Goal: Task Accomplishment & Management: Manage account settings

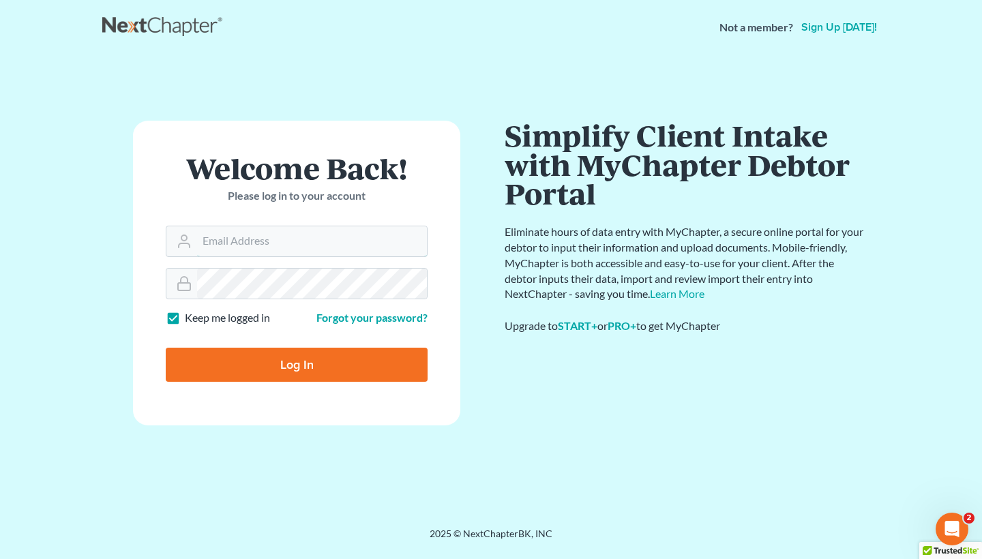
type input "[EMAIL_ADDRESS][DOMAIN_NAME]"
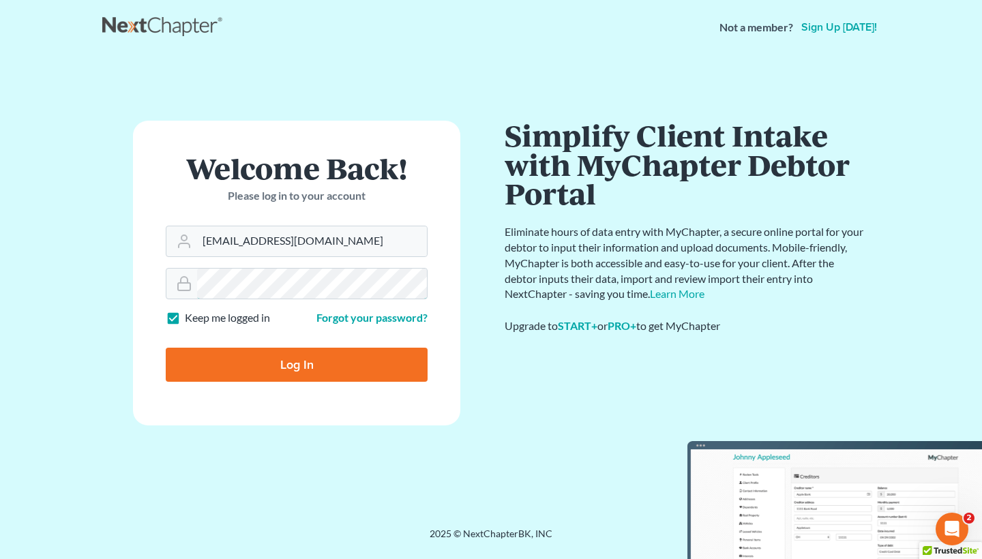
click at [297, 363] on input "Log In" at bounding box center [297, 365] width 262 height 34
type input "Thinking..."
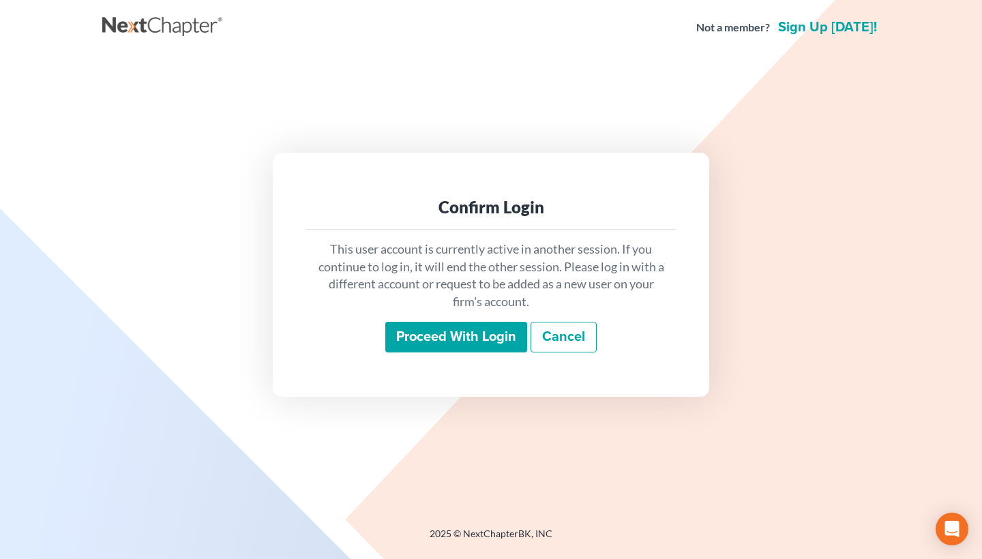
click at [461, 330] on input "Proceed with login" at bounding box center [456, 337] width 142 height 31
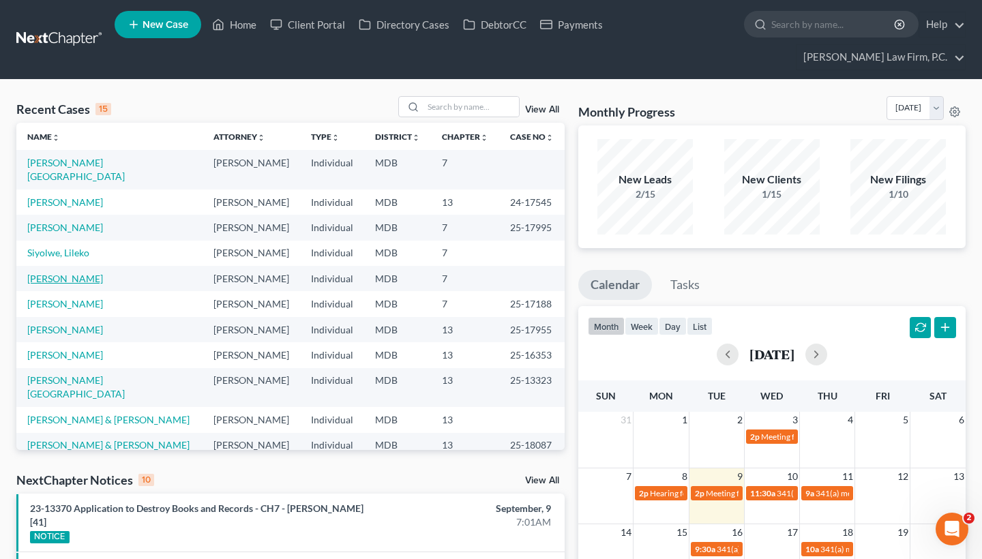
click at [63, 273] on link "[PERSON_NAME]" at bounding box center [65, 279] width 76 height 12
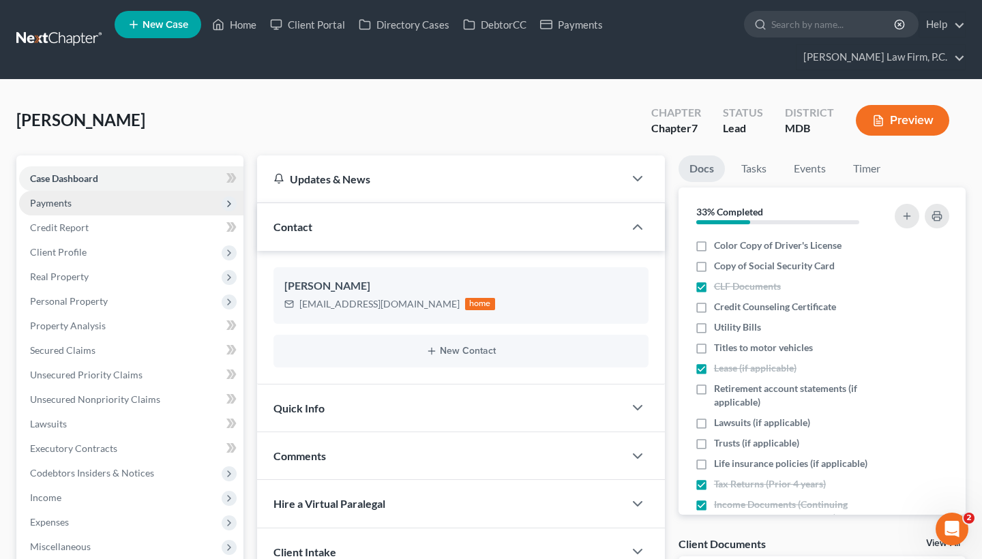
click at [88, 207] on span "Payments" at bounding box center [131, 203] width 224 height 25
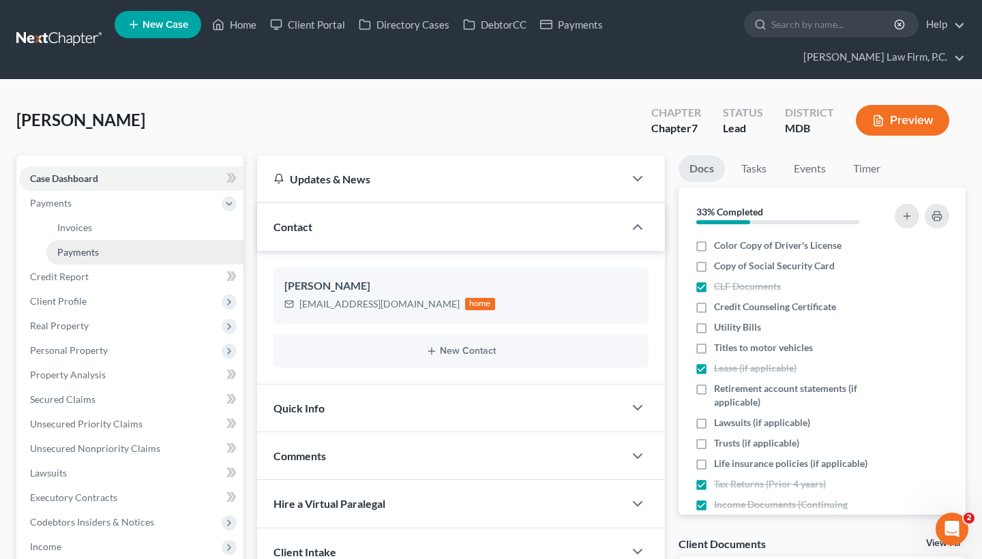
click at [96, 251] on span "Payments" at bounding box center [78, 252] width 42 height 12
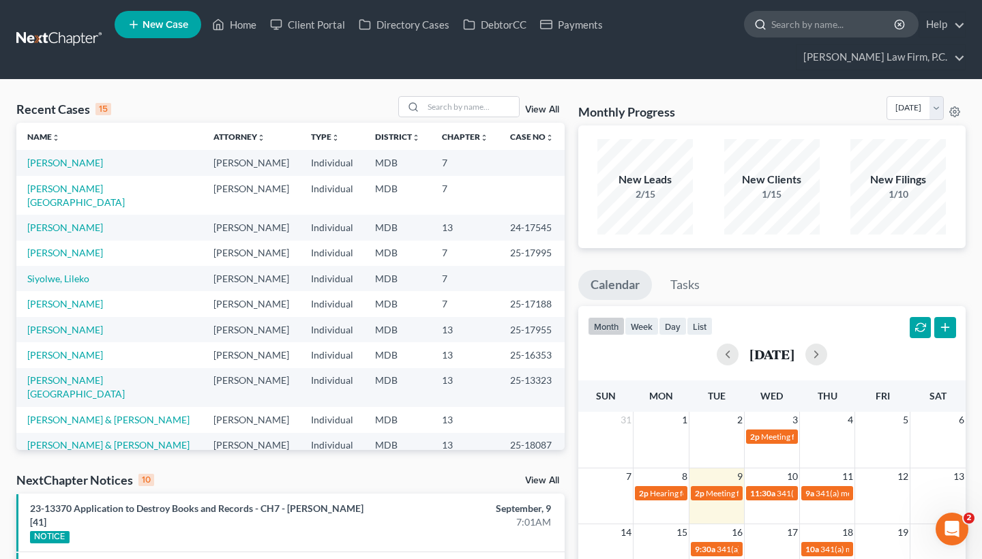
click at [832, 16] on input "search" at bounding box center [833, 24] width 125 height 25
paste input "[PERSON_NAME]"
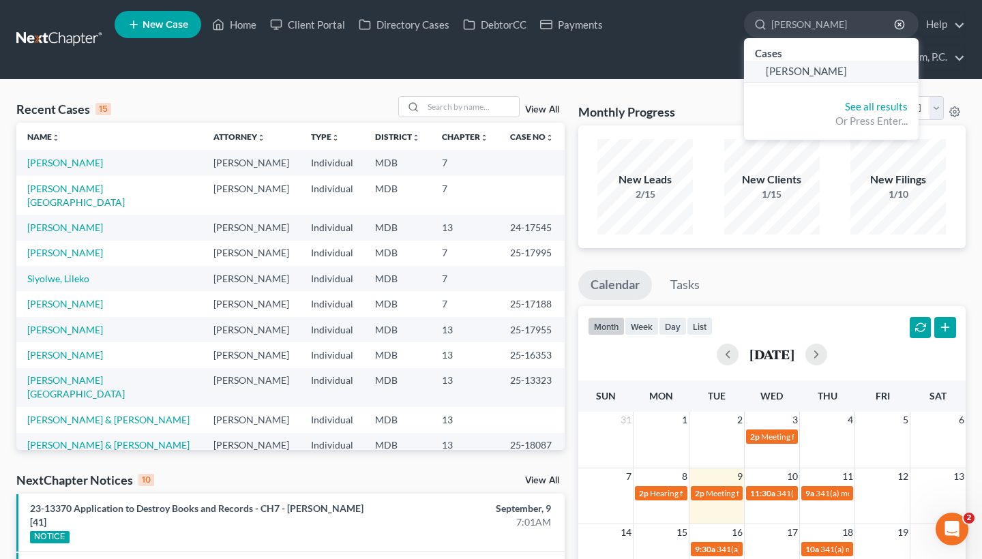
type input "[PERSON_NAME]"
click at [816, 70] on span "[PERSON_NAME]" at bounding box center [806, 71] width 81 height 12
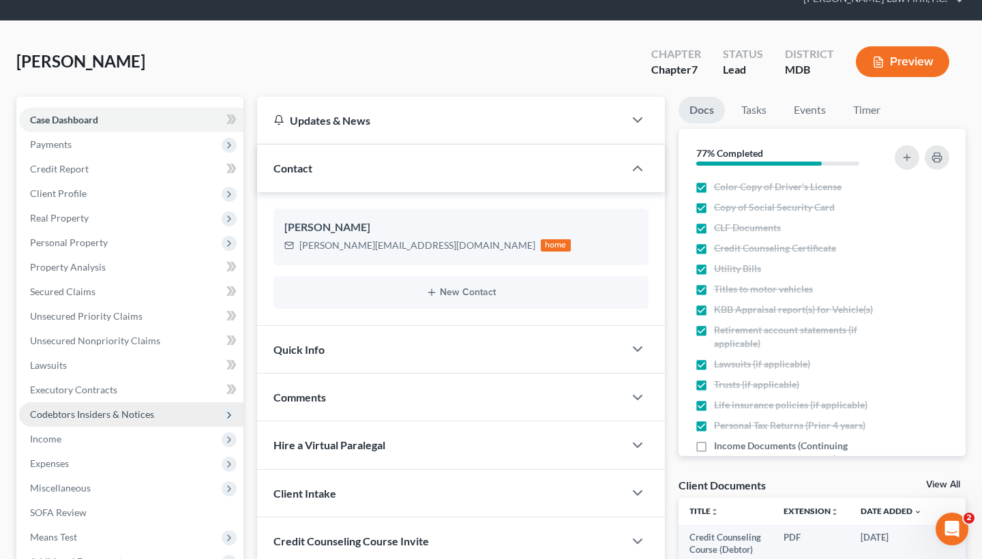
scroll to position [62, 0]
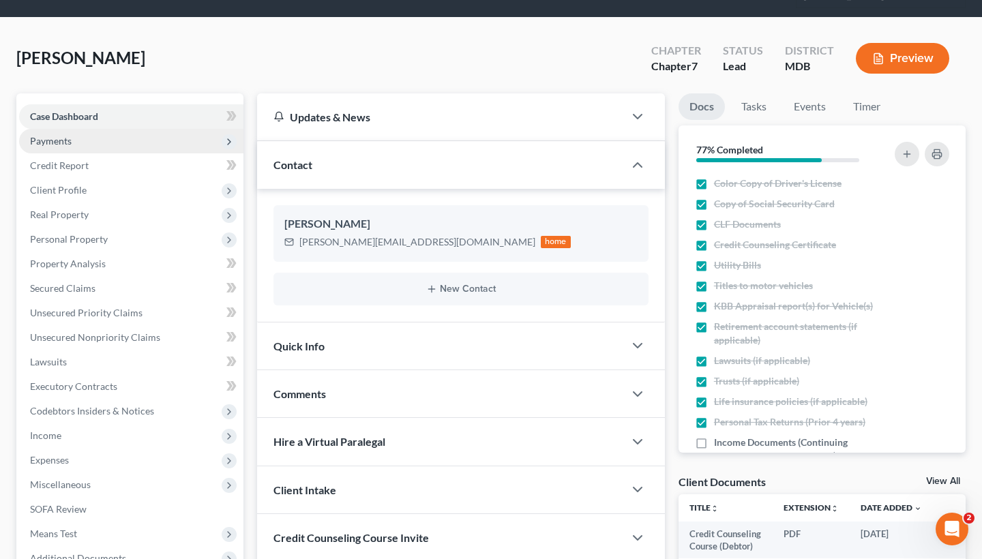
click at [131, 147] on span "Payments" at bounding box center [131, 141] width 224 height 25
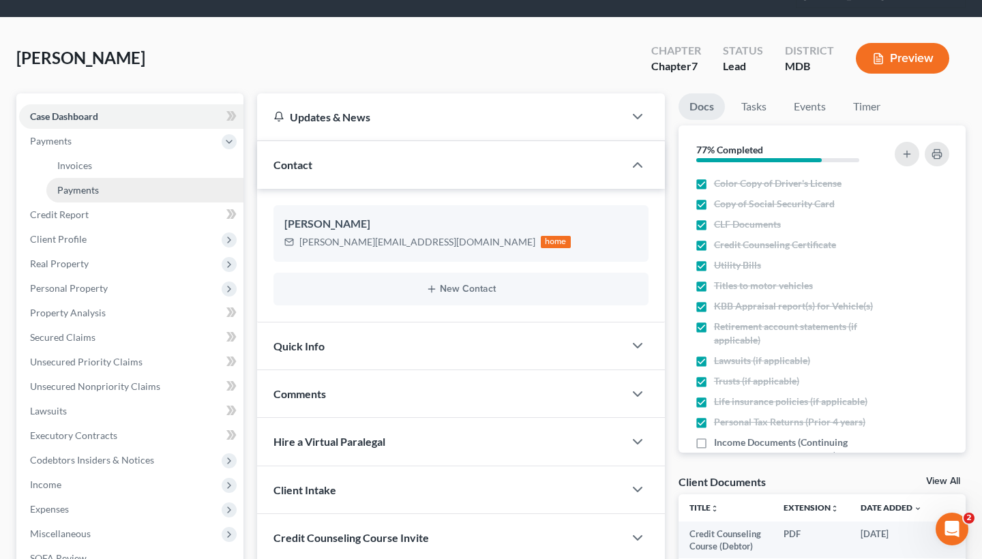
click at [129, 190] on link "Payments" at bounding box center [144, 190] width 197 height 25
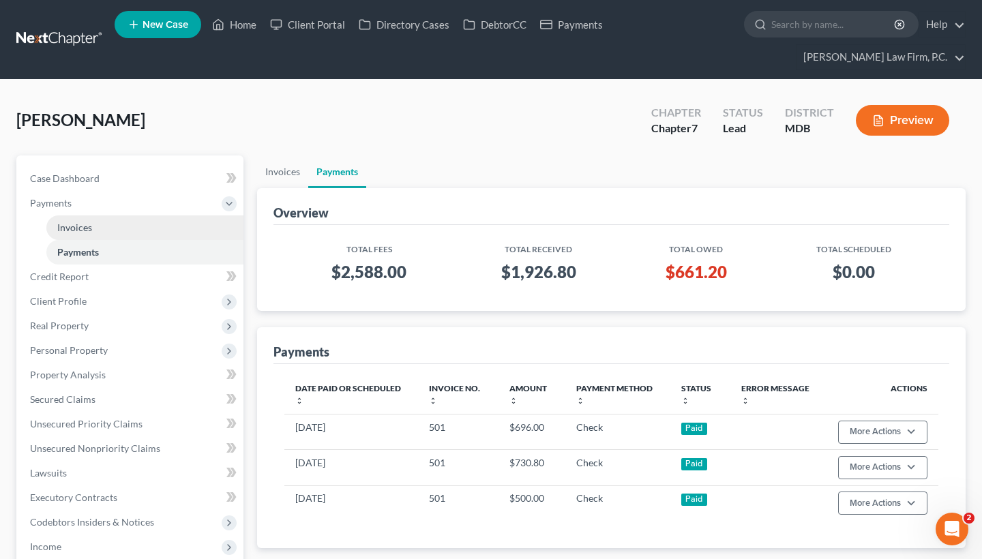
click at [116, 230] on link "Invoices" at bounding box center [144, 227] width 197 height 25
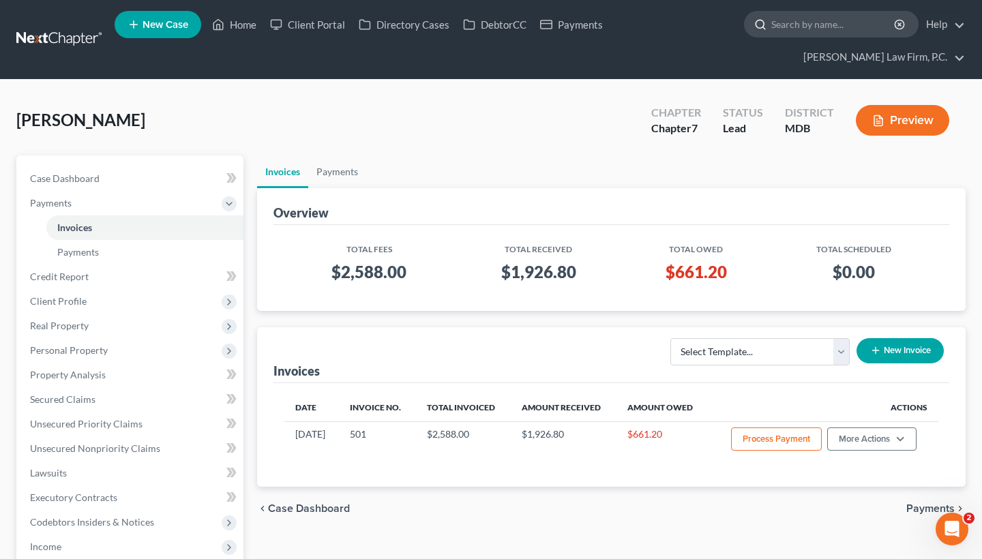
click at [807, 30] on input "search" at bounding box center [833, 24] width 125 height 25
type input "rollins"
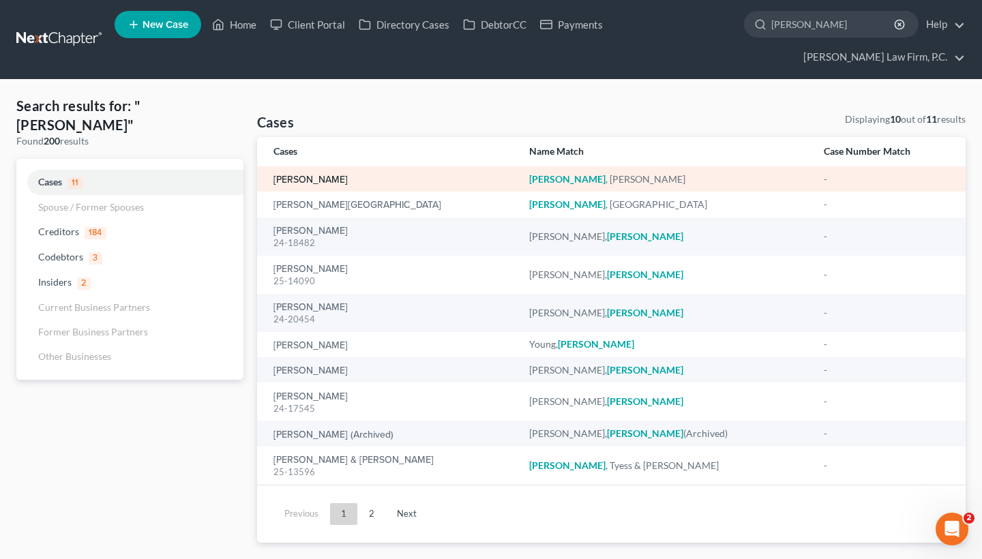
click at [320, 180] on link "Rollins, Kimberly" at bounding box center [310, 180] width 74 height 10
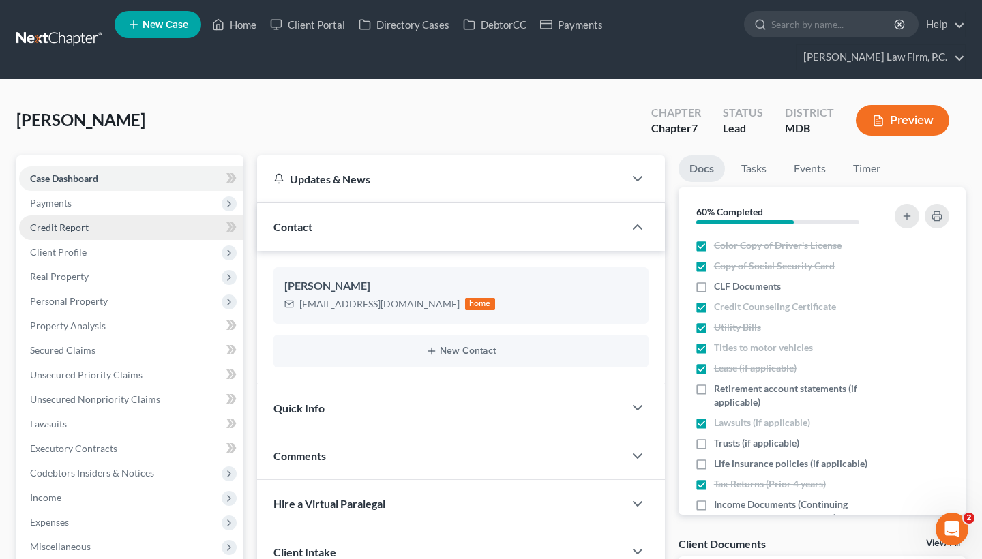
click at [138, 234] on link "Credit Report" at bounding box center [131, 227] width 224 height 25
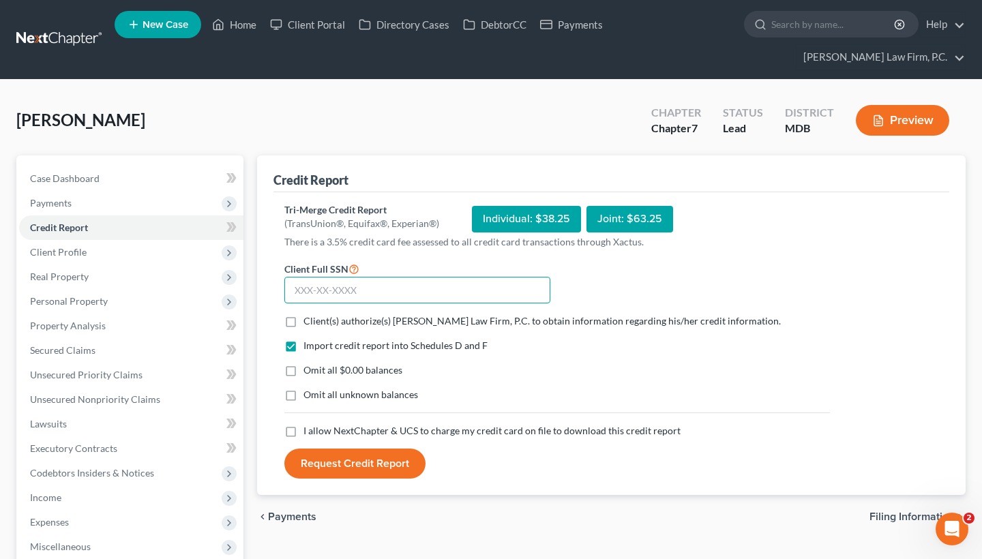
click at [375, 279] on input "text" at bounding box center [417, 290] width 266 height 27
type input "590-05-0362"
click at [303, 324] on label "Client(s) authorize(s) Chambers Law Firm, P.C. to obtain information regarding …" at bounding box center [541, 321] width 477 height 14
click at [309, 323] on input "Client(s) authorize(s) Chambers Law Firm, P.C. to obtain information regarding …" at bounding box center [313, 318] width 9 height 9
checkbox input "true"
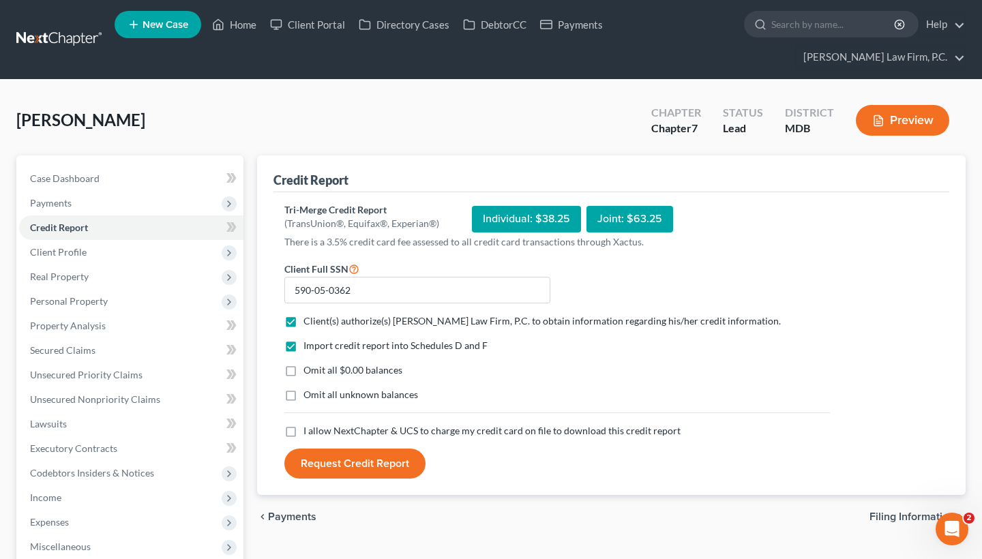
click at [303, 393] on label "Omit all unknown balances" at bounding box center [360, 395] width 115 height 14
click at [309, 393] on input "Omit all unknown balances" at bounding box center [313, 392] width 9 height 9
checkbox input "true"
click at [303, 432] on label "I allow NextChapter & UCS to charge my credit card on file to download this cre…" at bounding box center [491, 431] width 377 height 14
click at [309, 432] on input "I allow NextChapter & UCS to charge my credit card on file to download this cre…" at bounding box center [313, 428] width 9 height 9
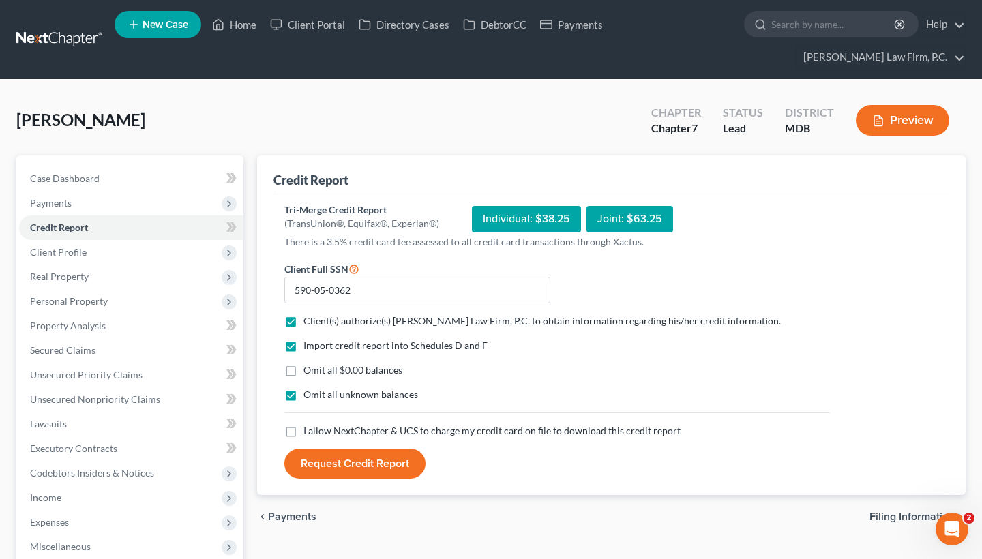
checkbox input "true"
click at [338, 461] on button "Request Credit Report" at bounding box center [354, 464] width 141 height 30
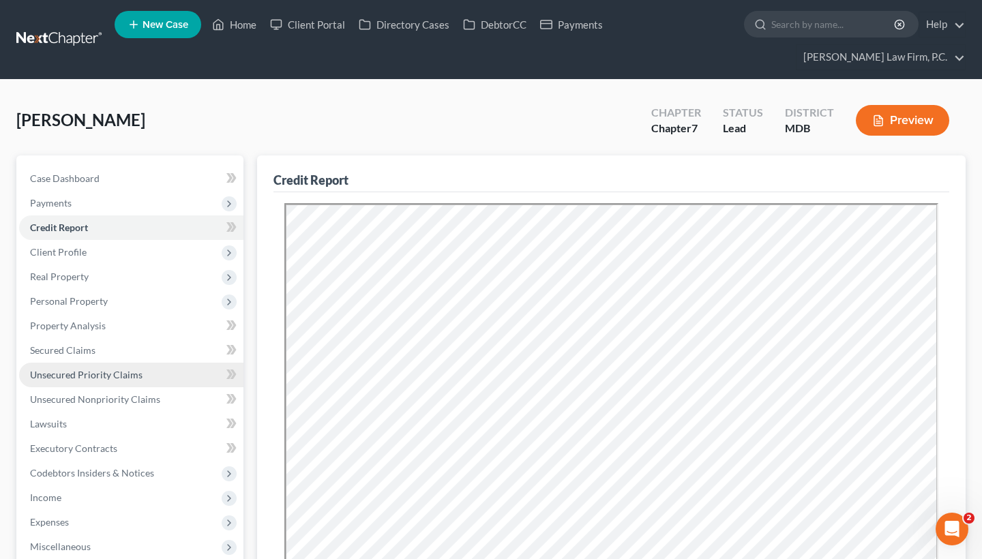
click at [99, 369] on span "Unsecured Priority Claims" at bounding box center [86, 375] width 113 height 12
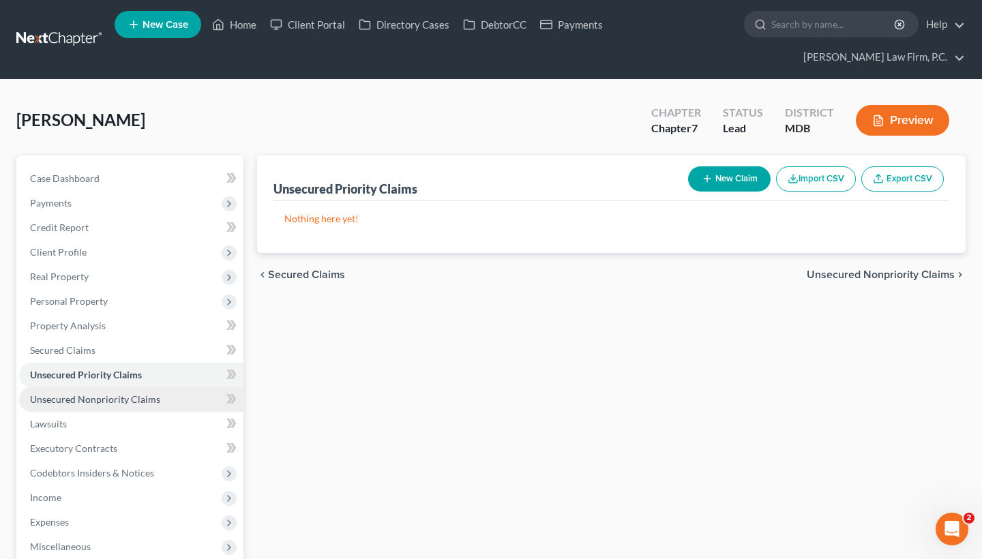
click at [139, 400] on span "Unsecured Nonpriority Claims" at bounding box center [95, 399] width 130 height 12
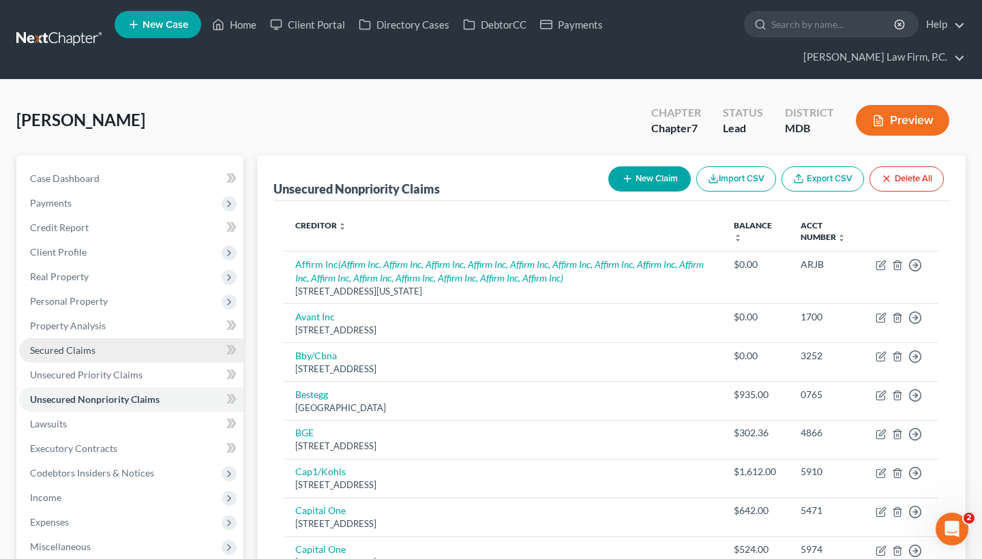
click at [117, 344] on link "Secured Claims" at bounding box center [131, 350] width 224 height 25
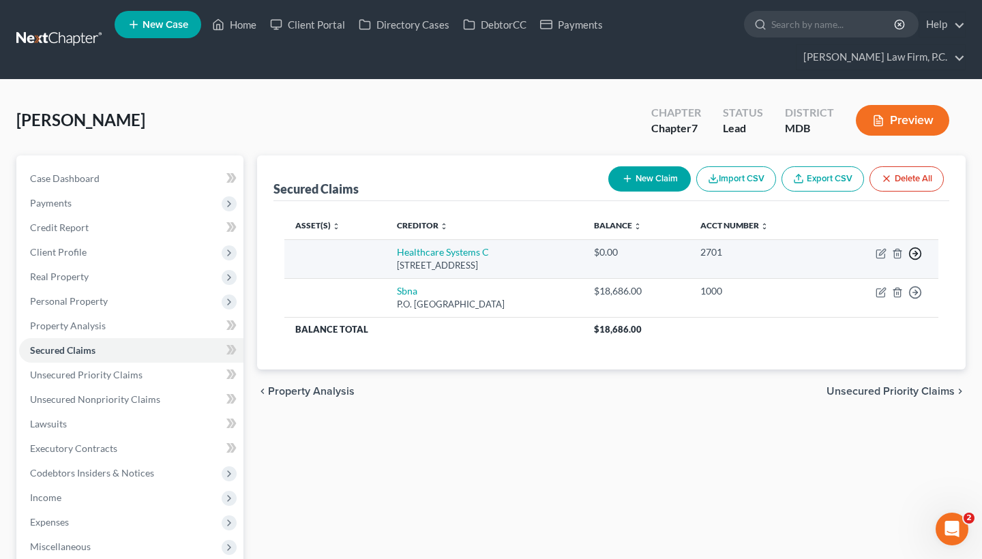
click at [916, 257] on icon "button" at bounding box center [915, 254] width 14 height 14
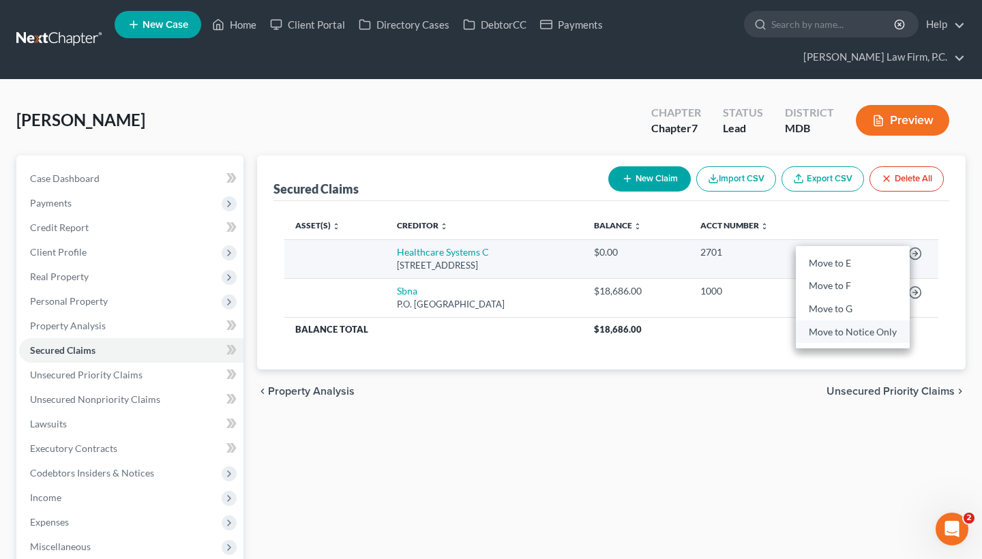
click at [876, 333] on link "Move to Notice Only" at bounding box center [853, 331] width 114 height 23
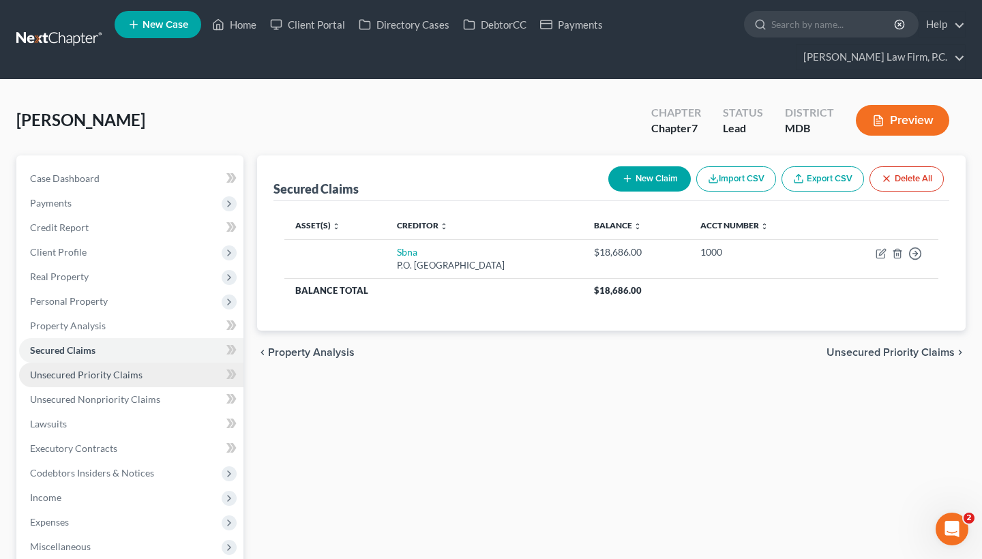
click at [130, 377] on span "Unsecured Priority Claims" at bounding box center [86, 375] width 113 height 12
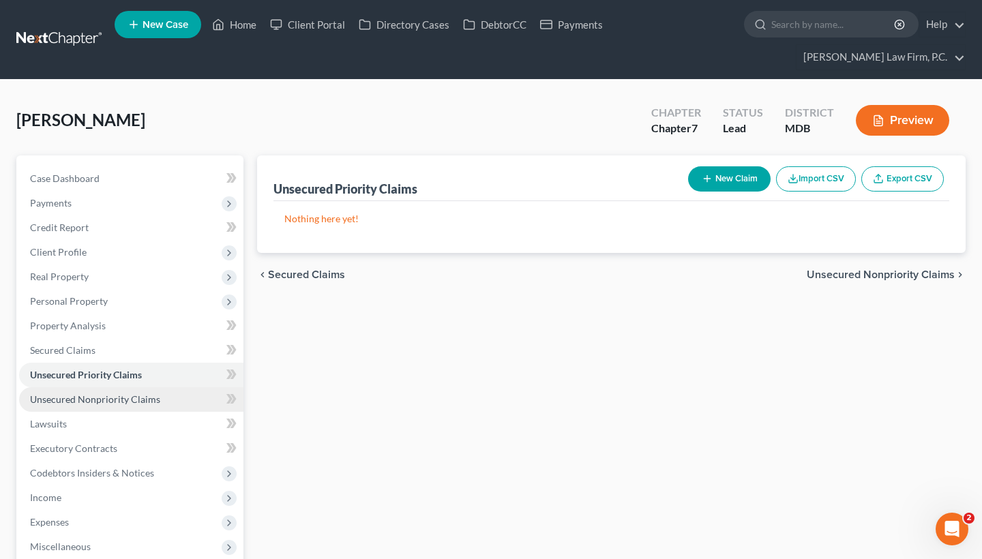
click at [128, 400] on span "Unsecured Nonpriority Claims" at bounding box center [95, 399] width 130 height 12
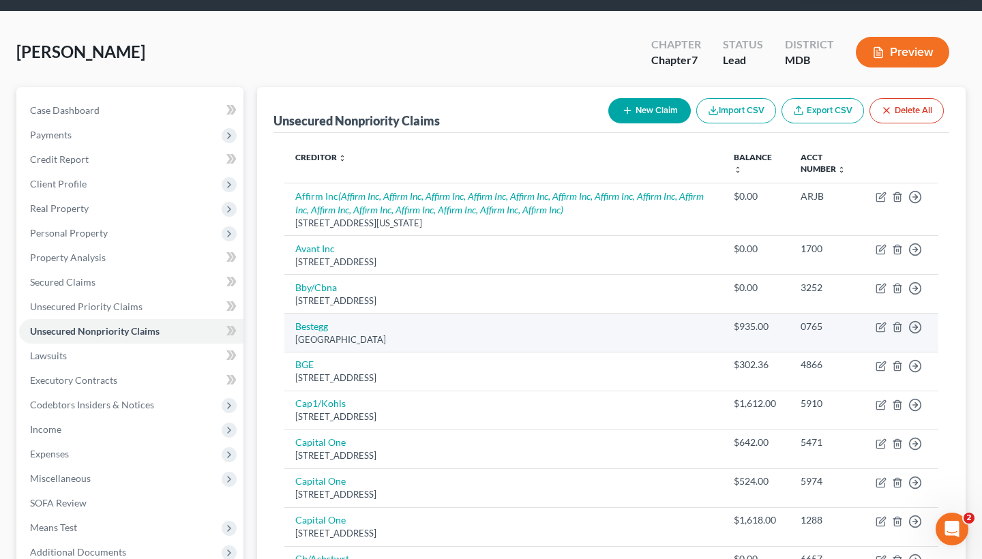
scroll to position [83, 0]
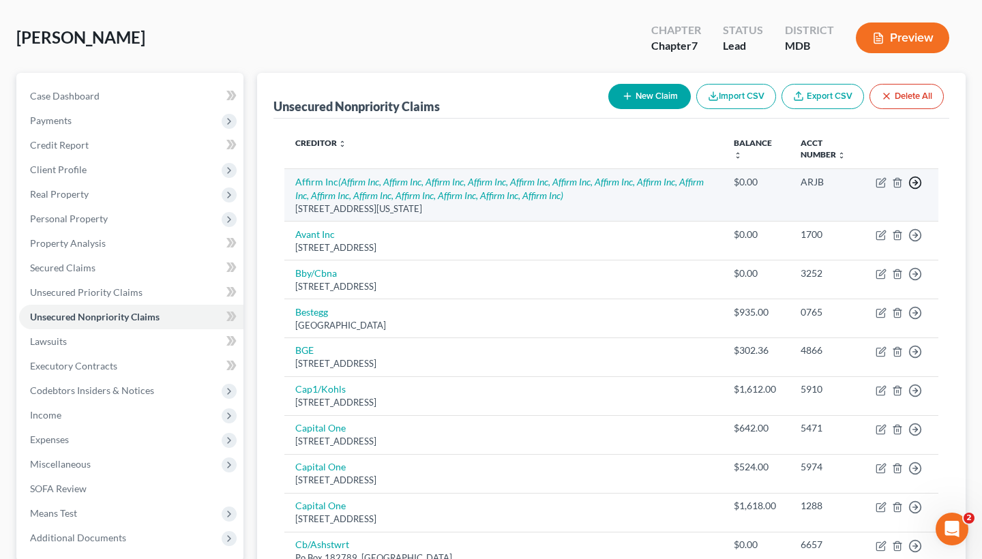
click at [916, 185] on polyline "button" at bounding box center [916, 183] width 2 height 5
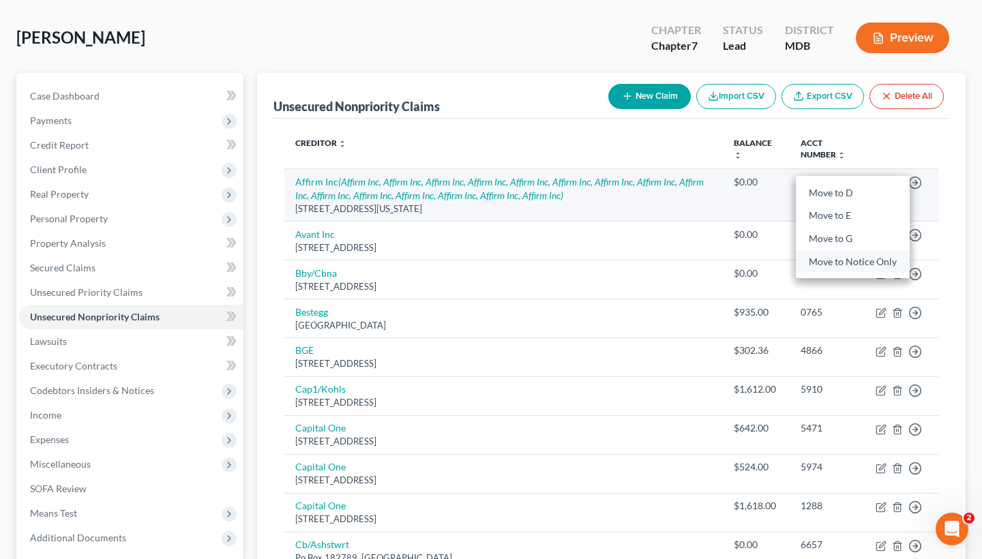
click at [869, 273] on link "Move to Notice Only" at bounding box center [853, 261] width 114 height 23
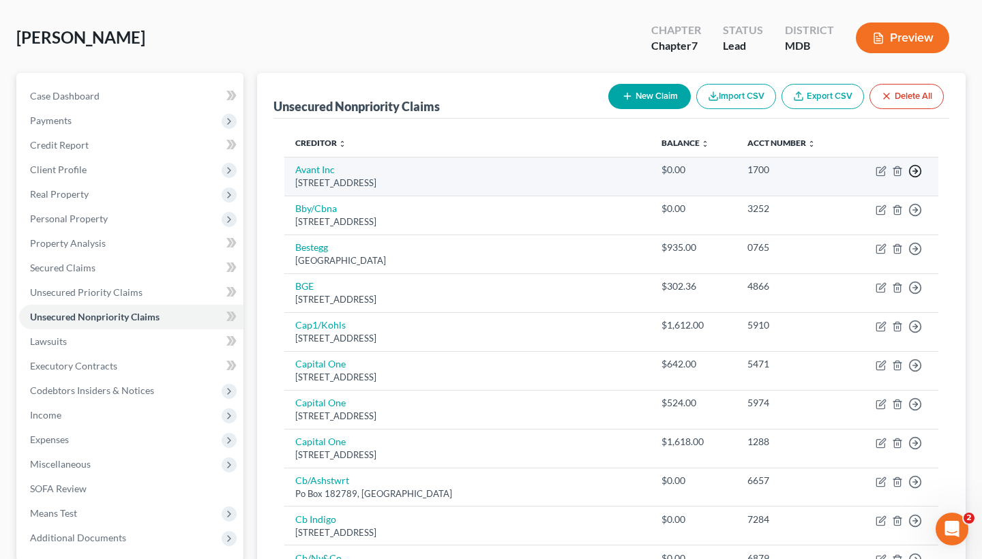
click at [917, 171] on line "button" at bounding box center [915, 171] width 5 height 0
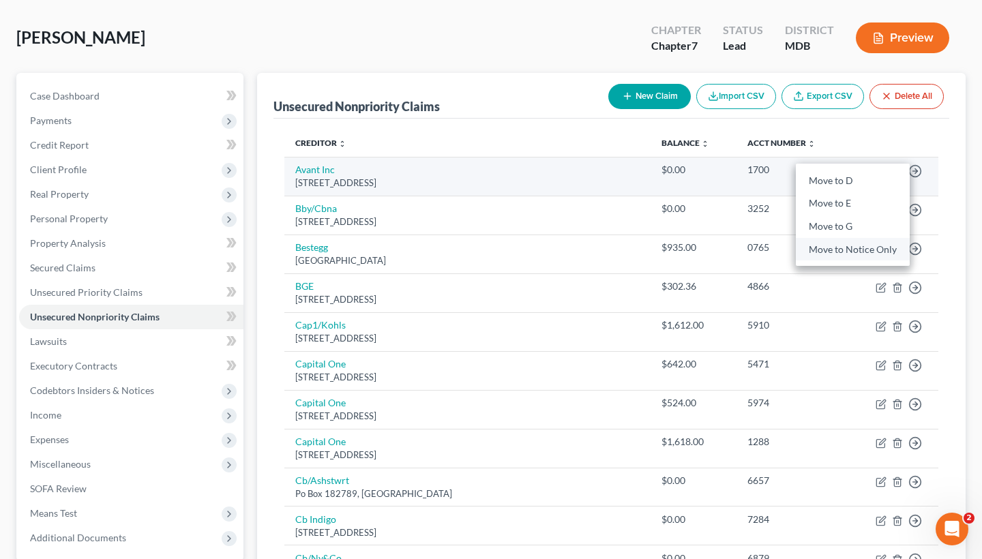
click at [882, 250] on link "Move to Notice Only" at bounding box center [853, 249] width 114 height 23
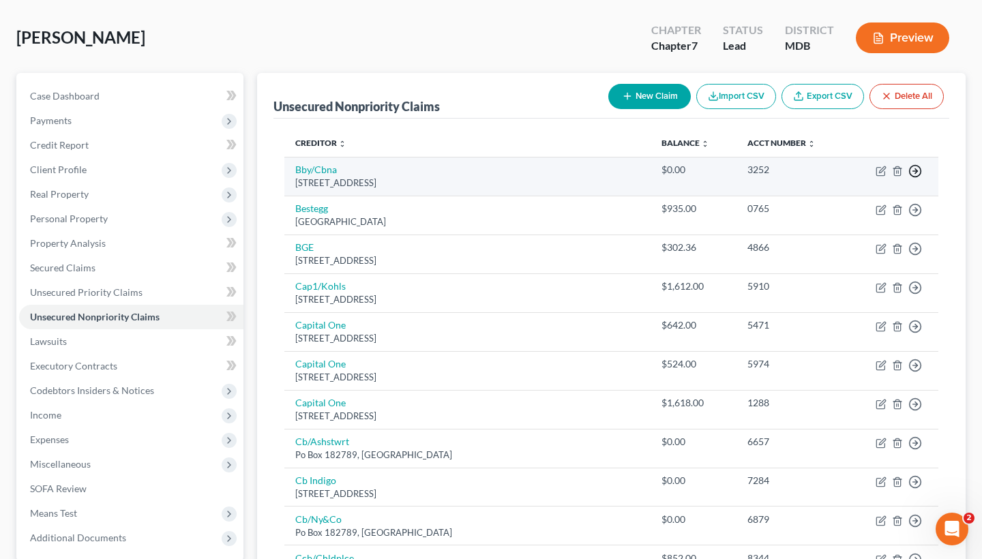
click at [914, 174] on icon "button" at bounding box center [915, 171] width 14 height 14
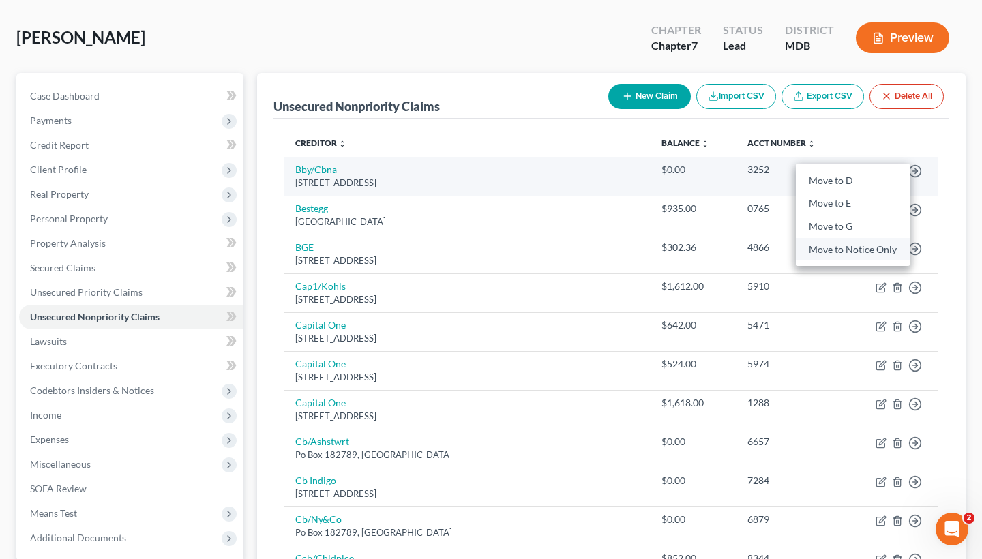
click at [867, 256] on link "Move to Notice Only" at bounding box center [853, 249] width 114 height 23
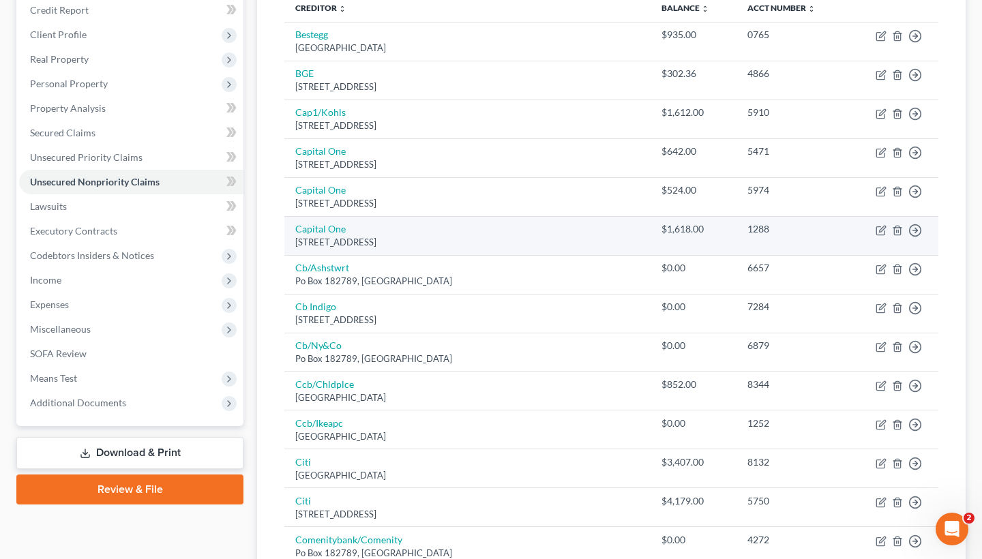
scroll to position [241, 0]
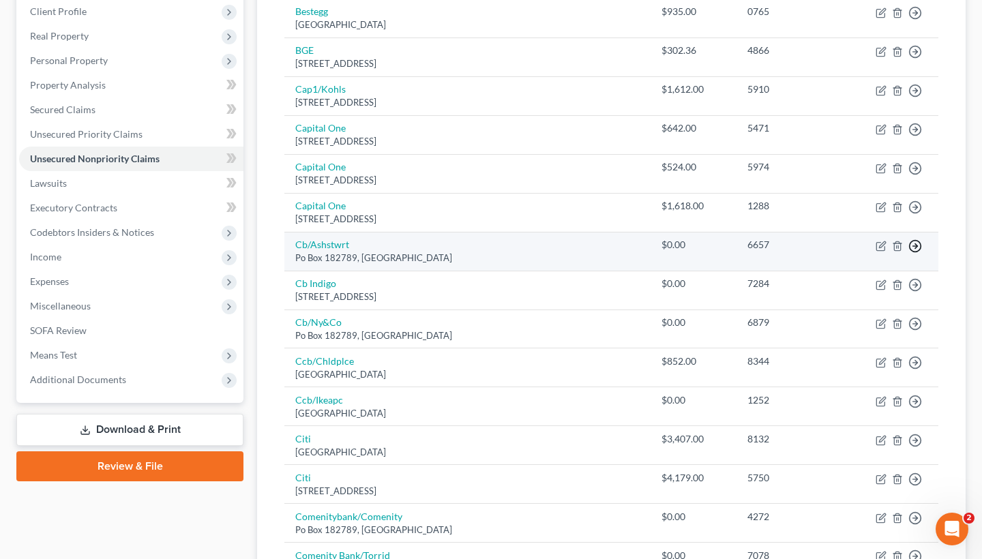
click at [919, 242] on icon "button" at bounding box center [915, 246] width 14 height 14
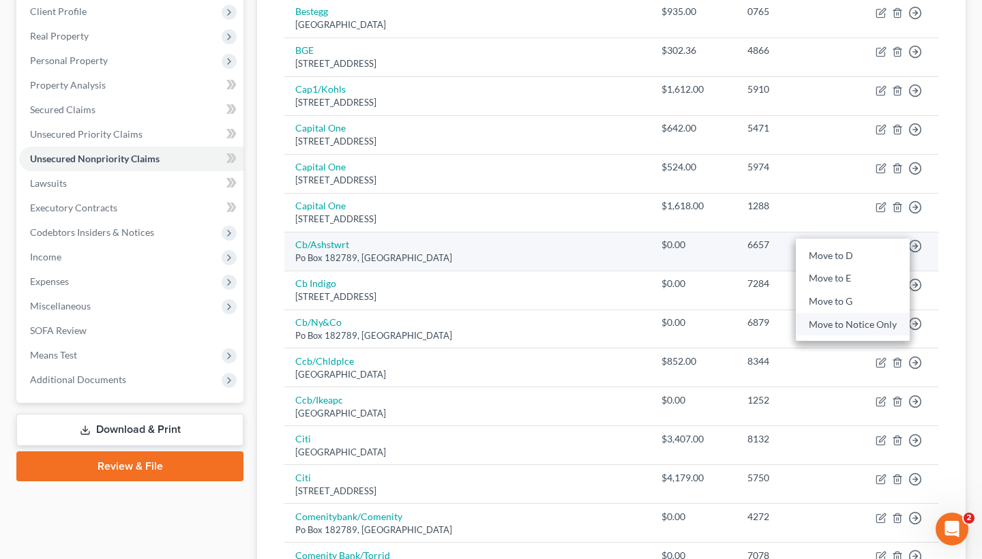
click at [866, 325] on link "Move to Notice Only" at bounding box center [853, 324] width 114 height 23
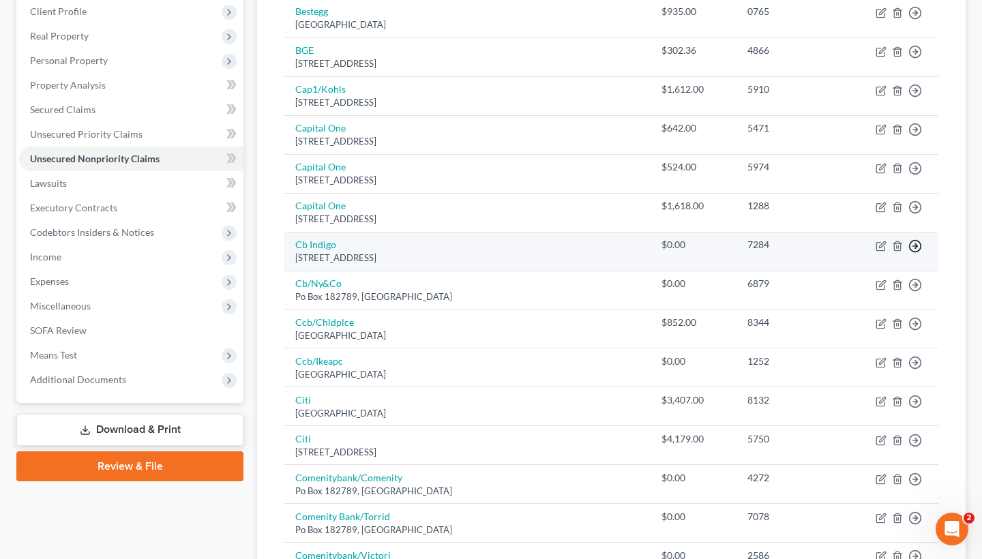
click at [918, 246] on icon "button" at bounding box center [915, 246] width 14 height 14
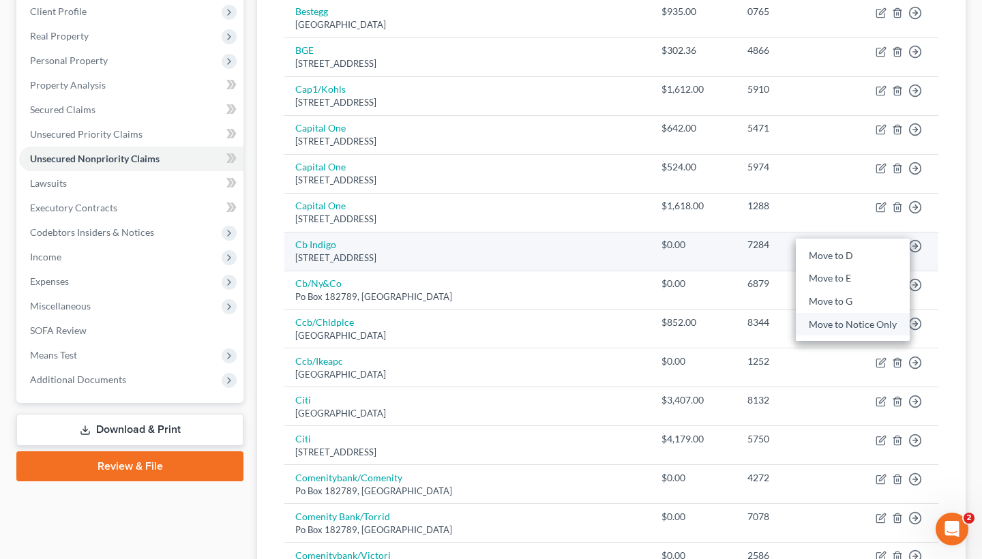
click at [866, 325] on link "Move to Notice Only" at bounding box center [853, 324] width 114 height 23
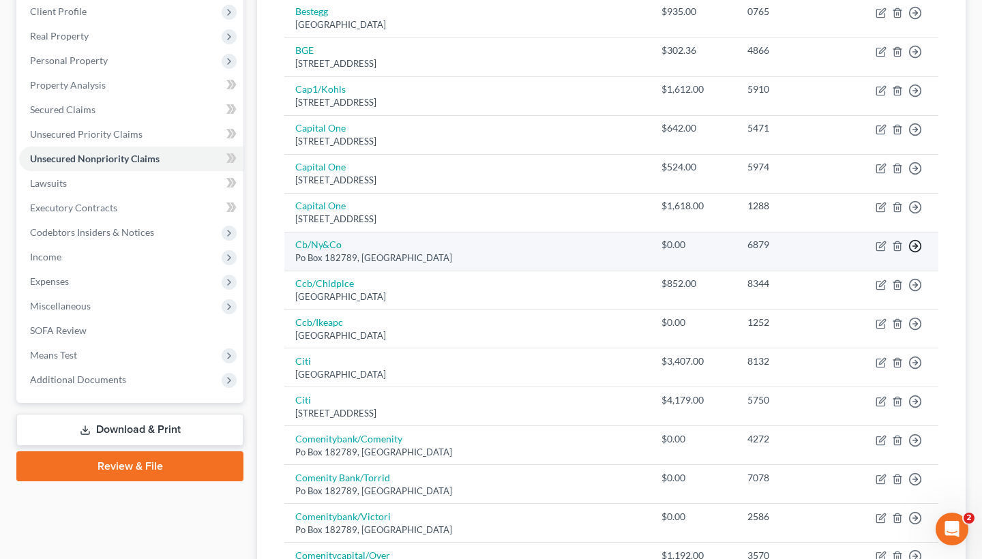
click at [917, 243] on polyline "button" at bounding box center [916, 245] width 2 height 5
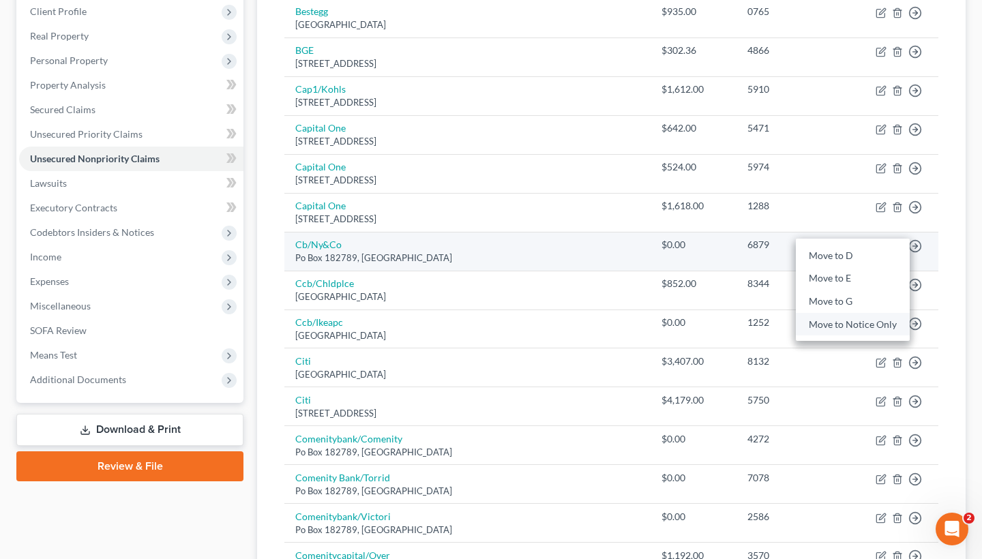
click at [863, 320] on link "Move to Notice Only" at bounding box center [853, 324] width 114 height 23
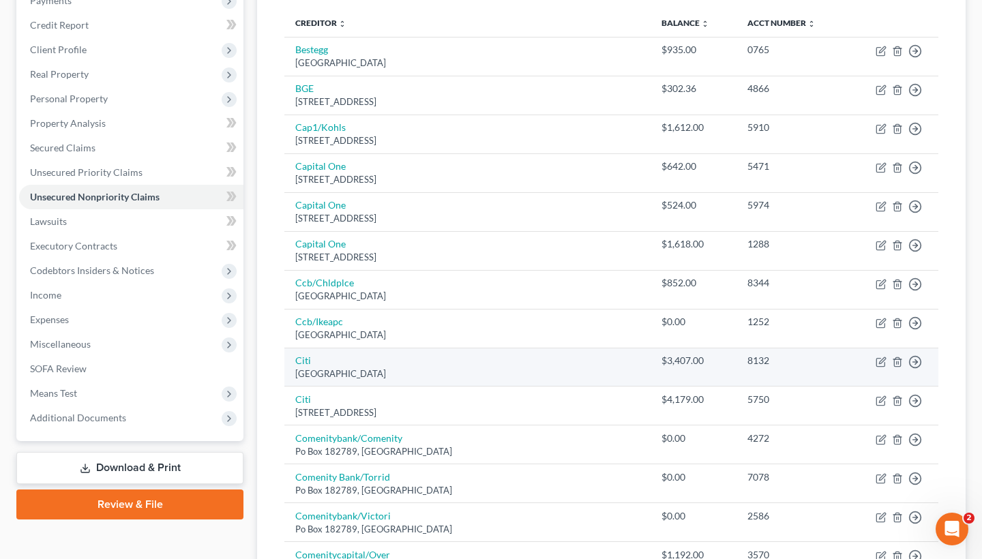
scroll to position [200, 0]
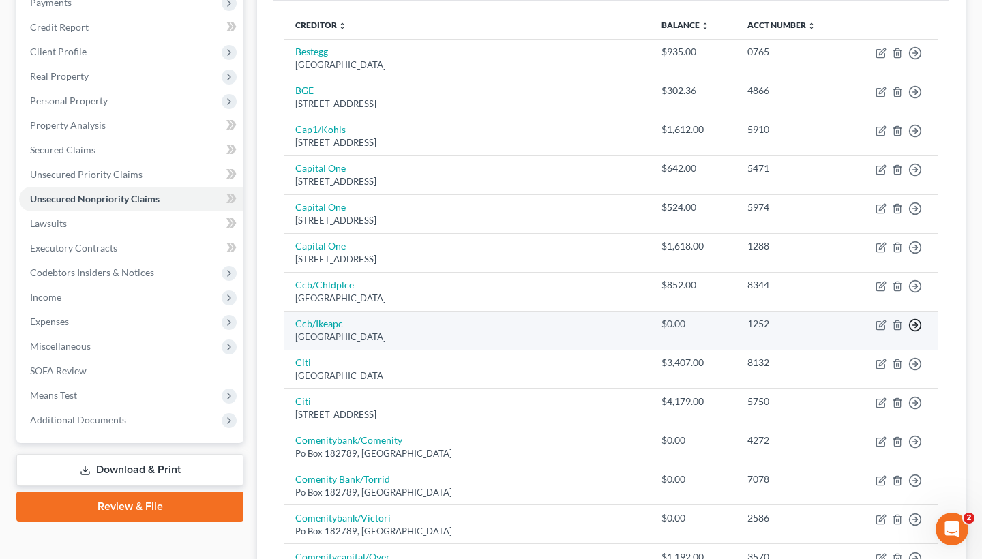
click at [912, 323] on icon "button" at bounding box center [915, 325] width 14 height 14
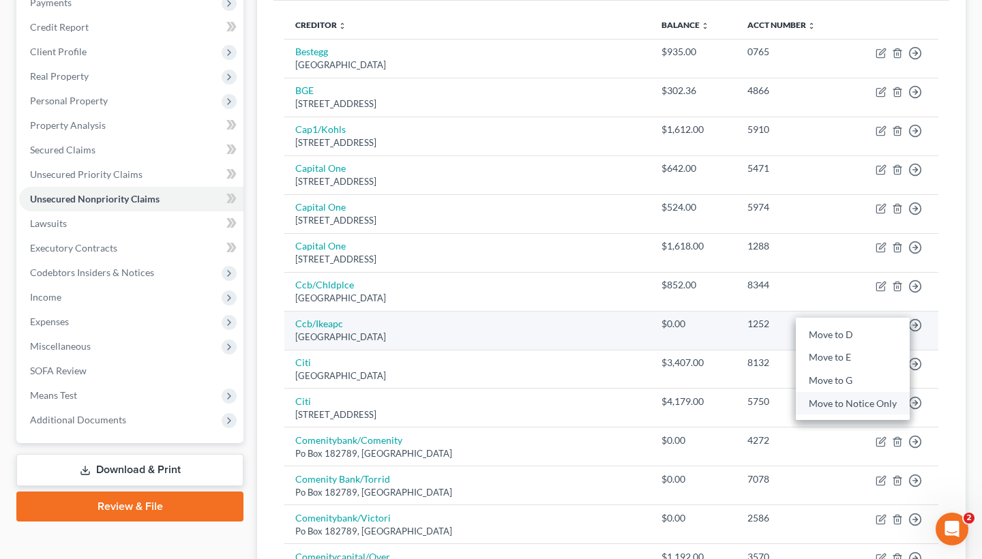
click at [851, 403] on link "Move to Notice Only" at bounding box center [853, 403] width 114 height 23
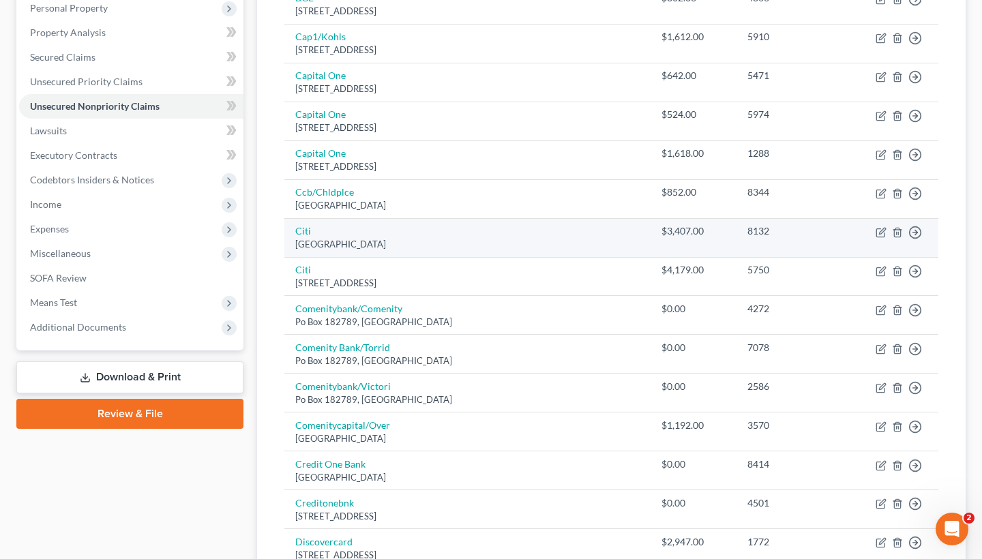
scroll to position [305, 0]
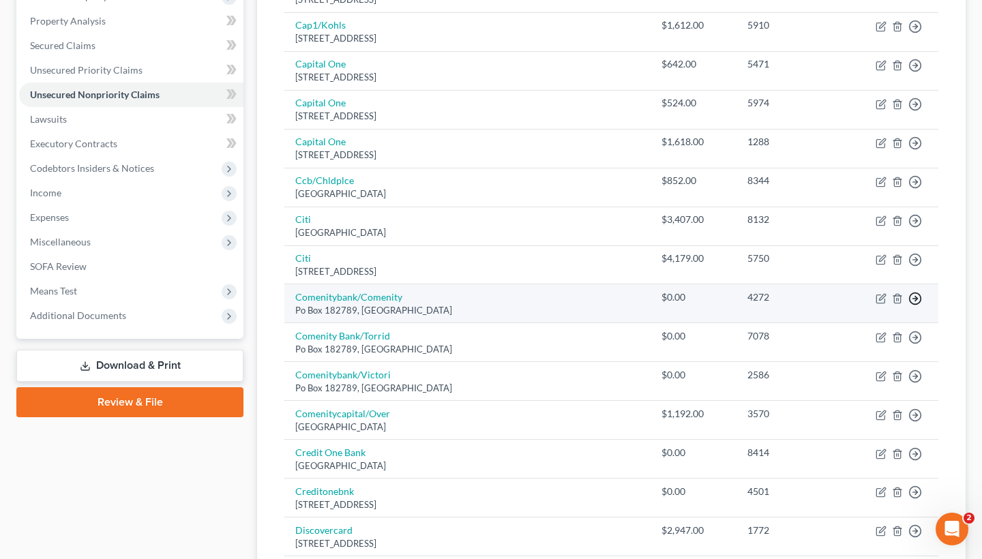
click at [916, 296] on polyline "button" at bounding box center [916, 298] width 2 height 5
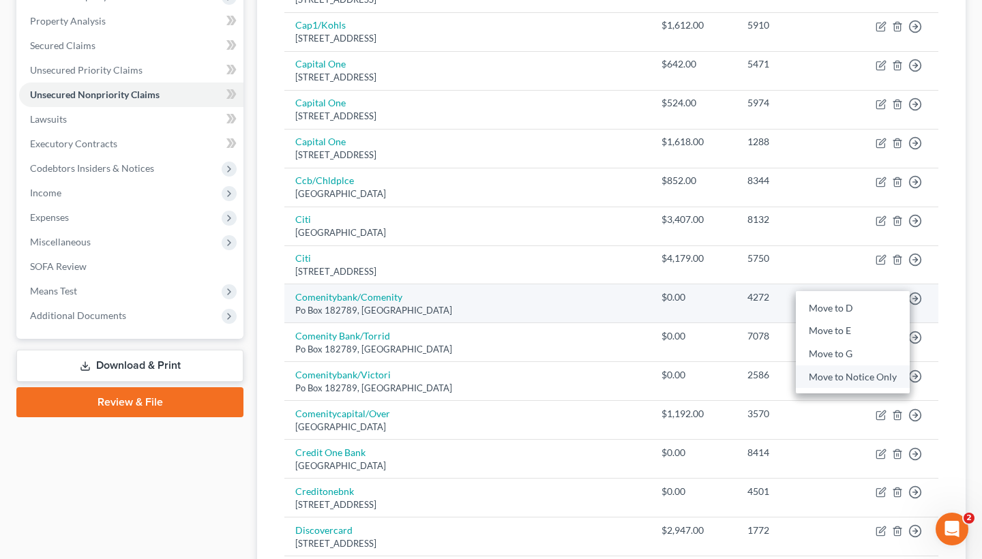
click at [879, 372] on link "Move to Notice Only" at bounding box center [853, 377] width 114 height 23
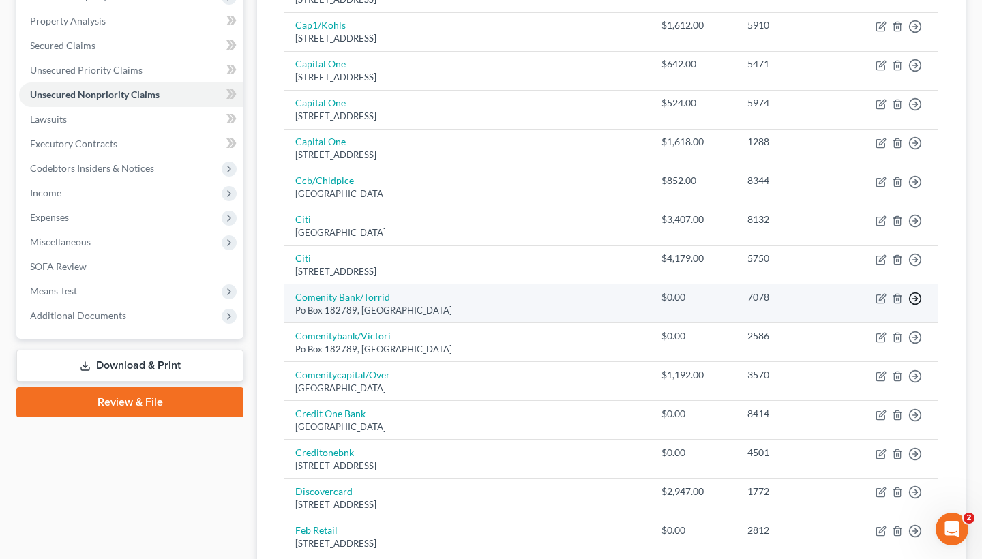
click at [918, 299] on circle "button" at bounding box center [916, 299] width 12 height 12
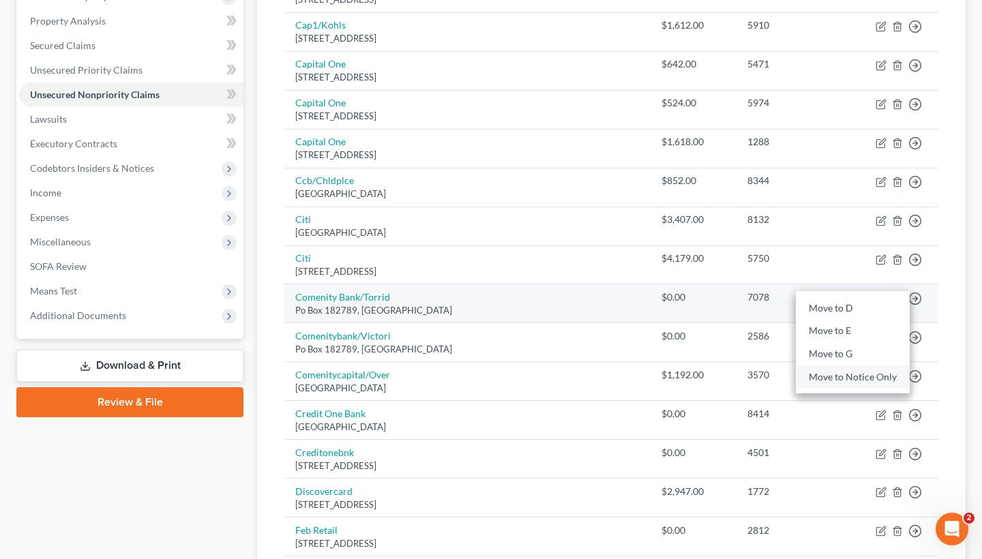
click at [869, 371] on link "Move to Notice Only" at bounding box center [853, 377] width 114 height 23
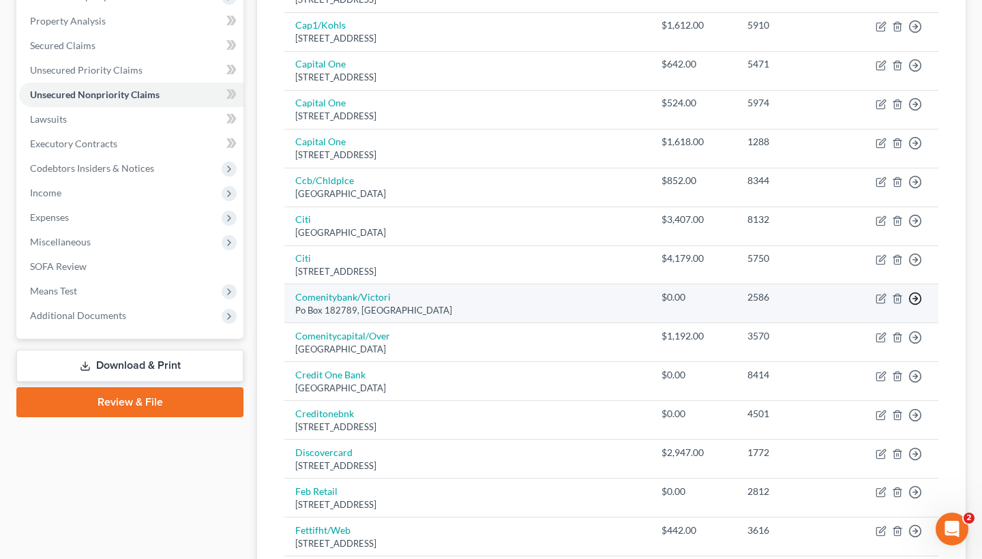
click at [918, 295] on icon "button" at bounding box center [915, 299] width 14 height 14
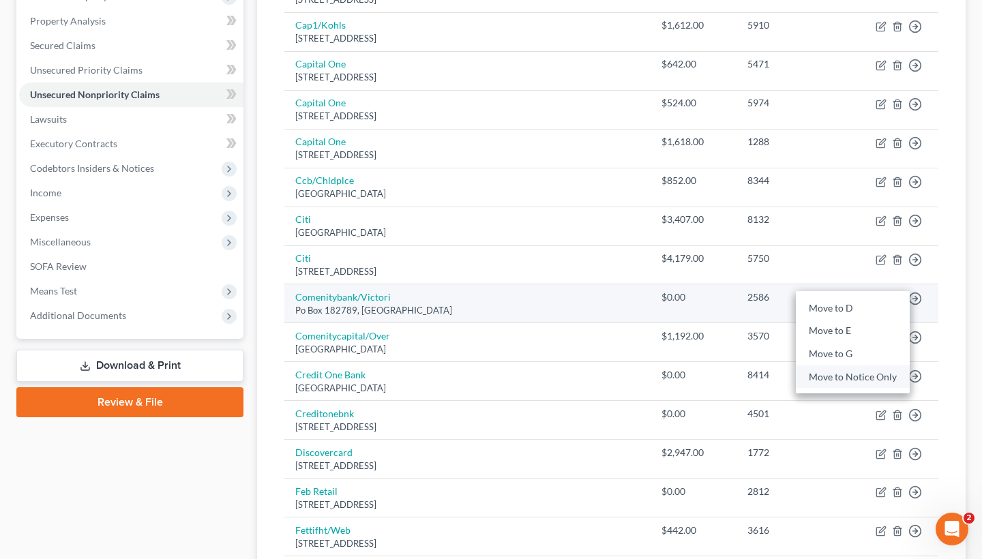
click at [858, 370] on link "Move to Notice Only" at bounding box center [853, 377] width 114 height 23
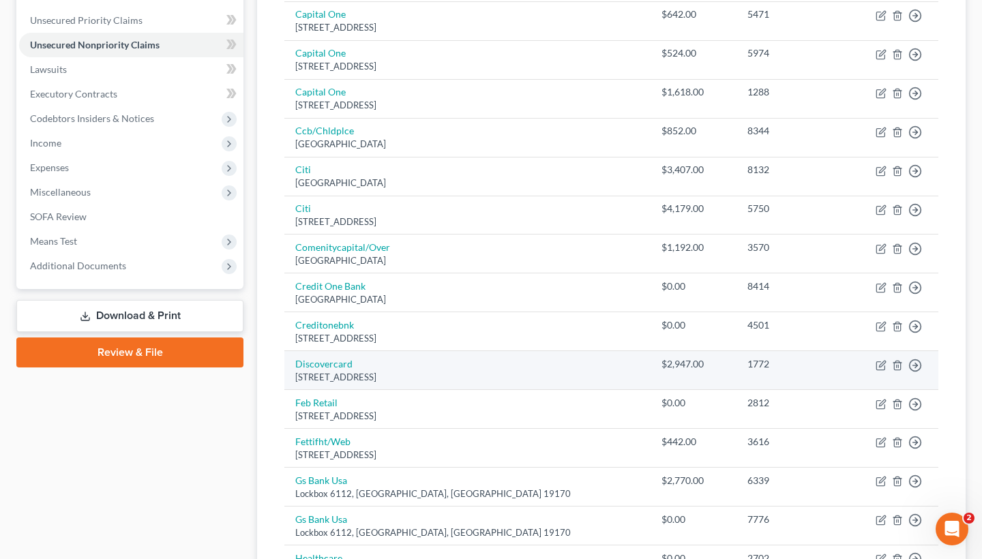
scroll to position [356, 0]
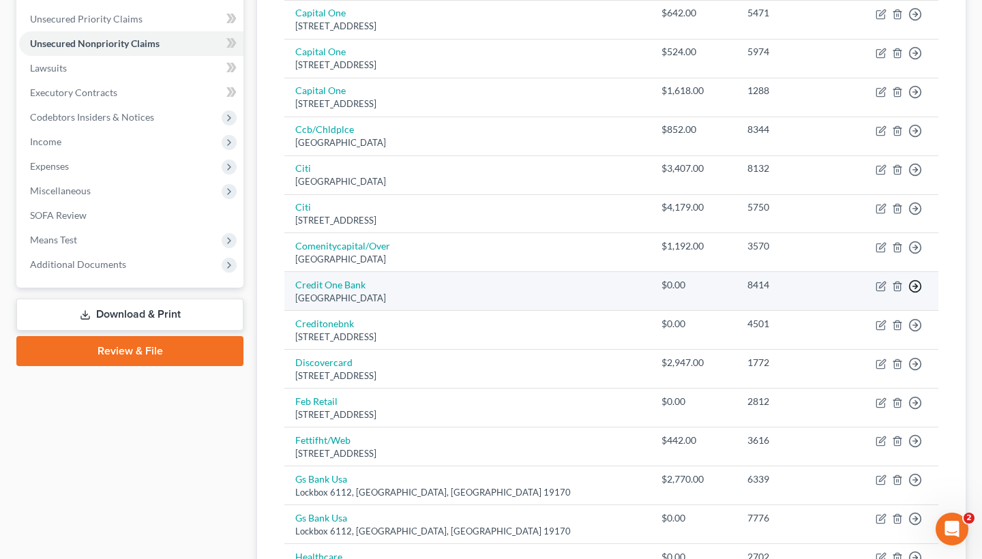
click at [921, 283] on circle "button" at bounding box center [916, 286] width 12 height 12
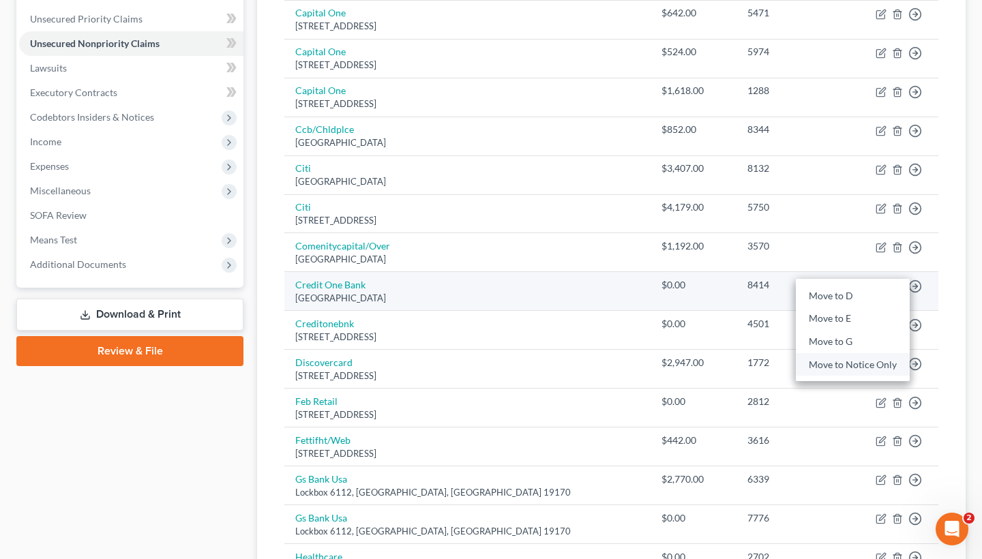
click at [872, 359] on link "Move to Notice Only" at bounding box center [853, 364] width 114 height 23
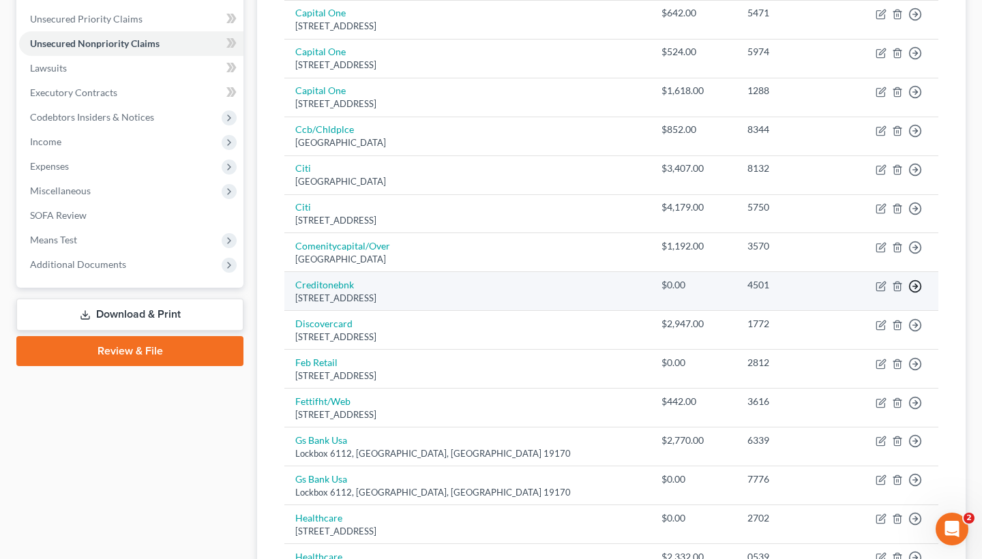
click at [921, 282] on circle "button" at bounding box center [916, 286] width 12 height 12
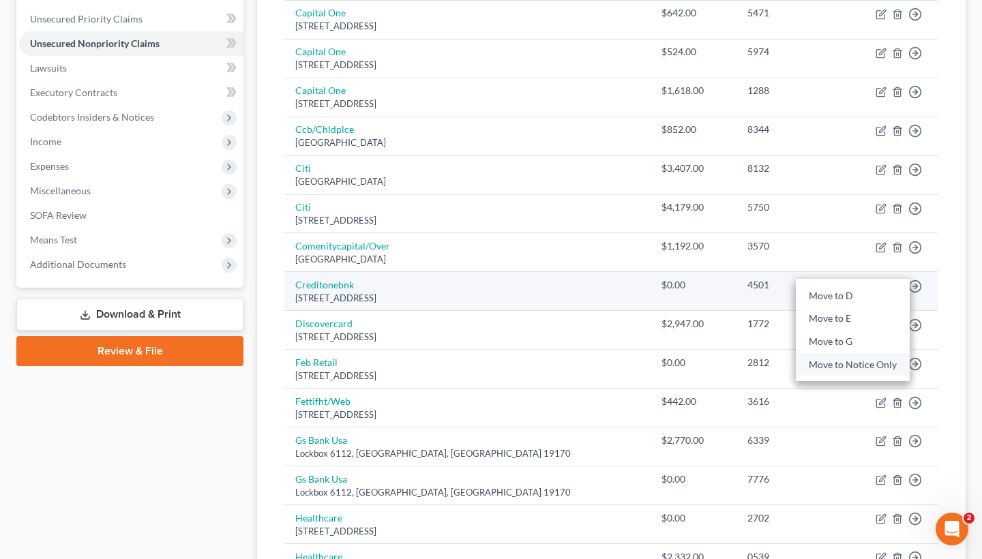
click at [873, 359] on link "Move to Notice Only" at bounding box center [853, 364] width 114 height 23
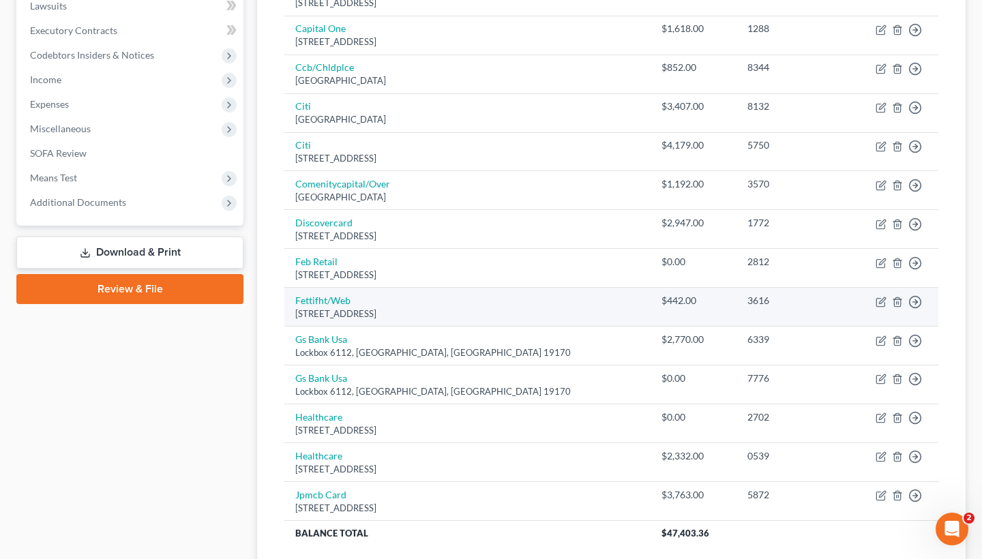
scroll to position [423, 0]
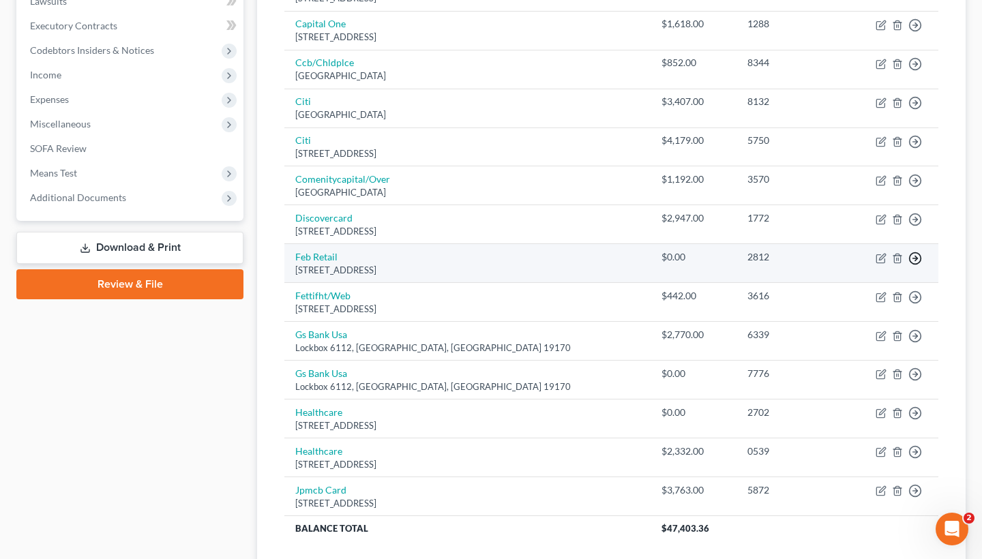
click at [915, 258] on line "button" at bounding box center [915, 258] width 5 height 0
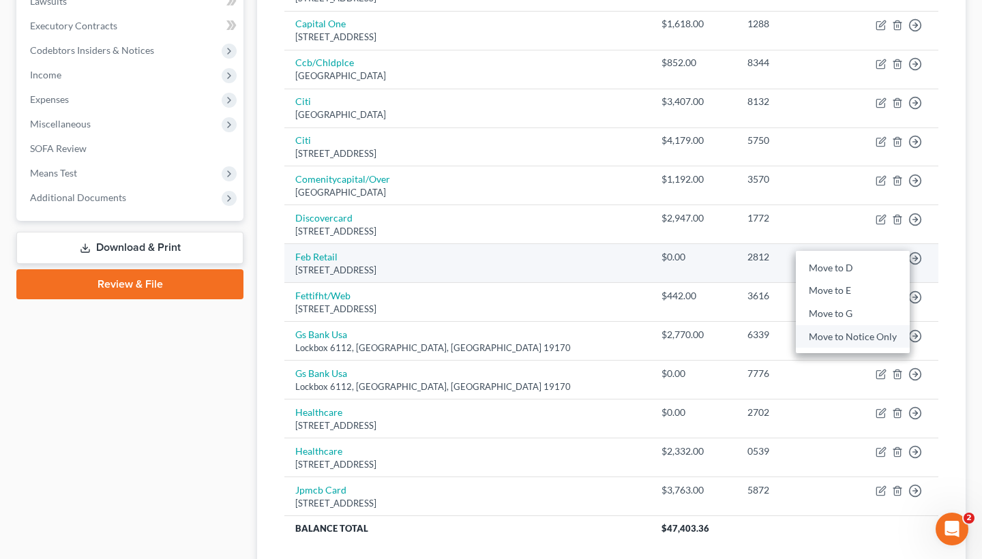
click at [832, 338] on link "Move to Notice Only" at bounding box center [853, 336] width 114 height 23
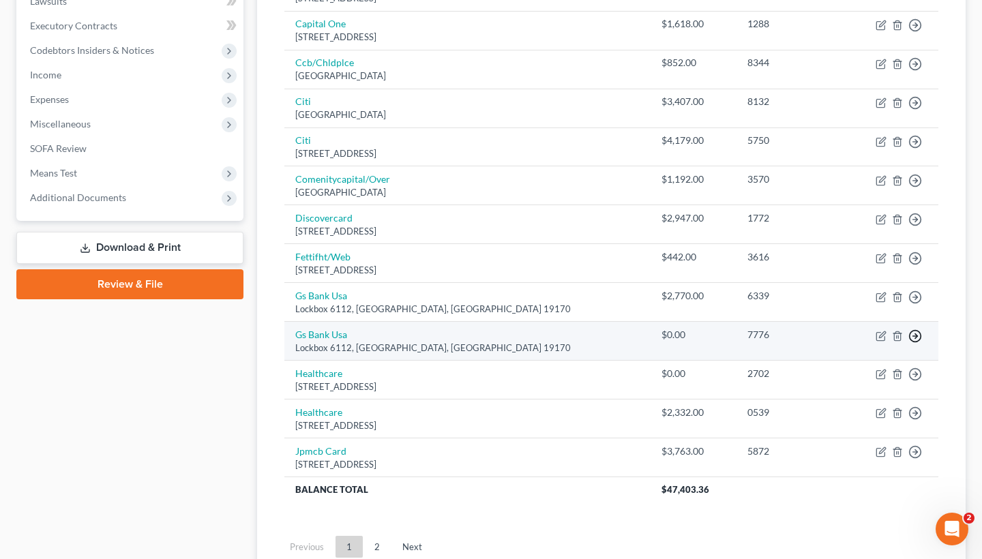
click at [919, 330] on circle "button" at bounding box center [916, 336] width 12 height 12
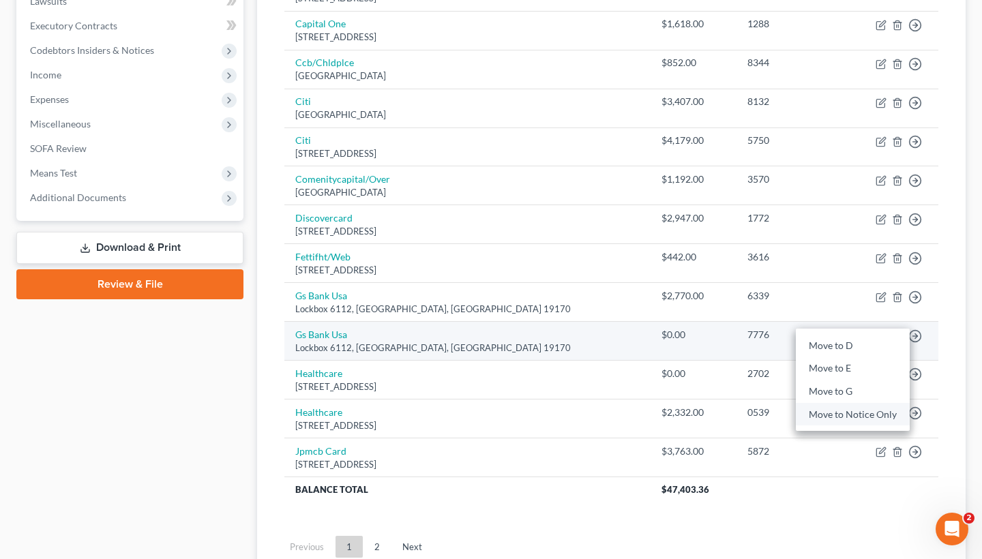
click at [850, 415] on link "Move to Notice Only" at bounding box center [853, 414] width 114 height 23
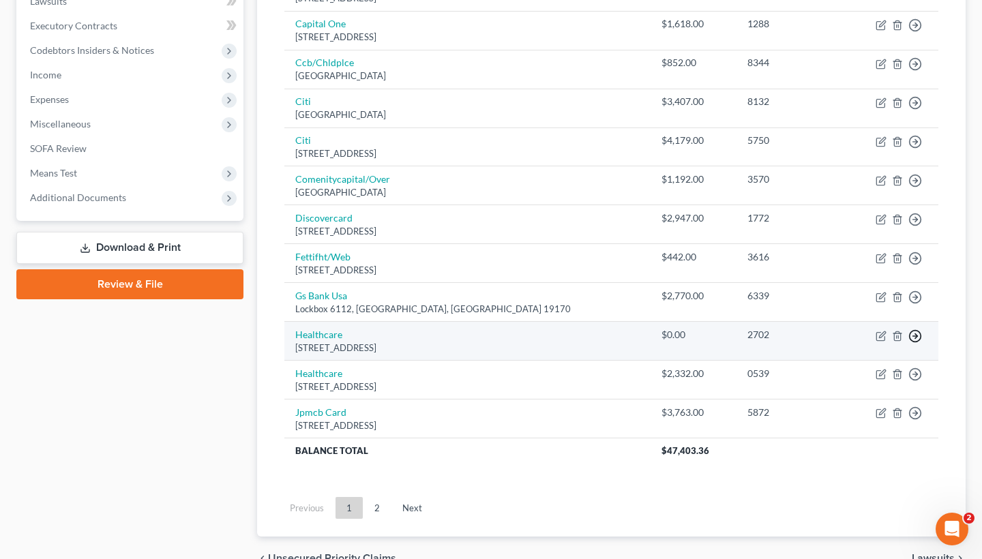
click at [916, 330] on icon "button" at bounding box center [915, 336] width 14 height 14
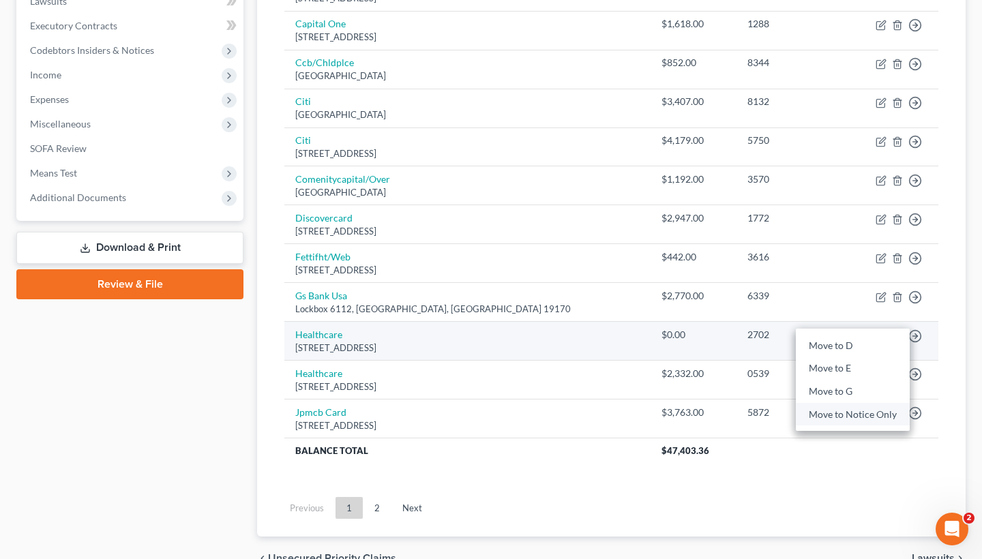
click at [840, 415] on link "Move to Notice Only" at bounding box center [853, 414] width 114 height 23
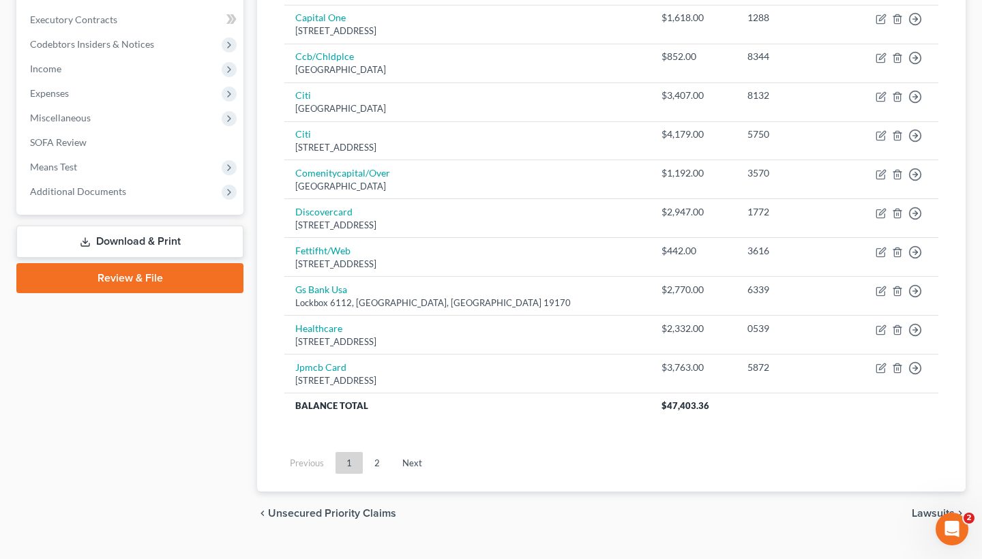
scroll to position [430, 0]
click at [372, 458] on link "2" at bounding box center [376, 462] width 27 height 22
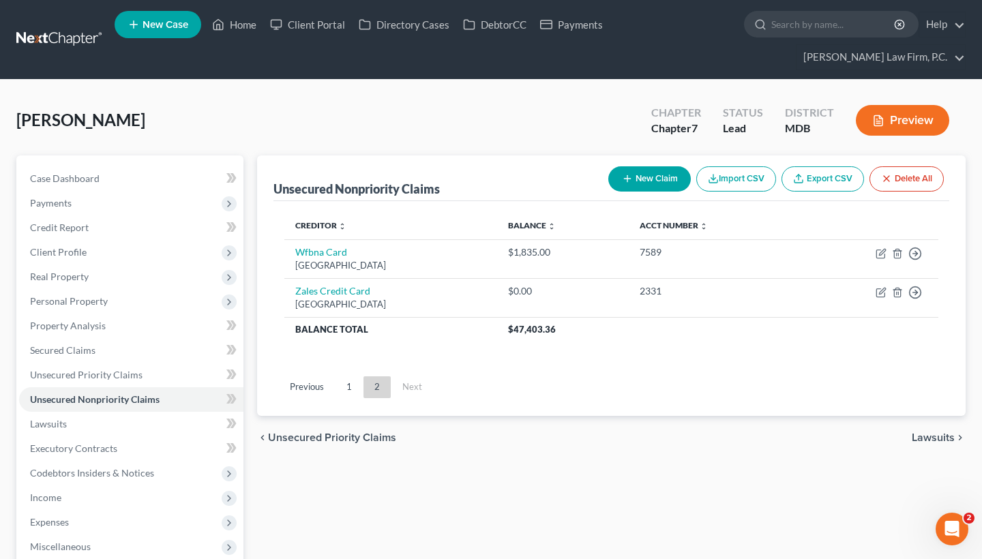
scroll to position [0, 0]
click at [348, 390] on link "1" at bounding box center [348, 387] width 27 height 22
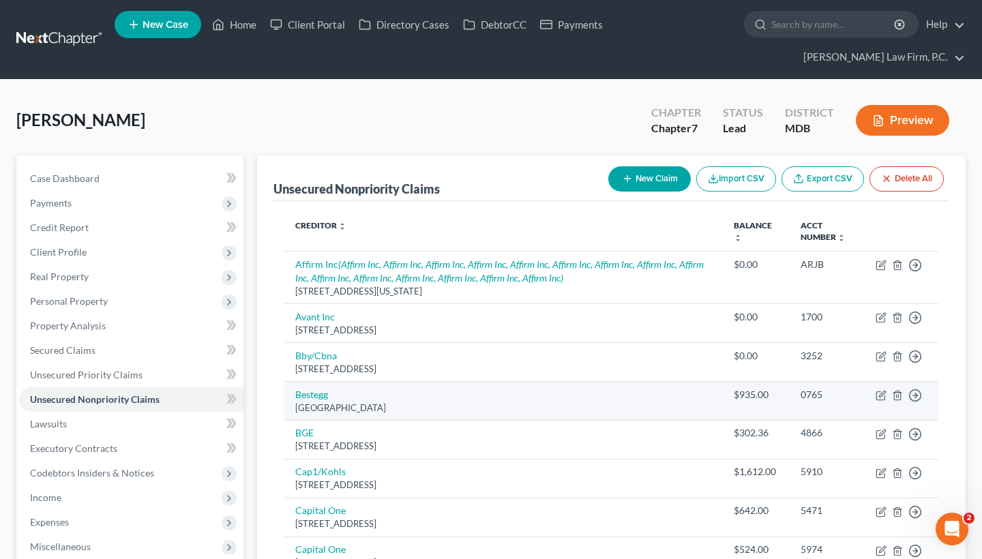
scroll to position [17, 0]
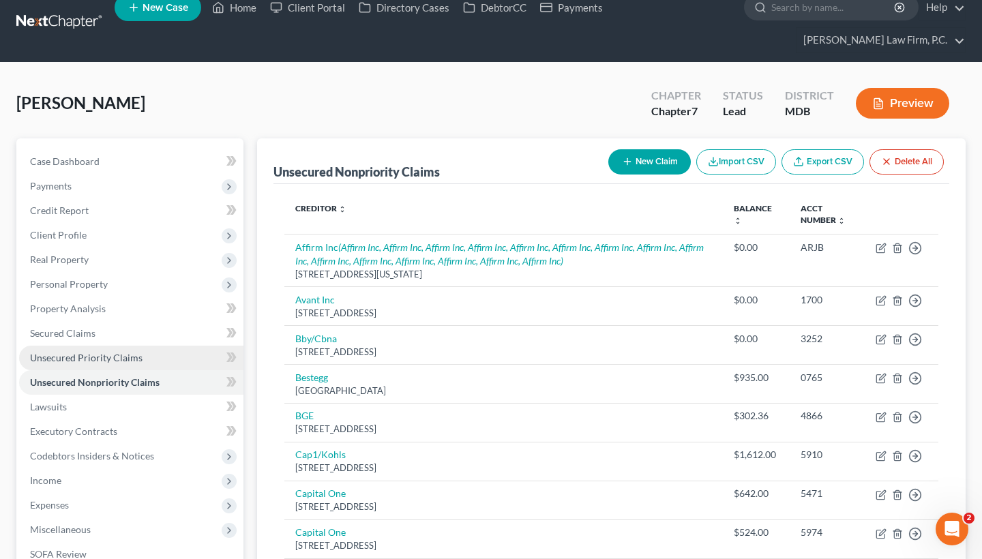
click at [123, 357] on span "Unsecured Priority Claims" at bounding box center [86, 358] width 113 height 12
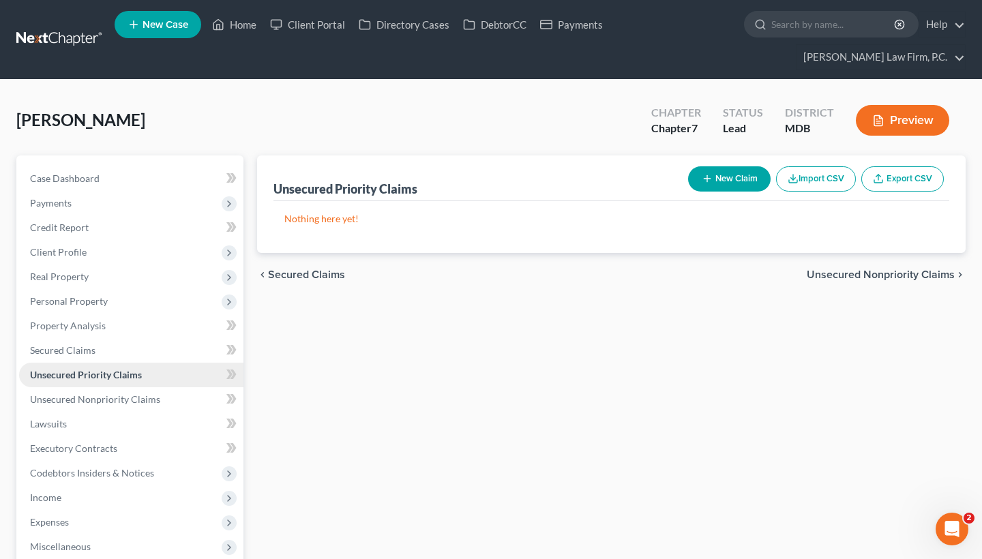
scroll to position [1, 0]
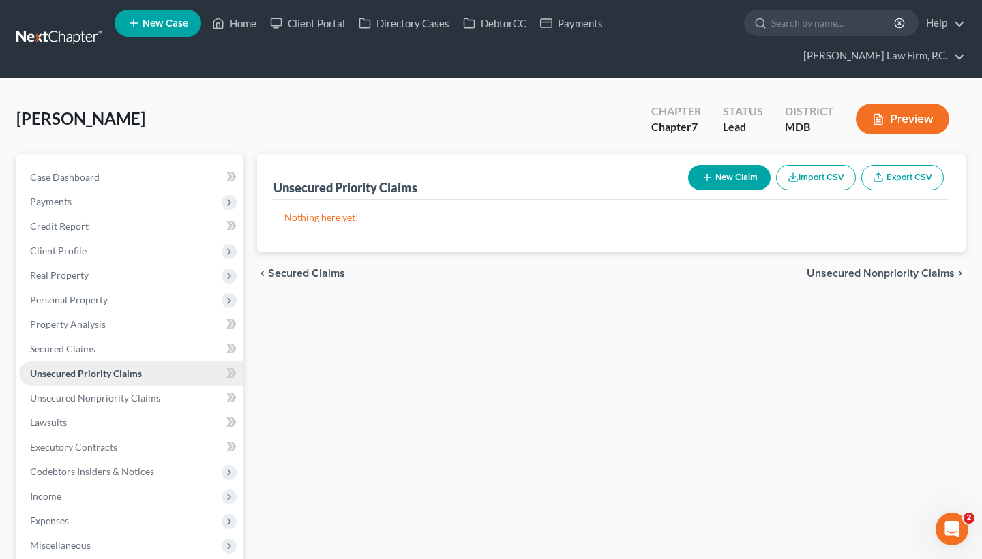
click at [110, 363] on link "Unsecured Priority Claims" at bounding box center [131, 373] width 224 height 25
click at [108, 339] on link "Secured Claims" at bounding box center [131, 349] width 224 height 25
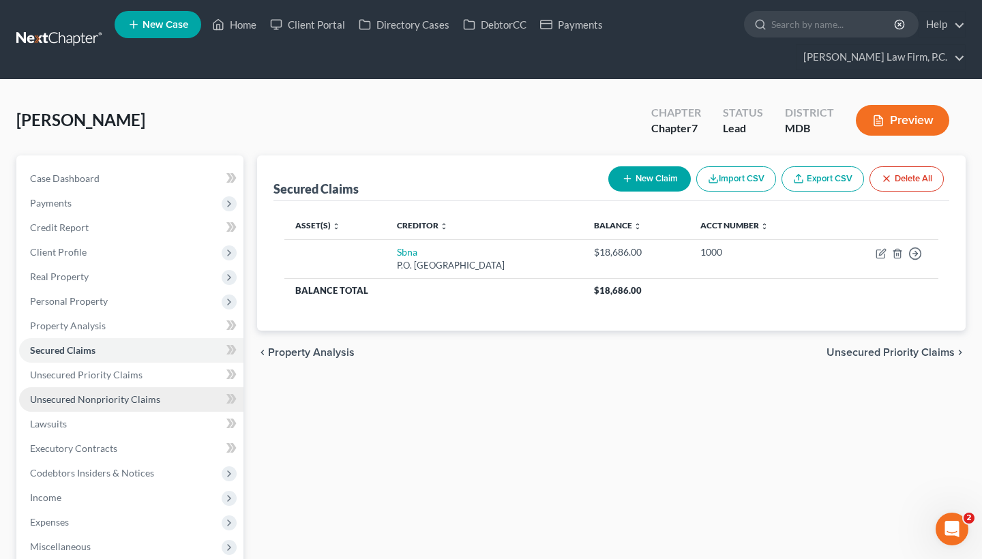
click at [113, 393] on span "Unsecured Nonpriority Claims" at bounding box center [95, 399] width 130 height 12
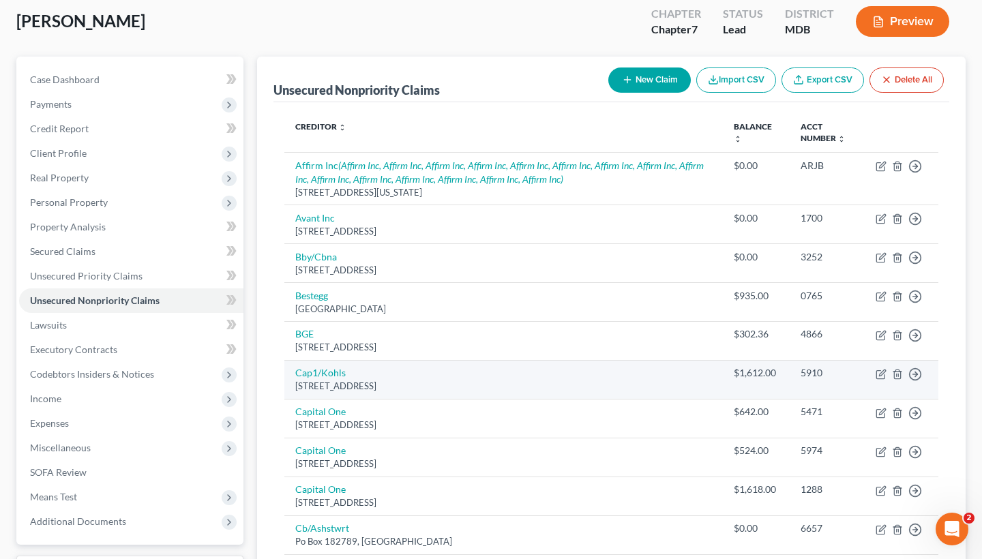
scroll to position [101, 0]
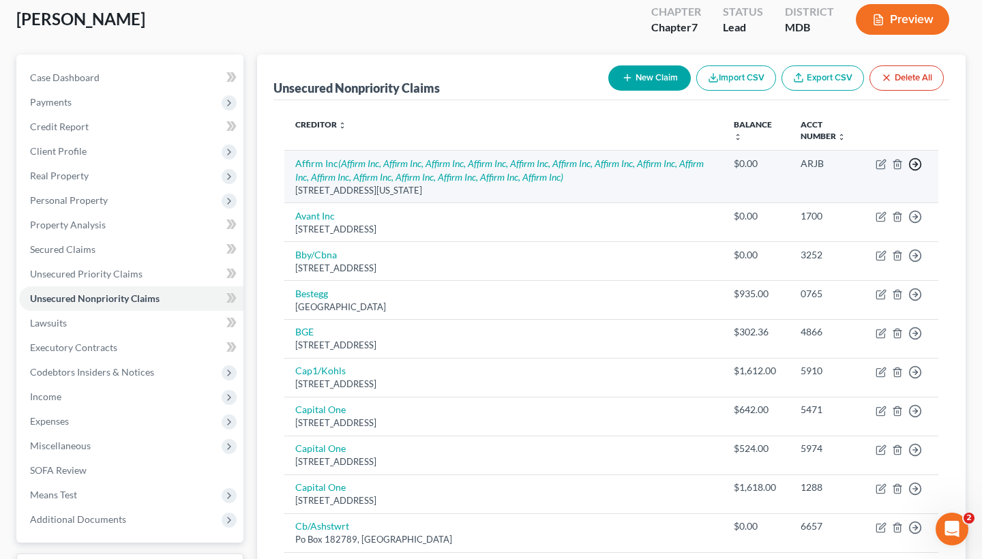
click at [917, 171] on icon "button" at bounding box center [915, 165] width 14 height 14
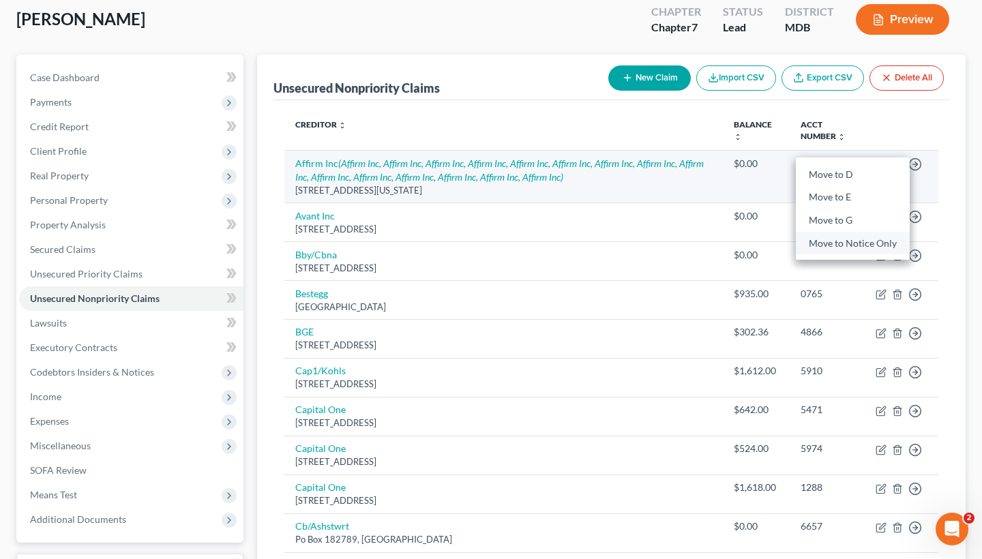
click at [871, 254] on link "Move to Notice Only" at bounding box center [853, 242] width 114 height 23
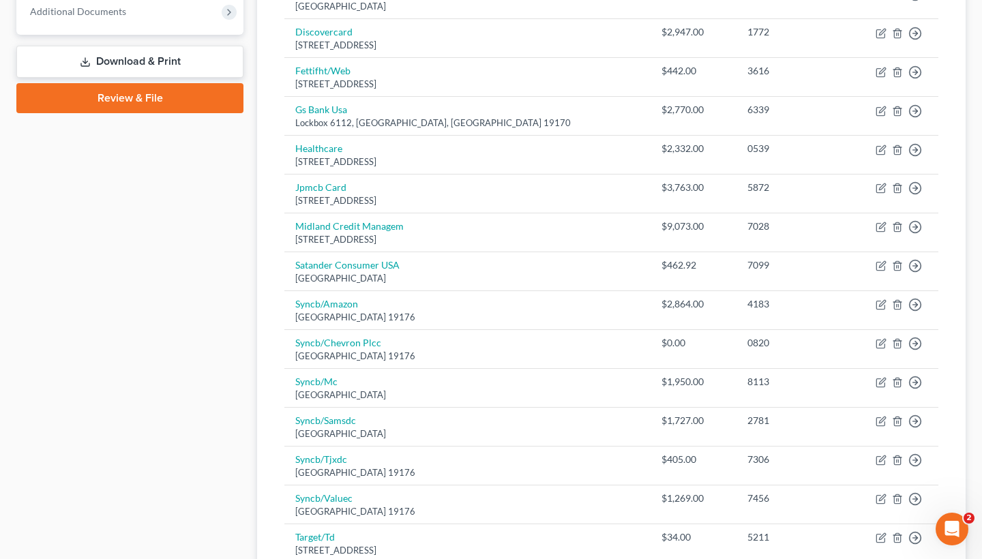
scroll to position [610, 0]
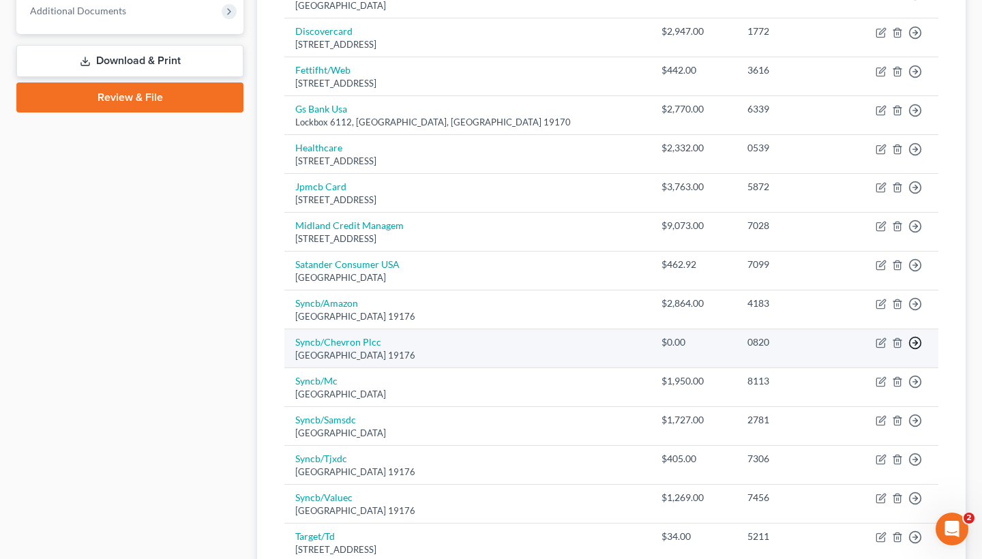
click at [916, 340] on icon "button" at bounding box center [915, 343] width 14 height 14
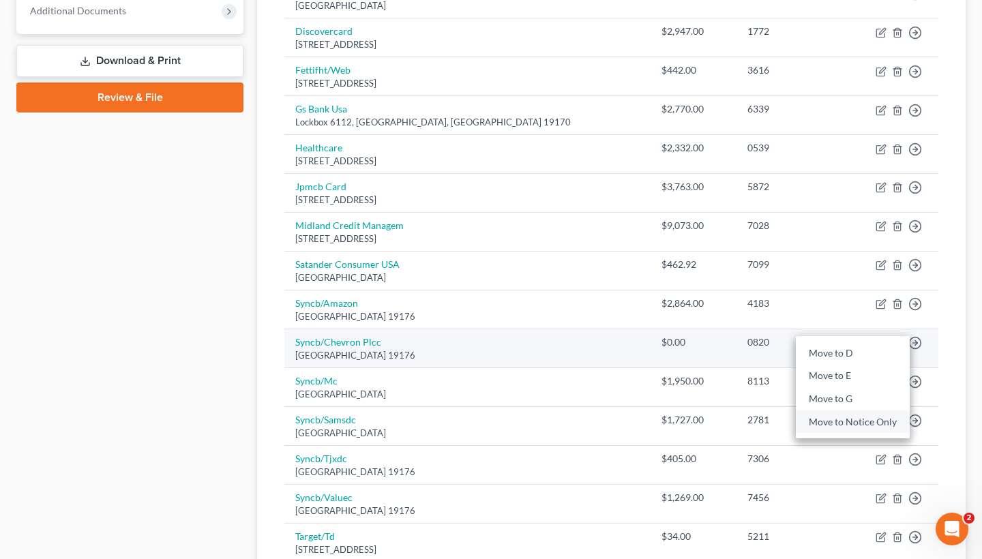
click at [848, 411] on link "Move to Notice Only" at bounding box center [853, 422] width 114 height 23
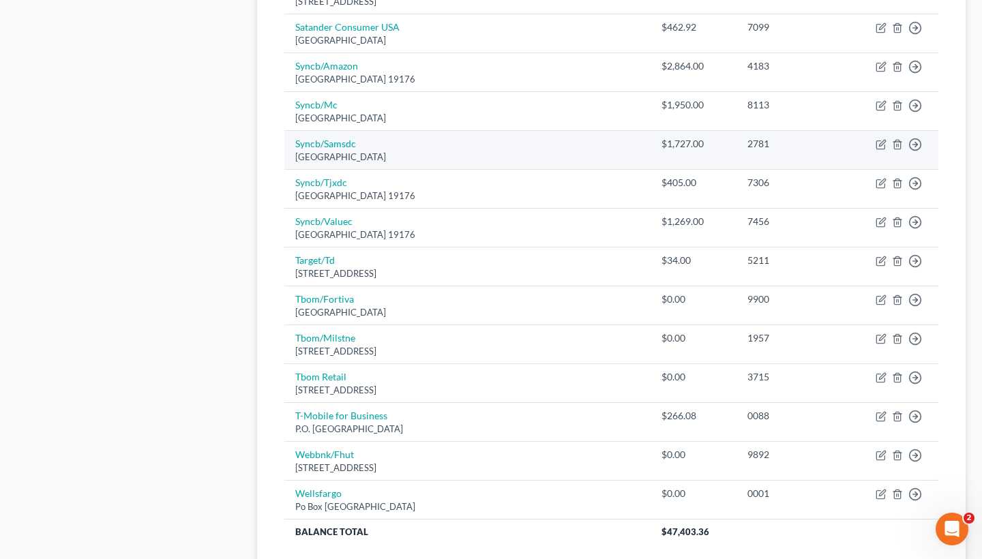
scroll to position [848, 0]
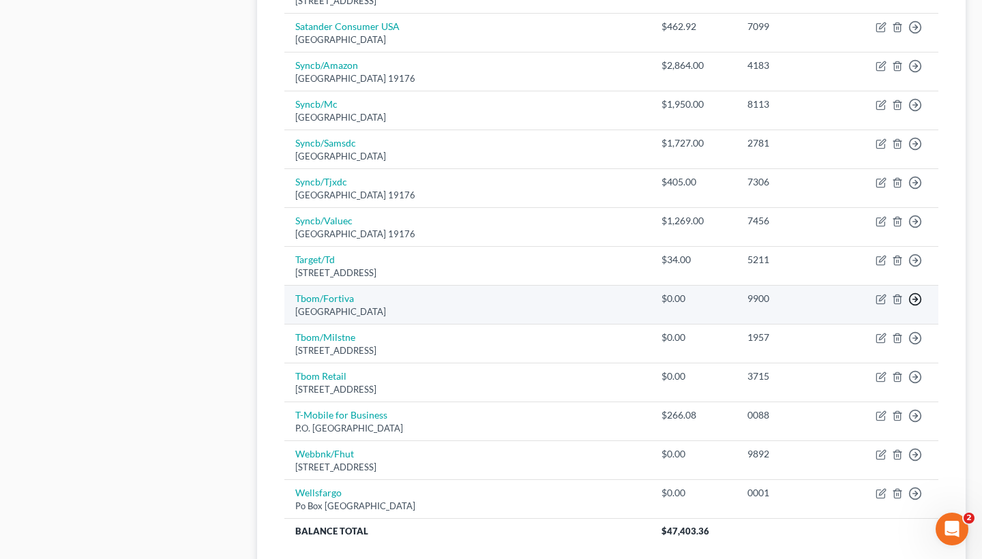
click at [920, 293] on icon "button" at bounding box center [915, 300] width 14 height 14
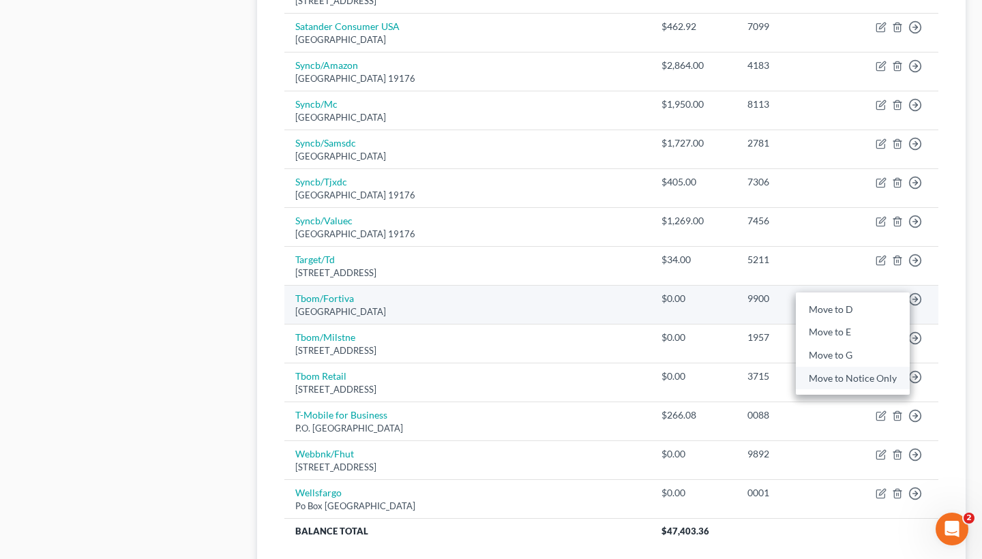
click at [874, 370] on link "Move to Notice Only" at bounding box center [853, 378] width 114 height 23
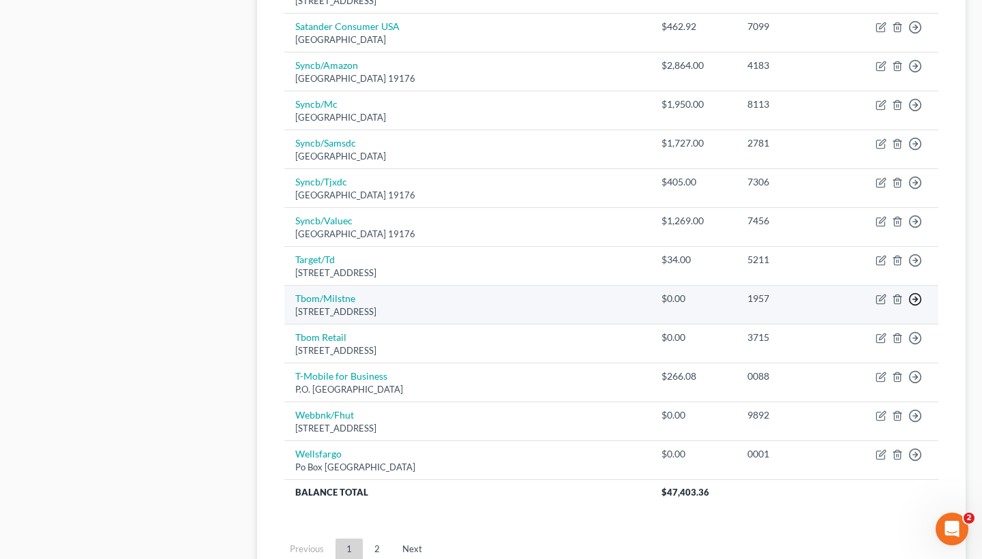
click at [917, 293] on icon "button" at bounding box center [915, 300] width 14 height 14
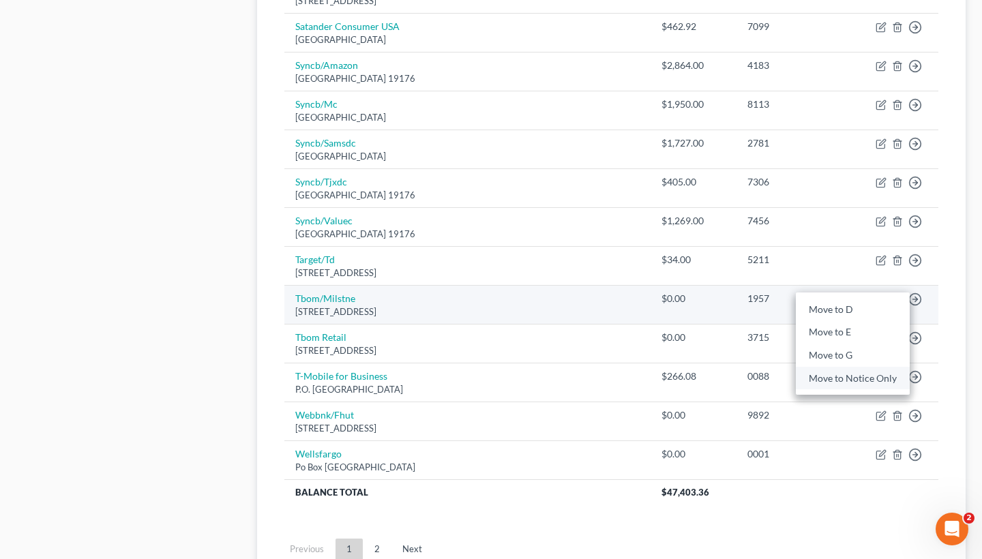
click at [863, 375] on link "Move to Notice Only" at bounding box center [853, 378] width 114 height 23
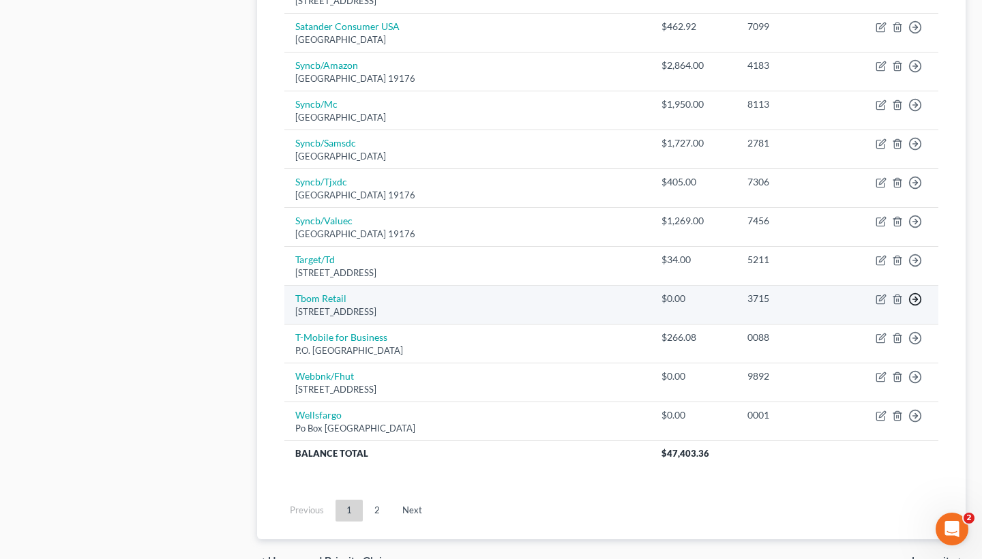
click at [916, 297] on polyline "button" at bounding box center [916, 299] width 2 height 5
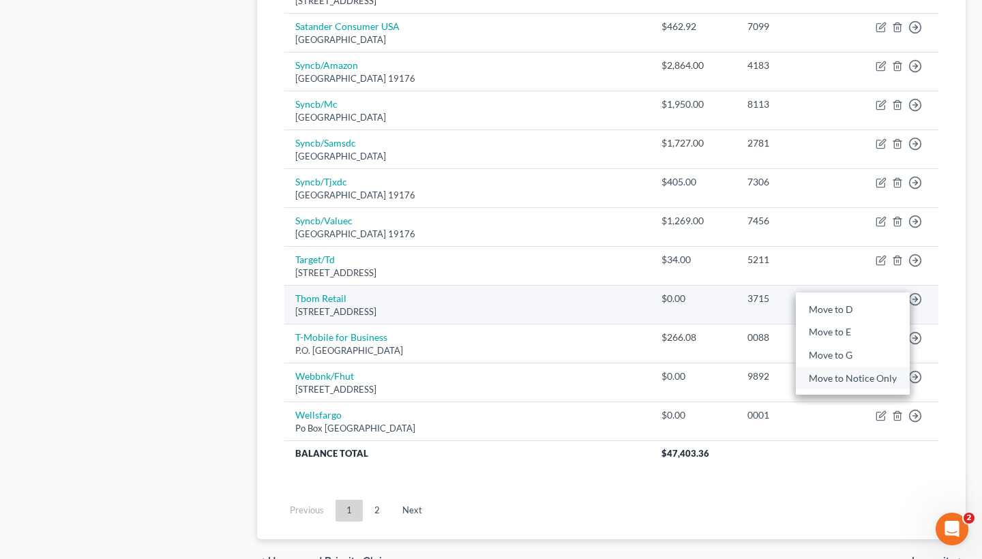
click at [863, 367] on link "Move to Notice Only" at bounding box center [853, 378] width 114 height 23
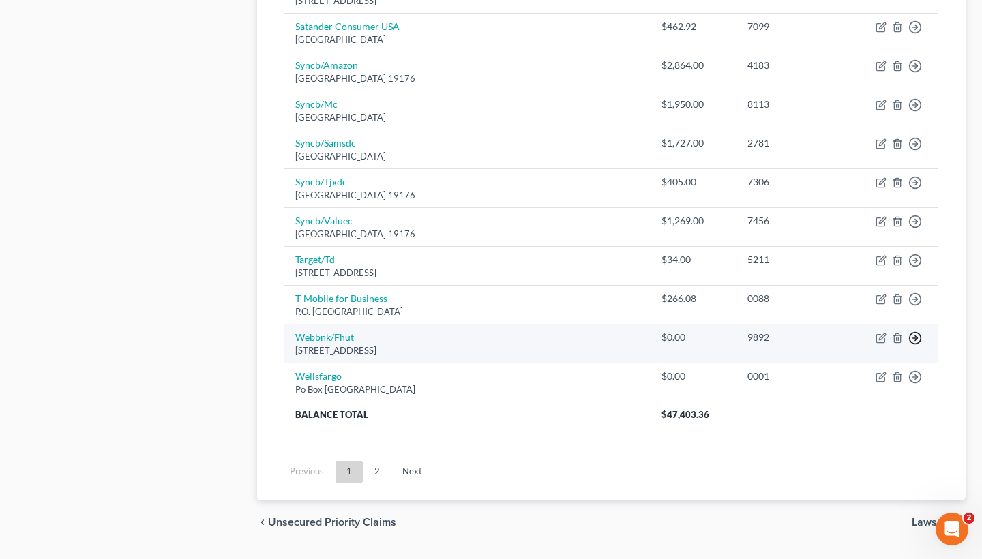
click at [918, 331] on icon "button" at bounding box center [915, 338] width 14 height 14
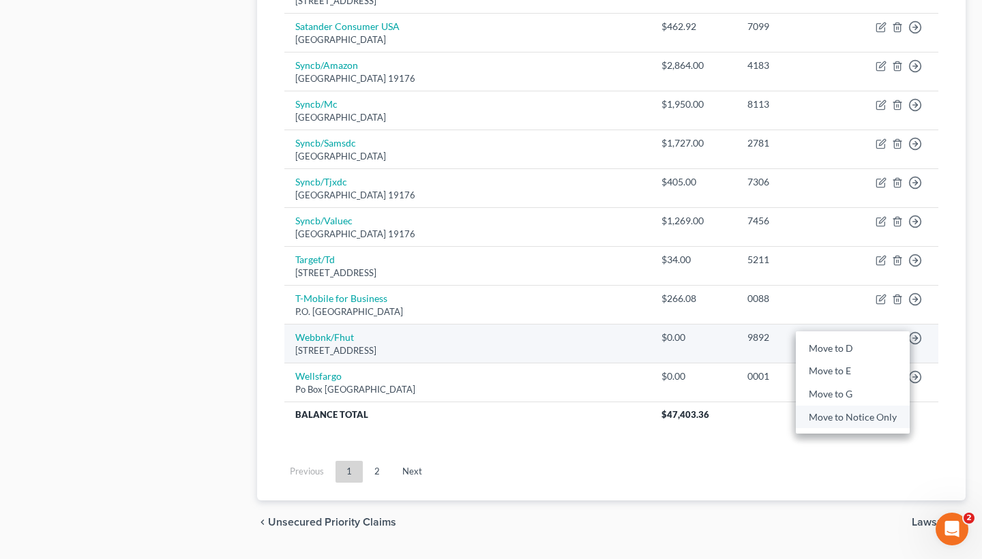
click at [855, 407] on link "Move to Notice Only" at bounding box center [853, 417] width 114 height 23
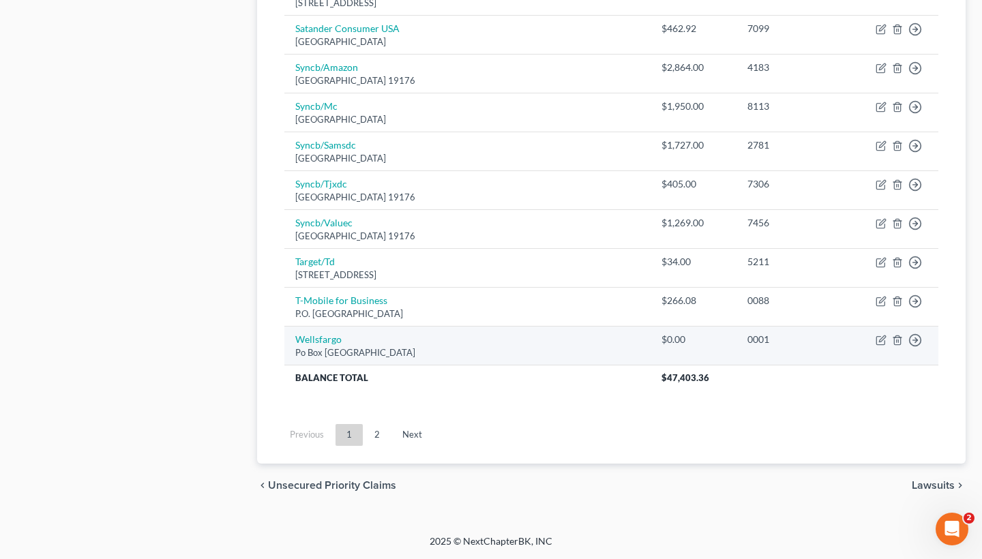
scroll to position [835, 0]
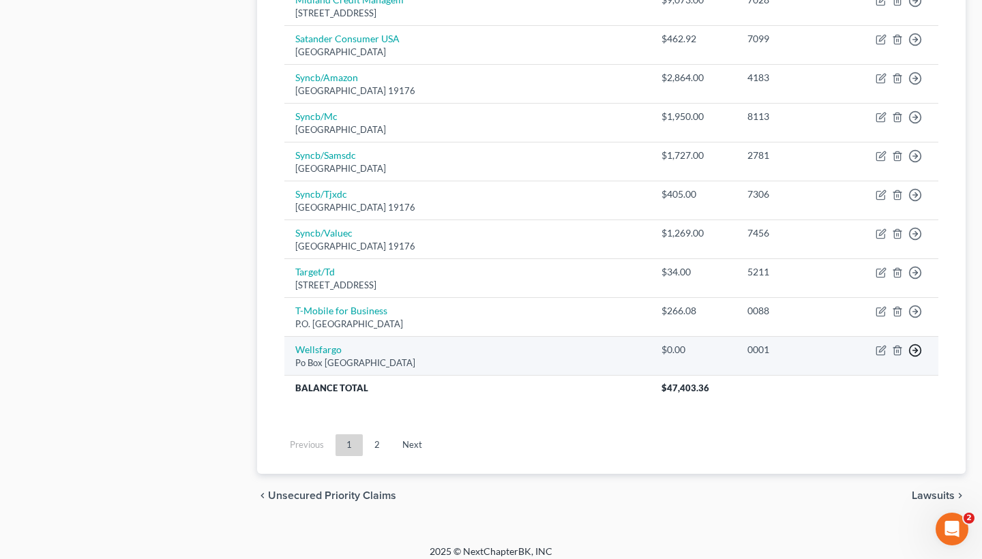
click at [917, 348] on polyline "button" at bounding box center [916, 350] width 2 height 5
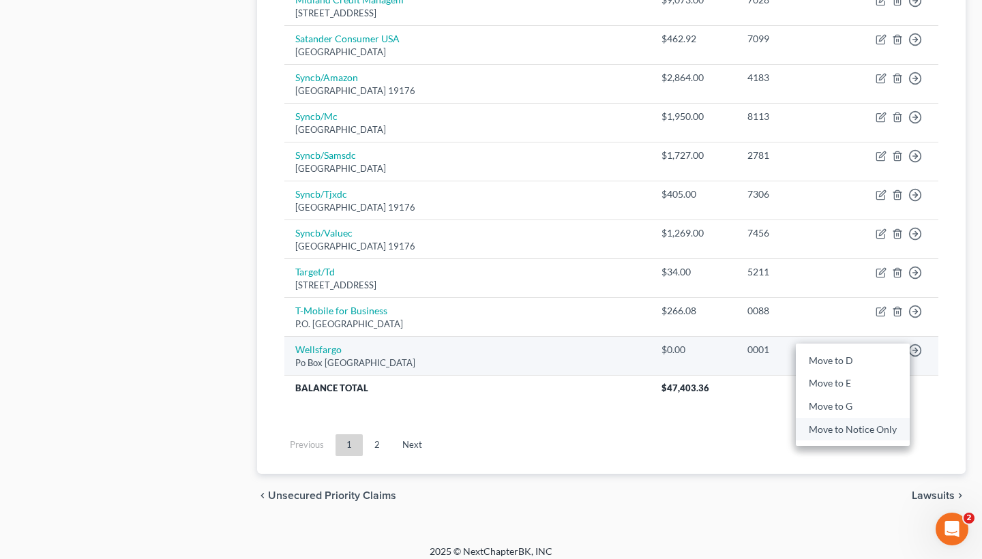
click at [863, 418] on link "Move to Notice Only" at bounding box center [853, 429] width 114 height 23
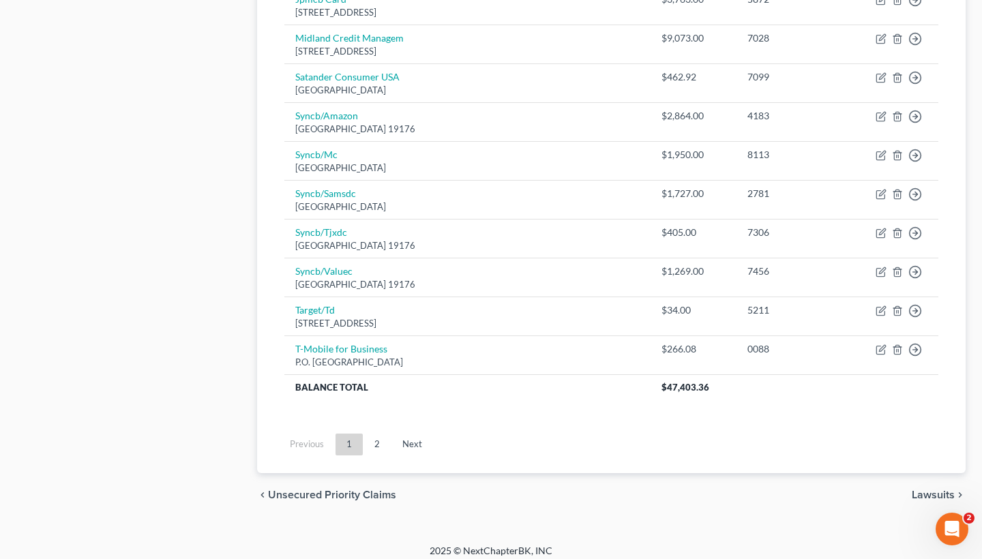
click at [920, 490] on span "Lawsuits" at bounding box center [933, 495] width 43 height 11
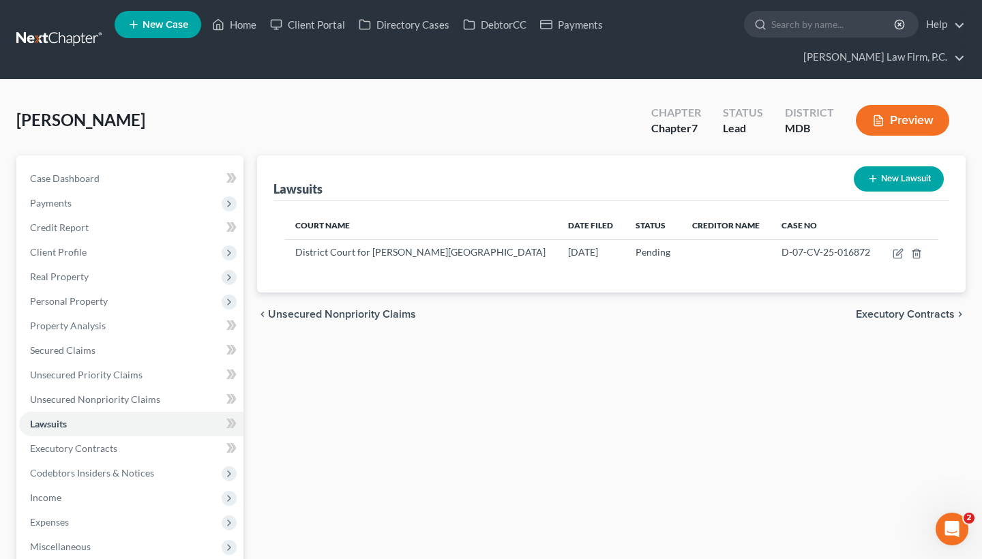
click at [887, 323] on div "chevron_left Unsecured Nonpriority Claims Executory Contracts chevron_right" at bounding box center [611, 315] width 709 height 44
click at [887, 318] on span "Executory Contracts" at bounding box center [905, 314] width 99 height 11
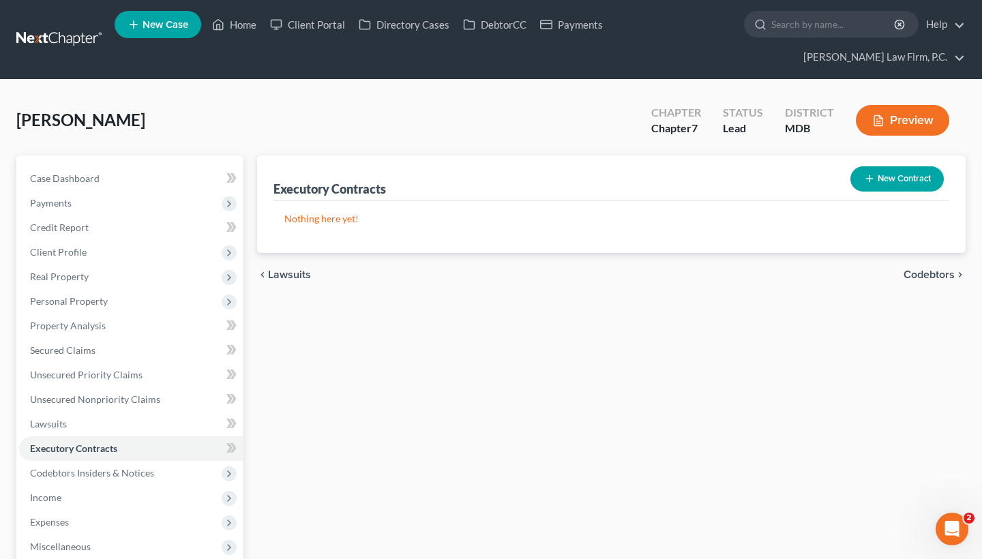
click at [916, 272] on span "Codebtors" at bounding box center [929, 274] width 51 height 11
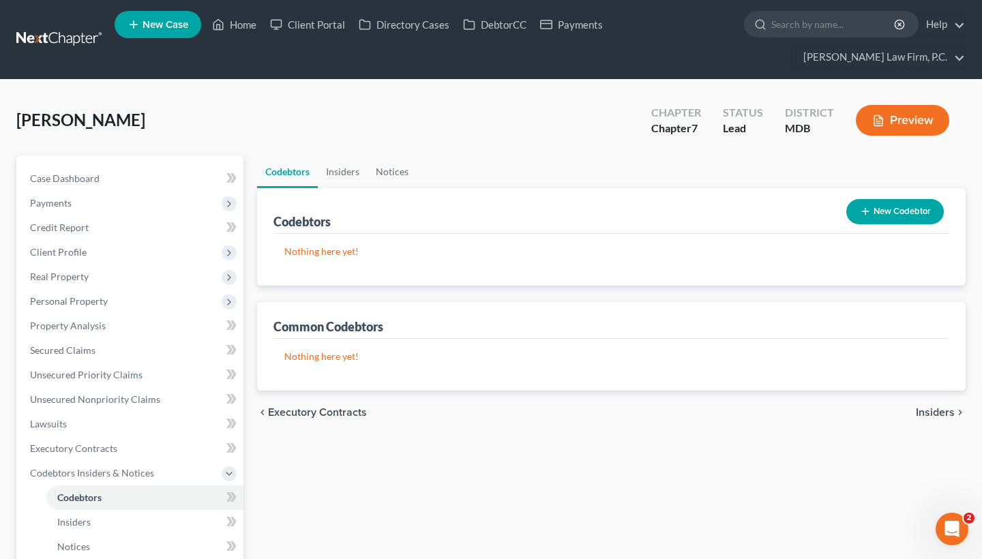
click at [924, 411] on span "Insiders" at bounding box center [935, 412] width 39 height 11
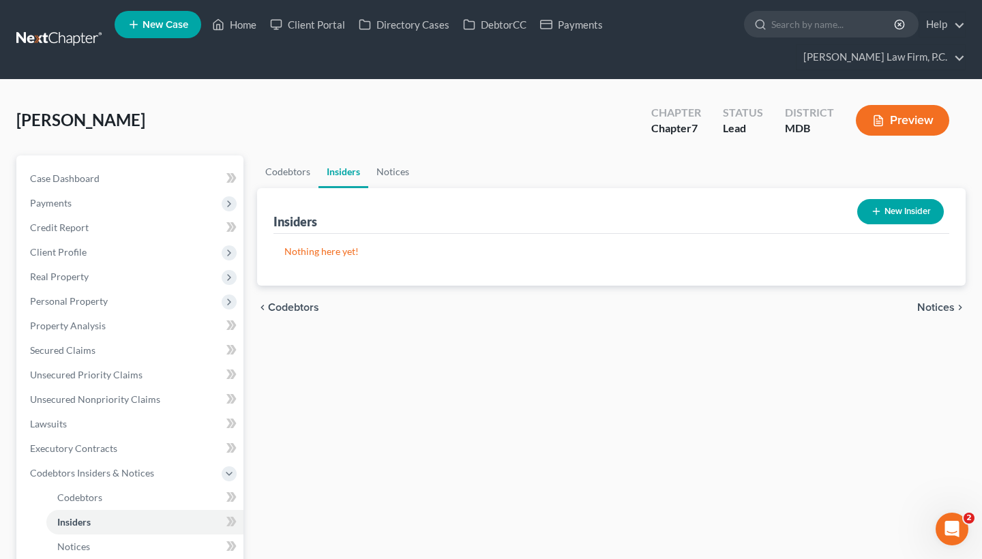
click at [935, 316] on div "chevron_left Codebtors Notices chevron_right" at bounding box center [611, 308] width 709 height 44
click at [935, 299] on div "chevron_left Codebtors Notices chevron_right" at bounding box center [611, 308] width 709 height 44
click at [935, 304] on span "Notices" at bounding box center [936, 307] width 38 height 11
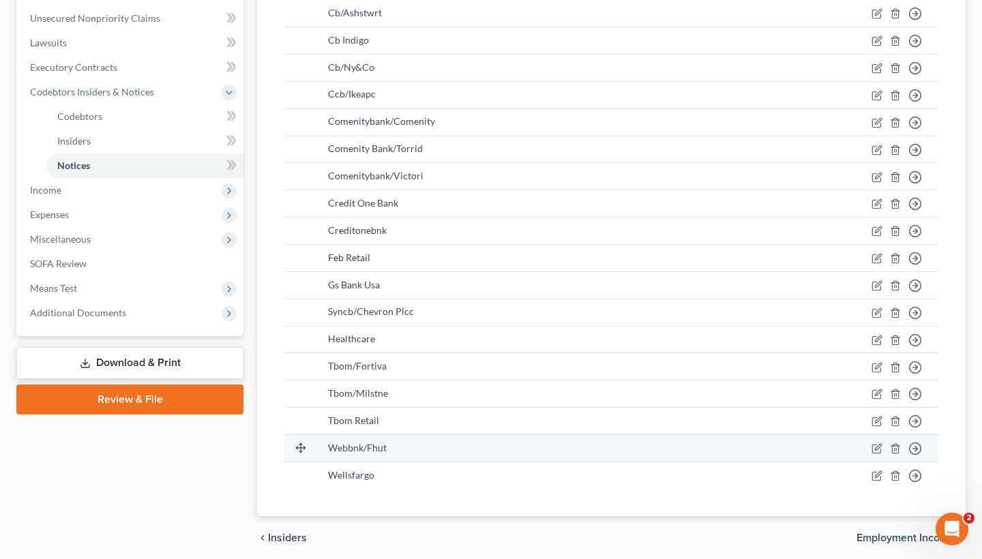
scroll to position [383, 0]
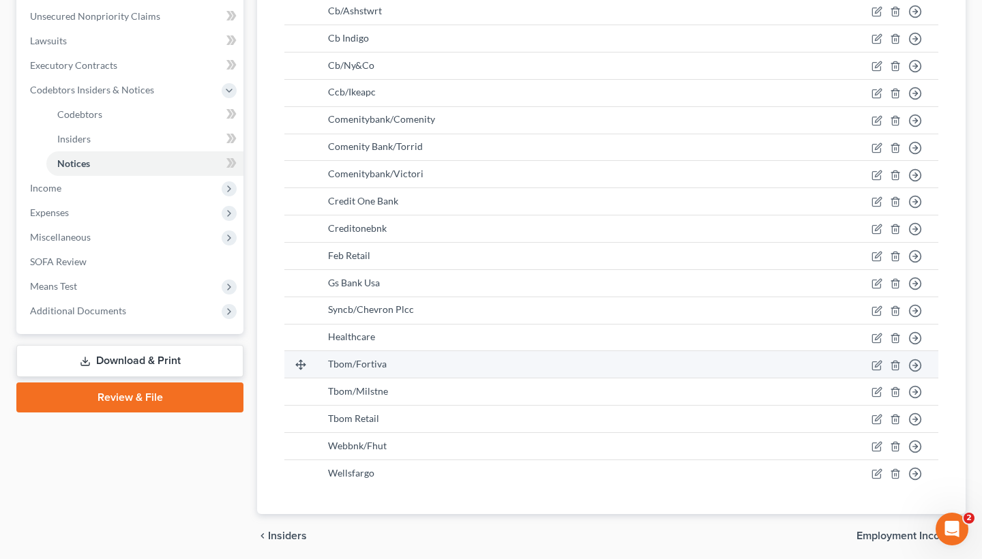
click at [477, 370] on div "Tbom/Fortiva" at bounding box center [511, 364] width 366 height 14
click at [365, 360] on span "Tbom/Fortiva" at bounding box center [357, 364] width 59 height 12
click at [296, 366] on icon at bounding box center [300, 364] width 11 height 11
click at [879, 366] on icon "button" at bounding box center [876, 365] width 11 height 11
select select "10"
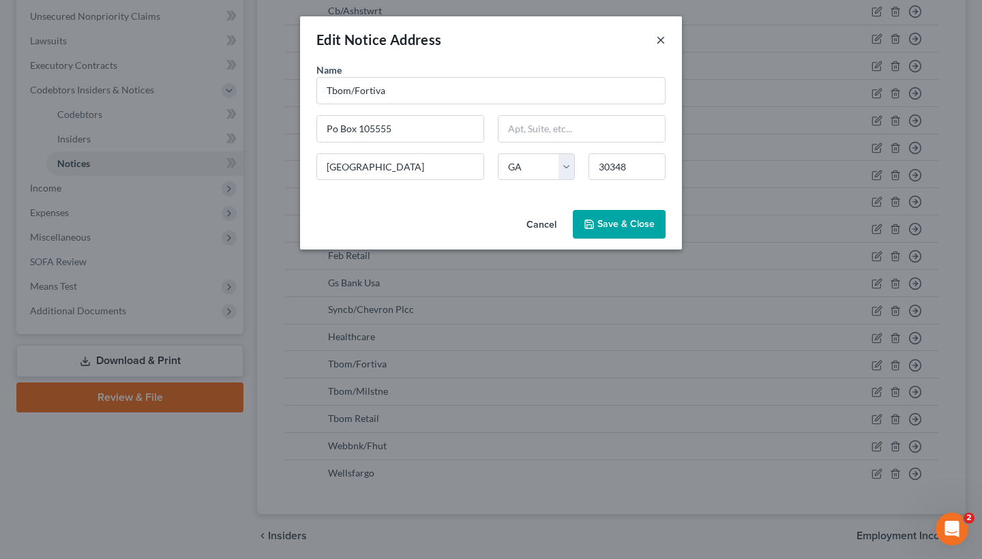
click at [664, 41] on button "×" at bounding box center [661, 39] width 10 height 16
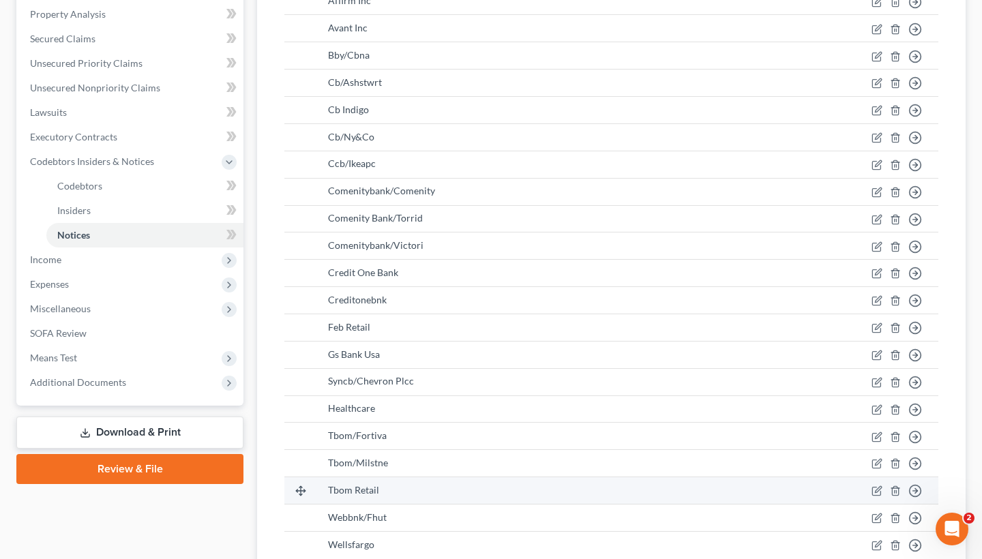
scroll to position [307, 0]
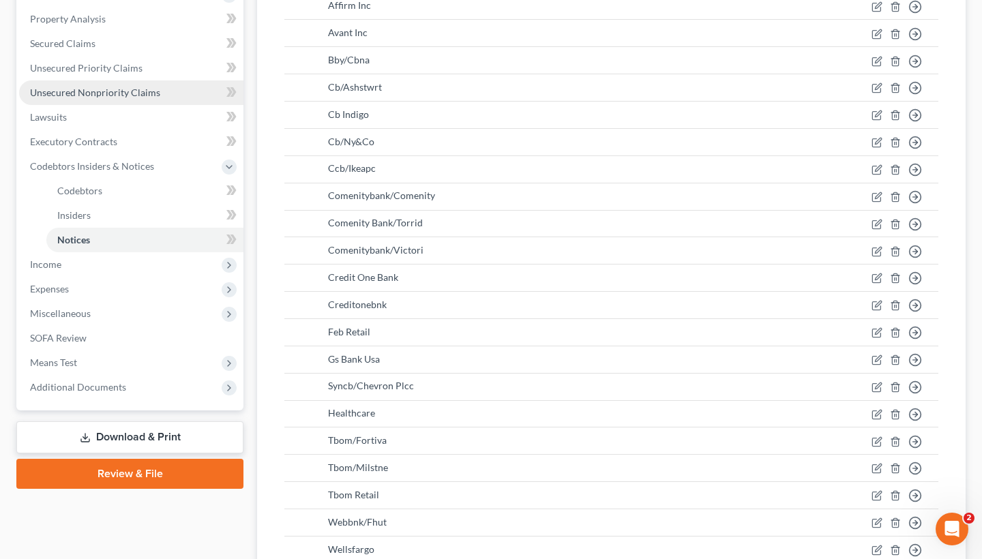
click at [97, 95] on span "Unsecured Nonpriority Claims" at bounding box center [95, 93] width 130 height 12
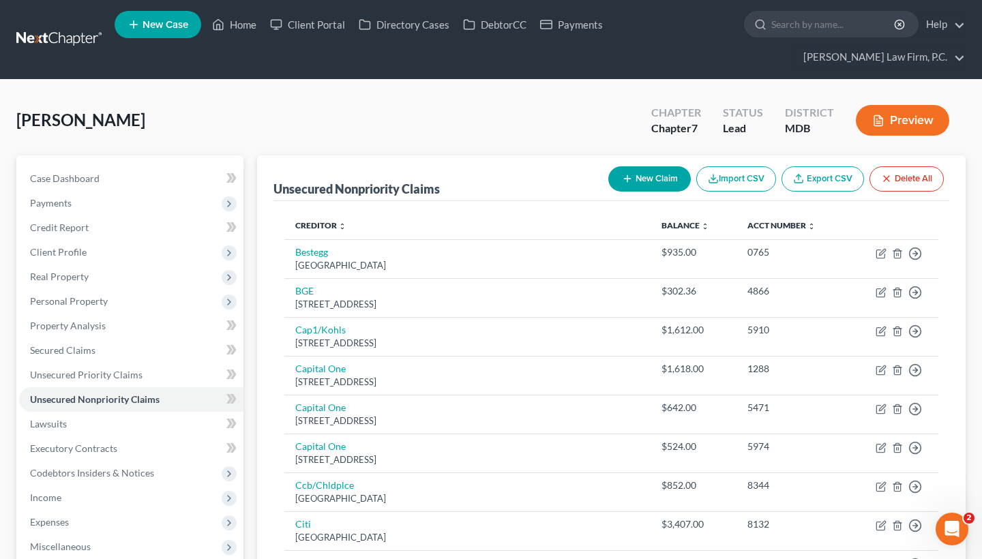
click at [626, 179] on icon "button" at bounding box center [627, 178] width 11 height 11
select select "0"
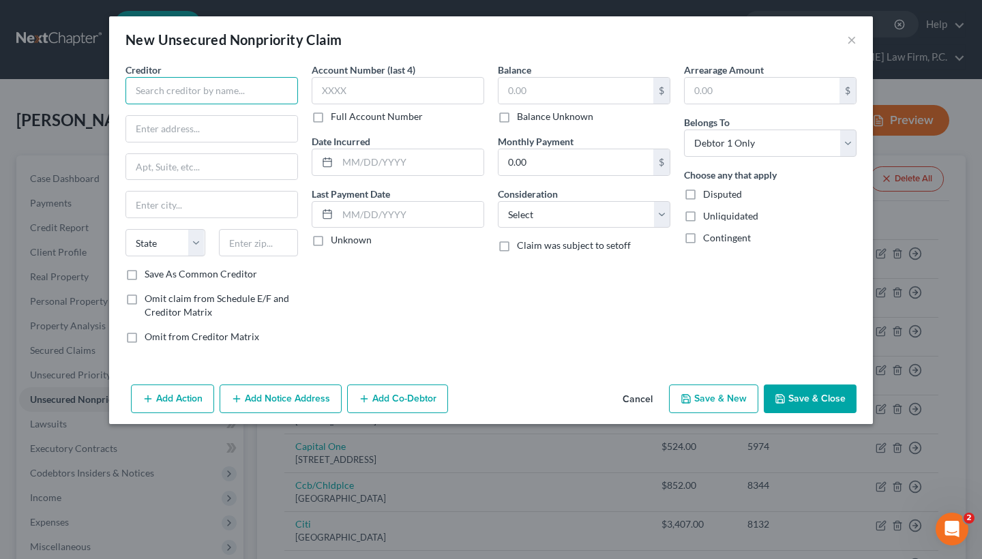
click at [198, 91] on input "text" at bounding box center [211, 90] width 173 height 27
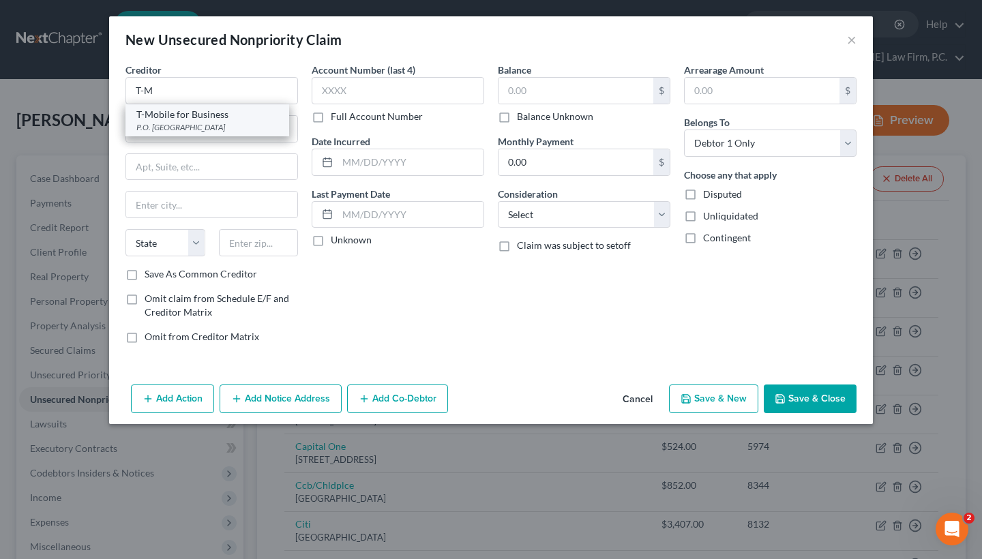
click at [196, 122] on div "P.O. [GEOGRAPHIC_DATA]" at bounding box center [207, 127] width 142 height 12
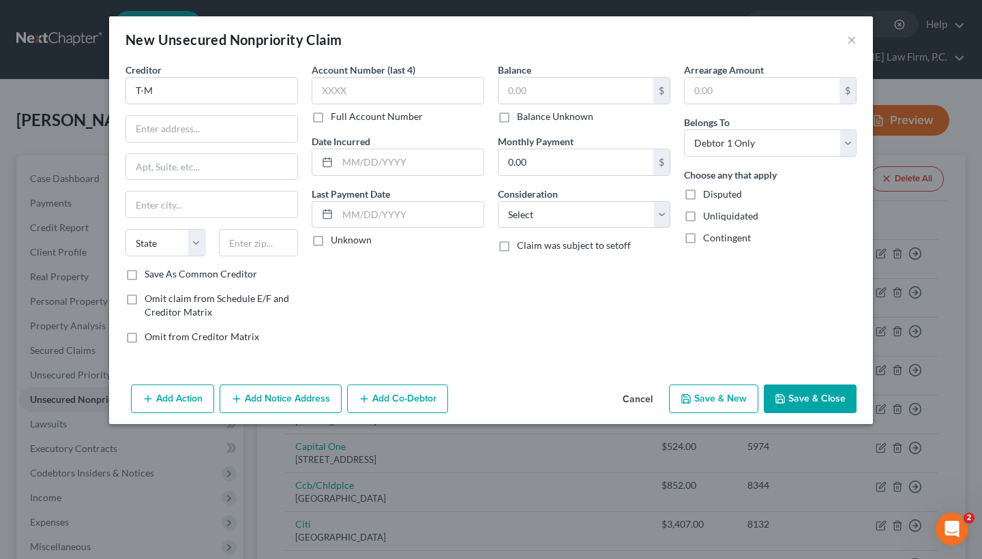
type input "T-Mobile for Business"
type input "P.O. Box 37380"
type input "[GEOGRAPHIC_DATA]"
select select "34"
type input "87176"
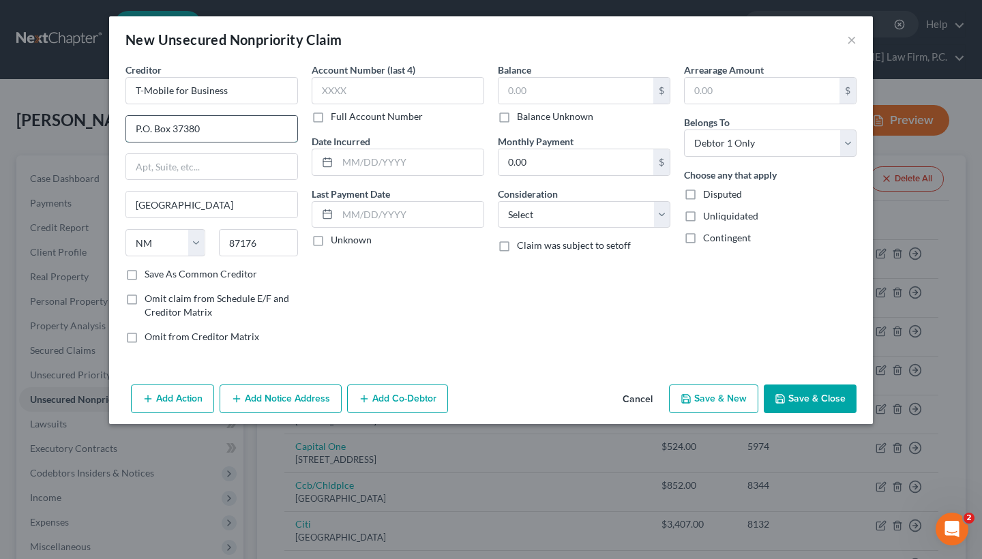
drag, startPoint x: 203, startPoint y: 128, endPoint x: 175, endPoint y: 128, distance: 28.6
type input "P.O. Box 742596"
drag, startPoint x: 198, startPoint y: 204, endPoint x: 128, endPoint y: 205, distance: 70.2
click at [128, 205] on input "[GEOGRAPHIC_DATA]" at bounding box center [211, 205] width 171 height 26
paste input "[GEOGRAPHIC_DATA]"
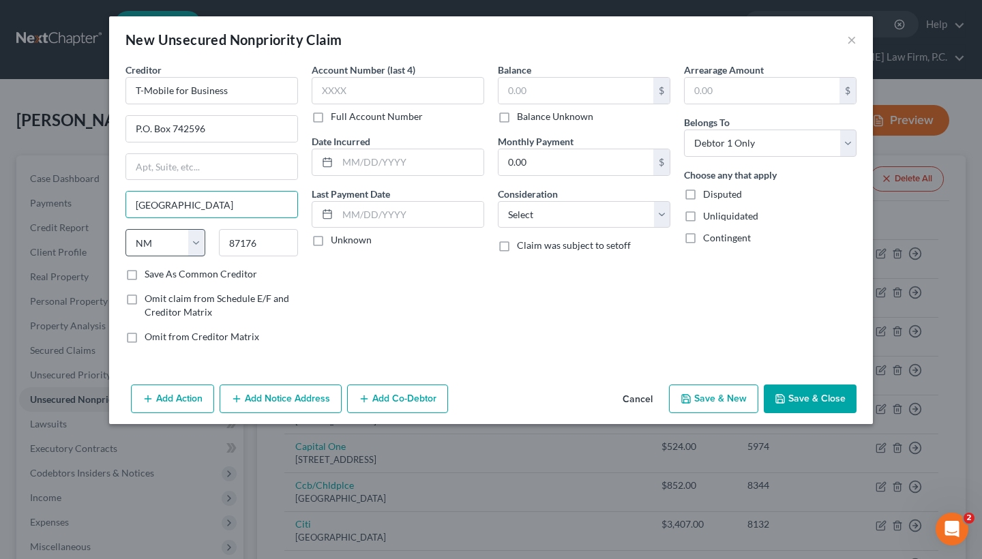
type input "[GEOGRAPHIC_DATA]"
select select "36"
drag, startPoint x: 254, startPoint y: 236, endPoint x: 226, endPoint y: 235, distance: 28.0
type input "45274"
type input "[GEOGRAPHIC_DATA]"
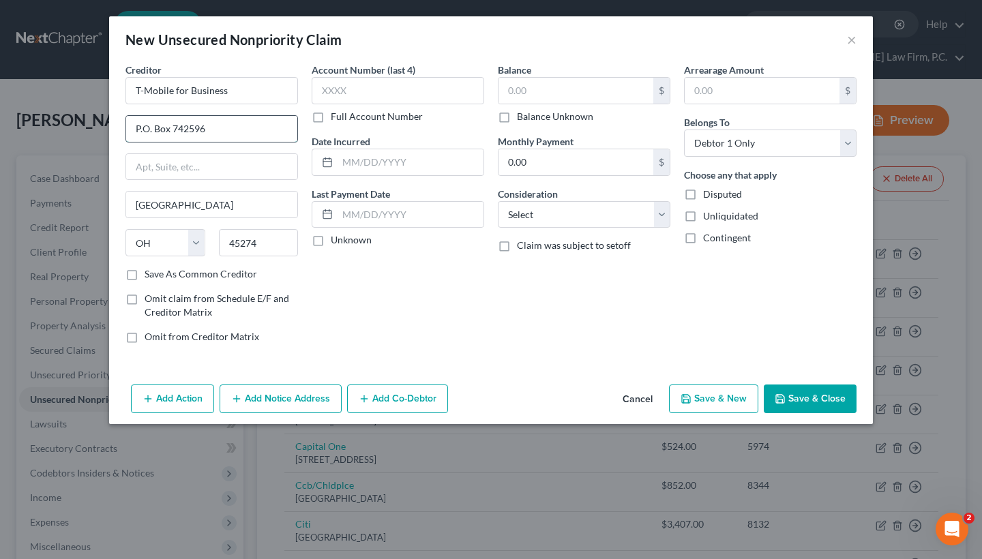
drag, startPoint x: 169, startPoint y: 130, endPoint x: 159, endPoint y: 128, distance: 10.4
click at [159, 128] on input "P.O. Box 742596" at bounding box center [211, 129] width 171 height 26
type input "P.O. Box 742596"
click at [516, 97] on input "text" at bounding box center [575, 91] width 155 height 26
type input "266"
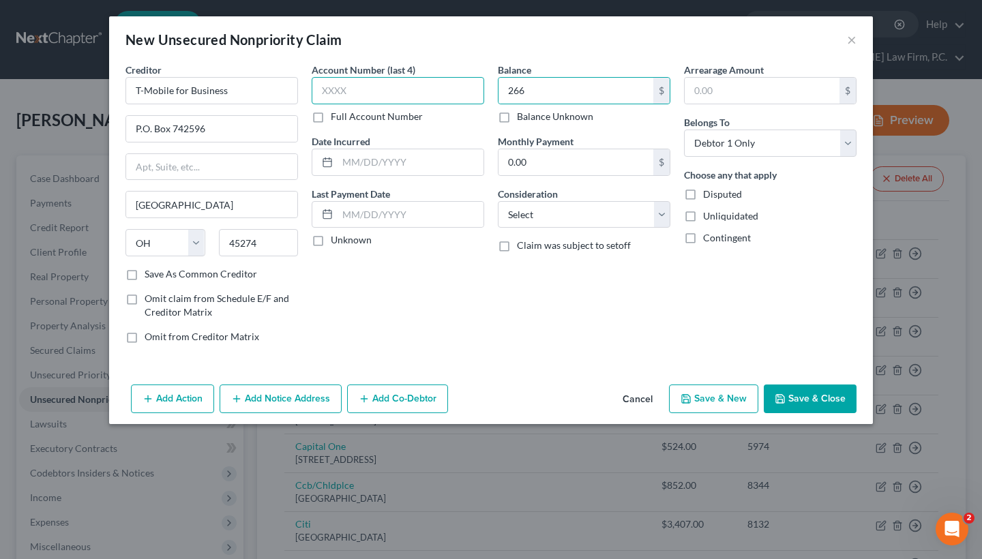
click at [349, 99] on input "text" at bounding box center [398, 90] width 173 height 27
type input "0088"
click at [822, 396] on button "Save & Close" at bounding box center [810, 399] width 93 height 29
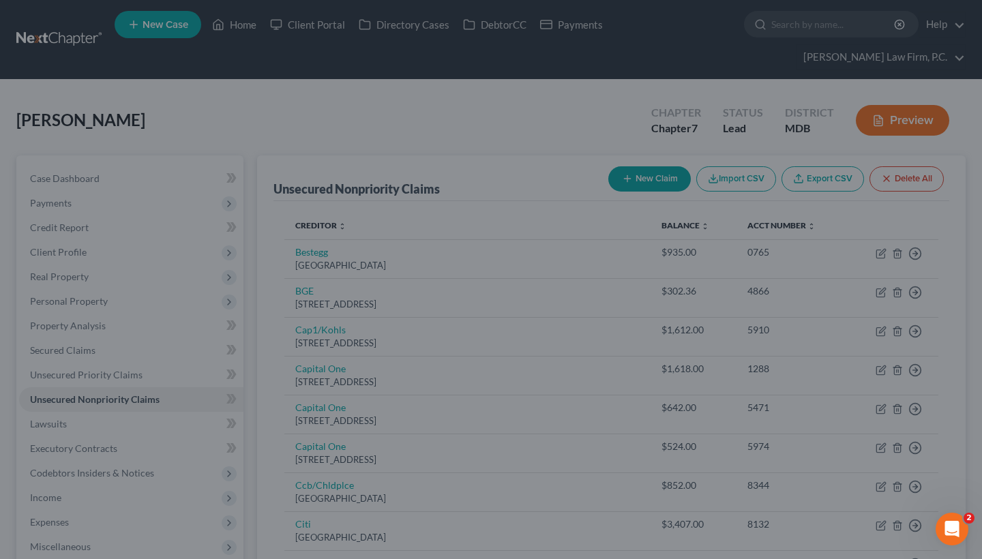
type input "266.00"
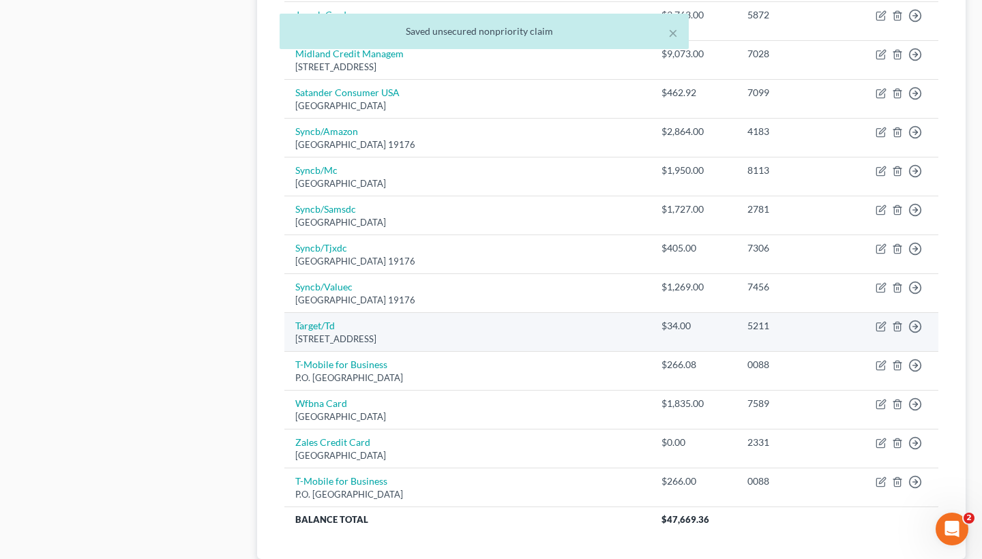
scroll to position [784, 0]
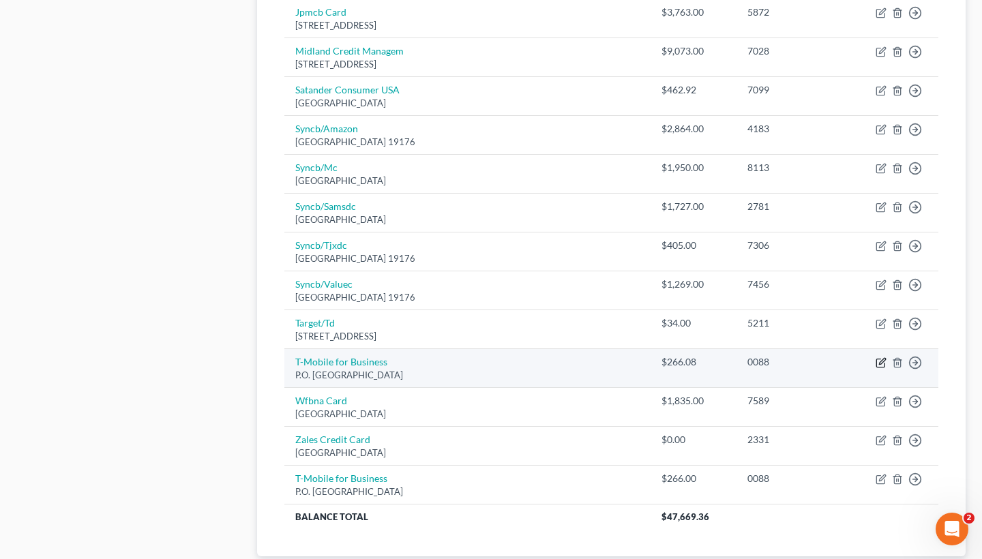
click at [880, 359] on icon "button" at bounding box center [880, 363] width 8 height 8
select select "34"
select select "0"
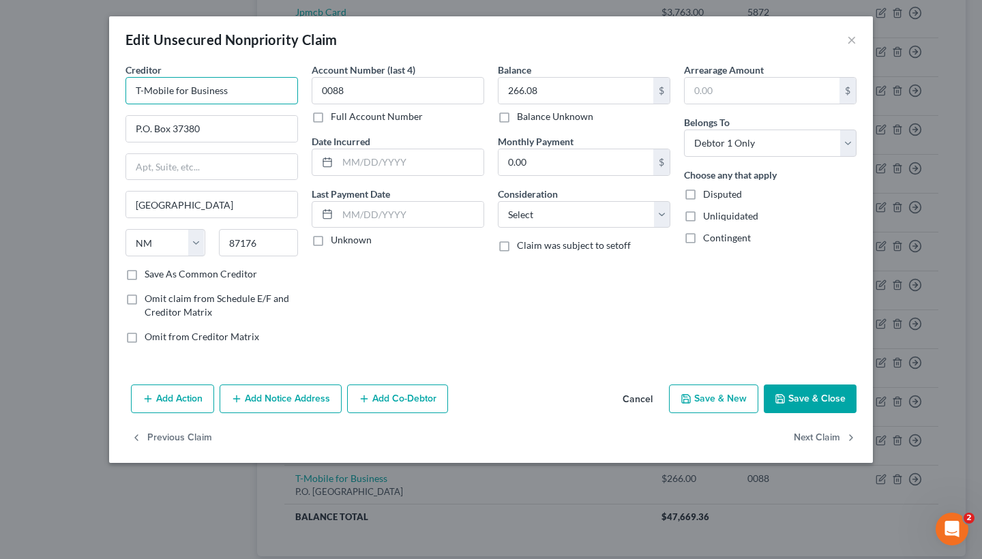
click at [226, 95] on input "T-Mobile for Business" at bounding box center [211, 90] width 173 height 27
drag, startPoint x: 226, startPoint y: 81, endPoint x: 202, endPoint y: 98, distance: 28.9
click at [202, 98] on input "T-Mobile for Business" at bounding box center [211, 90] width 173 height 27
drag, startPoint x: 226, startPoint y: 98, endPoint x: 175, endPoint y: 93, distance: 51.4
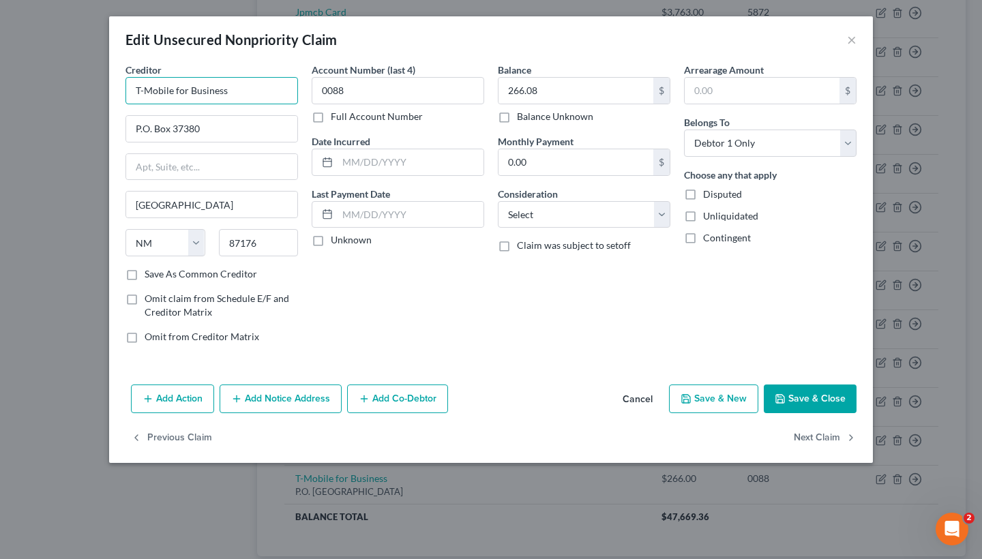
click at [175, 93] on input "T-Mobile for Business" at bounding box center [211, 90] width 173 height 27
type input "T-Mobile"
drag, startPoint x: 217, startPoint y: 125, endPoint x: 172, endPoint y: 132, distance: 45.5
click at [172, 132] on input "P.O. Box 37380" at bounding box center [211, 129] width 171 height 26
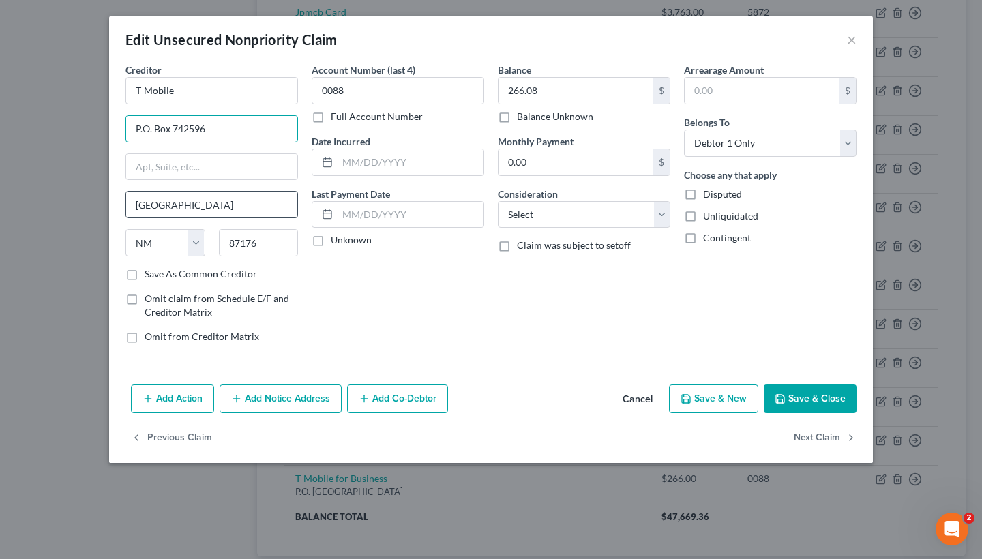
type input "P.O. Box 742596"
drag, startPoint x: 200, startPoint y: 201, endPoint x: 122, endPoint y: 199, distance: 77.8
type input "[GEOGRAPHIC_DATA]"
select select "36"
drag, startPoint x: 262, startPoint y: 240, endPoint x: 226, endPoint y: 239, distance: 35.5
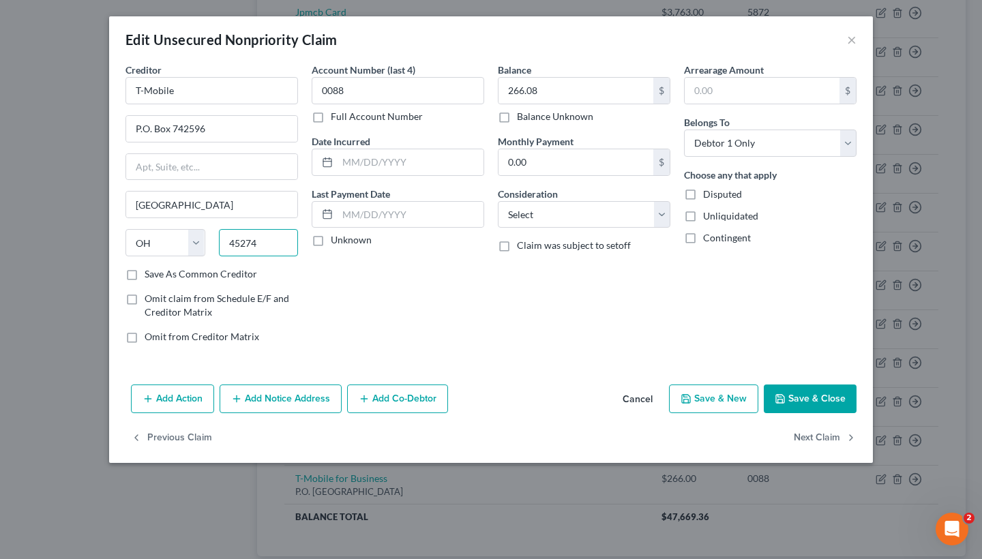
type input "45274"
click at [835, 398] on button "Save & Close" at bounding box center [810, 399] width 93 height 29
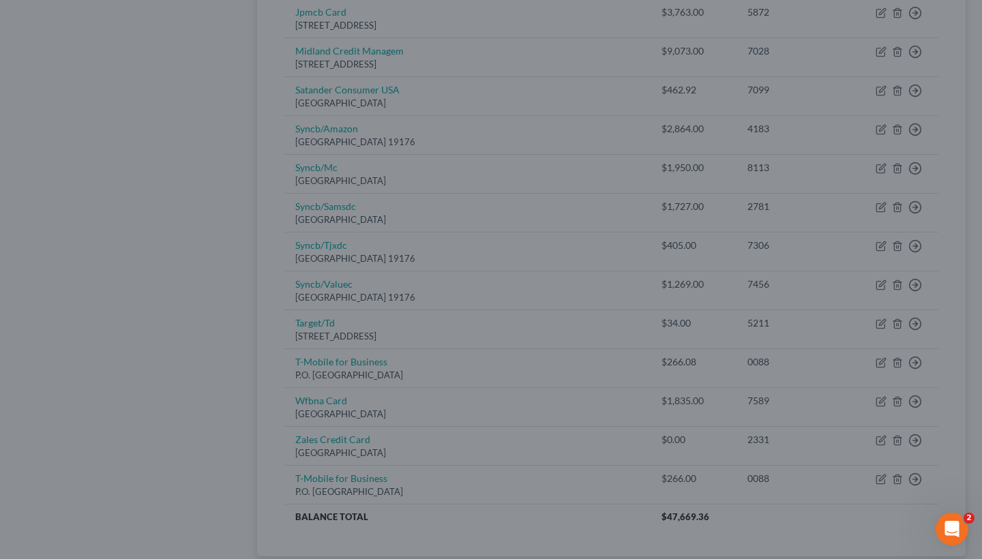
type input "0"
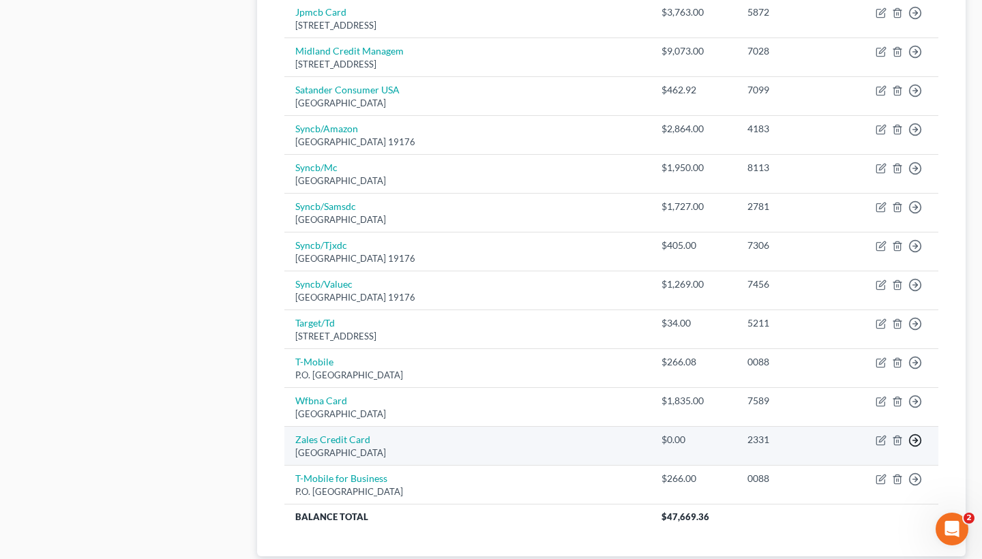
click at [915, 434] on icon "button" at bounding box center [915, 441] width 14 height 14
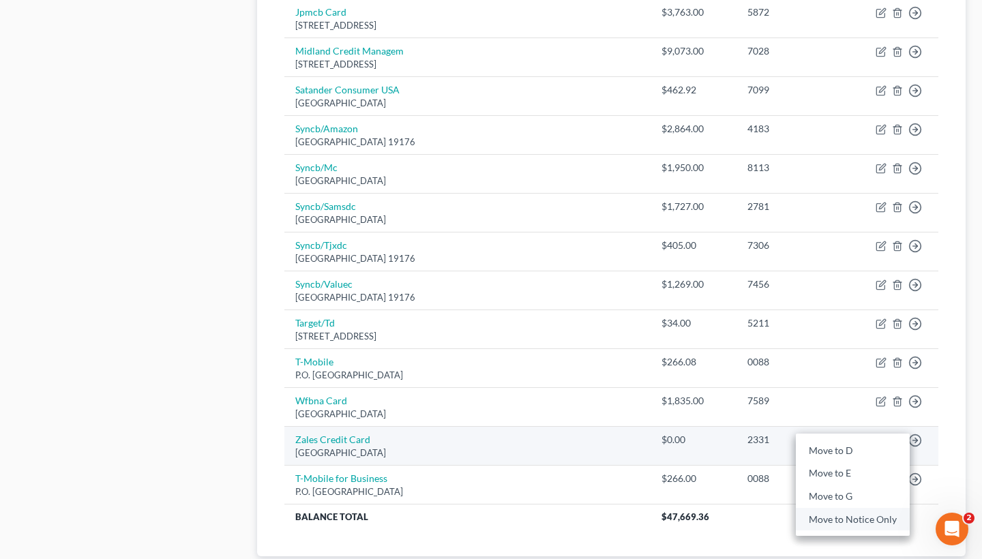
click at [856, 507] on link "Move to Notice Only" at bounding box center [853, 518] width 114 height 23
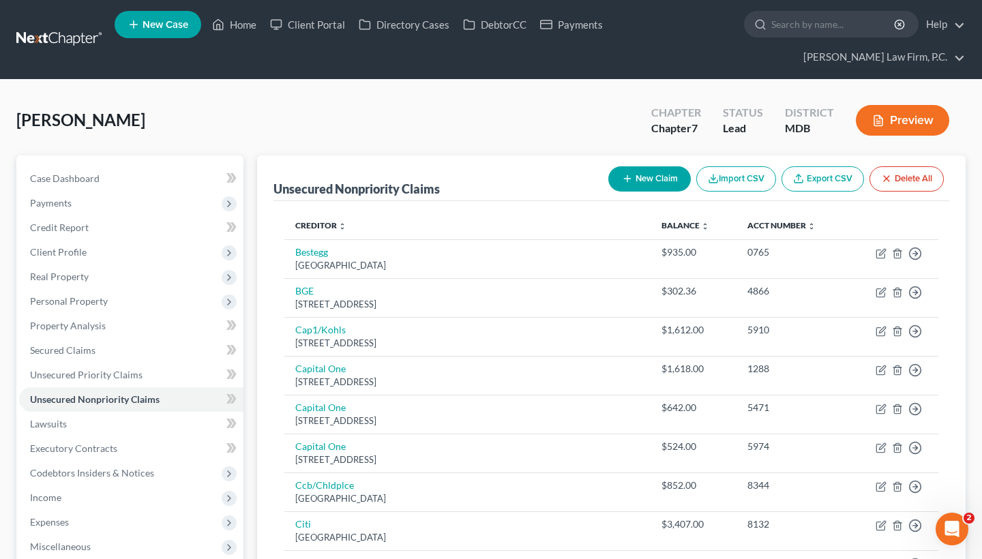
scroll to position [0, 0]
click at [654, 179] on button "New Claim" at bounding box center [649, 178] width 83 height 25
select select "0"
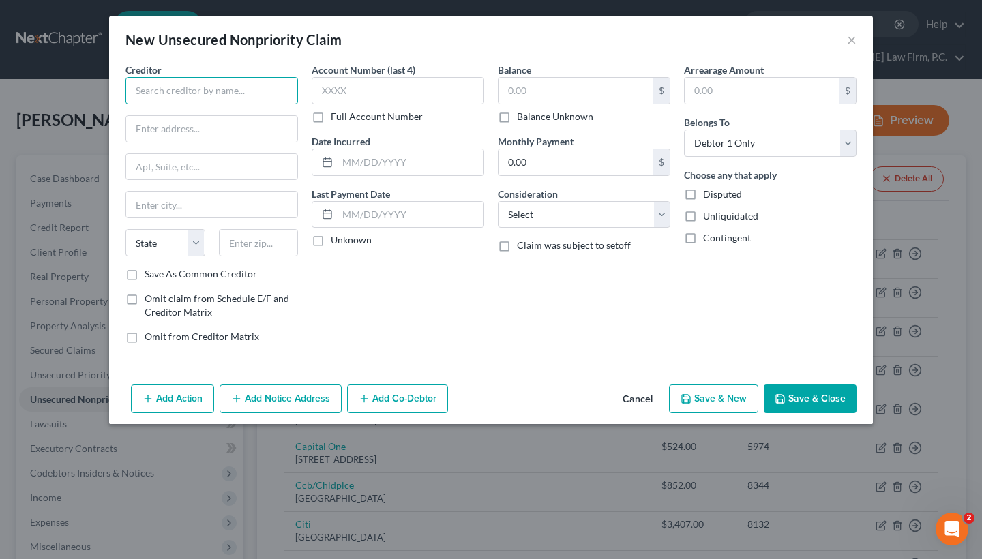
click at [236, 93] on input "text" at bounding box center [211, 90] width 173 height 27
type input "Satander Consumer USA"
paste input "P.O. Box 660633"
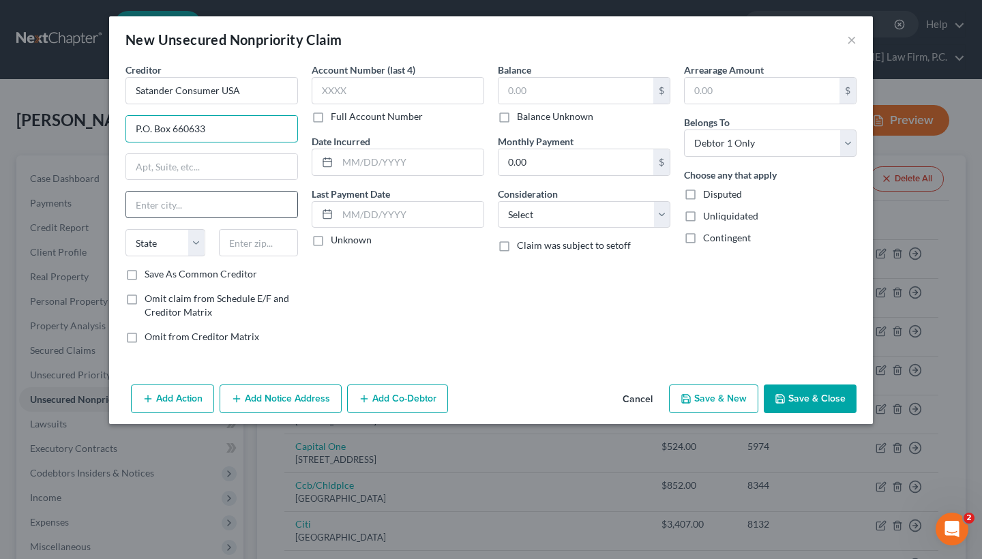
type input "P.O. Box 660633"
type input "[GEOGRAPHIC_DATA]"
select select "45"
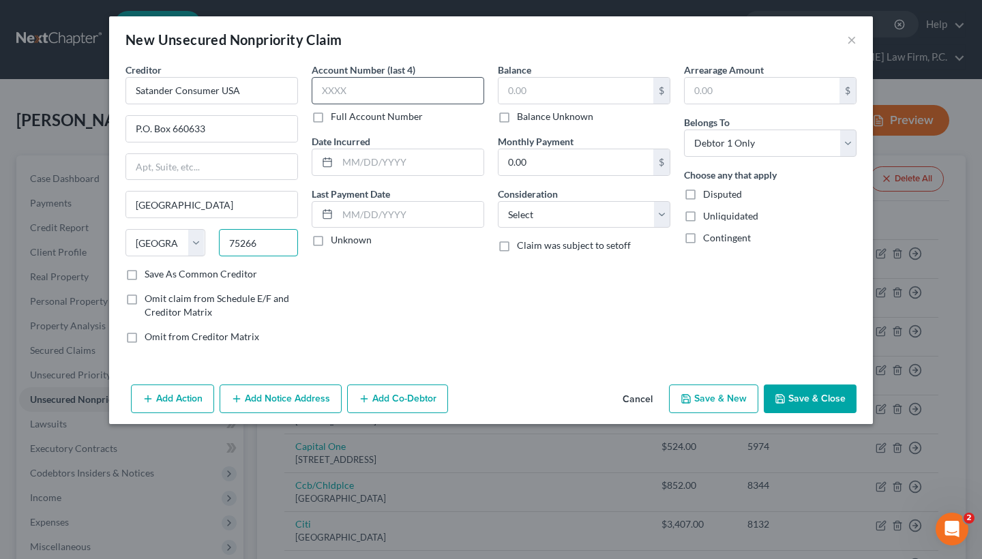
type input "75266"
type input "7099"
click at [540, 88] on input "text" at bounding box center [575, 91] width 155 height 26
type input "462.92"
click at [794, 396] on button "Save & Close" at bounding box center [810, 399] width 93 height 29
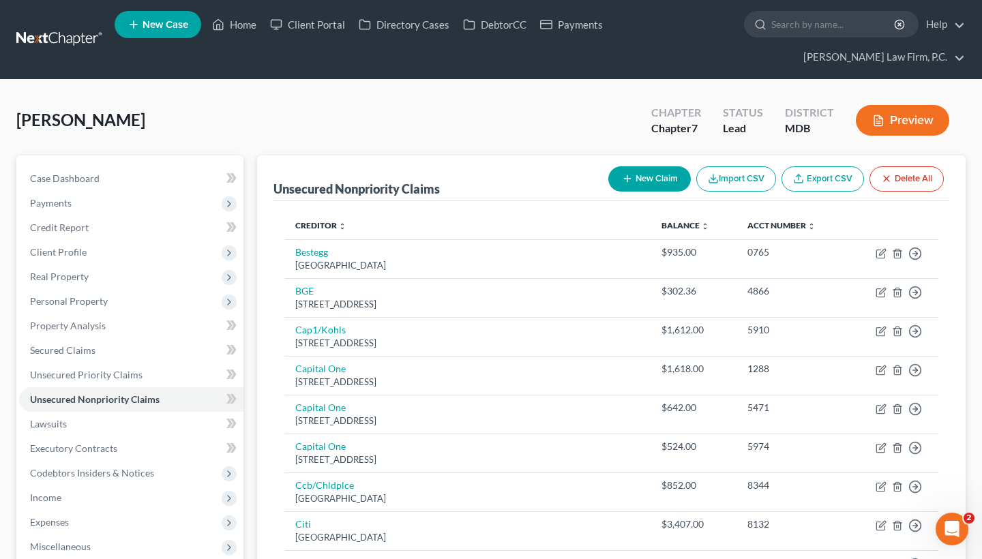
click at [648, 183] on button "New Claim" at bounding box center [649, 178] width 83 height 25
select select "0"
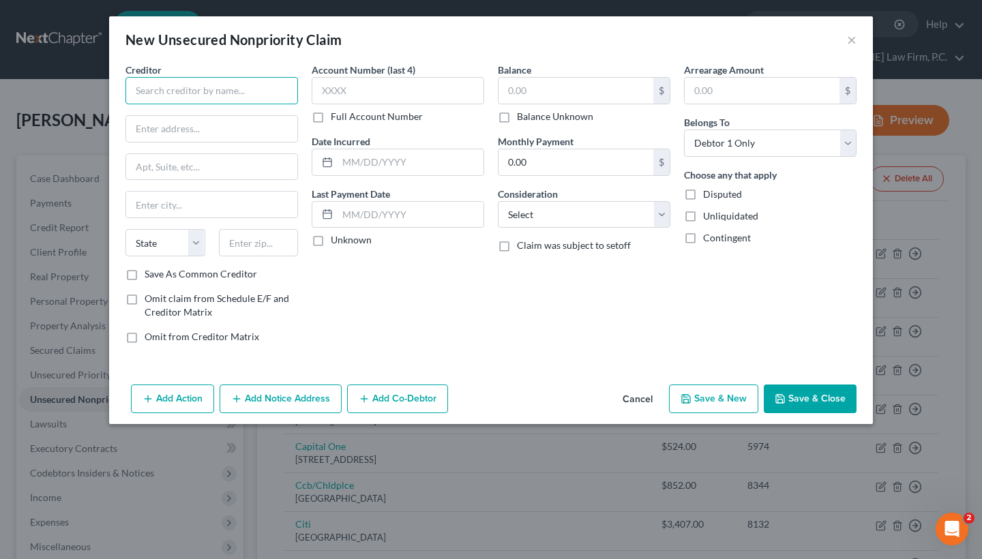
click at [282, 89] on input "text" at bounding box center [211, 90] width 173 height 27
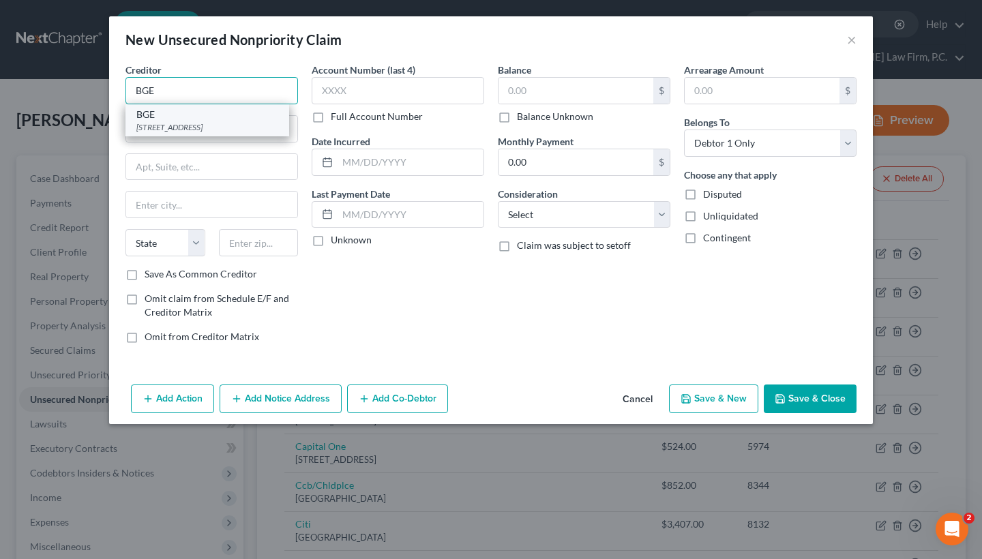
type input "BGE"
click at [233, 122] on div "[STREET_ADDRESS]" at bounding box center [207, 127] width 142 height 12
type input "PO Box 1475"
type input "[GEOGRAPHIC_DATA]"
select select "21"
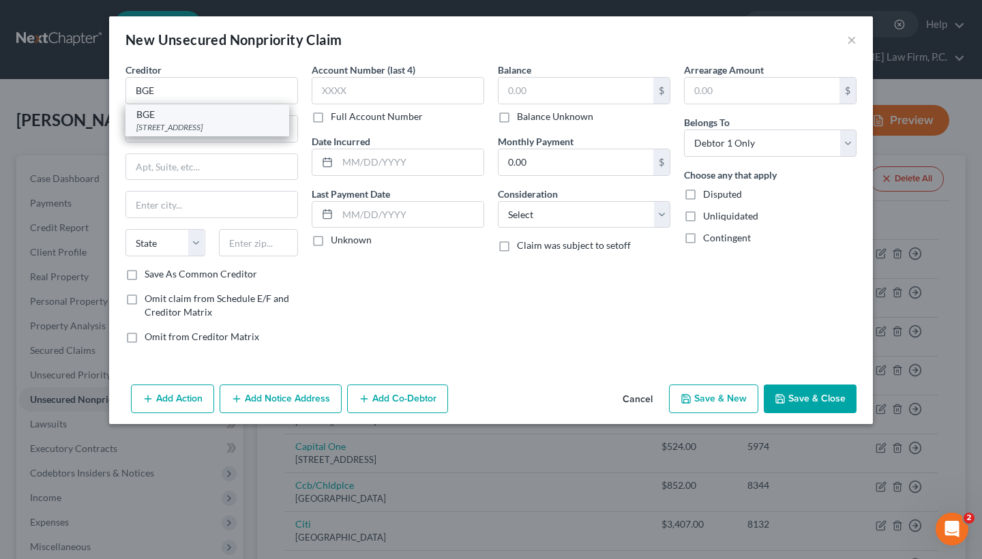
type input "21203"
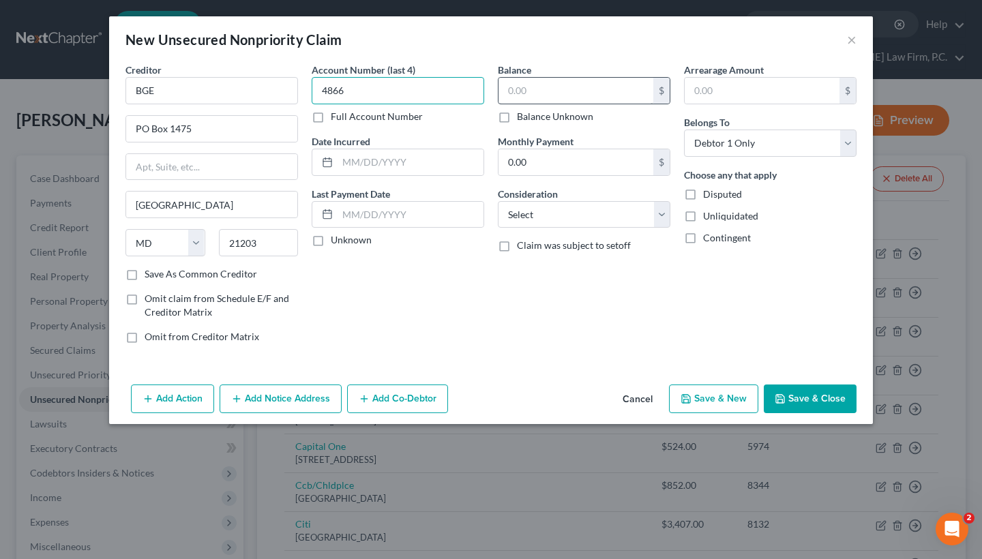
type input "4866"
click at [567, 96] on input "text" at bounding box center [575, 91] width 155 height 26
type input "302.36"
click at [814, 396] on button "Save & Close" at bounding box center [810, 399] width 93 height 29
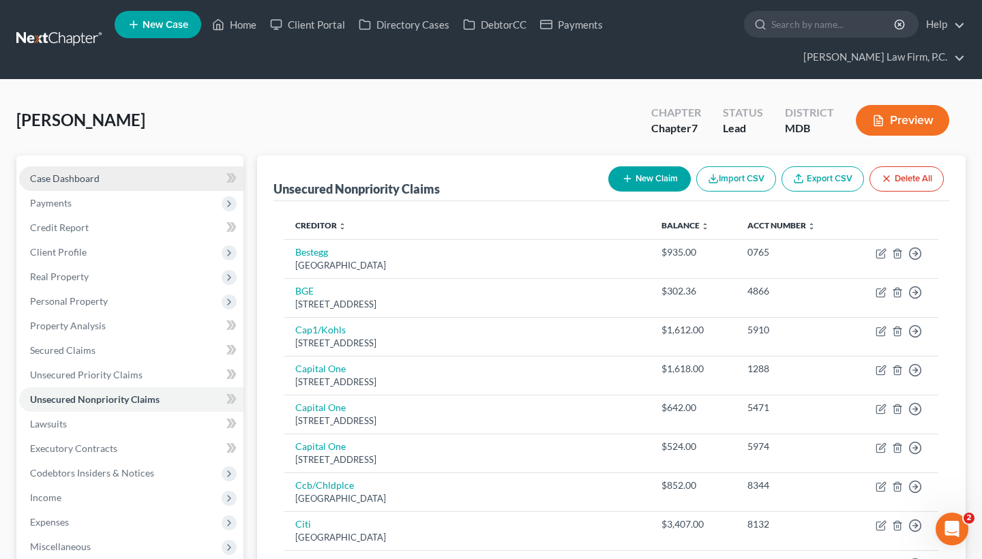
click at [100, 179] on link "Case Dashboard" at bounding box center [131, 178] width 224 height 25
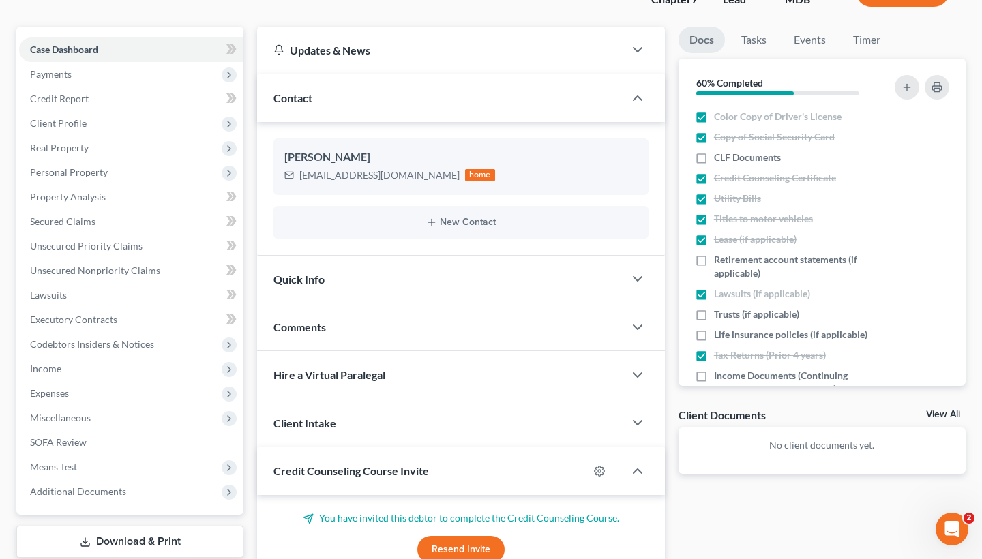
scroll to position [127, 0]
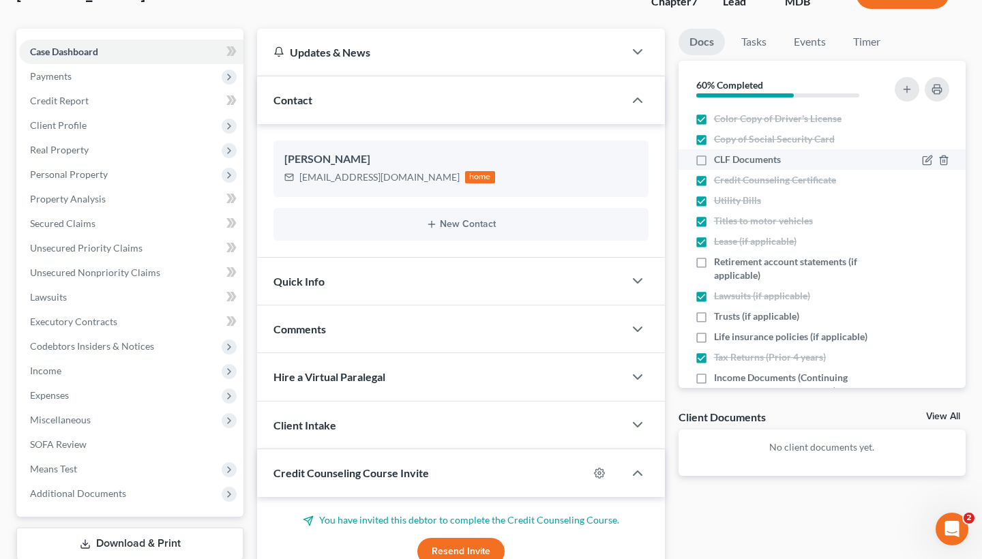
click at [714, 161] on label "CLF Documents" at bounding box center [747, 160] width 67 height 14
click at [719, 161] on input "CLF Documents" at bounding box center [723, 157] width 9 height 9
checkbox input "true"
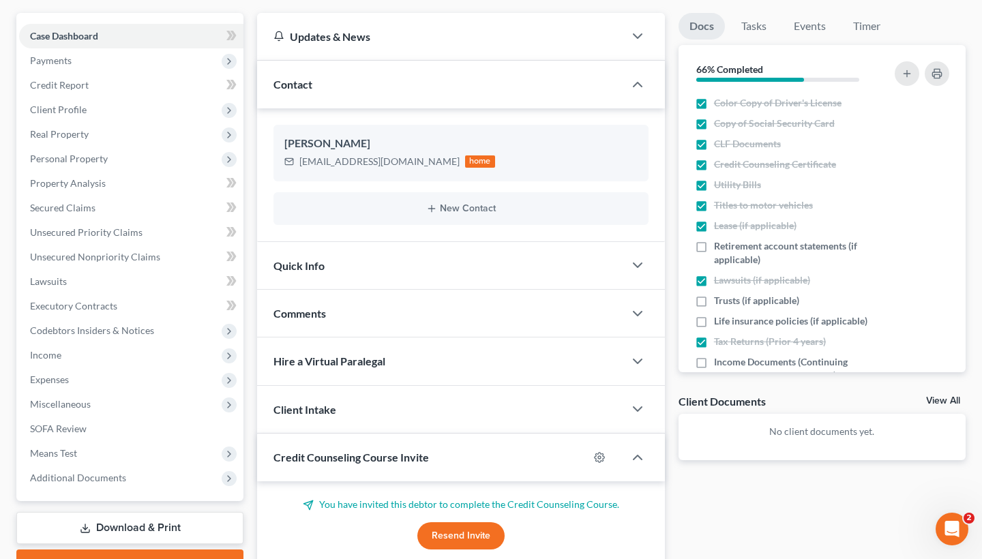
scroll to position [0, 0]
click at [714, 165] on label "Credit Counseling Certificate" at bounding box center [775, 165] width 122 height 14
click at [719, 165] on input "Credit Counseling Certificate" at bounding box center [723, 162] width 9 height 9
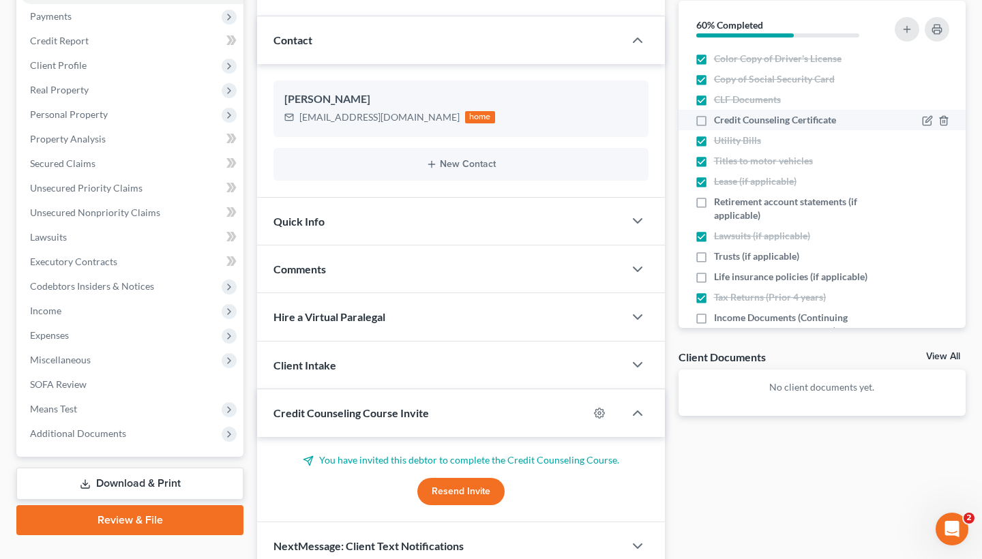
click at [714, 123] on label "Credit Counseling Certificate" at bounding box center [775, 120] width 122 height 14
click at [719, 122] on input "Credit Counseling Certificate" at bounding box center [723, 117] width 9 height 9
checkbox input "true"
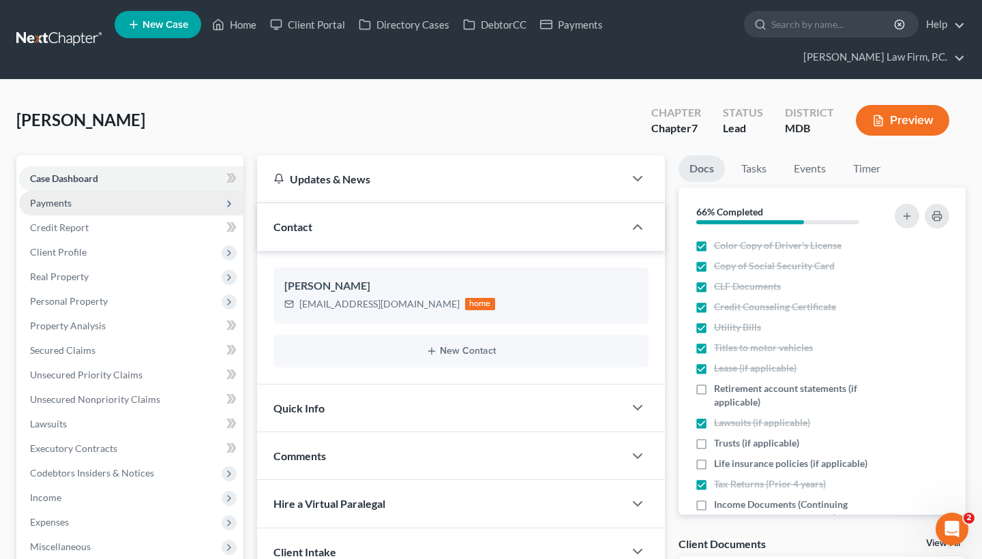
click at [177, 206] on span "Payments" at bounding box center [131, 203] width 224 height 25
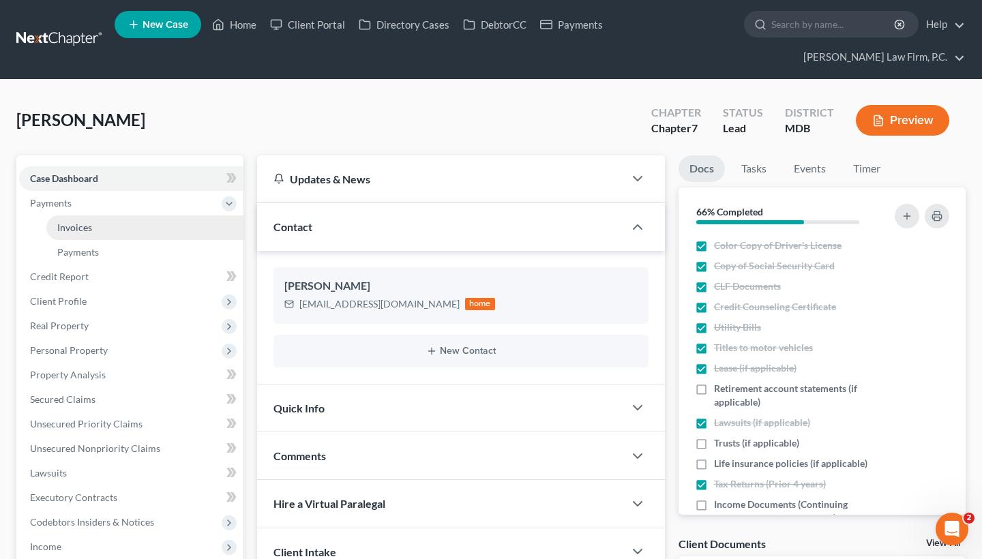
click at [160, 225] on link "Invoices" at bounding box center [144, 227] width 197 height 25
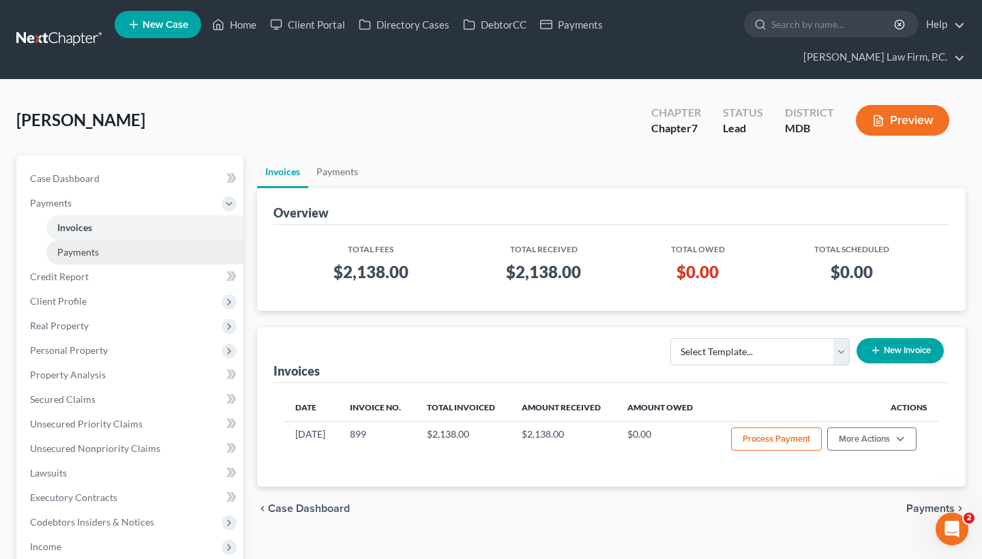
click at [144, 252] on link "Payments" at bounding box center [144, 252] width 197 height 25
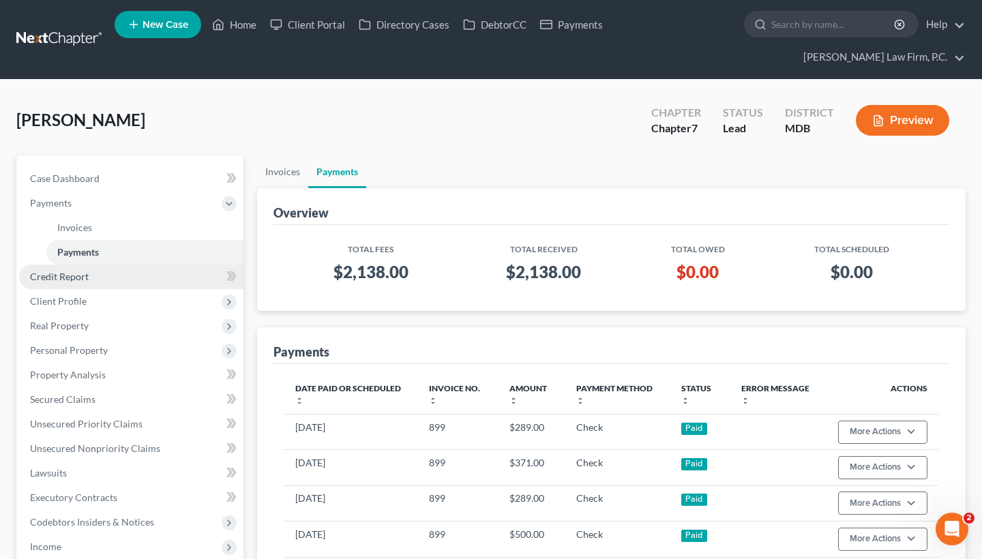
click at [121, 287] on link "Credit Report" at bounding box center [131, 277] width 224 height 25
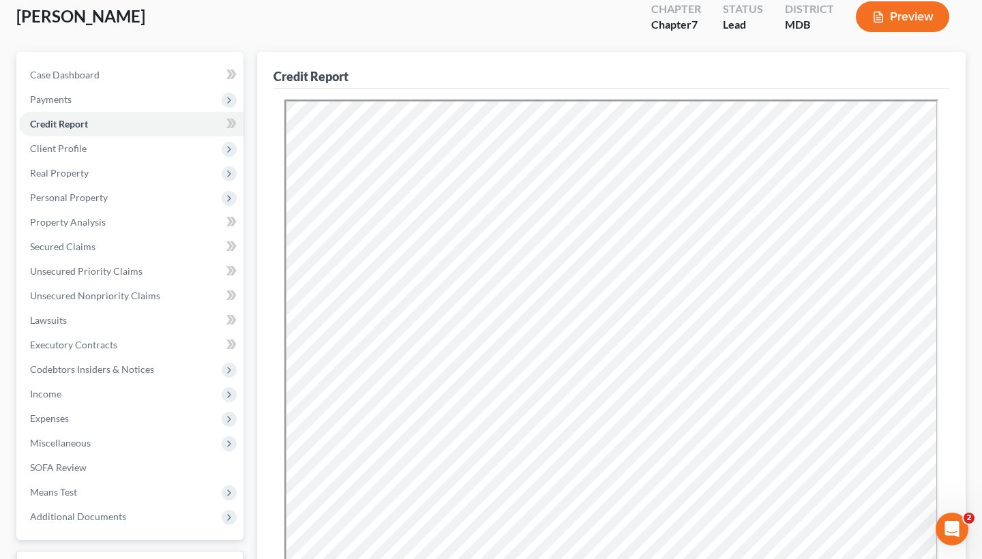
scroll to position [179, 0]
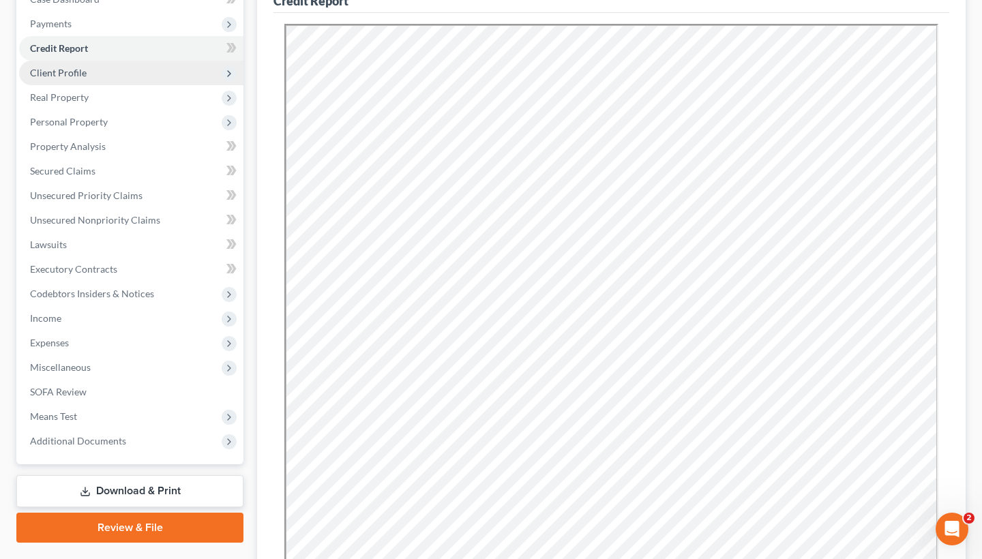
click at [172, 80] on span "Client Profile" at bounding box center [131, 73] width 224 height 25
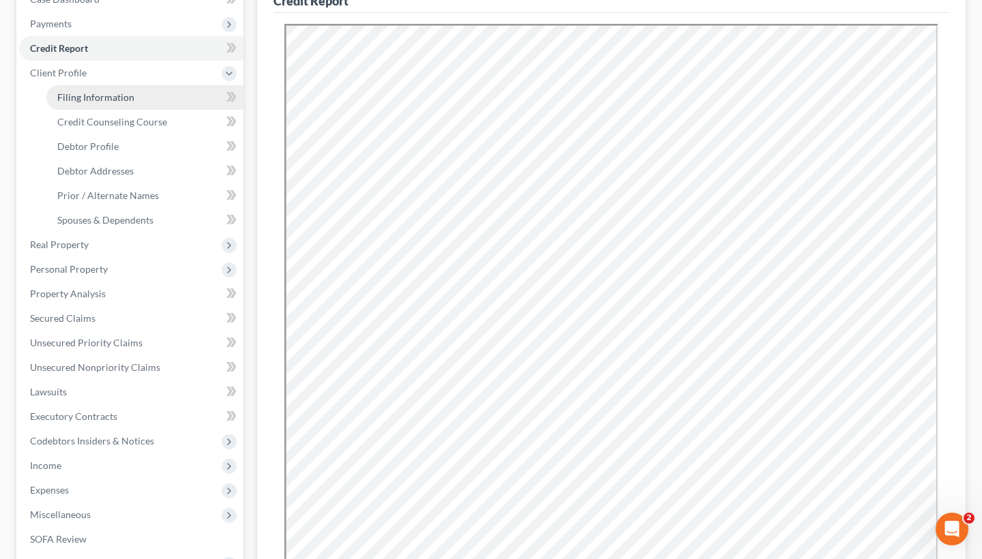
click at [158, 101] on link "Filing Information" at bounding box center [144, 97] width 197 height 25
select select "1"
select select "0"
select select "21"
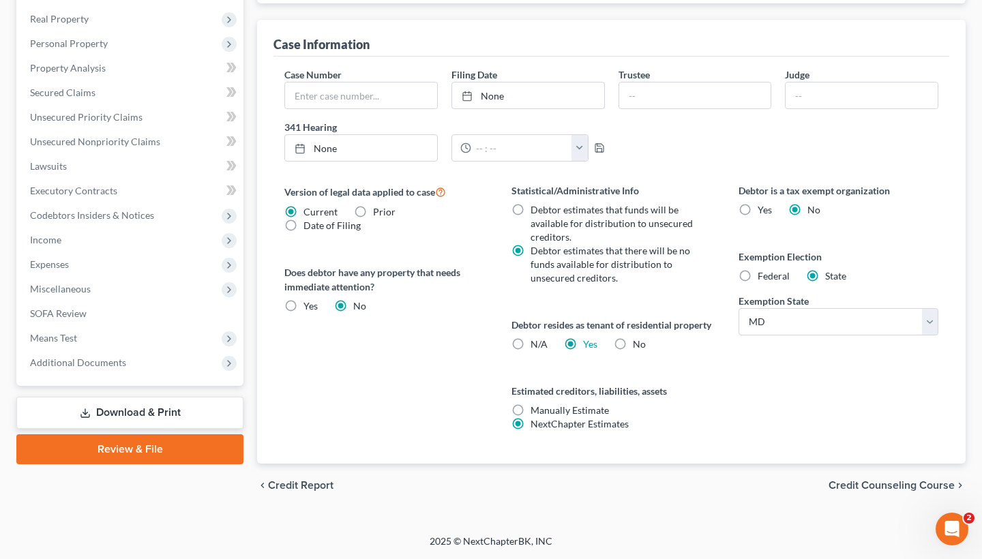
scroll to position [419, 0]
click at [866, 482] on span "Credit Counseling Course" at bounding box center [892, 485] width 126 height 11
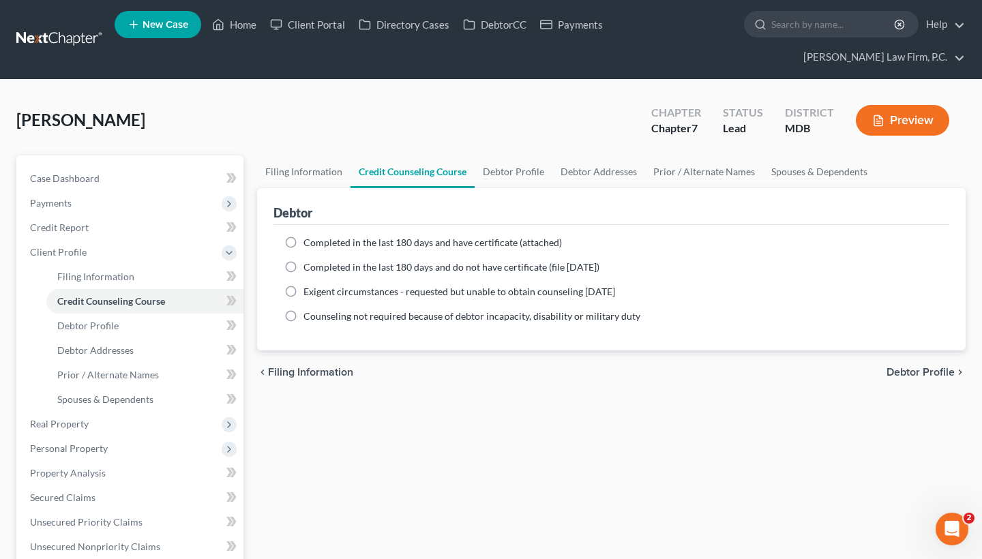
click at [898, 378] on span "Debtor Profile" at bounding box center [920, 372] width 68 height 11
select select "0"
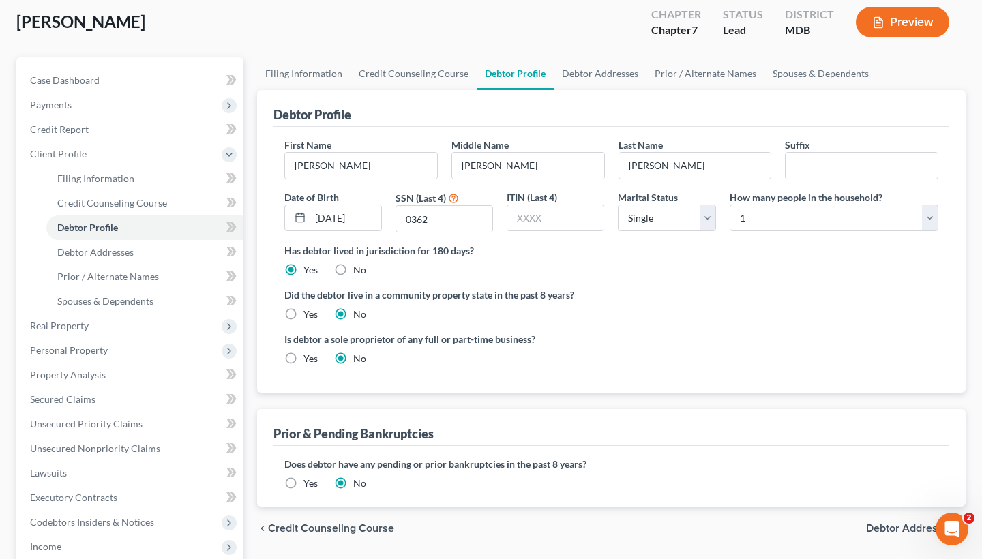
scroll to position [120, 0]
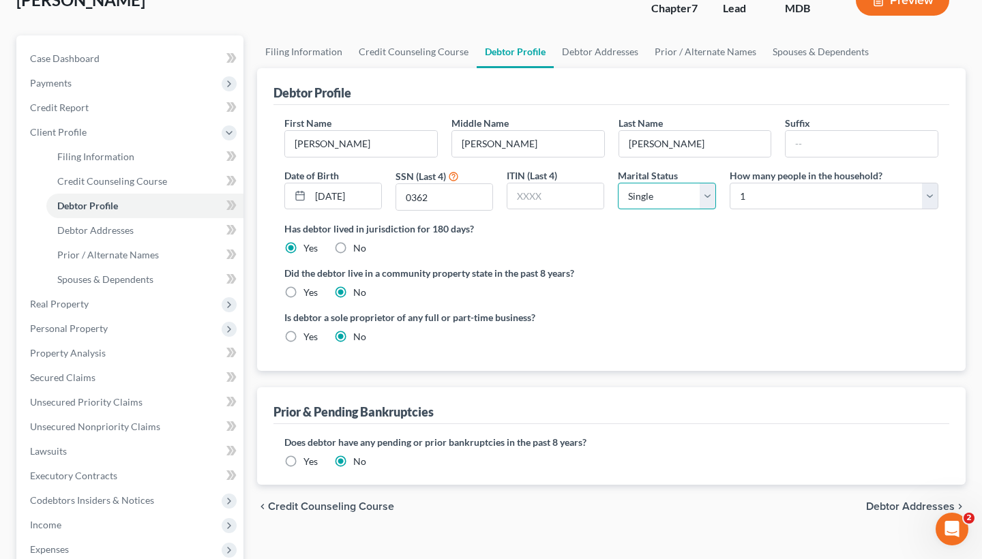
select select "1"
click at [715, 269] on label "Did the debtor live in a community property state in the past 8 years?" at bounding box center [611, 273] width 654 height 14
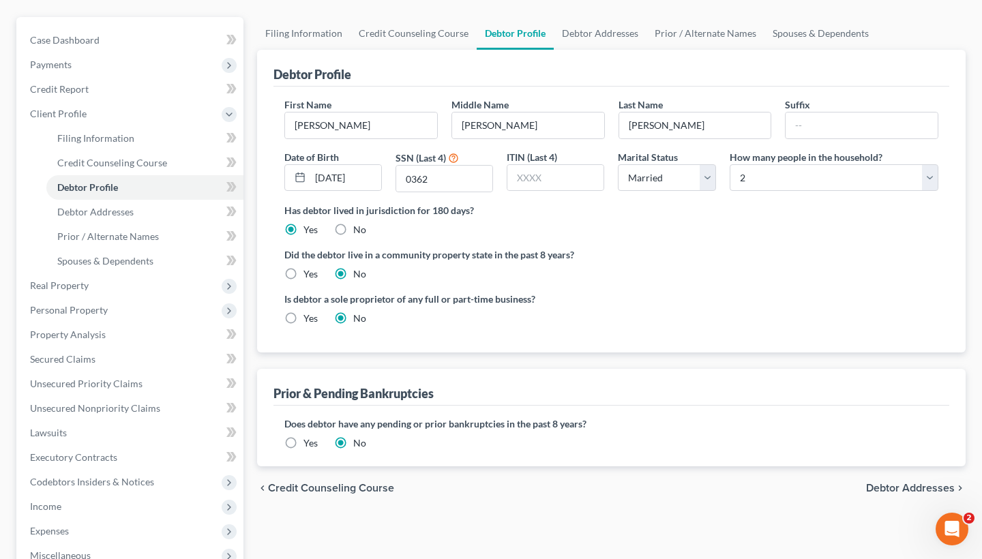
scroll to position [146, 0]
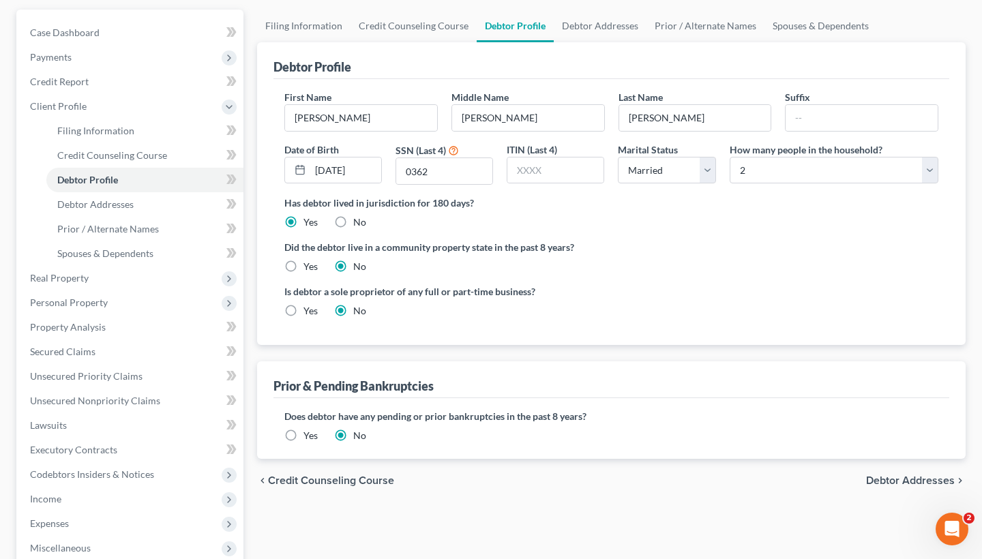
click at [917, 475] on span "Debtor Addresses" at bounding box center [910, 480] width 89 height 11
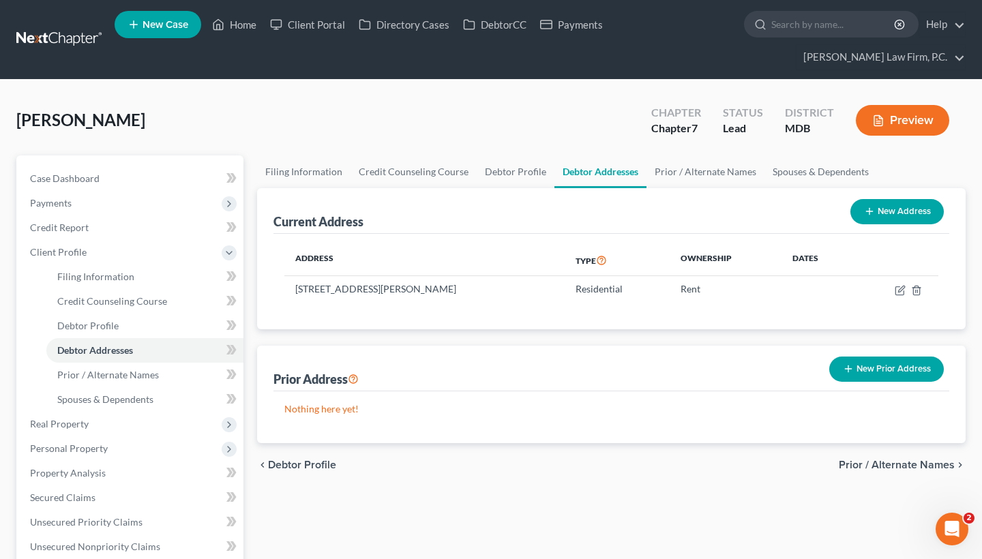
click at [880, 470] on span "Prior / Alternate Names" at bounding box center [897, 465] width 116 height 11
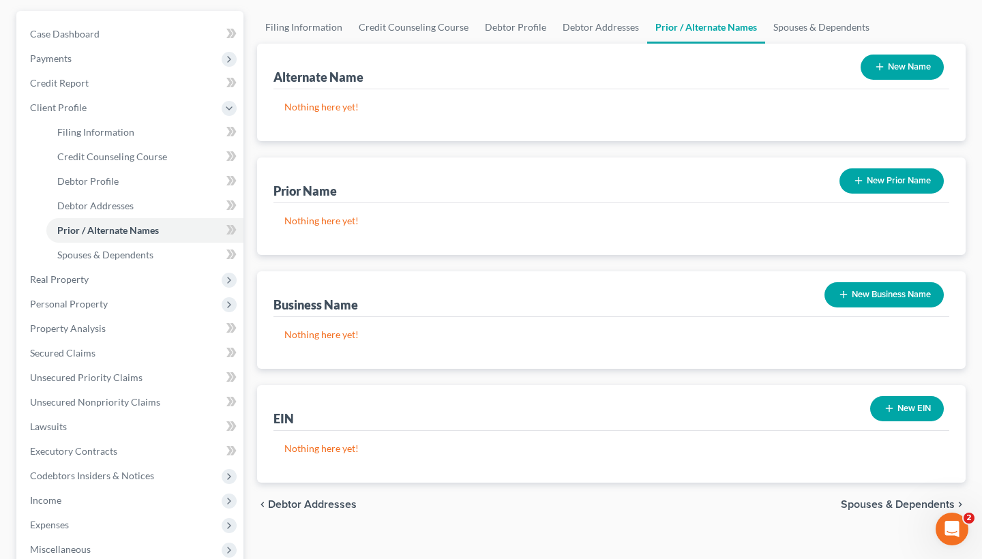
scroll to position [175, 0]
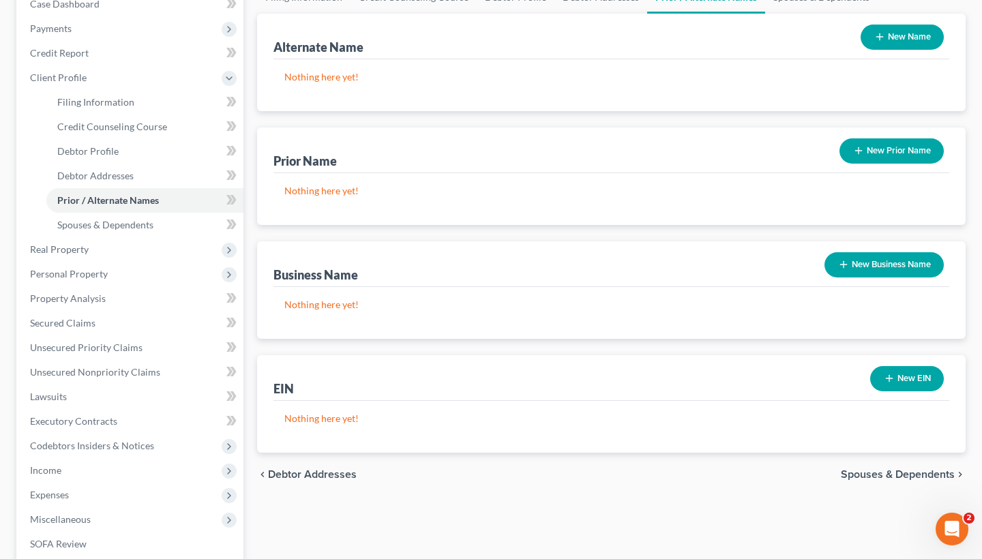
click at [884, 470] on span "Spouses & Dependents" at bounding box center [898, 474] width 114 height 11
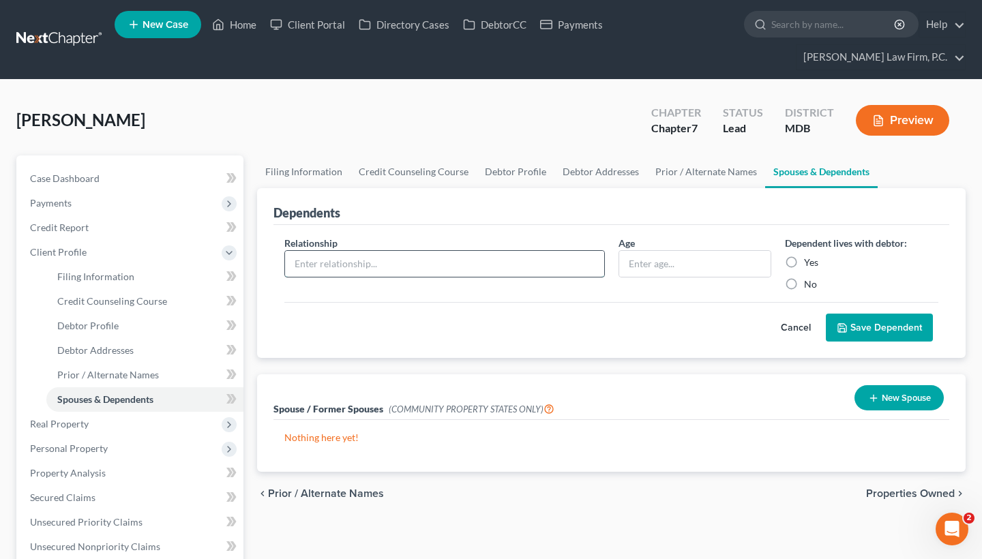
click at [452, 259] on input "text" at bounding box center [444, 264] width 319 height 26
type input "Husband"
click at [678, 265] on input "text" at bounding box center [695, 264] width 152 height 26
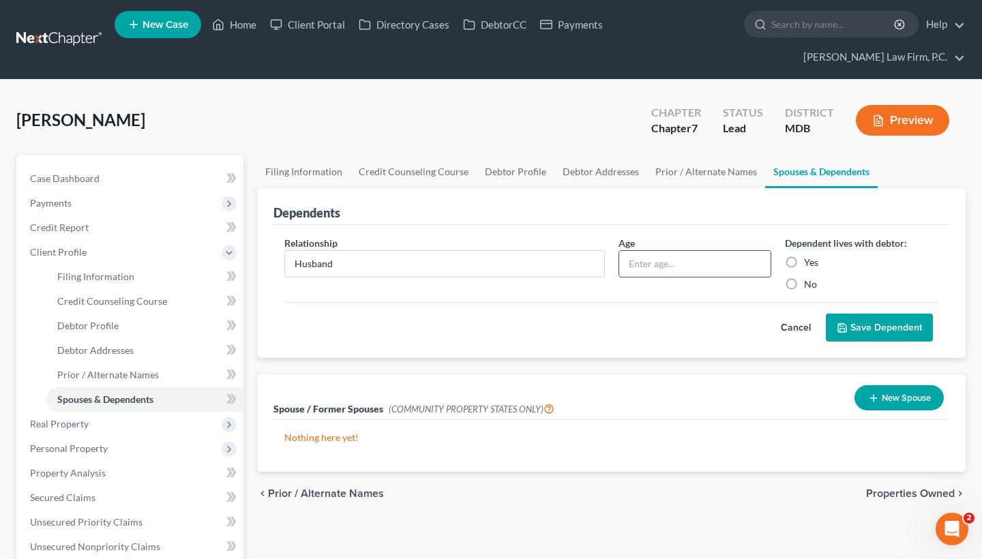
type input "6"
type input "63"
click at [804, 258] on label "Yes" at bounding box center [811, 263] width 14 height 14
click at [809, 258] on input "Yes" at bounding box center [813, 260] width 9 height 9
radio input "true"
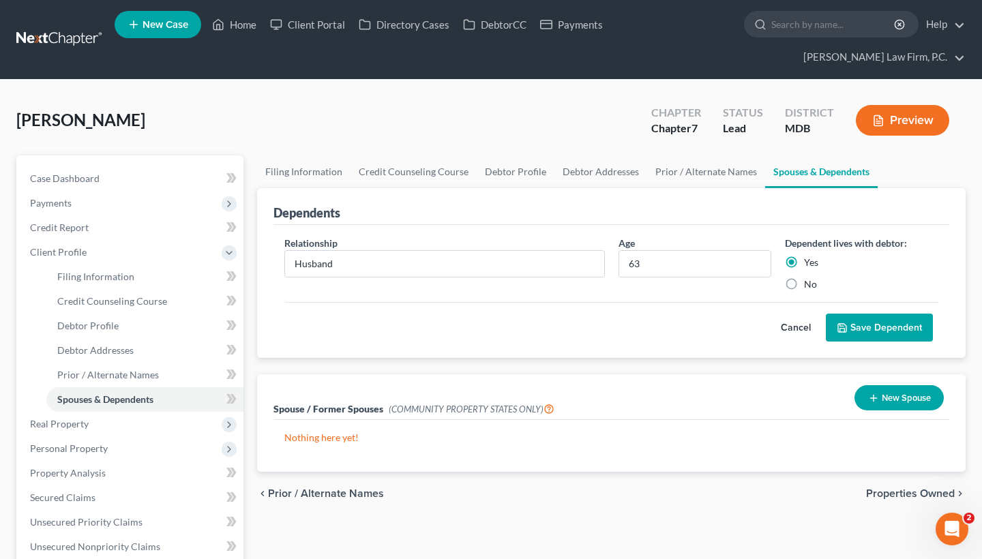
click at [867, 327] on button "Save Dependent" at bounding box center [879, 328] width 107 height 29
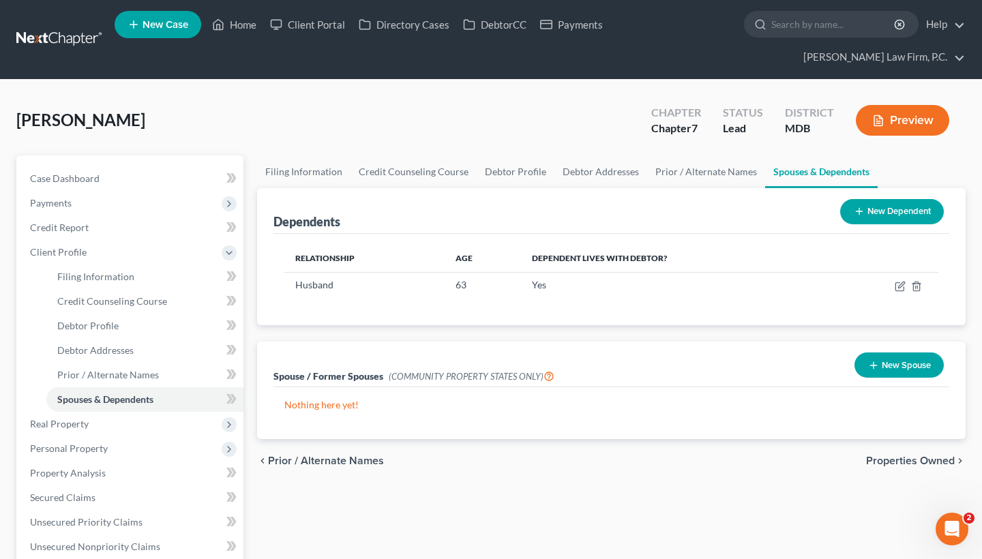
click at [916, 361] on button "New Spouse" at bounding box center [898, 365] width 89 height 25
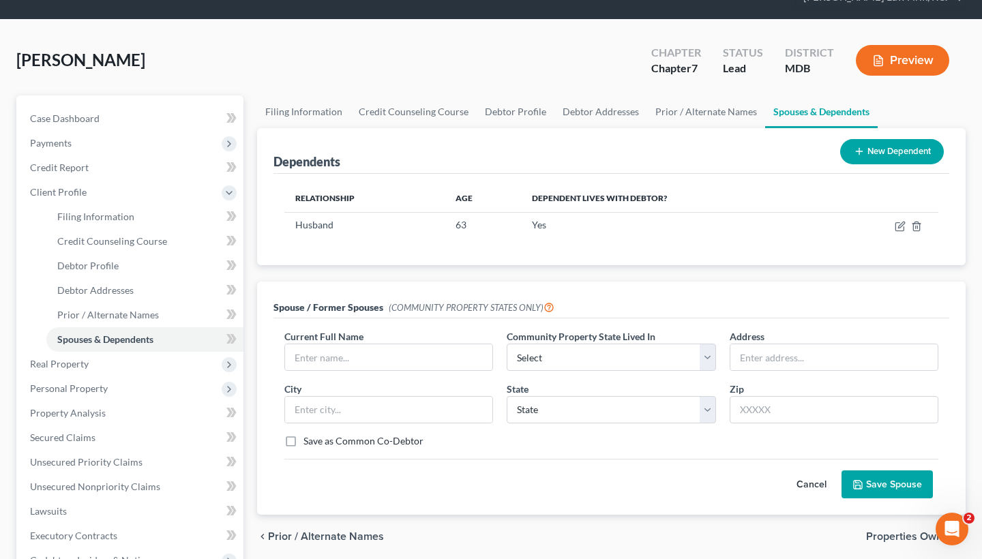
scroll to position [61, 0]
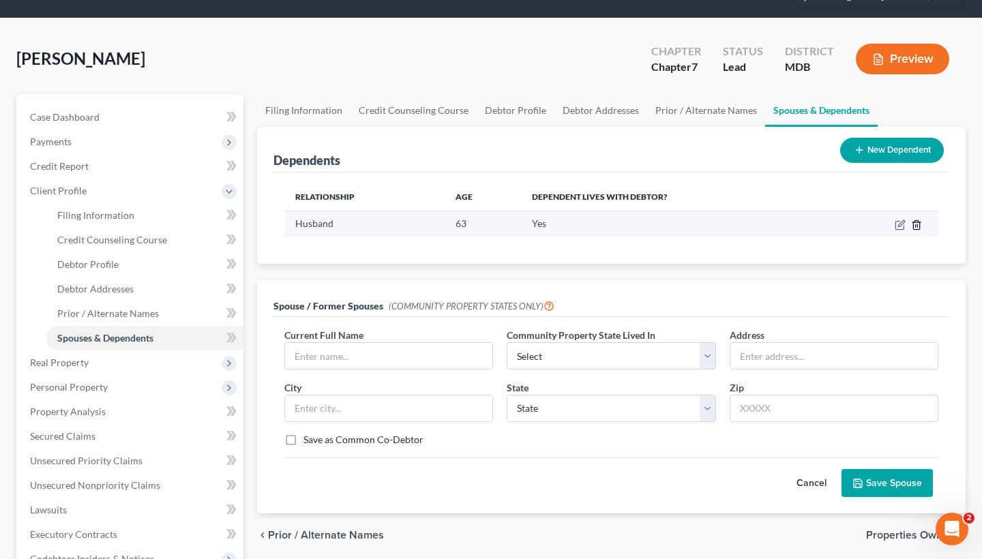
click at [912, 224] on icon "button" at bounding box center [916, 225] width 11 height 11
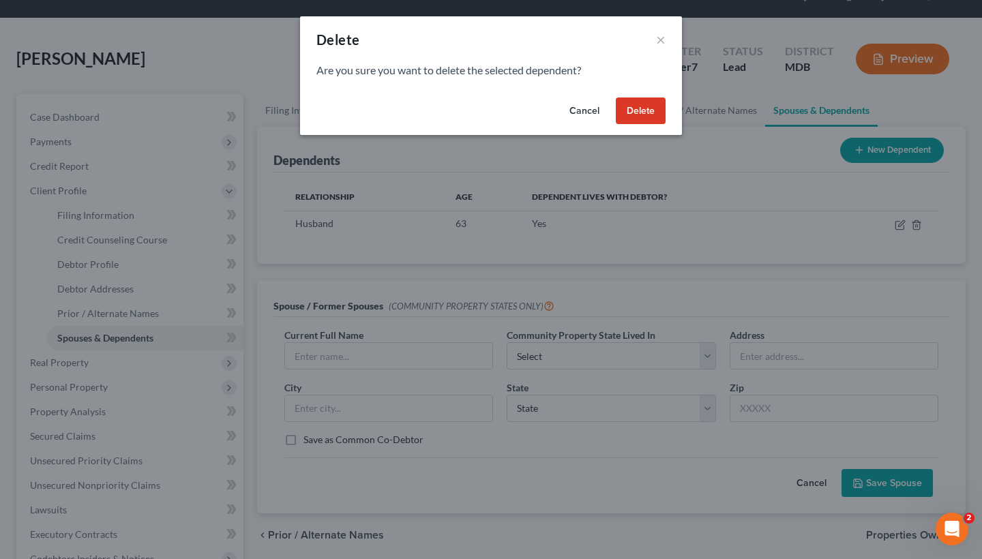
click at [646, 100] on button "Delete" at bounding box center [641, 111] width 50 height 27
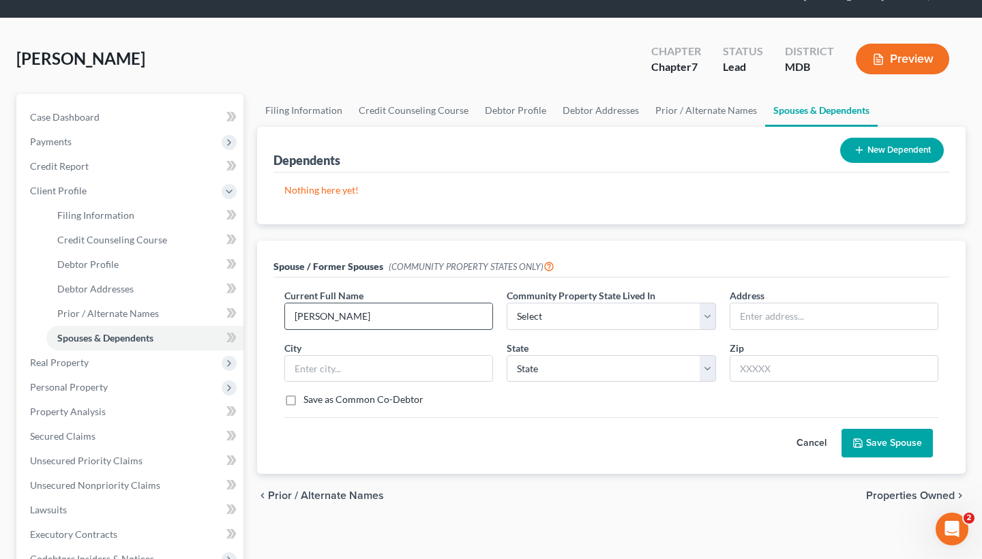
click at [329, 317] on input "[PERSON_NAME]" at bounding box center [388, 316] width 207 height 26
type input "[PERSON_NAME] [PERSON_NAME]"
click at [606, 295] on span "Community Property State Lived In" at bounding box center [581, 296] width 149 height 12
click at [806, 443] on button "Cancel" at bounding box center [811, 443] width 60 height 27
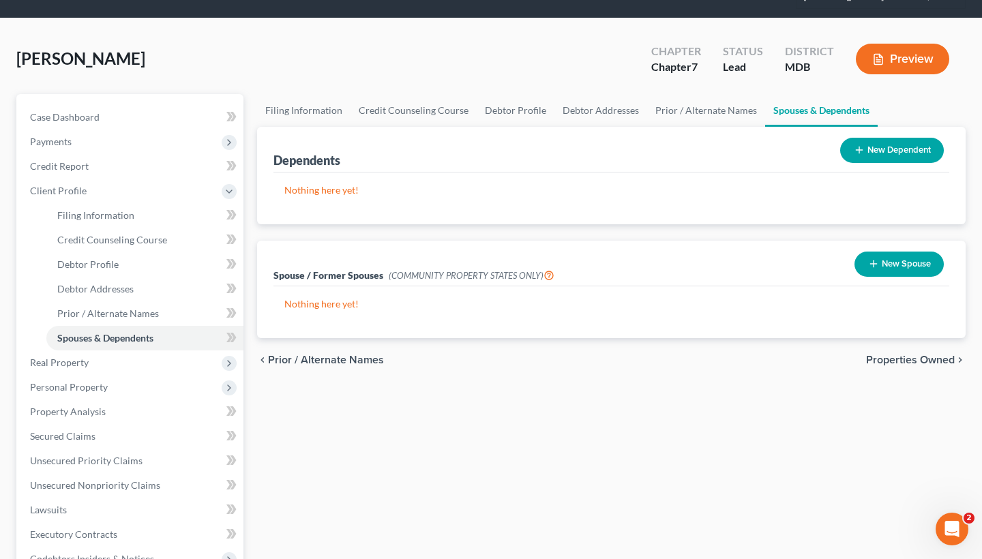
click at [891, 147] on button "New Dependent" at bounding box center [892, 150] width 104 height 25
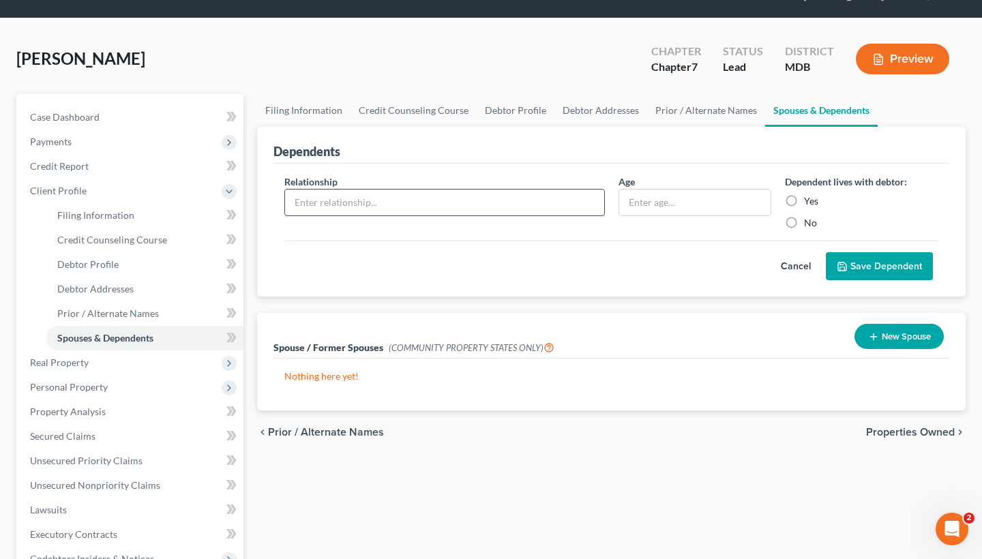
click at [419, 196] on input "text" at bounding box center [444, 203] width 319 height 26
type input "H"
type input "Spouse"
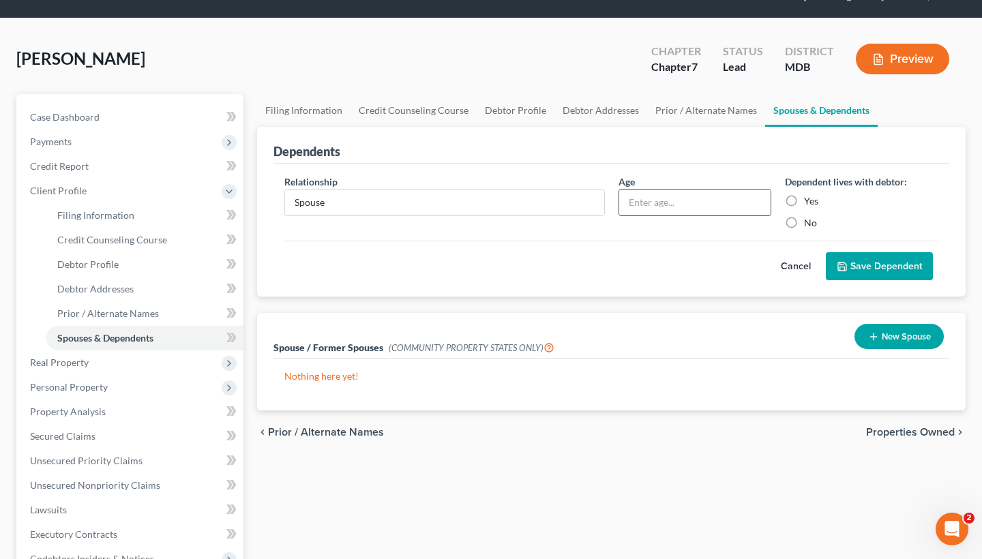
click at [660, 192] on input "text" at bounding box center [695, 203] width 152 height 26
type input "63"
click at [880, 278] on button "Save Dependent" at bounding box center [879, 266] width 107 height 29
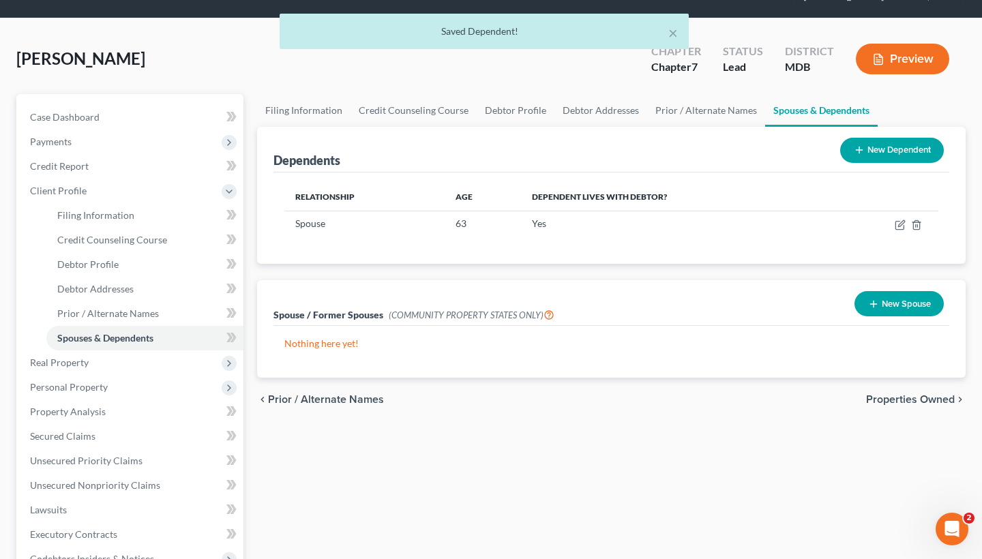
click at [912, 401] on span "Properties Owned" at bounding box center [910, 399] width 89 height 11
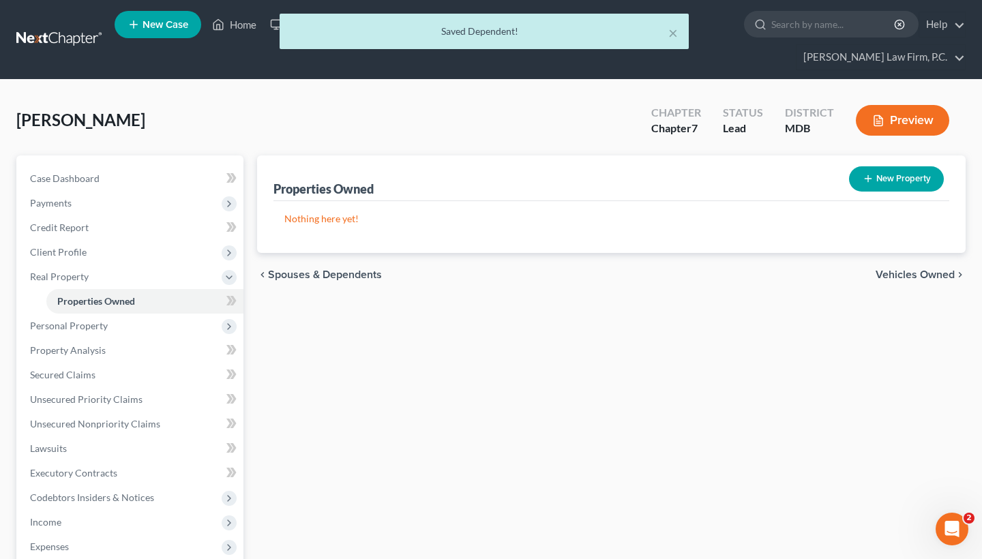
click at [918, 274] on span "Vehicles Owned" at bounding box center [915, 274] width 79 height 11
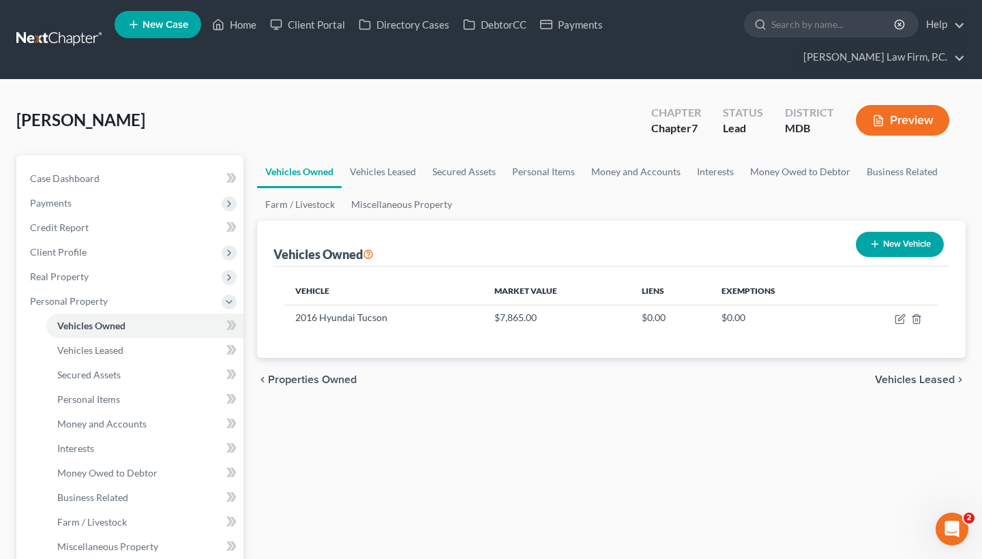
click at [888, 248] on button "New Vehicle" at bounding box center [900, 244] width 88 height 25
select select "0"
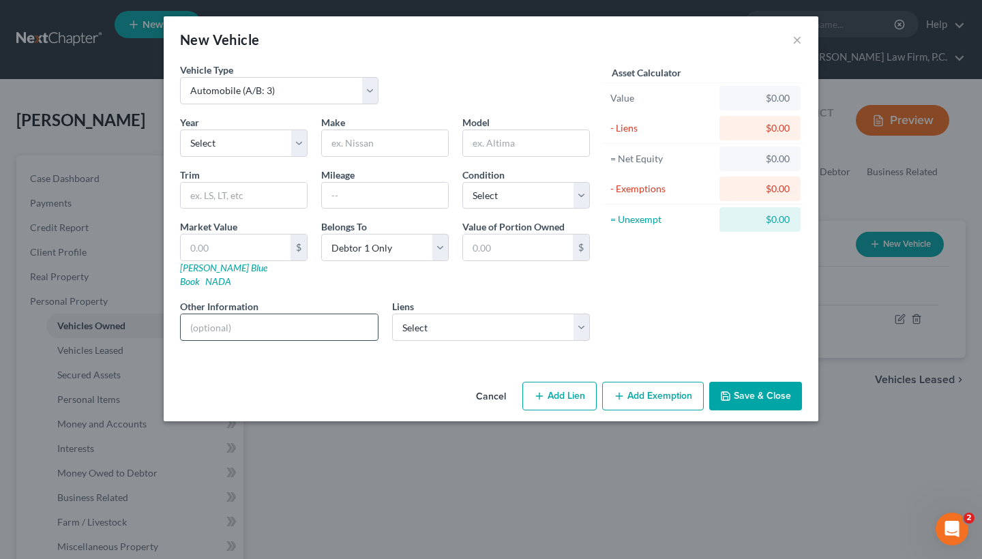
click at [321, 320] on input "text" at bounding box center [279, 327] width 197 height 26
click at [483, 383] on button "Cancel" at bounding box center [491, 396] width 52 height 27
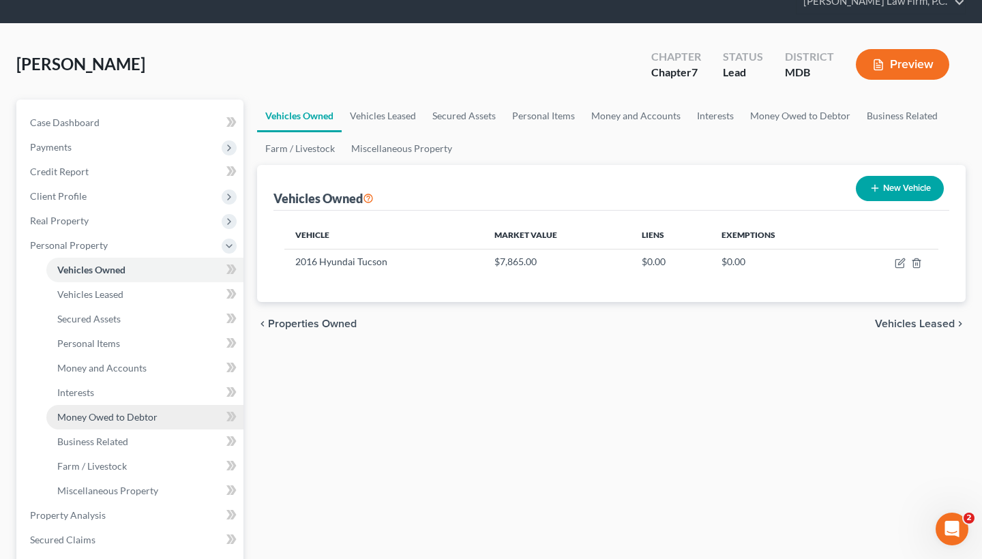
scroll to position [54, 0]
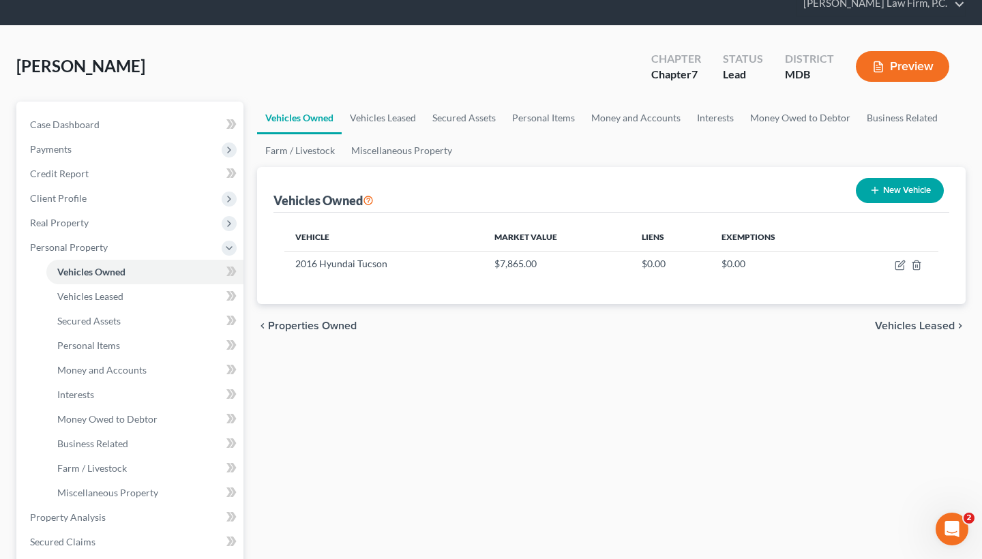
click at [910, 196] on button "New Vehicle" at bounding box center [900, 190] width 88 height 25
select select "0"
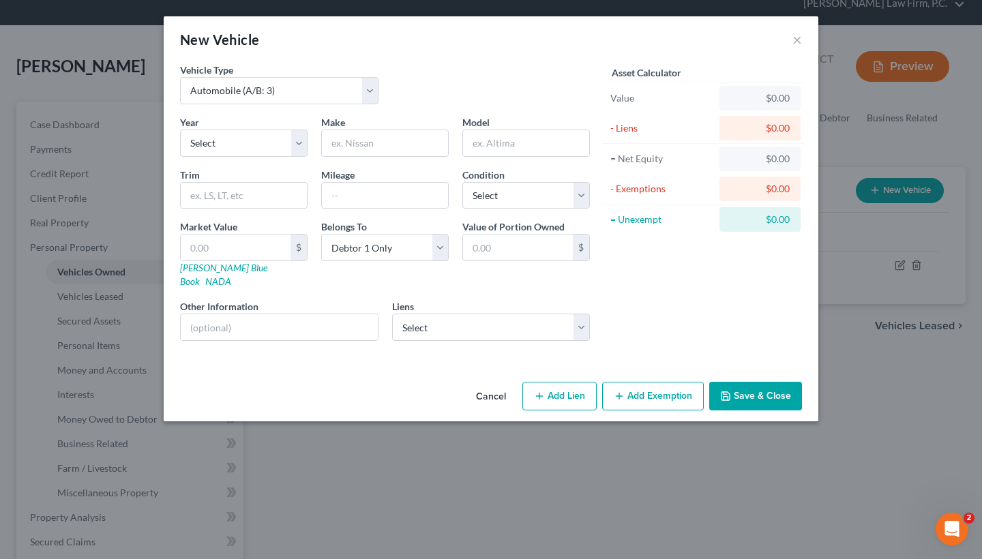
select select "45"
select select "0"
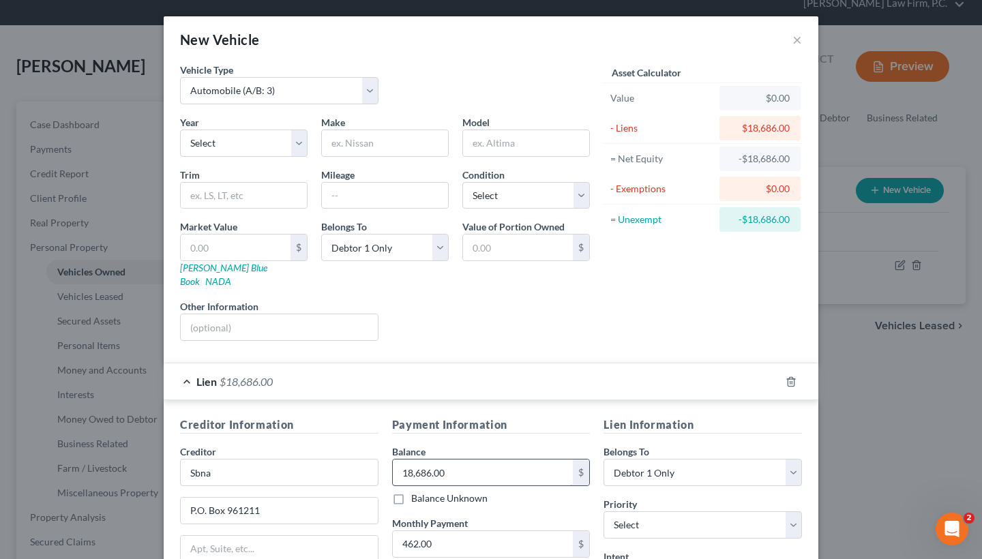
scroll to position [0, 0]
click at [379, 136] on input "text" at bounding box center [385, 143] width 126 height 26
paste input "Nissan Pathfinder"
drag, startPoint x: 415, startPoint y: 142, endPoint x: 363, endPoint y: 141, distance: 52.5
click at [363, 141] on input "Nissan Pathfinder" at bounding box center [385, 143] width 126 height 26
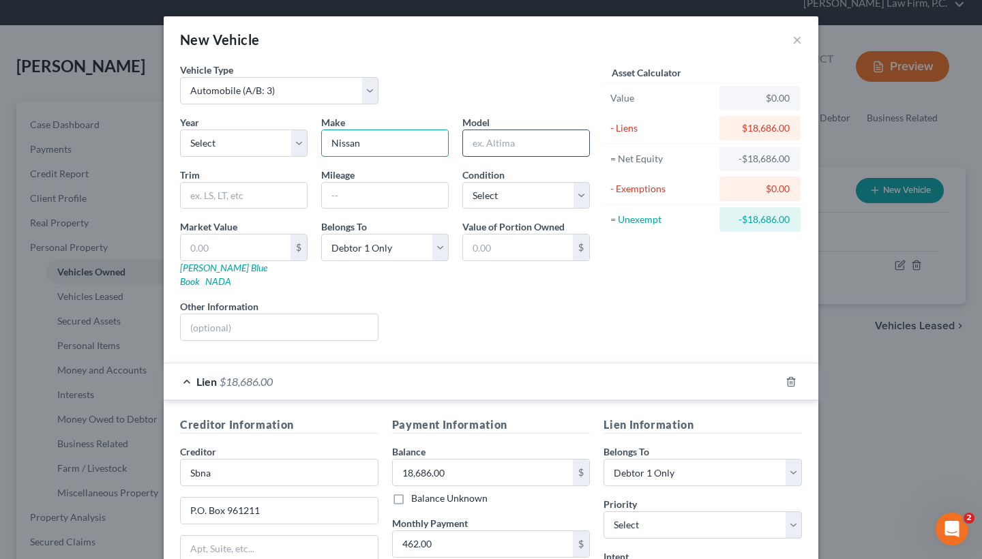
type input "Nissan"
click at [524, 146] on input "text" at bounding box center [526, 143] width 126 height 26
paste input "Pathfinder"
type input "Pathfinder"
click at [566, 305] on div "Liens Select" at bounding box center [491, 320] width 212 height 42
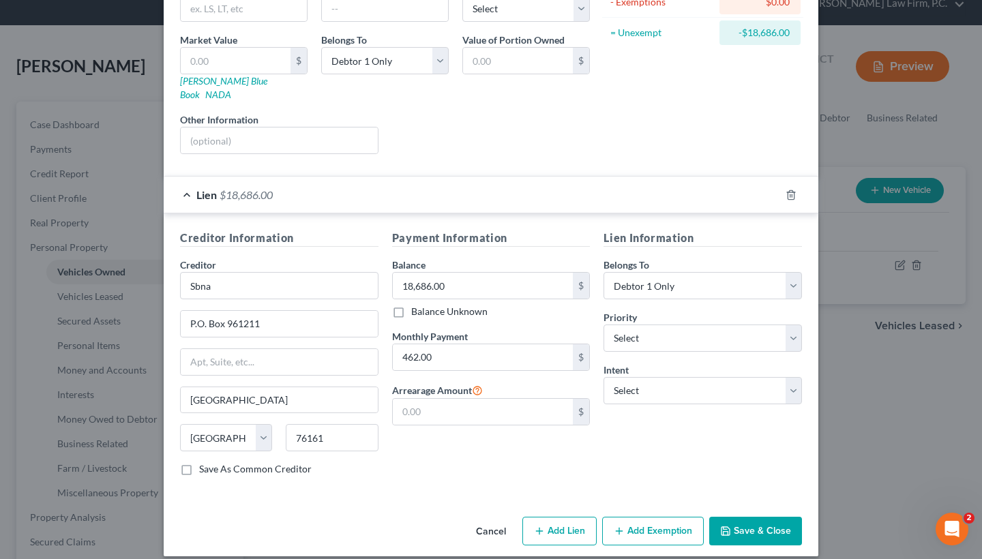
scroll to position [186, 0]
select select "0"
click at [759, 520] on button "Save & Close" at bounding box center [755, 532] width 93 height 29
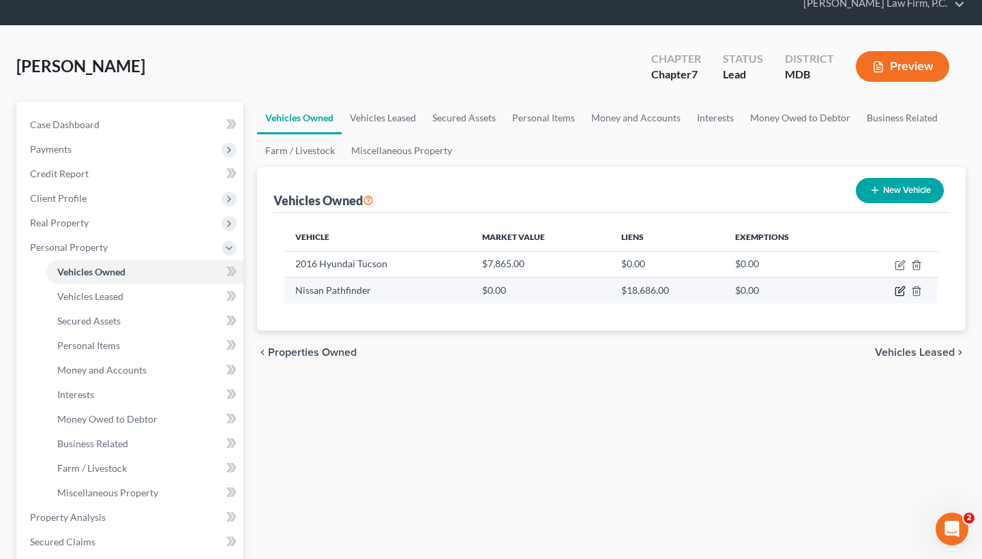
click at [901, 293] on icon "button" at bounding box center [900, 291] width 11 height 11
select select "0"
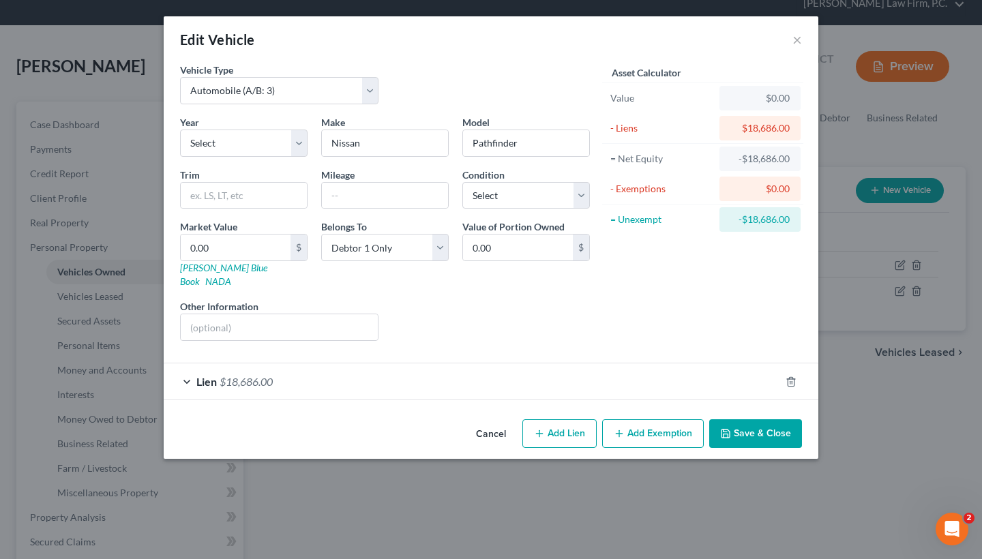
click at [250, 376] on div "Lien $18,686.00" at bounding box center [472, 381] width 616 height 36
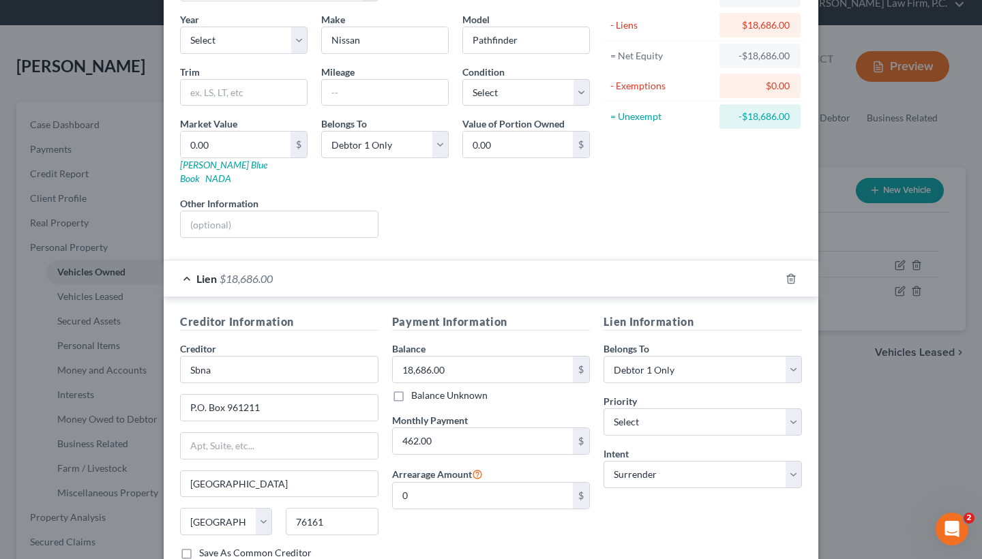
scroll to position [134, 0]
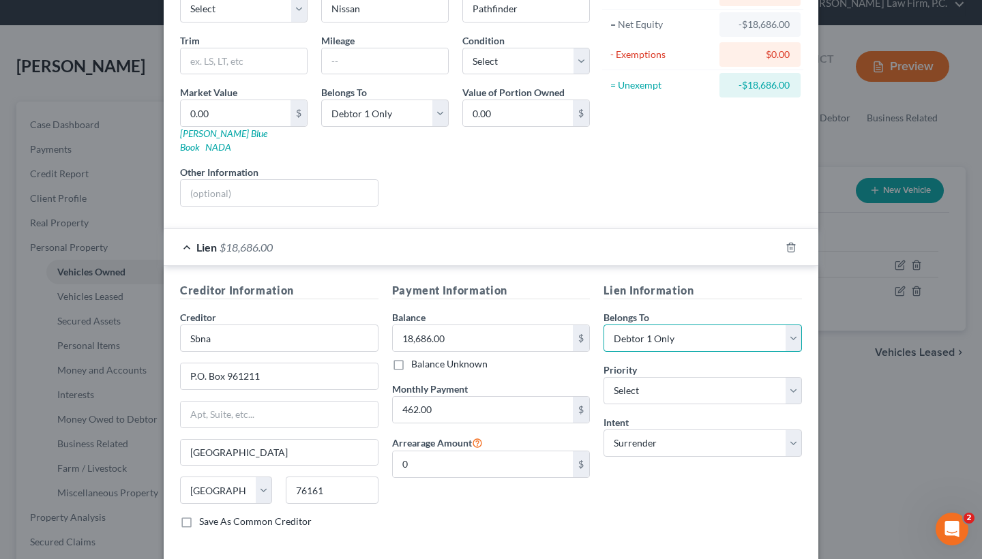
select select "3"
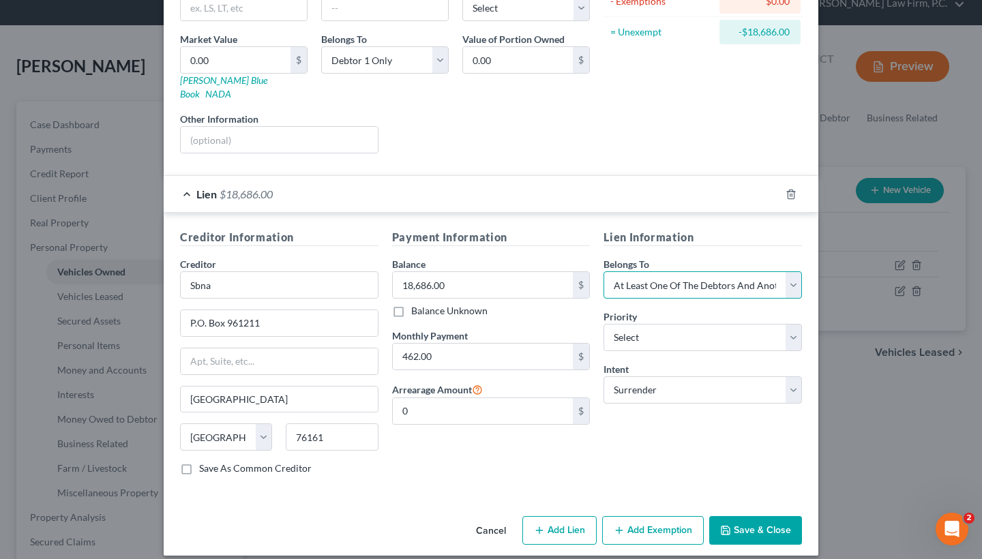
scroll to position [186, 0]
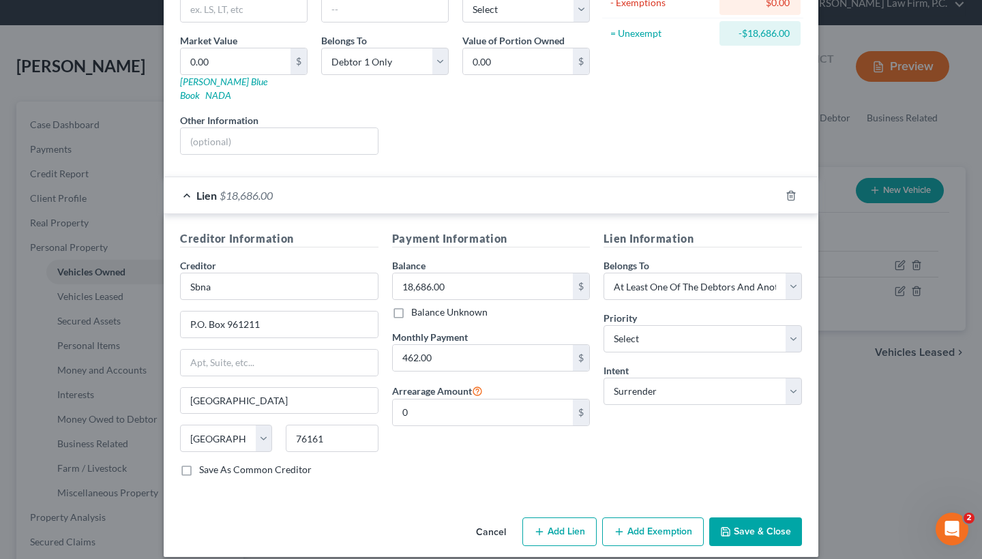
click at [749, 518] on button "Save & Close" at bounding box center [755, 532] width 93 height 29
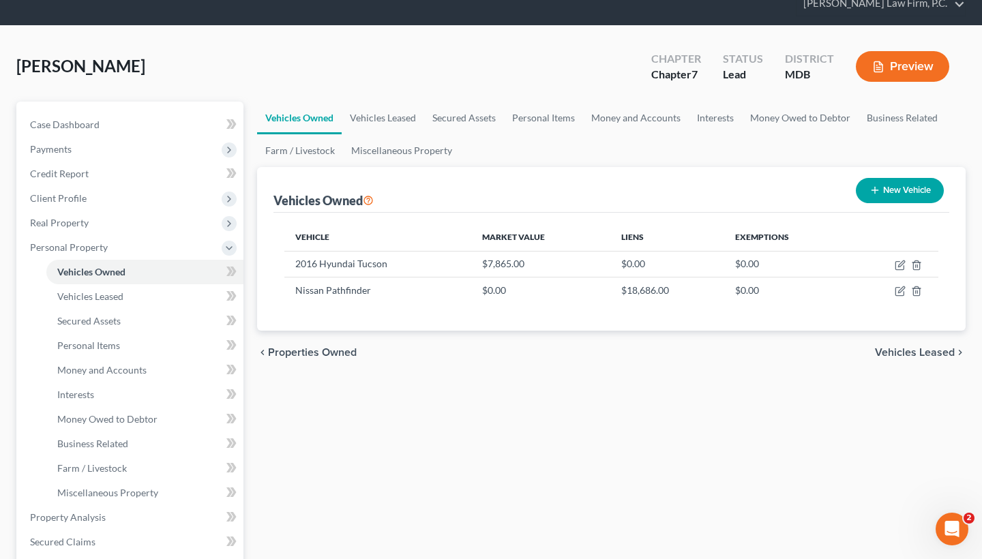
click at [914, 355] on span "Vehicles Leased" at bounding box center [915, 352] width 80 height 11
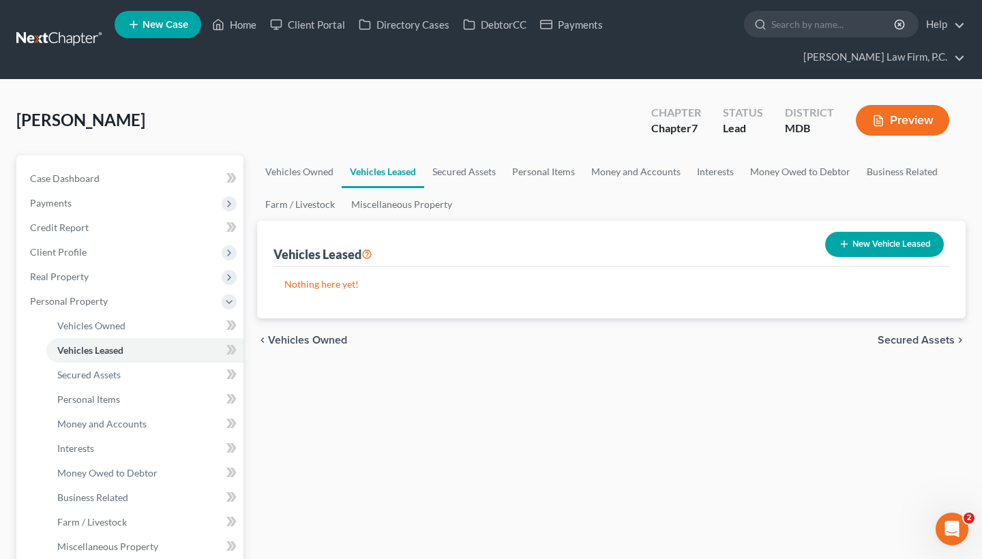
click at [912, 342] on span "Secured Assets" at bounding box center [916, 340] width 77 height 11
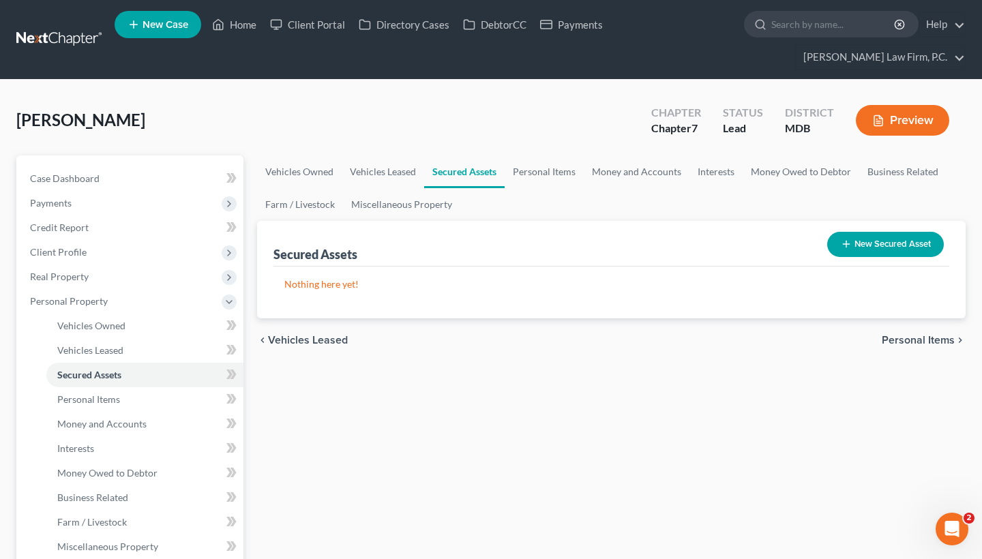
click at [912, 339] on span "Personal Items" at bounding box center [918, 340] width 73 height 11
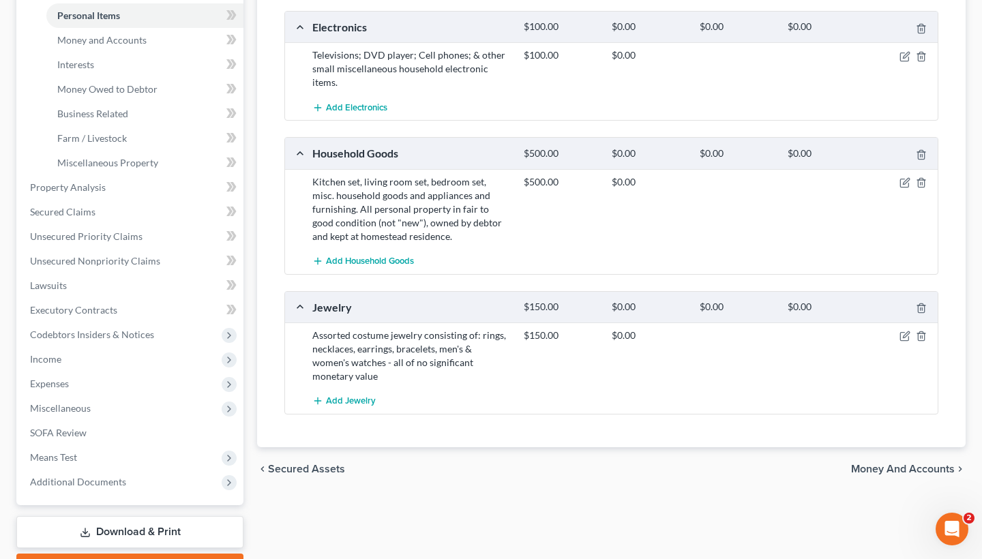
click at [881, 464] on span "Money and Accounts" at bounding box center [903, 469] width 104 height 11
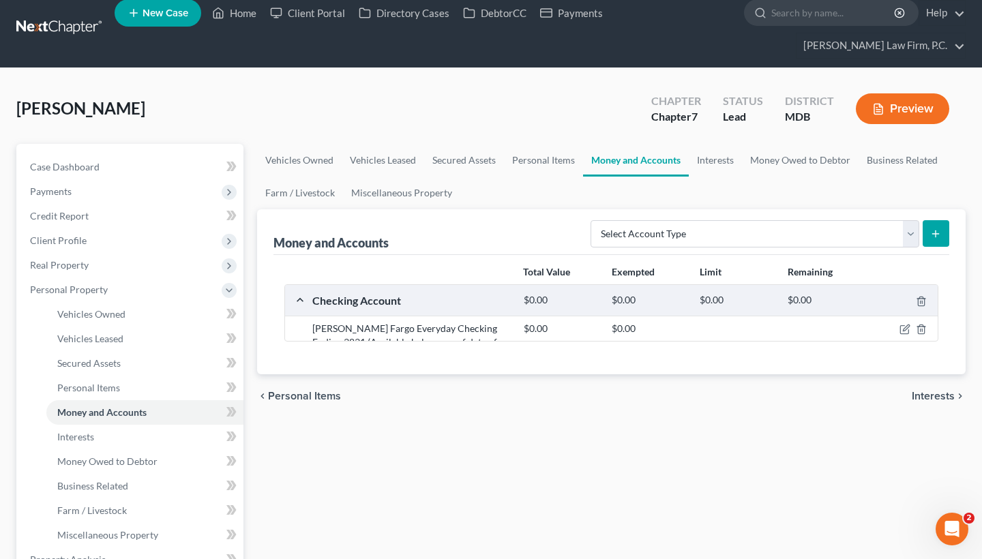
scroll to position [24, 0]
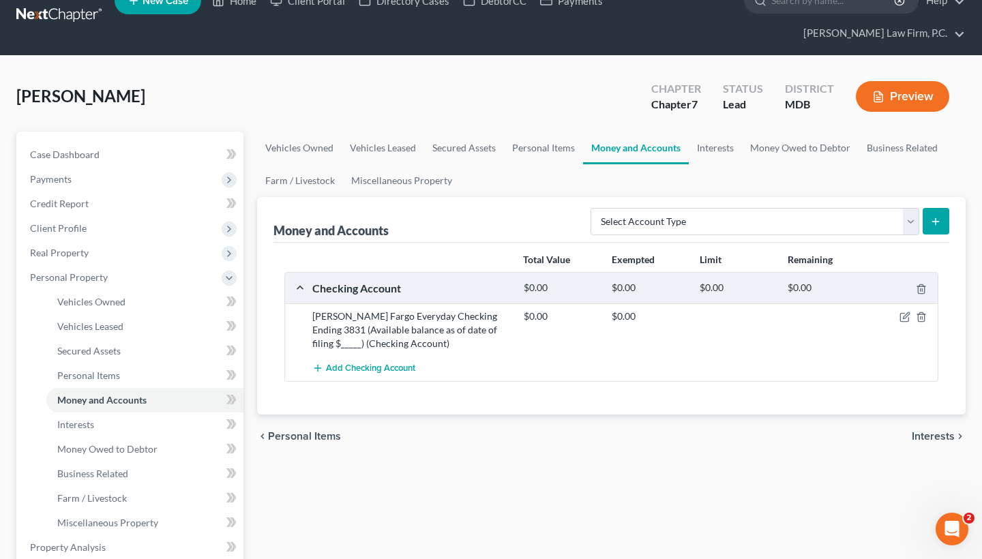
click at [929, 436] on span "Interests" at bounding box center [933, 436] width 43 height 11
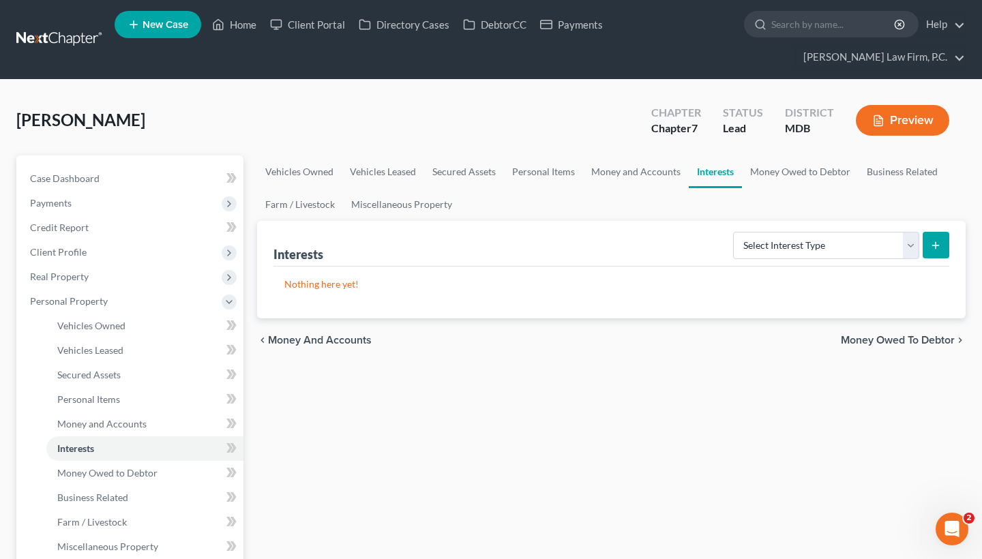
click at [874, 348] on div "chevron_left Money and Accounts Money Owed to Debtor chevron_right" at bounding box center [611, 340] width 709 height 44
click at [878, 338] on span "Money Owed to Debtor" at bounding box center [898, 340] width 114 height 11
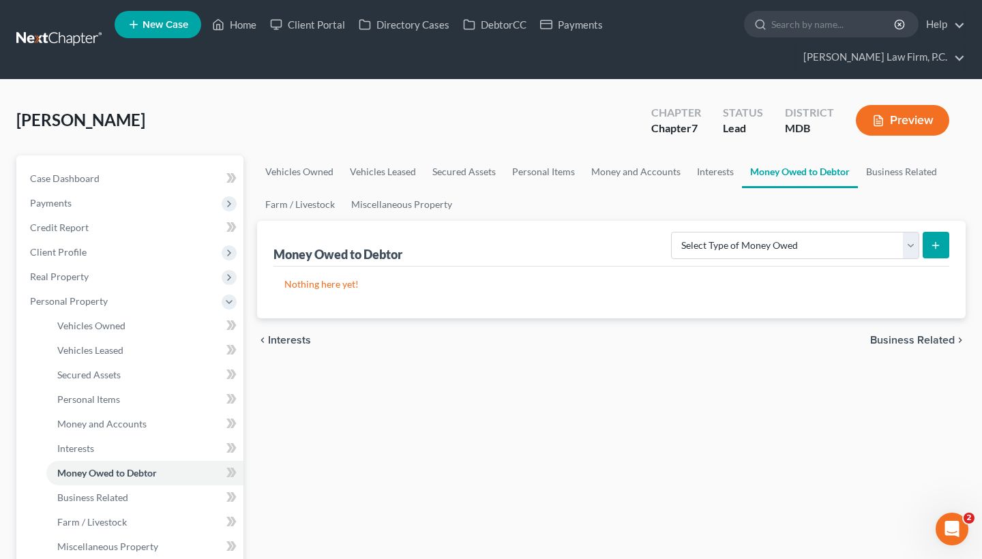
click at [893, 342] on span "Business Related" at bounding box center [912, 340] width 85 height 11
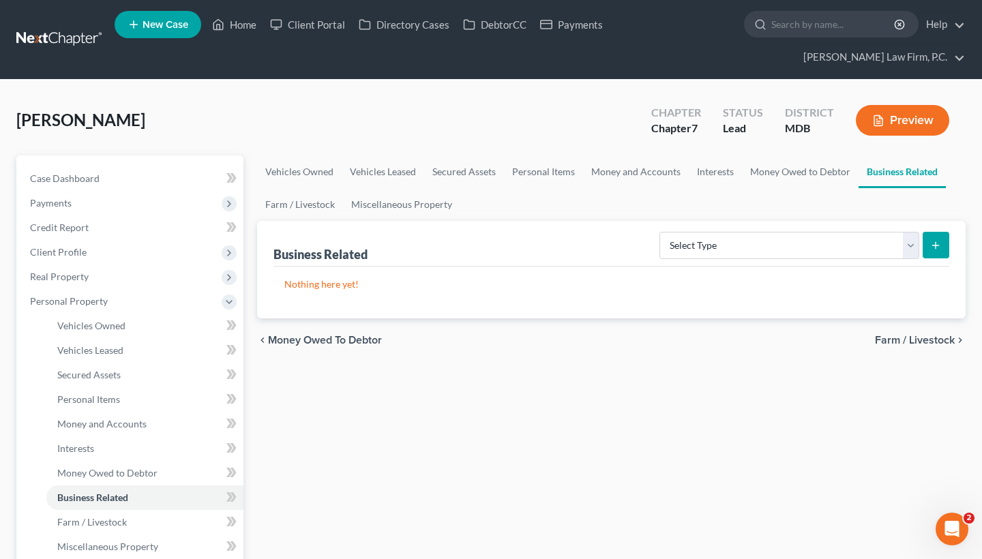
click at [912, 341] on span "Farm / Livestock" at bounding box center [915, 340] width 80 height 11
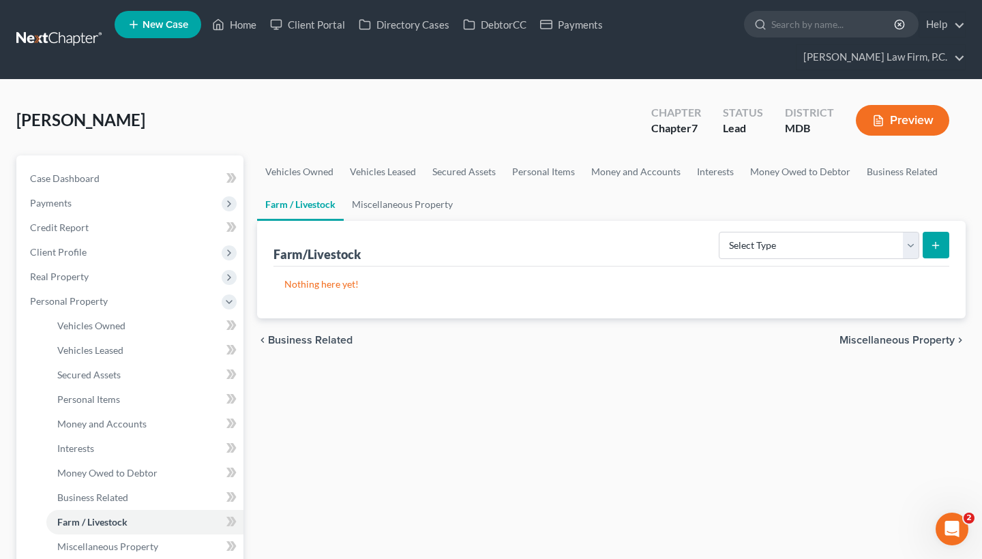
click at [882, 338] on span "Miscellaneous Property" at bounding box center [896, 340] width 115 height 11
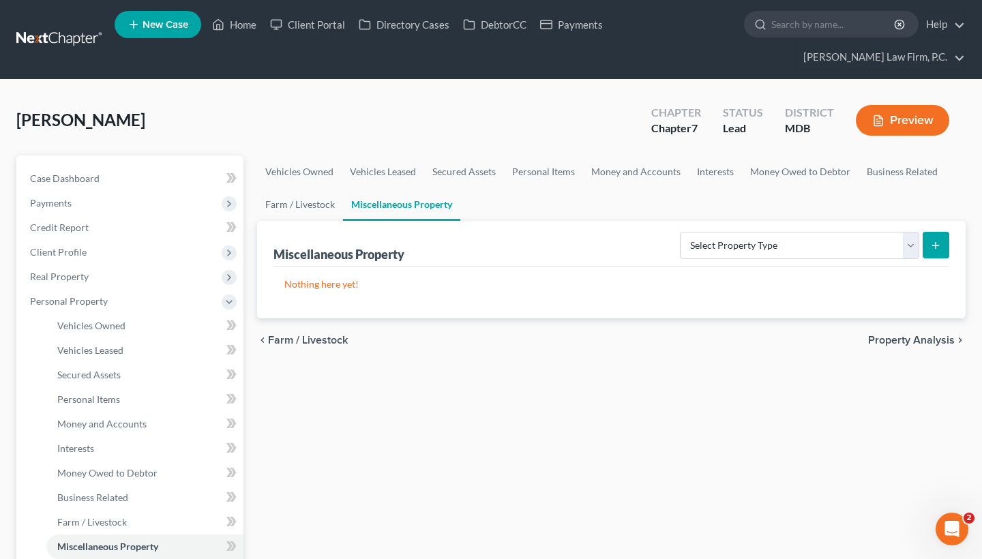
click at [889, 338] on span "Property Analysis" at bounding box center [911, 340] width 87 height 11
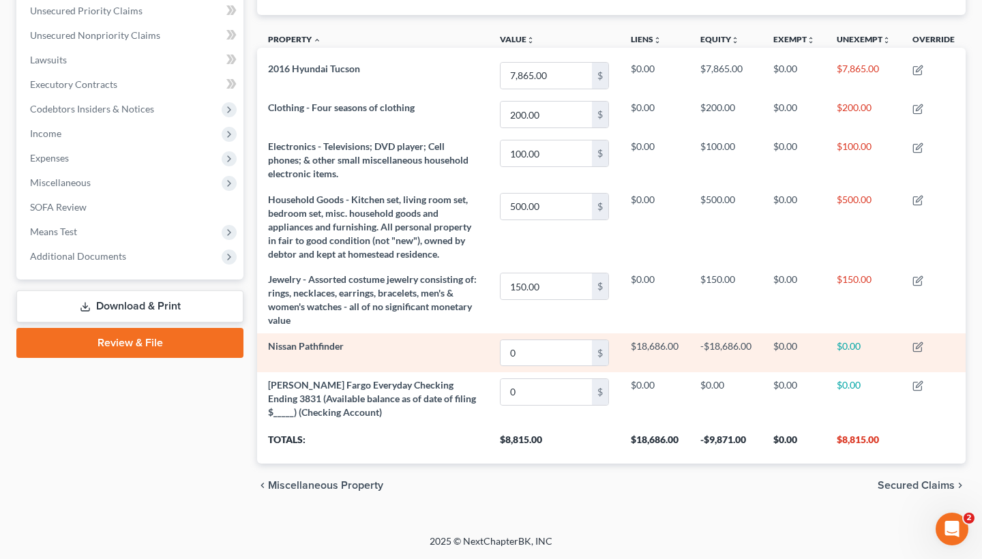
scroll to position [364, 0]
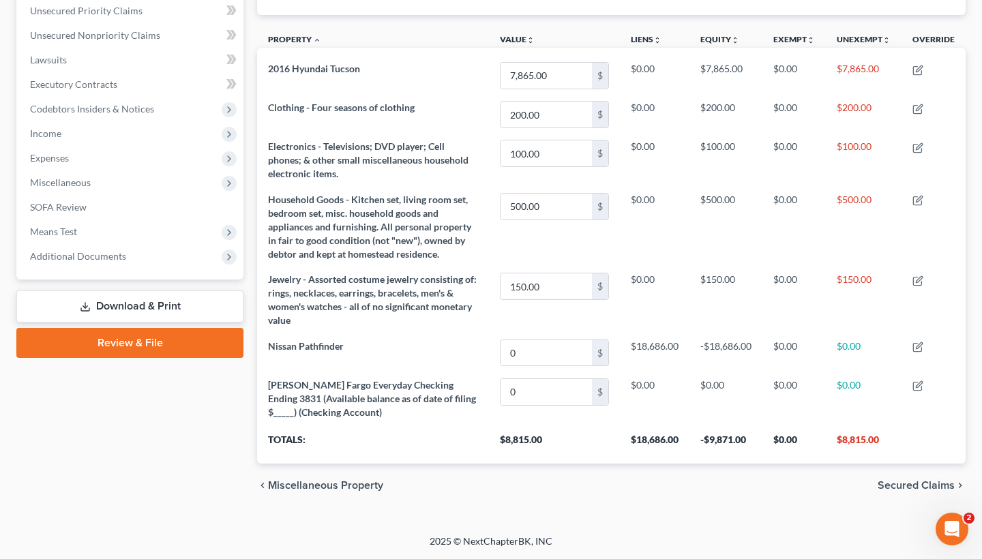
click at [917, 485] on span "Secured Claims" at bounding box center [916, 485] width 77 height 11
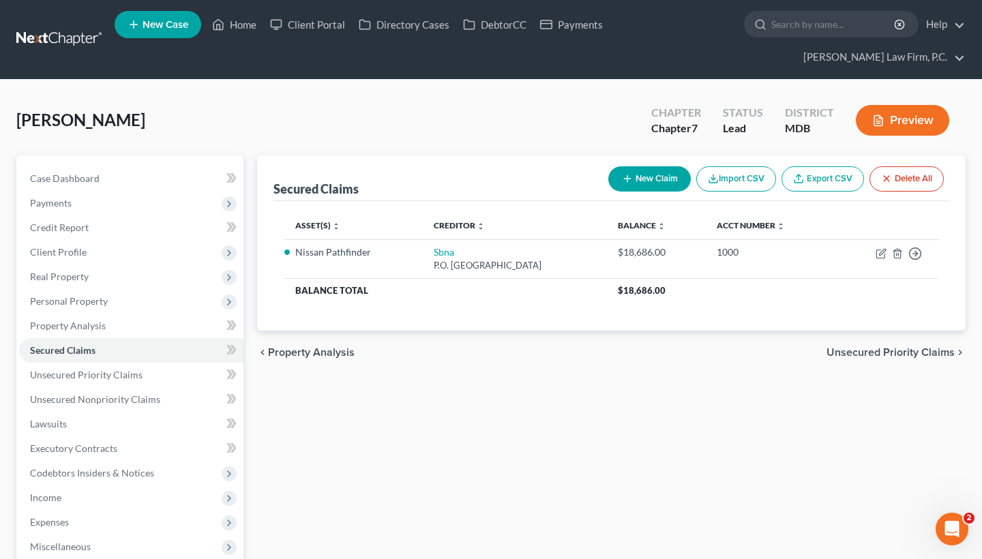
click at [882, 349] on span "Unsecured Priority Claims" at bounding box center [890, 352] width 128 height 11
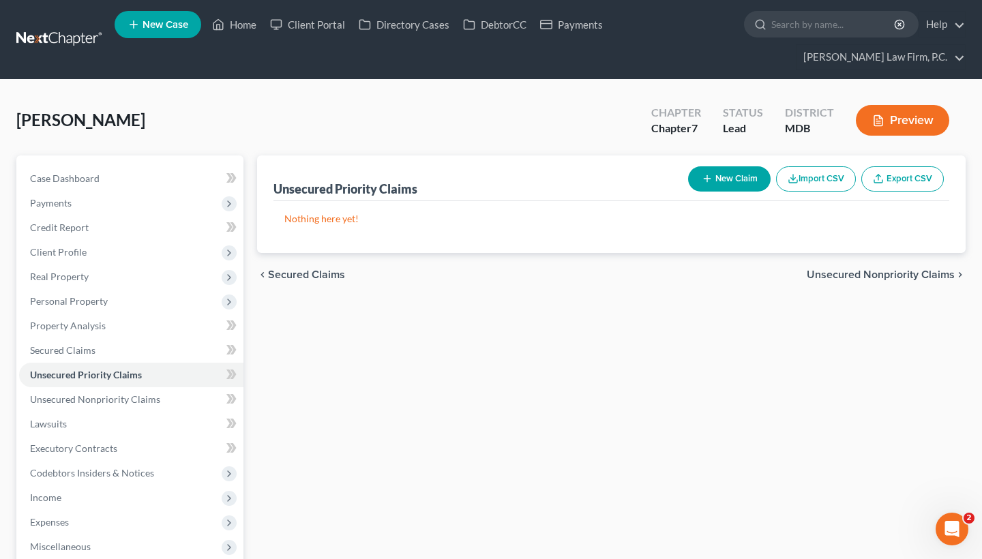
click at [942, 280] on span "Unsecured Nonpriority Claims" at bounding box center [881, 274] width 148 height 11
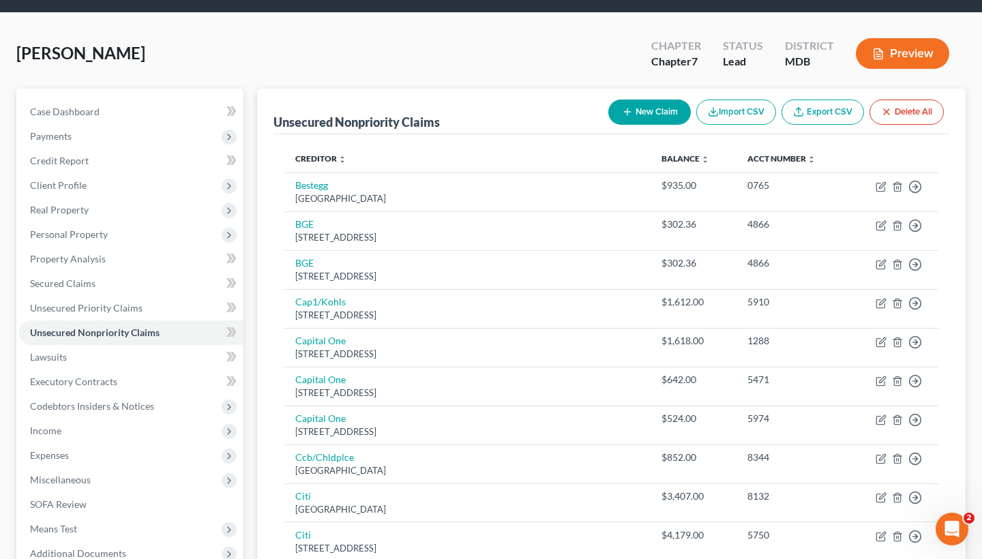
scroll to position [65, 0]
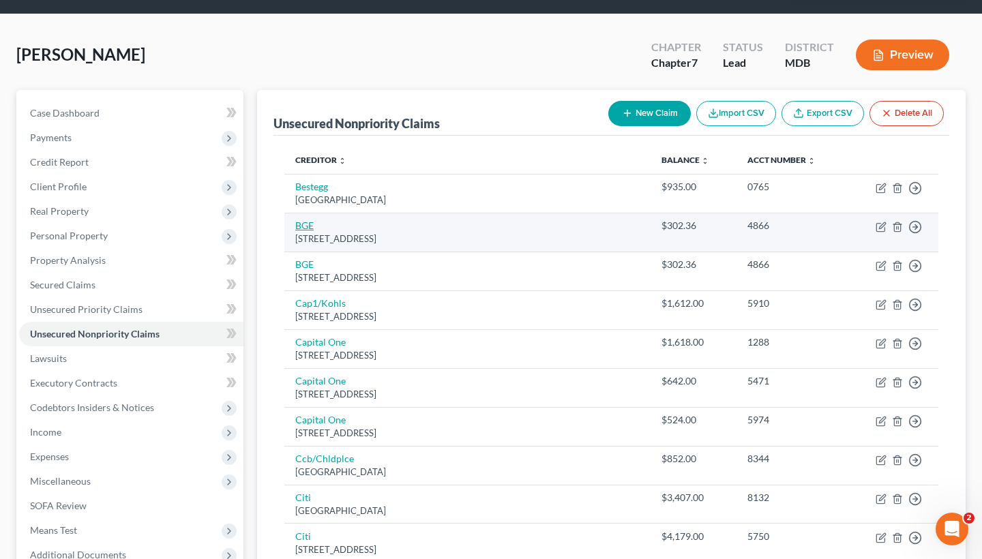
click at [312, 222] on link "BGE" at bounding box center [304, 226] width 18 height 12
select select "21"
select select "0"
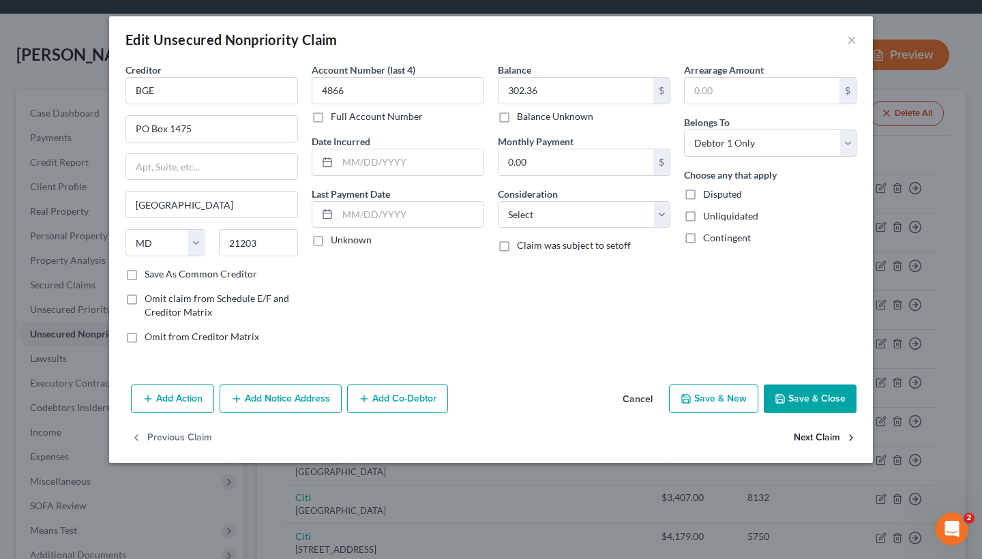
click at [807, 437] on button "Next Claim" at bounding box center [825, 438] width 63 height 29
select select "21"
select select "0"
click at [191, 439] on button "Previous Claim" at bounding box center [171, 438] width 81 height 29
select select "21"
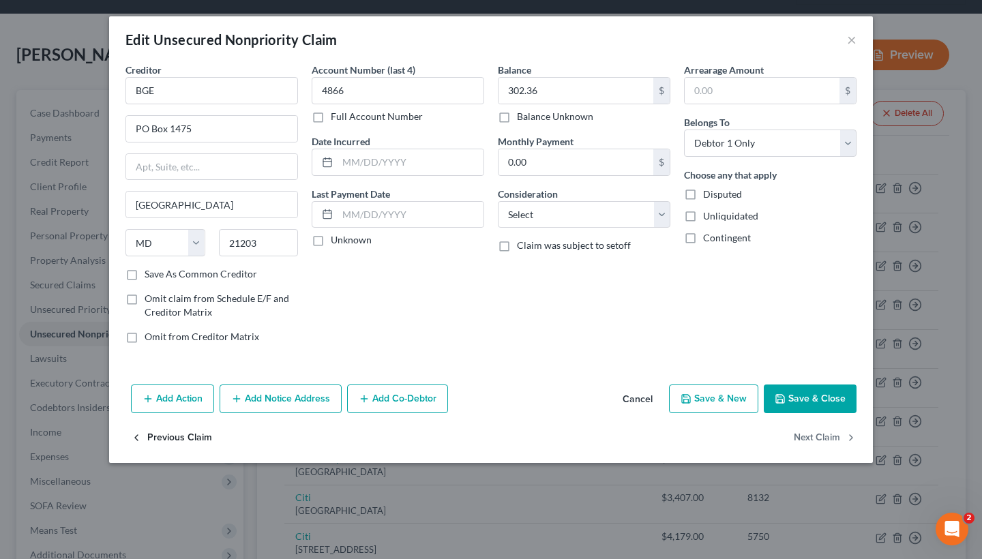
select select "0"
click at [853, 32] on button "×" at bounding box center [852, 39] width 10 height 16
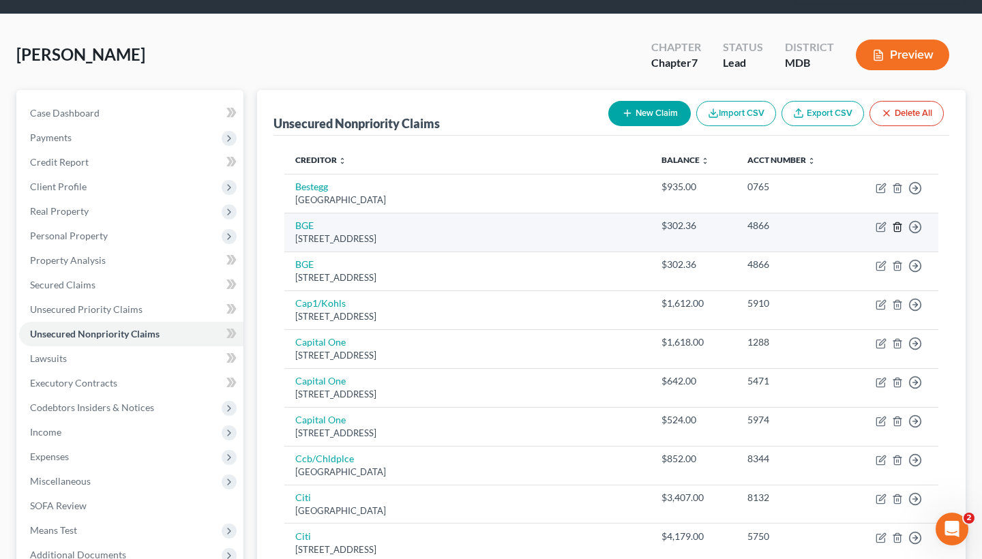
click at [899, 229] on icon "button" at bounding box center [897, 227] width 11 height 11
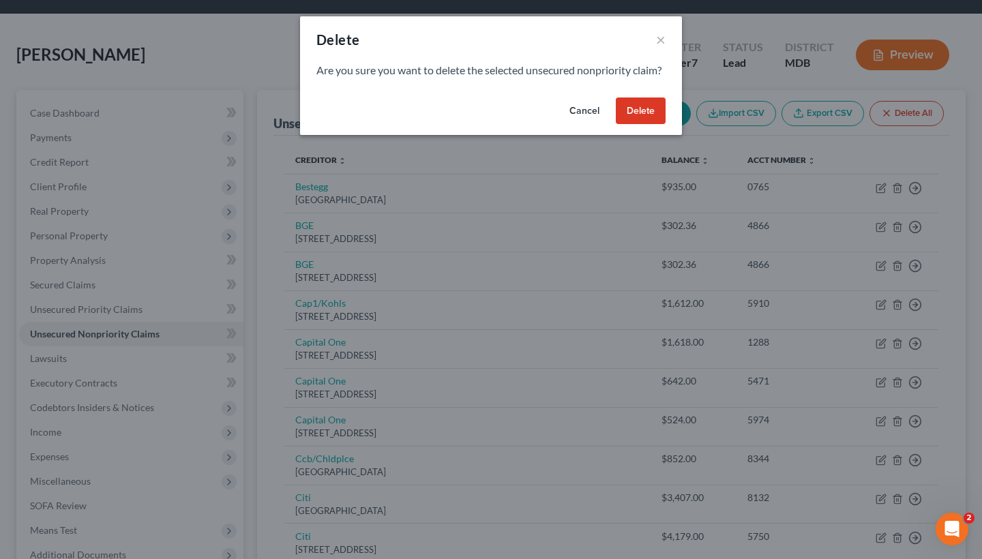
click at [659, 122] on button "Delete" at bounding box center [641, 111] width 50 height 27
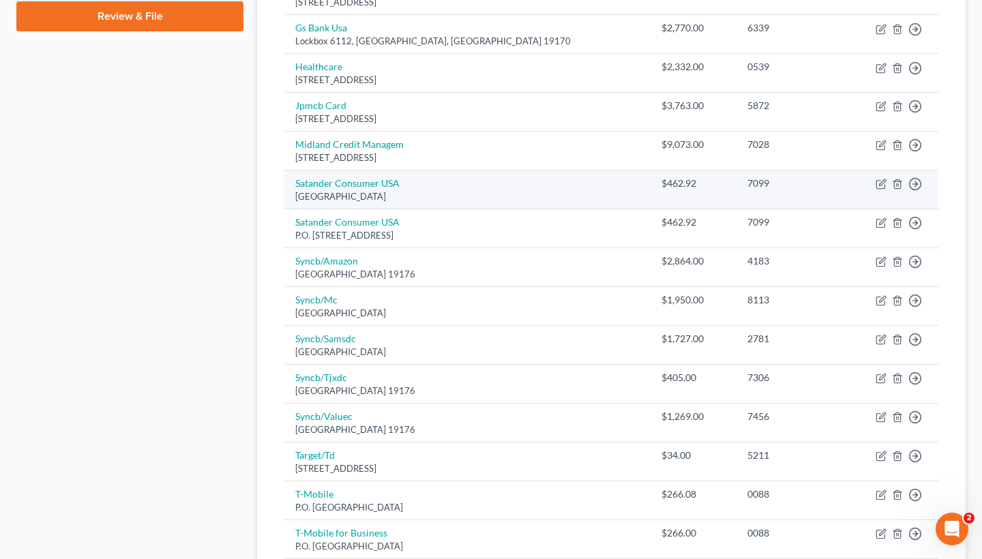
scroll to position [696, 0]
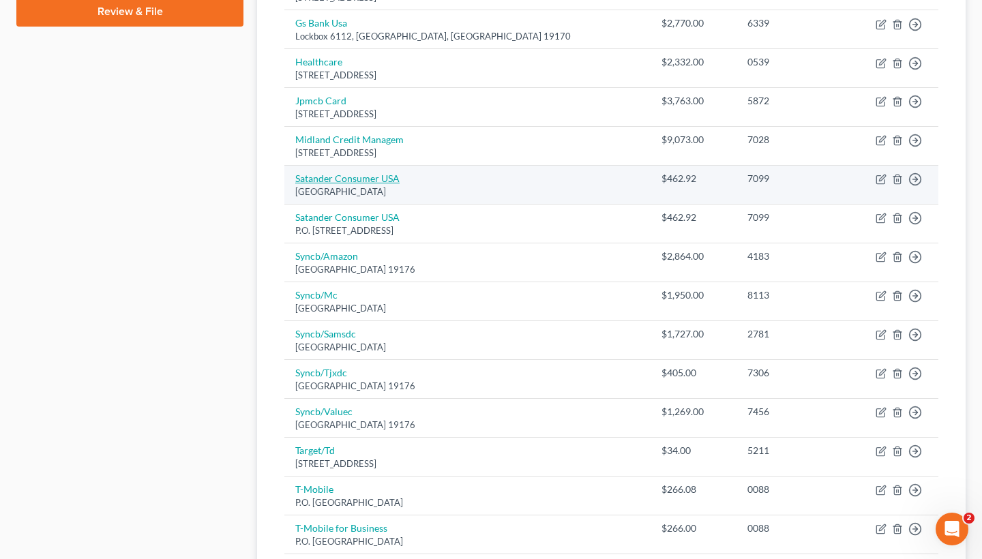
click at [373, 173] on link "Satander Consumer USA" at bounding box center [347, 179] width 104 height 12
select select "45"
select select "0"
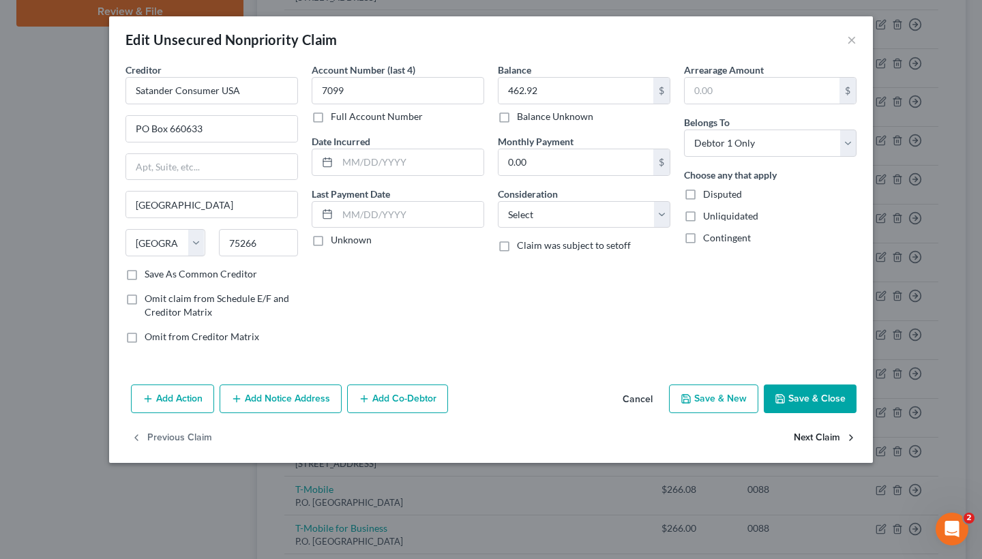
click at [811, 431] on button "Next Claim" at bounding box center [825, 438] width 63 height 29
select select "45"
select select "0"
click at [839, 42] on div "Edit Unsecured Nonpriority Claim ×" at bounding box center [491, 39] width 764 height 46
click at [847, 42] on button "×" at bounding box center [852, 39] width 10 height 16
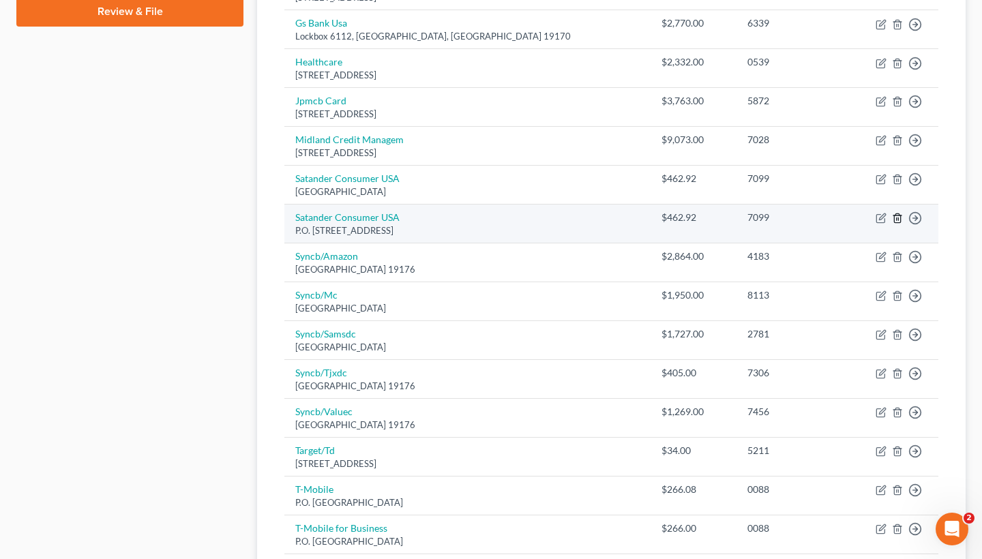
click at [896, 213] on icon "button" at bounding box center [897, 218] width 11 height 11
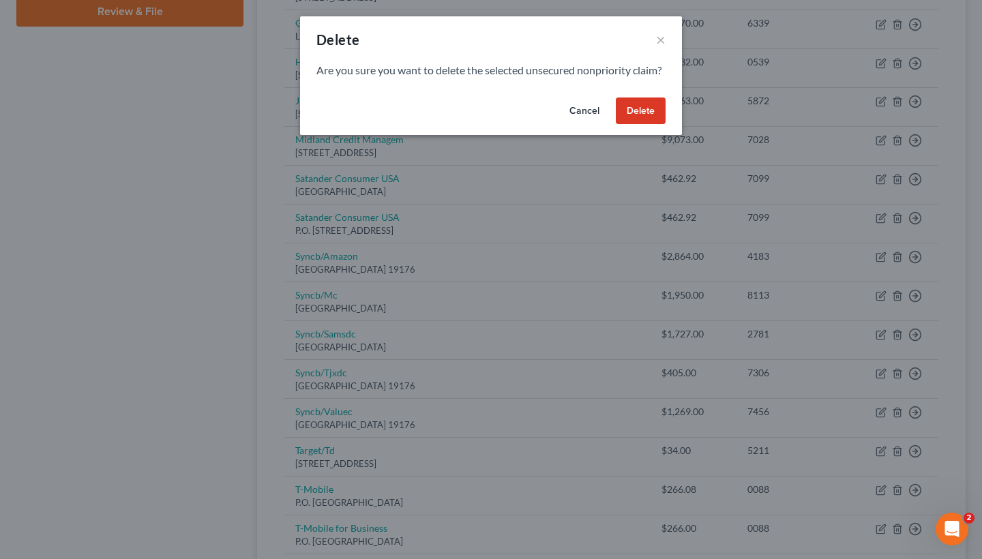
click at [655, 125] on button "Delete" at bounding box center [641, 111] width 50 height 27
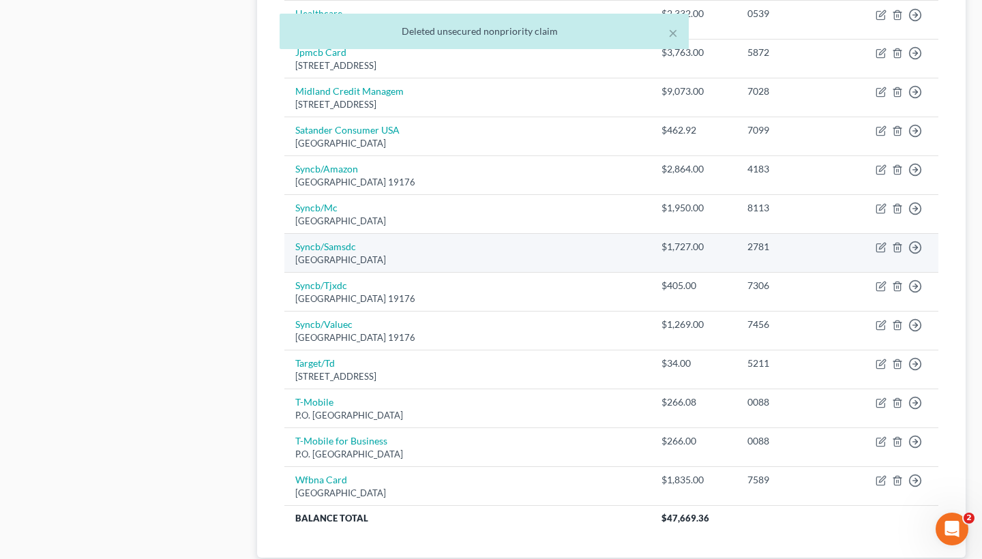
scroll to position [747, 0]
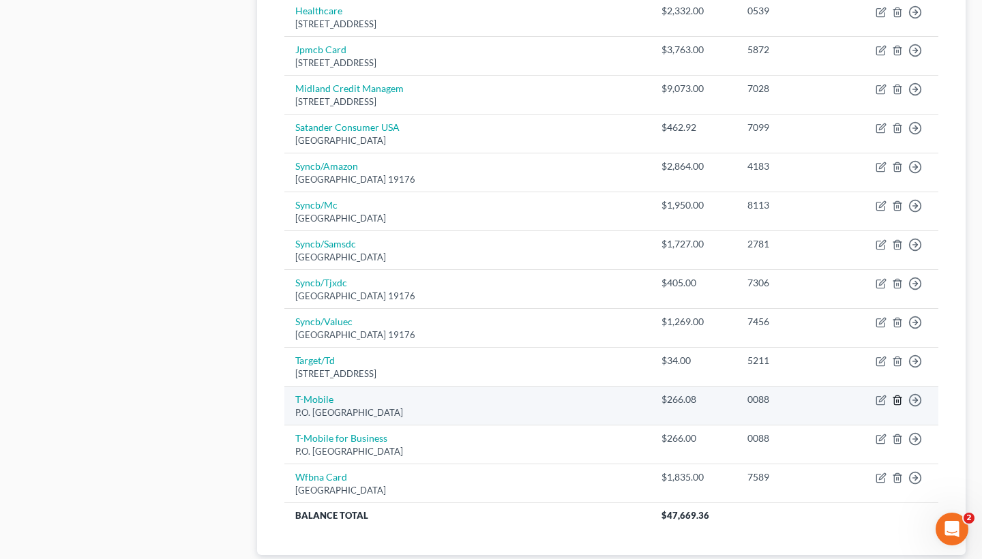
click at [898, 400] on line "button" at bounding box center [898, 401] width 0 height 3
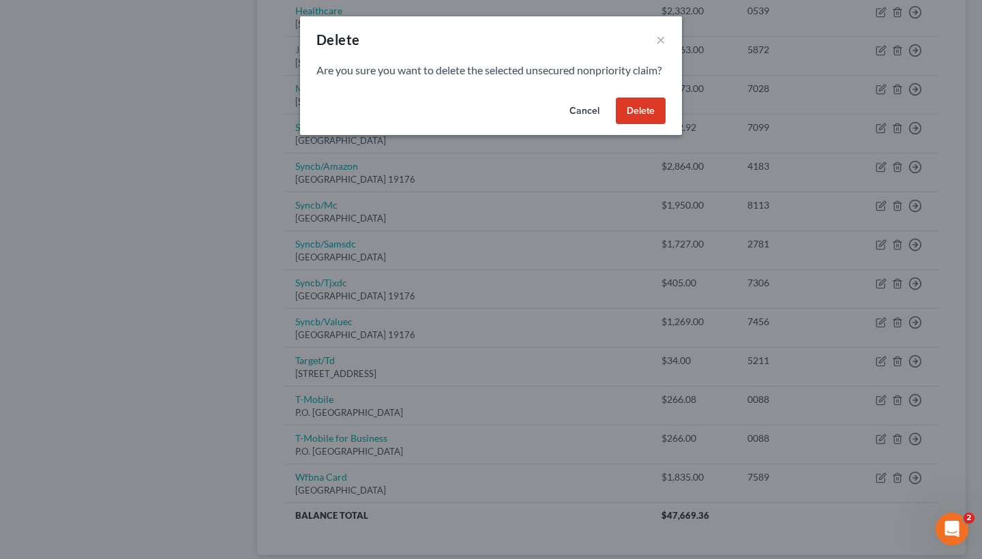
click at [638, 121] on button "Delete" at bounding box center [641, 111] width 50 height 27
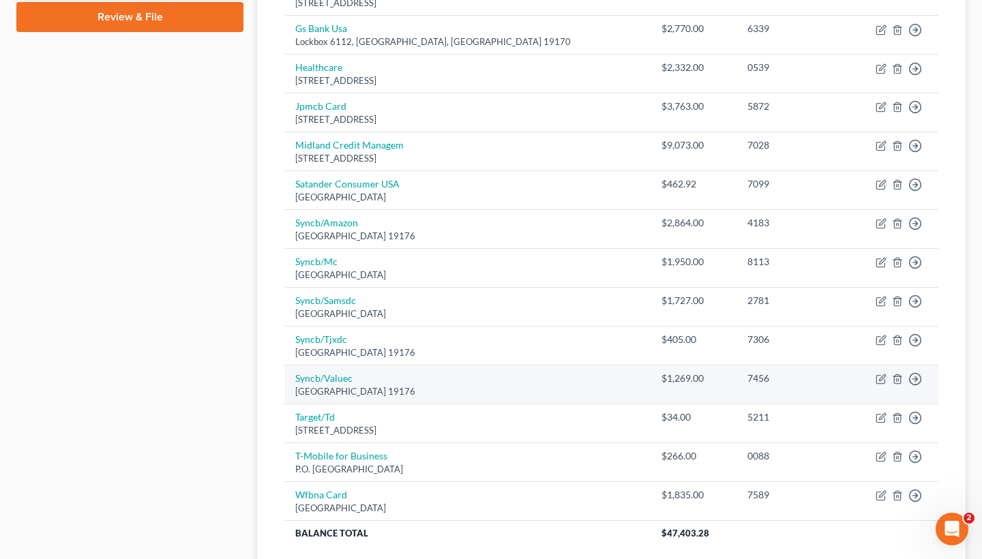
scroll to position [692, 0]
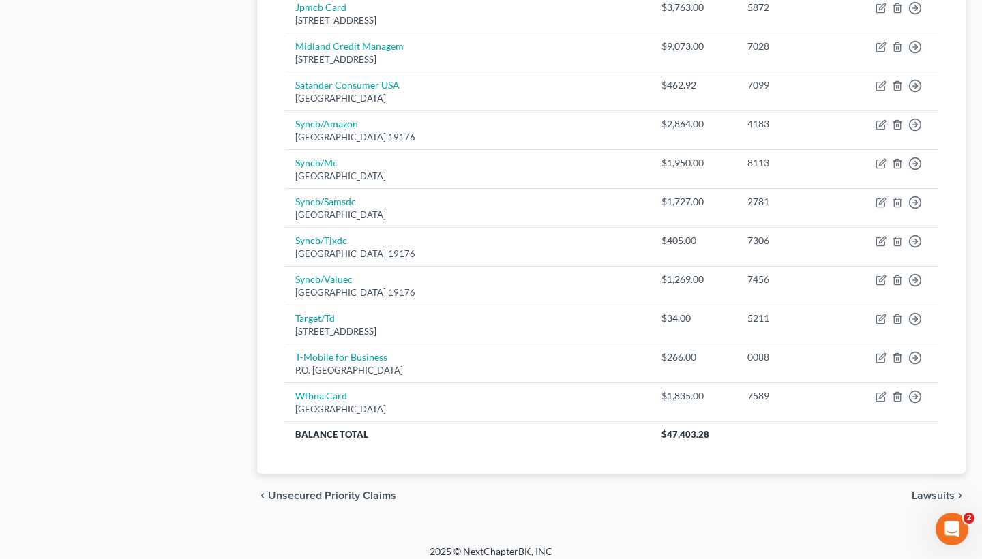
click at [930, 490] on span "Lawsuits" at bounding box center [933, 495] width 43 height 11
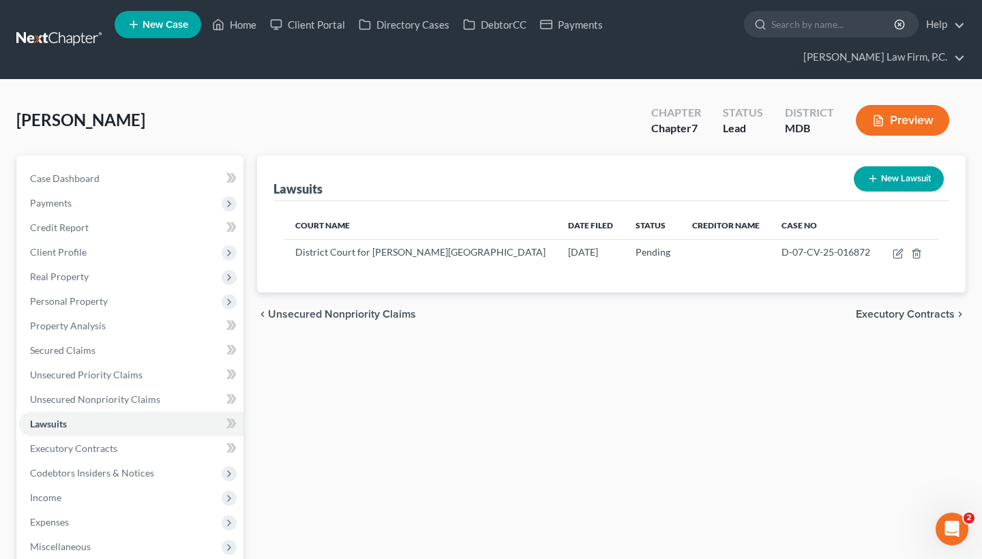
click at [889, 323] on div "chevron_left Unsecured Nonpriority Claims Executory Contracts chevron_right" at bounding box center [611, 315] width 709 height 44
click at [884, 312] on span "Executory Contracts" at bounding box center [905, 314] width 99 height 11
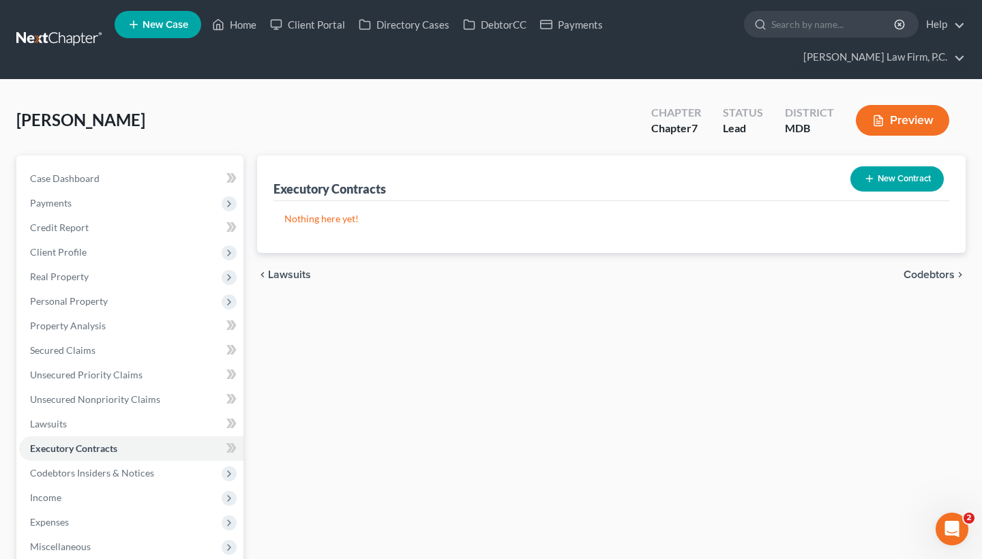
scroll to position [1, 0]
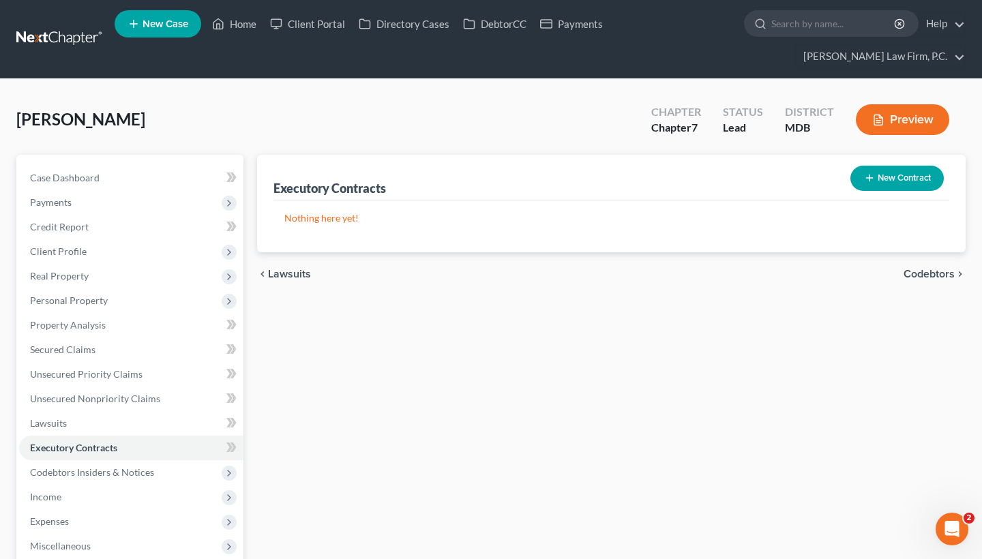
click at [921, 272] on span "Codebtors" at bounding box center [929, 274] width 51 height 11
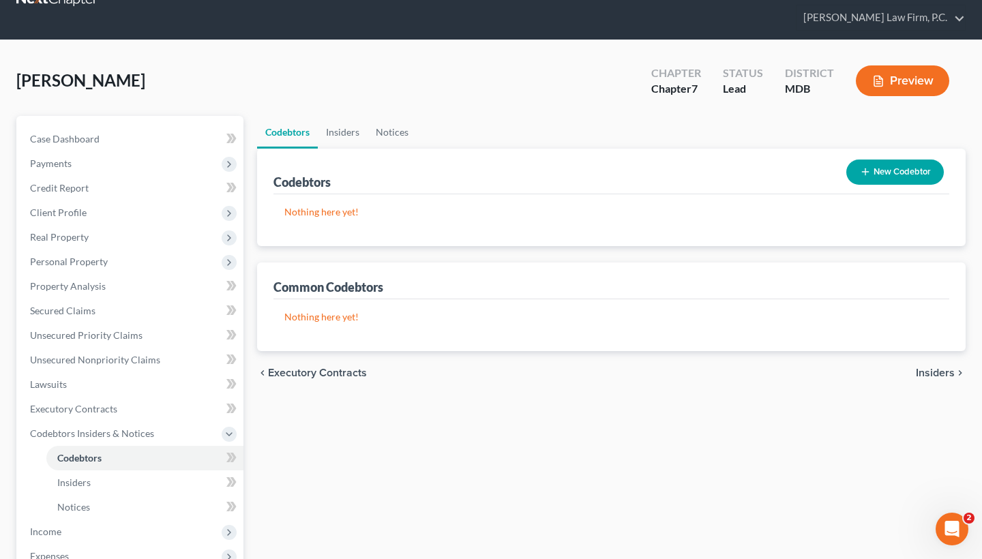
scroll to position [41, 0]
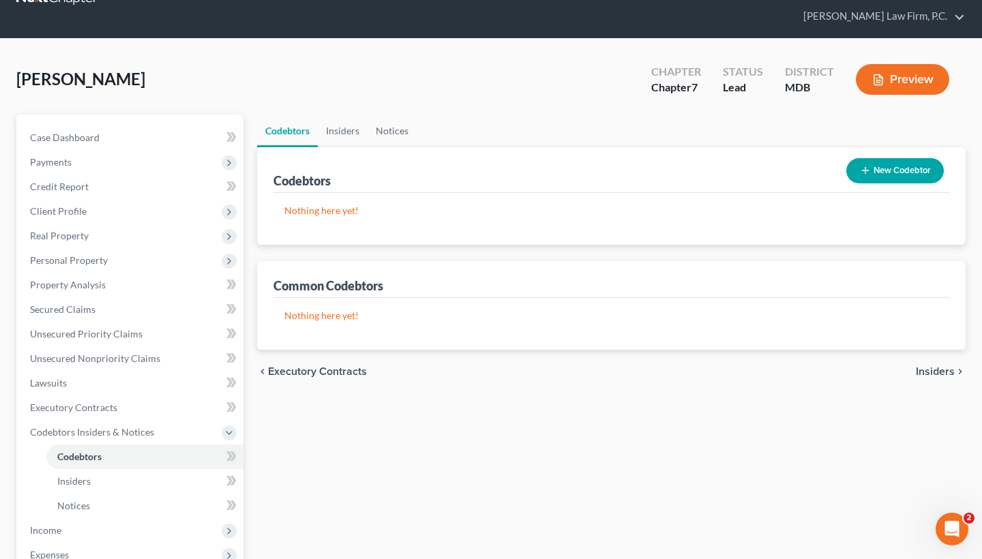
click at [923, 376] on span "Insiders" at bounding box center [935, 371] width 39 height 11
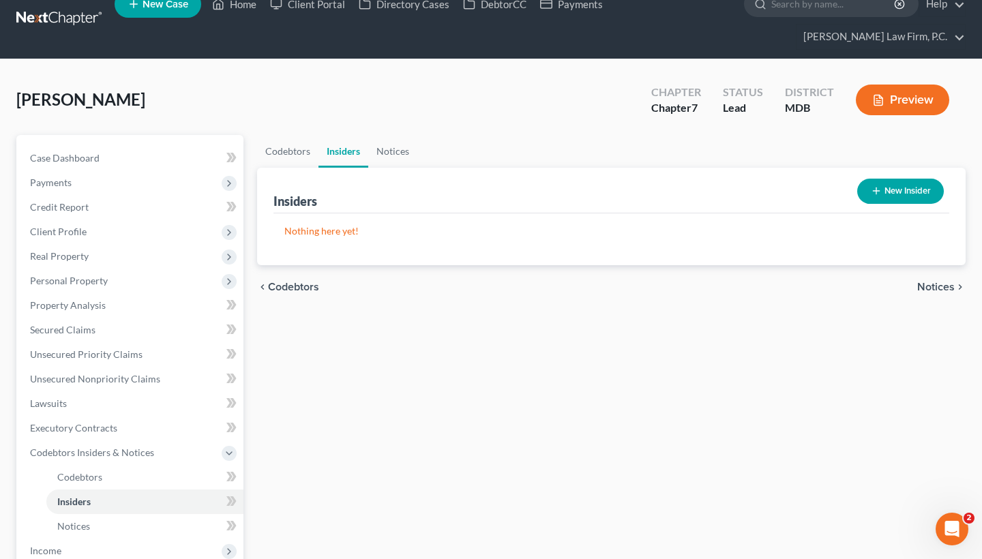
click at [934, 286] on span "Notices" at bounding box center [936, 287] width 38 height 11
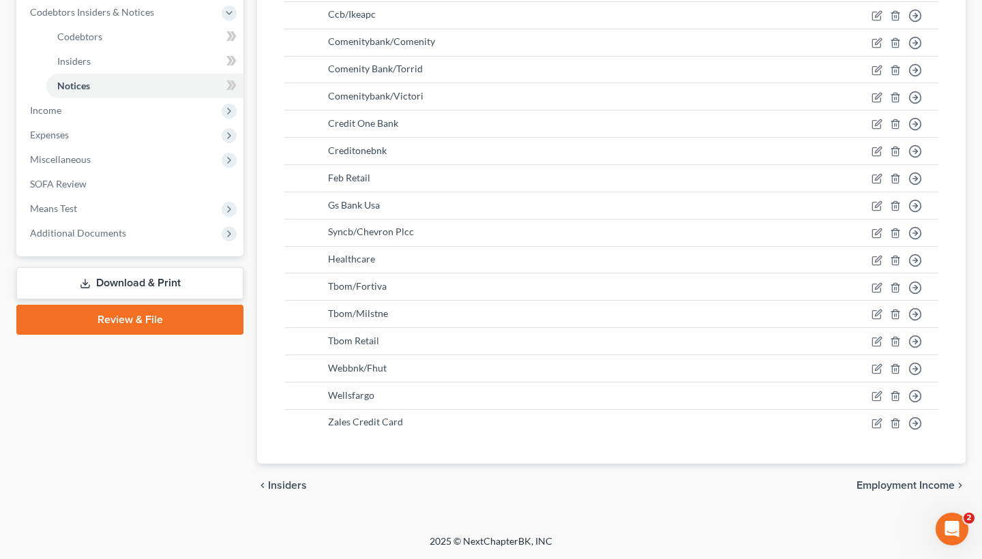
scroll to position [460, 0]
click at [895, 485] on span "Employment Income" at bounding box center [905, 486] width 98 height 11
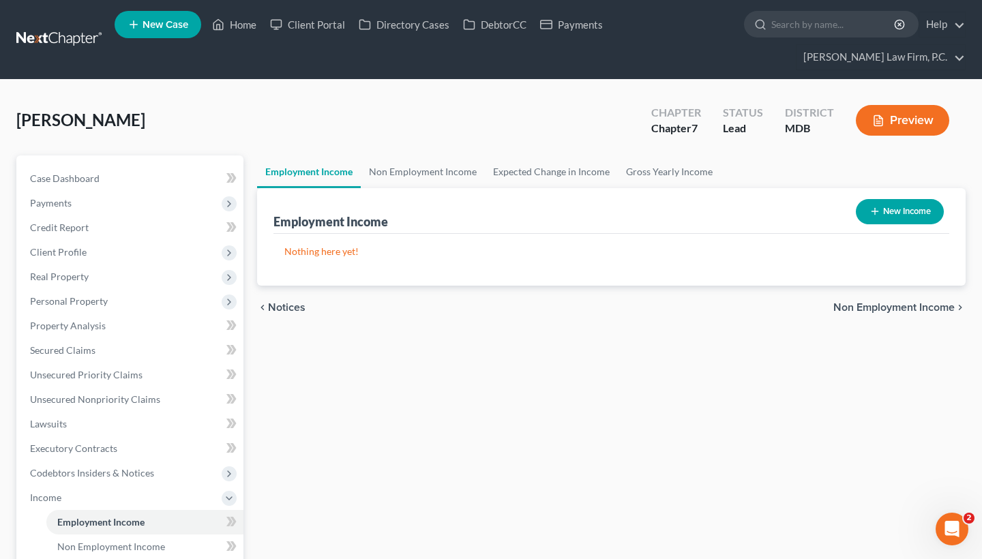
click at [919, 215] on button "New Income" at bounding box center [900, 211] width 88 height 25
select select "0"
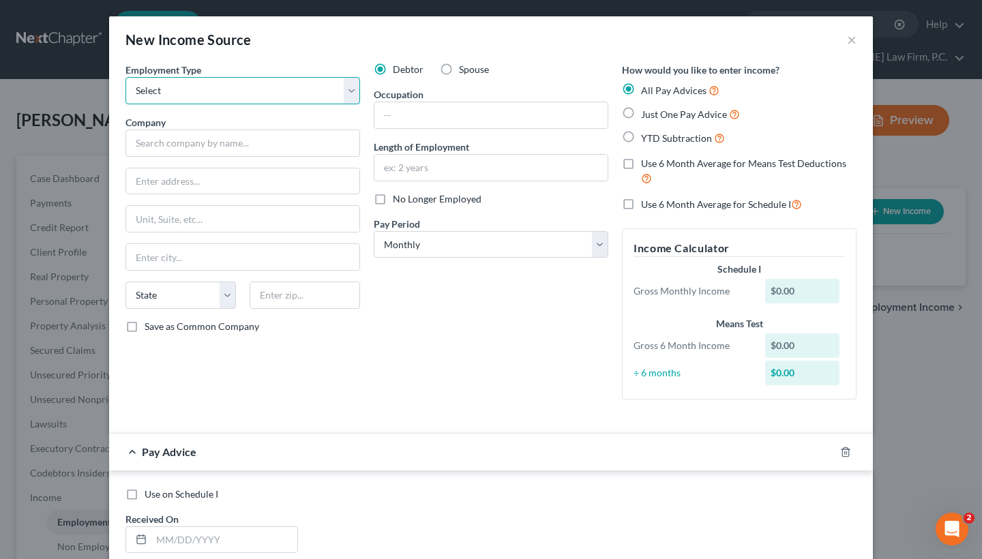
select select "0"
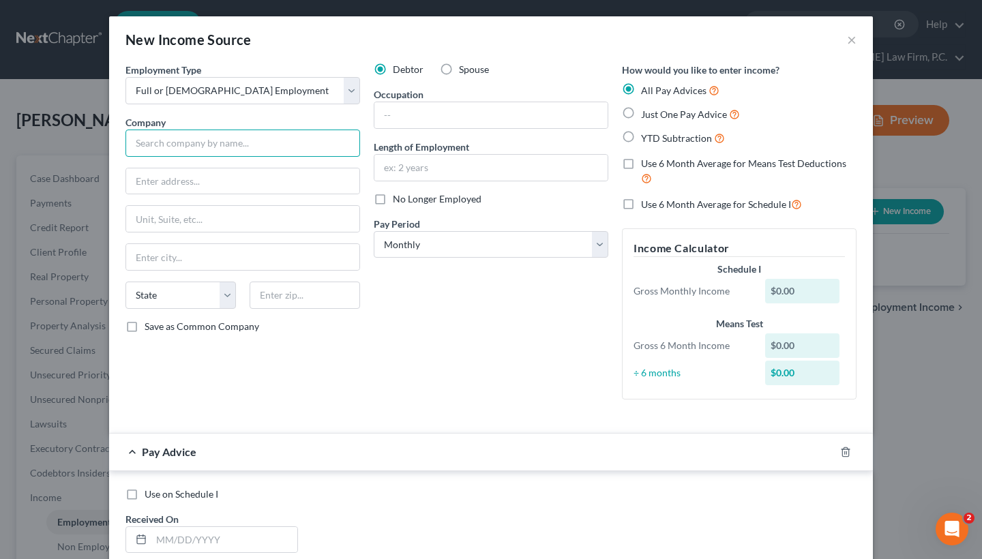
click at [192, 143] on input "text" at bounding box center [242, 143] width 235 height 27
click at [205, 141] on input "text" at bounding box center [242, 143] width 235 height 27
paste input "[PERSON_NAME][GEOGRAPHIC_DATA]"
type input "[PERSON_NAME][GEOGRAPHIC_DATA]"
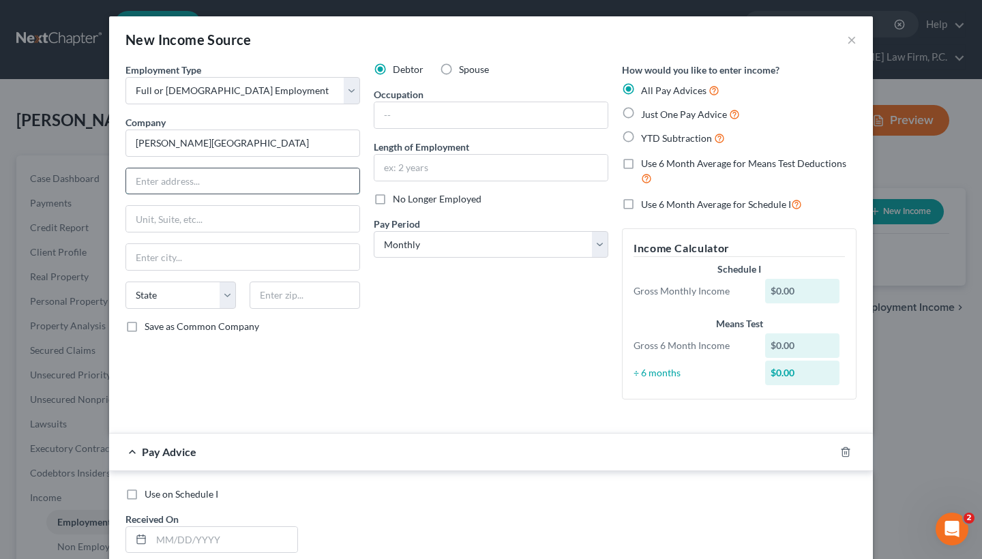
paste input "[STREET_ADDRESS]"
type input "[STREET_ADDRESS]"
paste input "Columbia"
type input "Columbia"
click at [190, 182] on input "[STREET_ADDRESS]" at bounding box center [242, 181] width 233 height 26
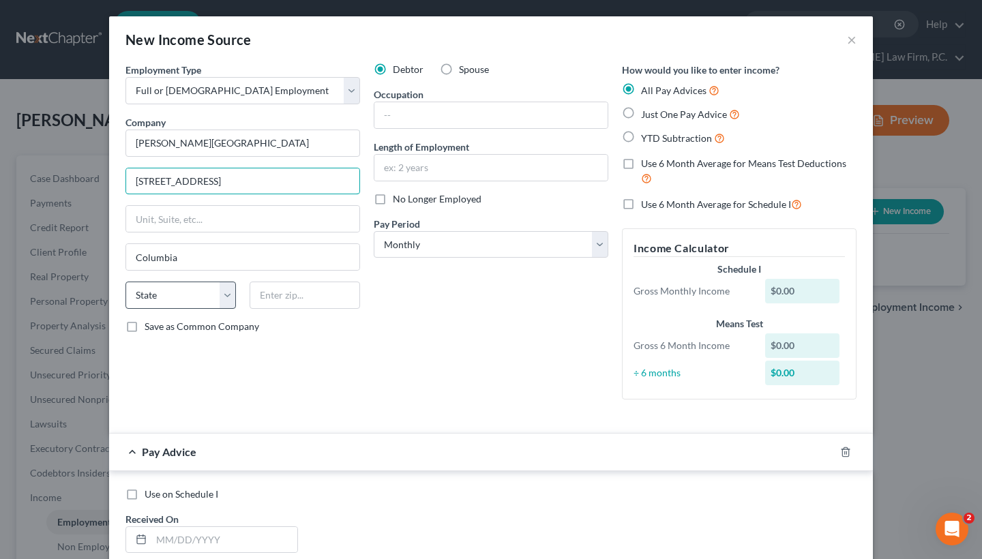
type input "[STREET_ADDRESS]"
select select "21"
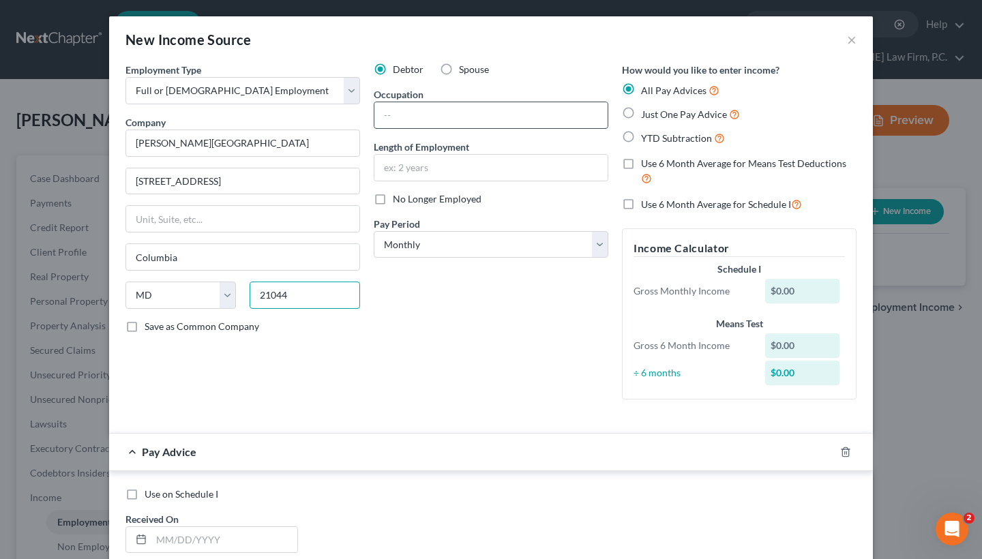
type input "21044"
click at [415, 122] on input "text" at bounding box center [490, 115] width 233 height 26
paste input "Anesthesia Technologist"
type input "Anesthesia Technologist"
click at [448, 174] on input "text" at bounding box center [490, 168] width 233 height 26
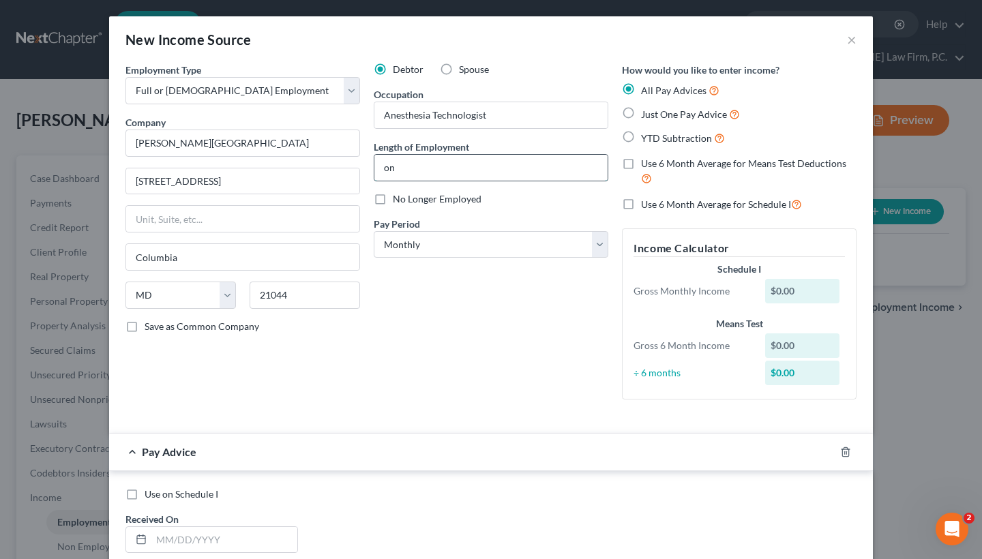
type input "o"
type input "One Year"
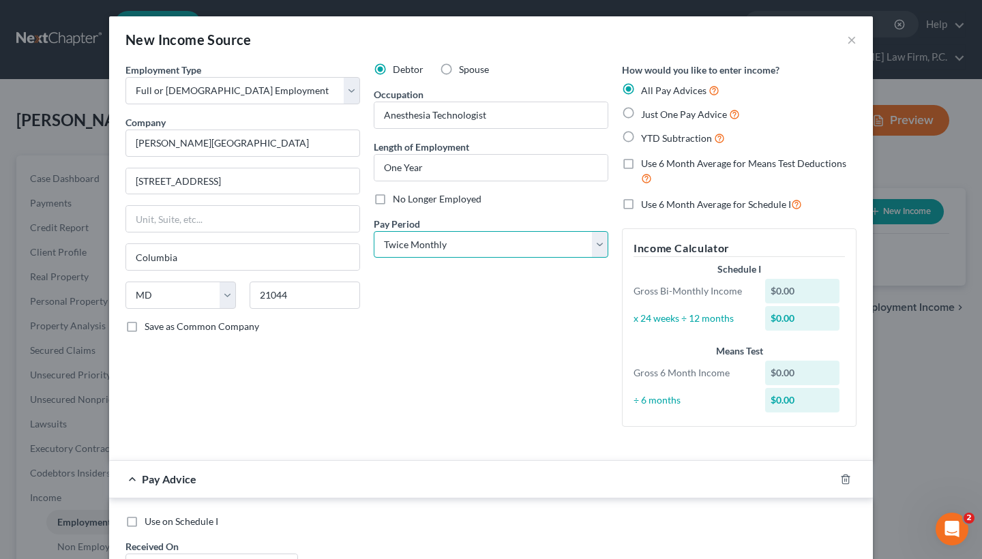
select select "2"
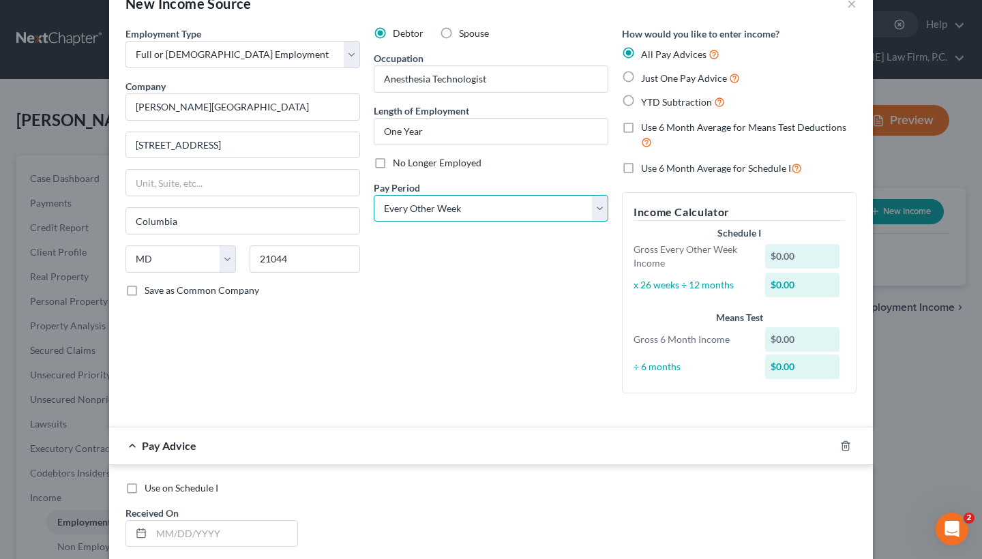
scroll to position [29, 0]
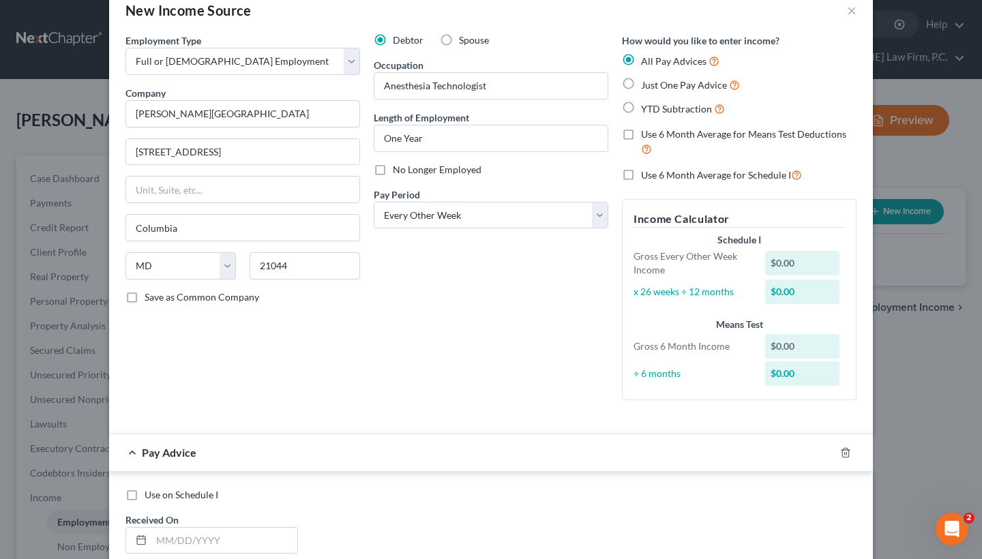
click at [641, 110] on label "YTD Subtraction" at bounding box center [683, 109] width 84 height 16
click at [646, 110] on input "YTD Subtraction" at bounding box center [650, 105] width 9 height 9
radio input "true"
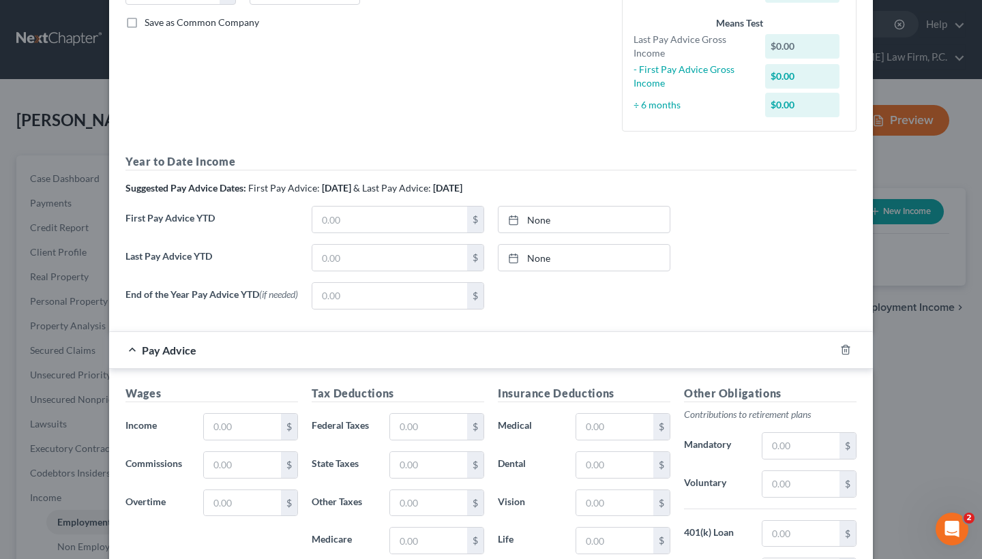
scroll to position [308, 0]
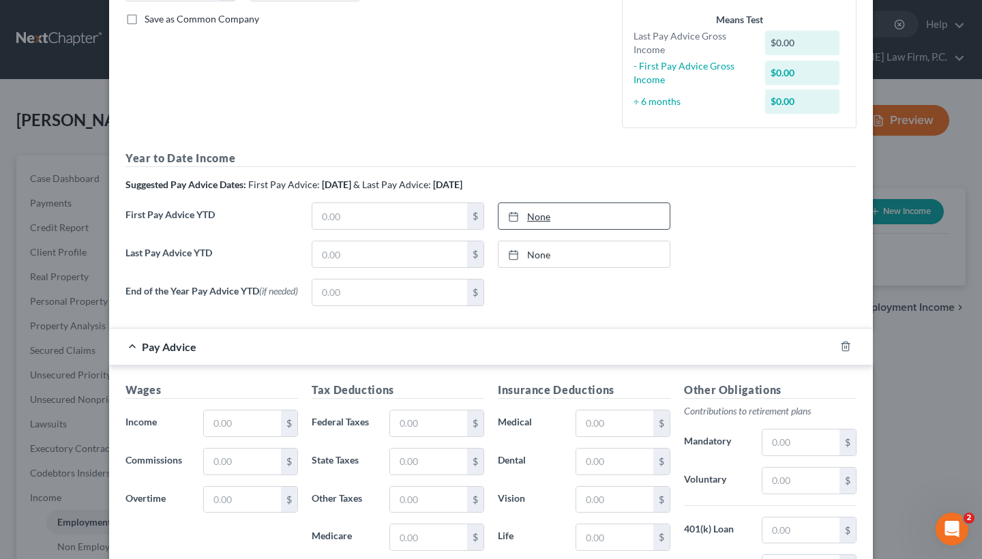
click at [532, 211] on link "None" at bounding box center [583, 216] width 171 height 26
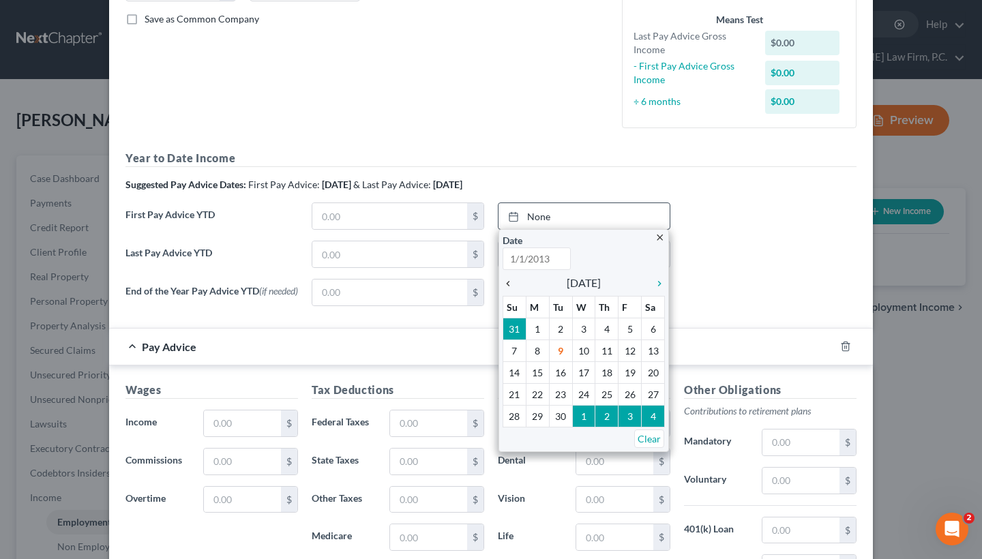
type input "[DATE]"
click at [509, 282] on icon "chevron_left" at bounding box center [512, 283] width 18 height 11
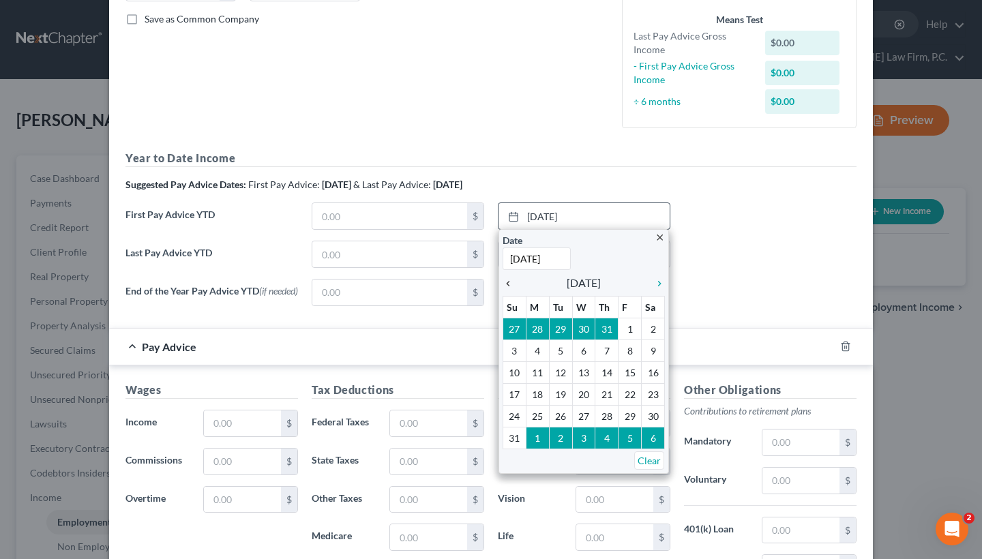
click at [509, 282] on icon "chevron_left" at bounding box center [512, 283] width 18 height 11
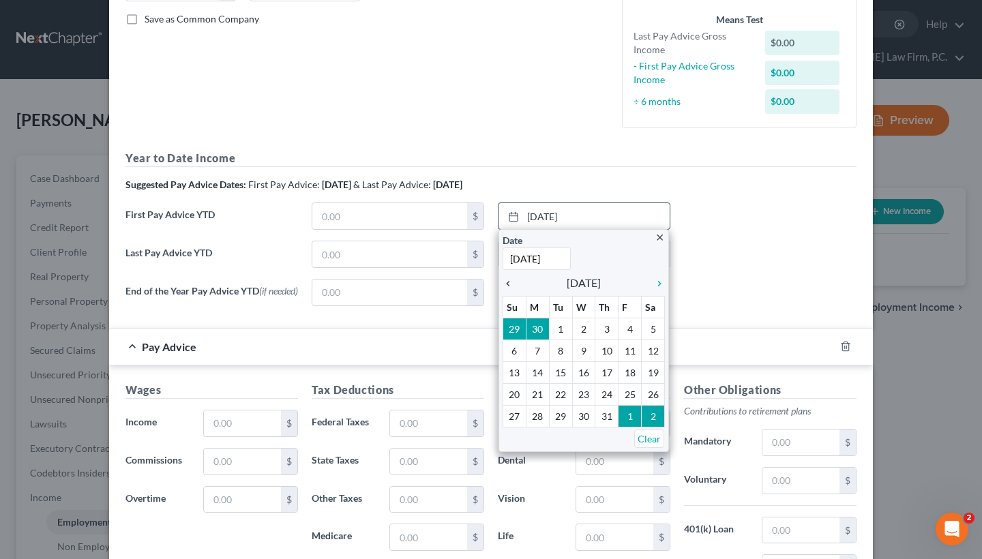
click at [509, 282] on icon "chevron_left" at bounding box center [512, 283] width 18 height 11
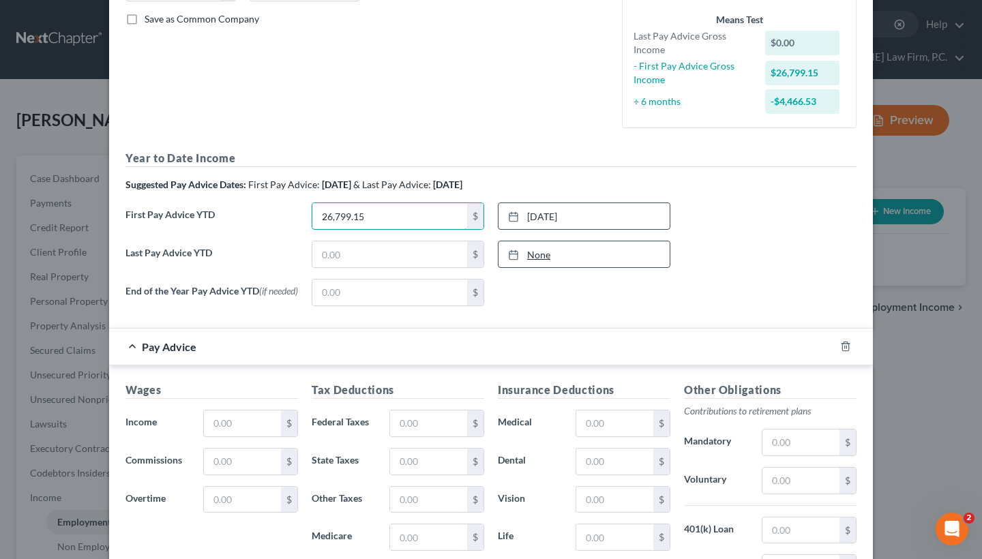
type input "26,799.15"
click at [543, 244] on link "None" at bounding box center [583, 254] width 171 height 26
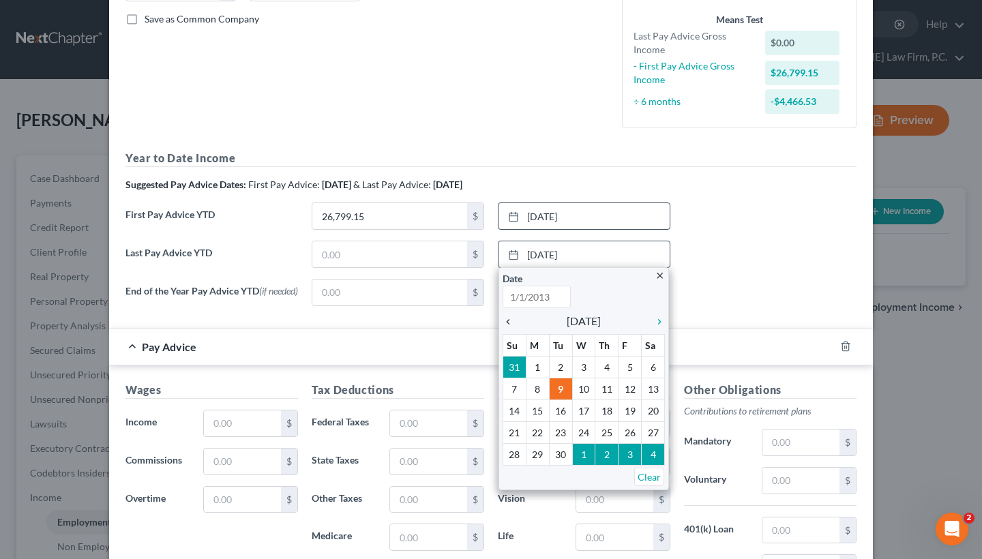
type input "[DATE]"
click at [510, 319] on icon "chevron_left" at bounding box center [512, 321] width 18 height 11
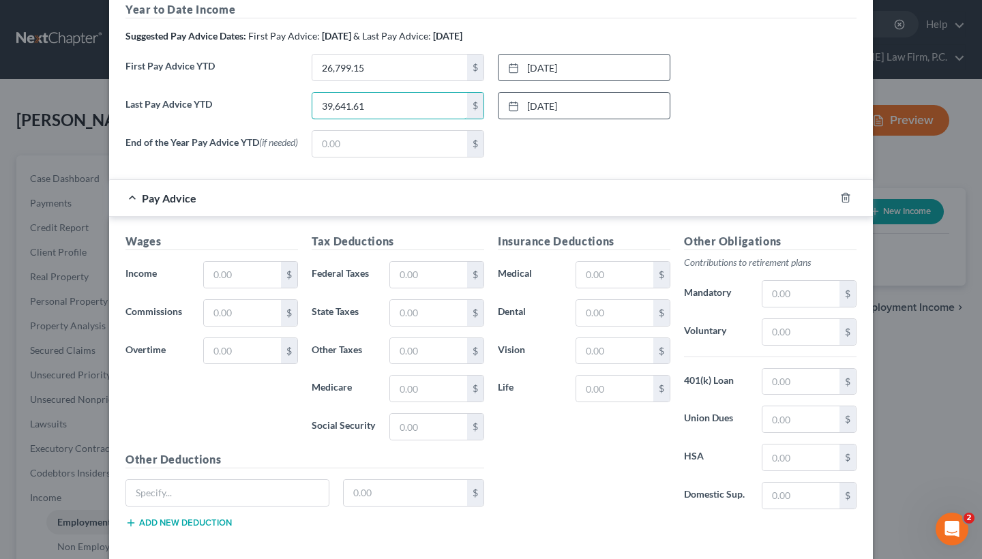
scroll to position [458, 0]
type input "39,641.61"
click at [243, 275] on input "text" at bounding box center [242, 273] width 77 height 26
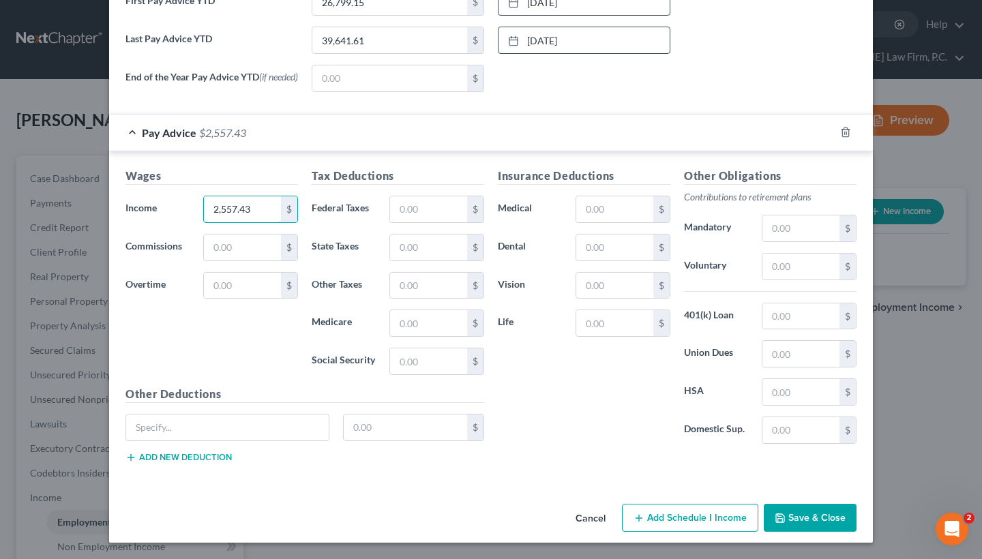
scroll to position [522, 0]
type input "2,557.43"
click at [418, 357] on input "text" at bounding box center [428, 361] width 77 height 26
type input "158.72"
click at [421, 328] on input "text" at bounding box center [428, 323] width 77 height 26
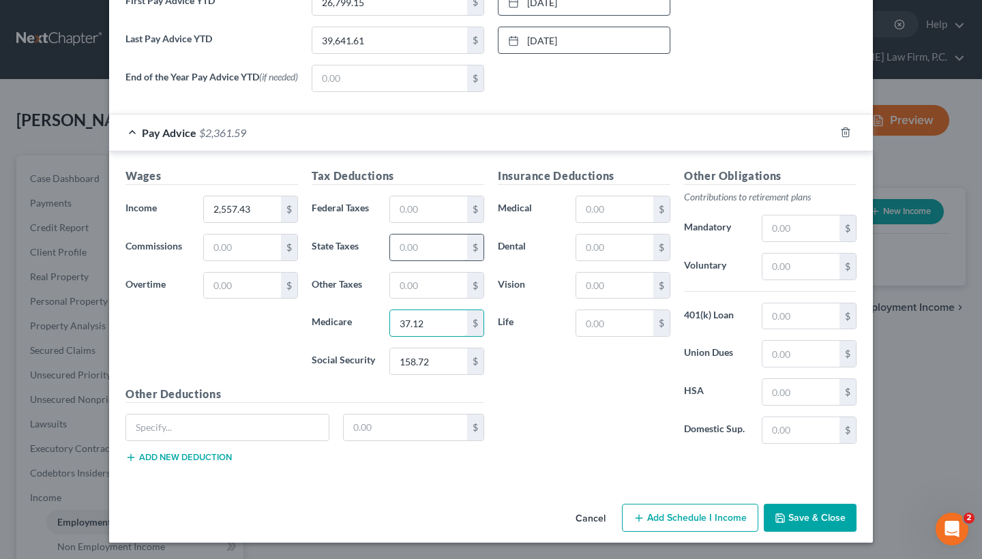
type input "37.12"
type input "116.49"
click at [438, 284] on input "text" at bounding box center [428, 286] width 77 height 26
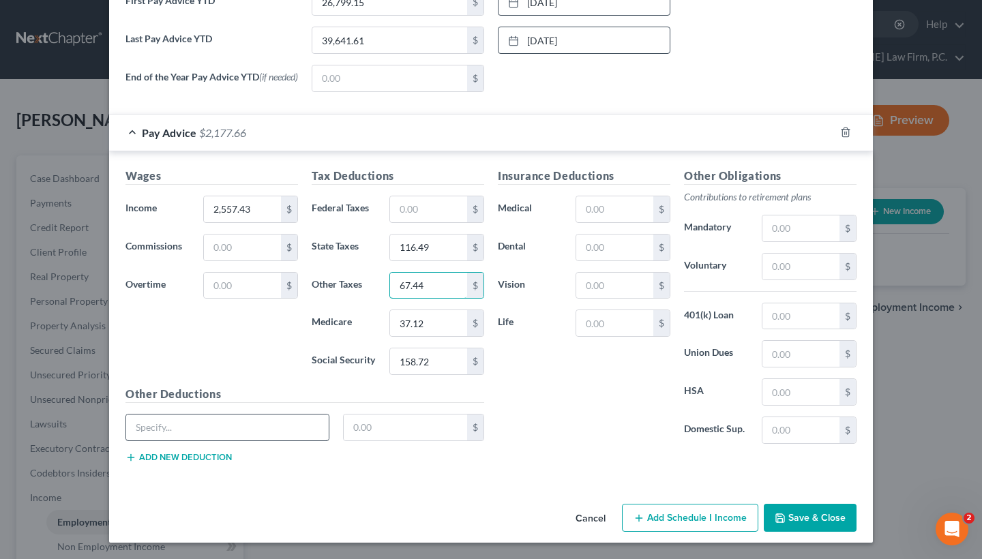
type input "67.44"
click at [258, 429] on input "text" at bounding box center [227, 428] width 203 height 26
type input "Federal W/H"
click at [408, 431] on input "text" at bounding box center [406, 428] width 124 height 26
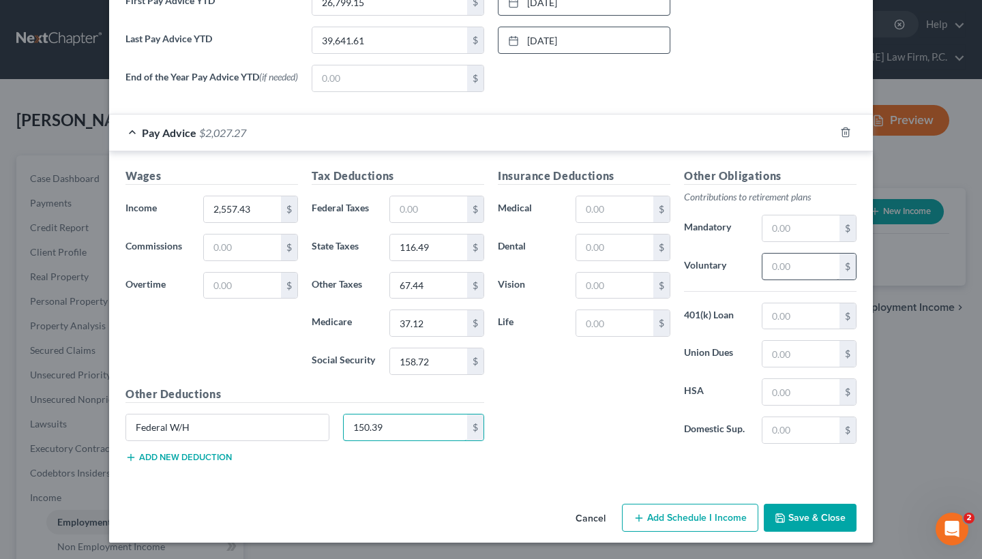
type input "150.39"
click at [794, 275] on input "text" at bounding box center [800, 267] width 77 height 26
click at [790, 308] on input "text" at bounding box center [800, 316] width 77 height 26
click at [807, 229] on input "text" at bounding box center [800, 228] width 77 height 26
click at [793, 265] on input "text" at bounding box center [800, 267] width 77 height 26
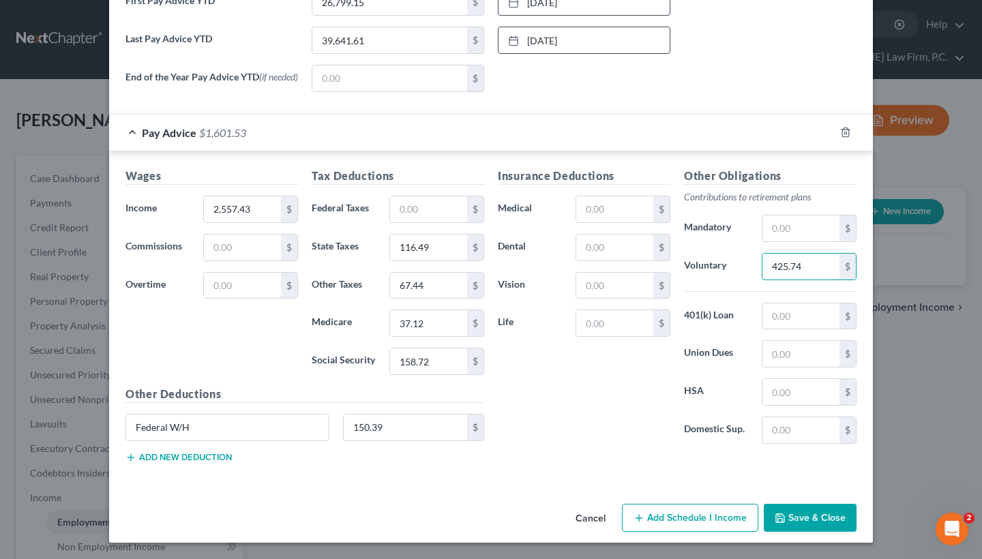
type input "425.74"
click at [817, 522] on button "Save & Close" at bounding box center [810, 518] width 93 height 29
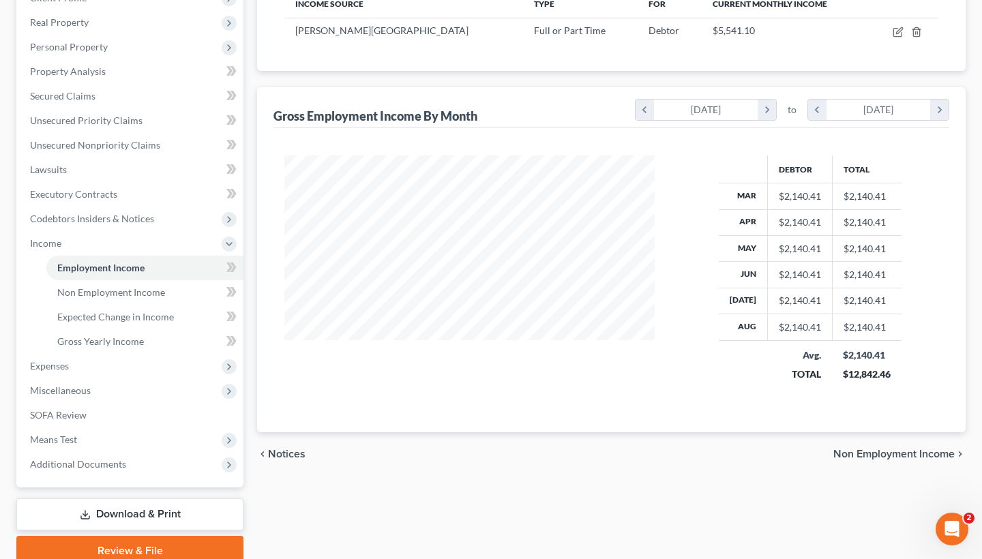
scroll to position [259, 0]
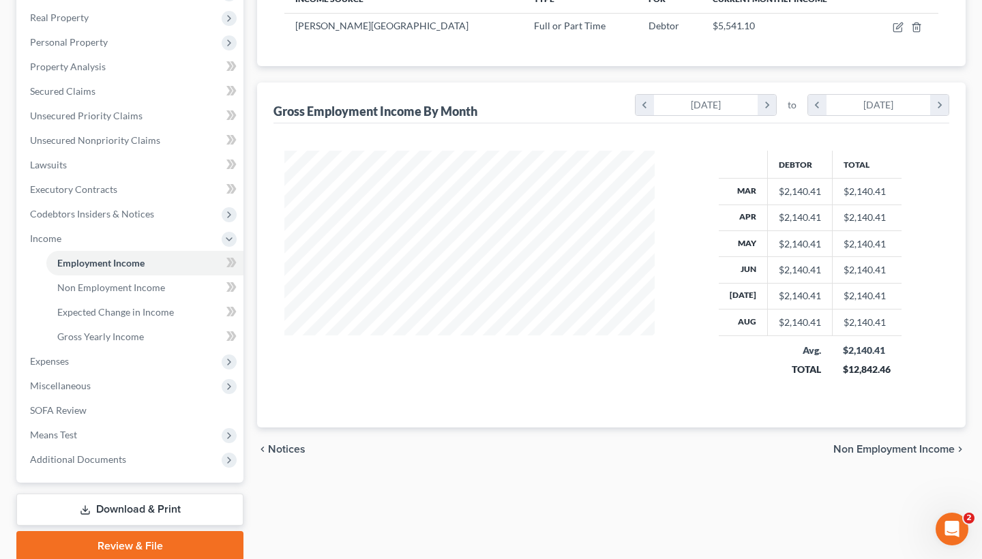
click at [900, 453] on span "Non Employment Income" at bounding box center [893, 449] width 121 height 11
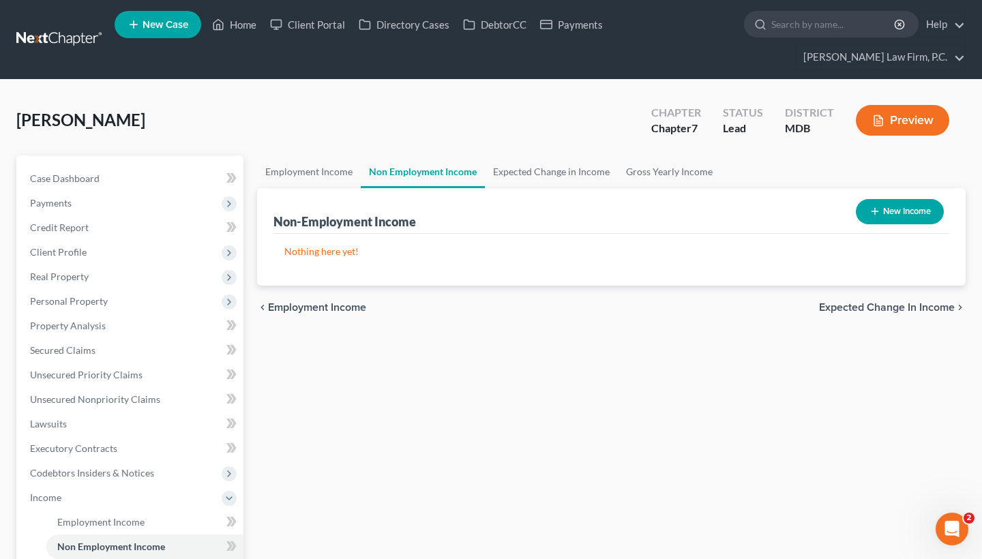
click at [841, 312] on span "Expected Change in Income" at bounding box center [887, 307] width 136 height 11
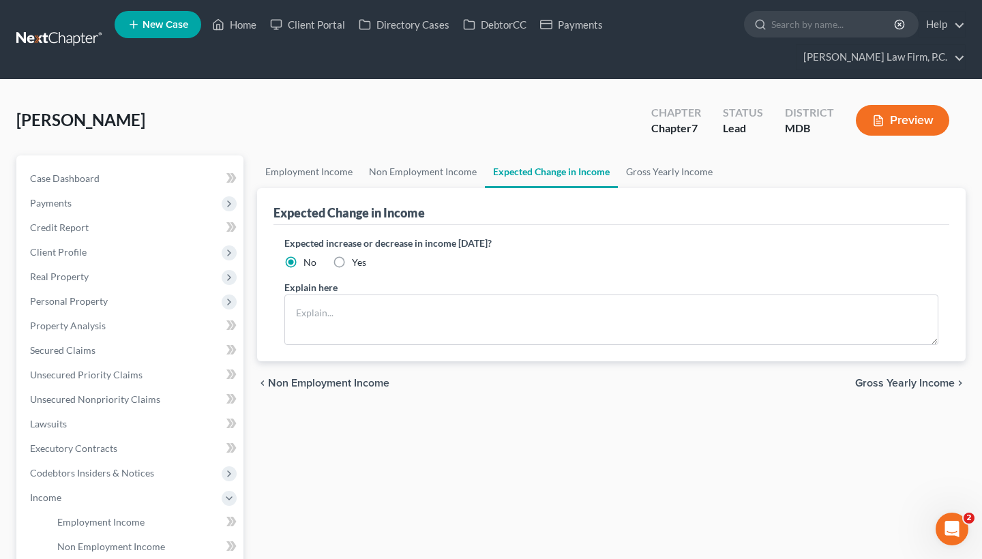
click at [875, 380] on span "Gross Yearly Income" at bounding box center [905, 383] width 100 height 11
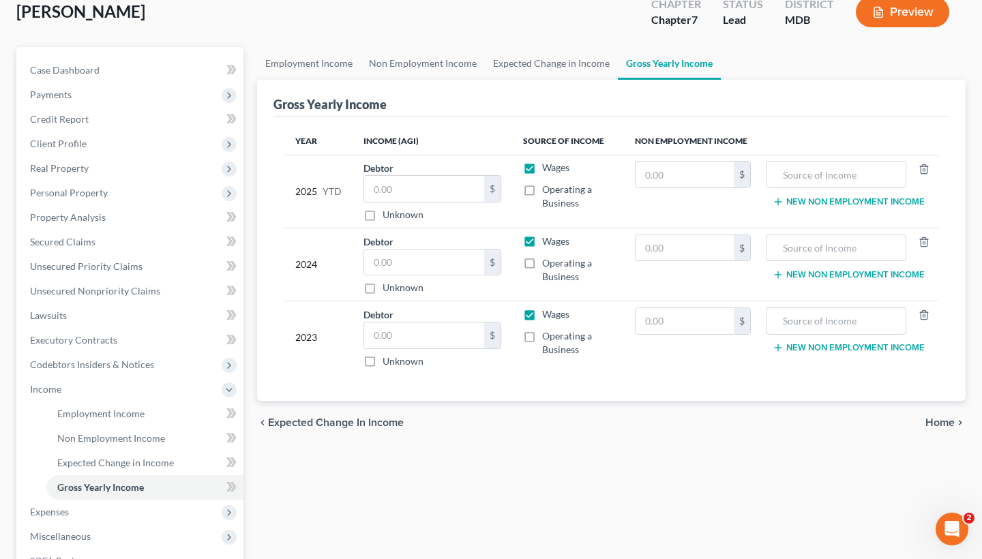
scroll to position [115, 0]
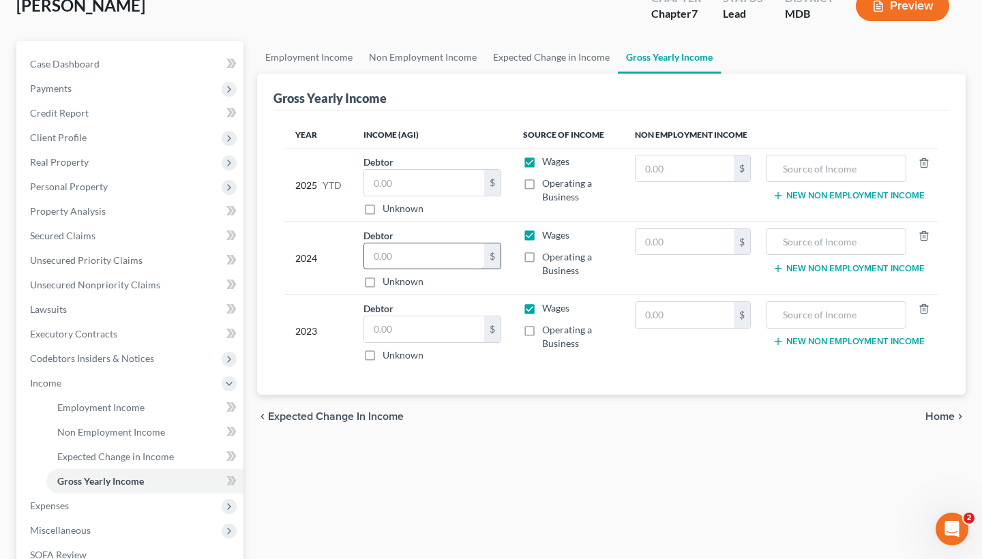
click at [391, 256] on input "text" at bounding box center [424, 256] width 120 height 26
paste input "56,197."
type input "56,197"
click at [414, 253] on input "56,197" at bounding box center [424, 256] width 120 height 26
type input "0"
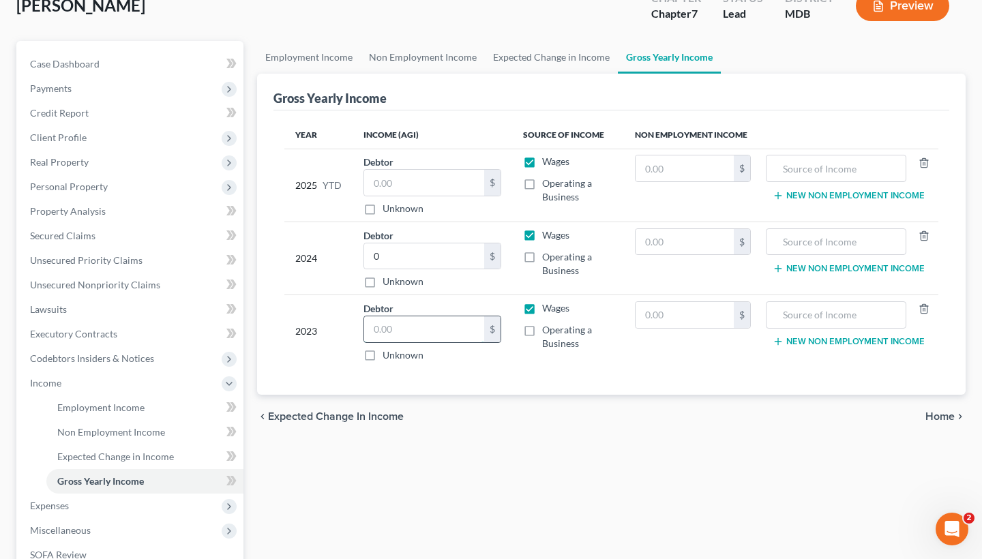
click at [401, 333] on input "text" at bounding box center [424, 329] width 120 height 26
paste input "56,197"
type input "56,197"
click at [376, 260] on input "0" at bounding box center [424, 256] width 120 height 26
type input "66,994"
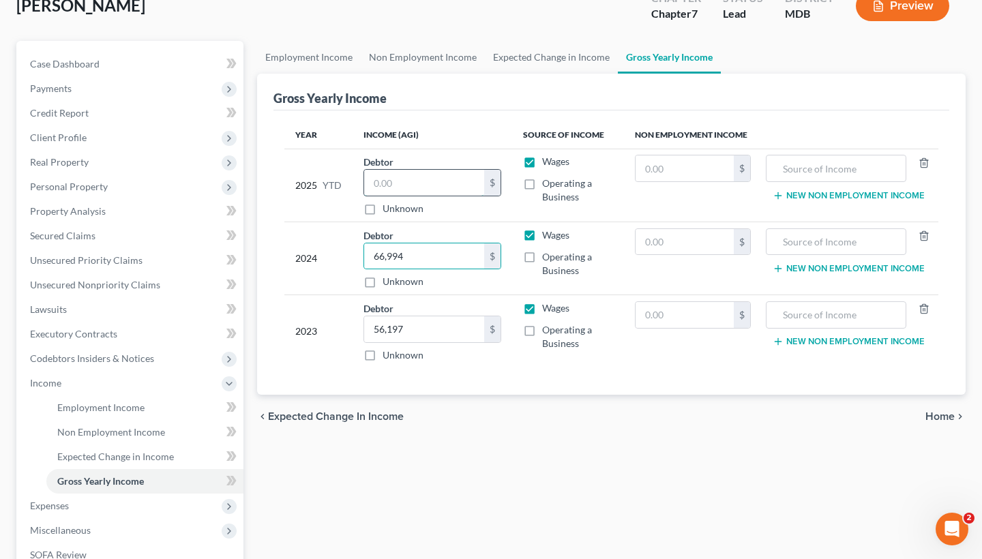
click at [407, 181] on input "text" at bounding box center [424, 183] width 120 height 26
type input "39,641.61"
click at [768, 501] on div "Employment Income Non Employment Income Expected Change in Income Gross Yearly …" at bounding box center [611, 373] width 722 height 665
click at [932, 416] on span "Home" at bounding box center [939, 416] width 29 height 11
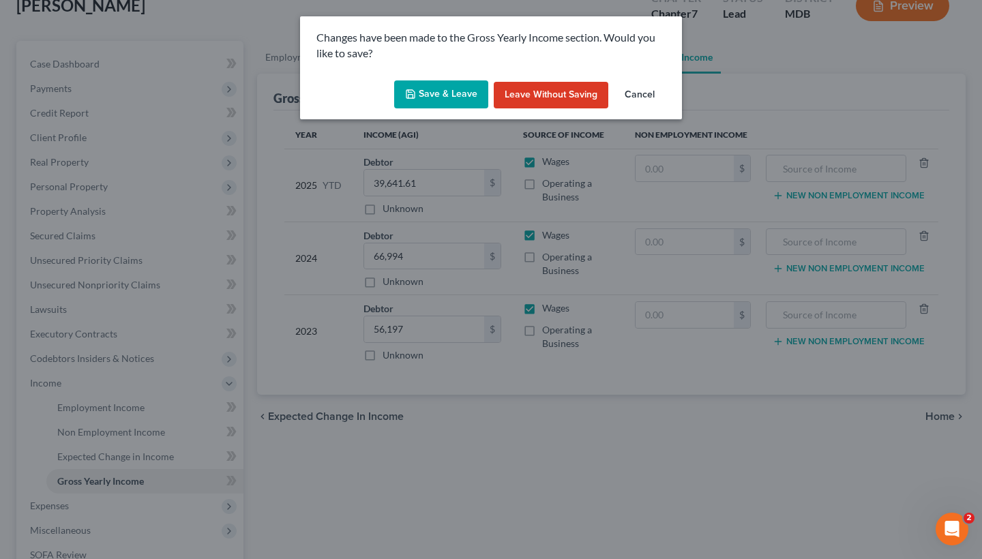
click at [436, 83] on button "Save & Leave" at bounding box center [441, 94] width 94 height 29
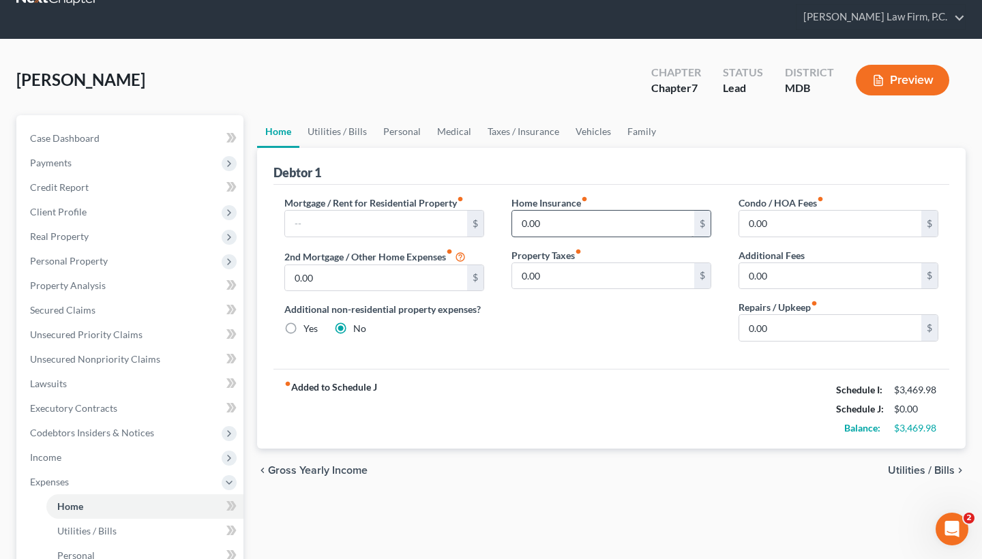
scroll to position [42, 0]
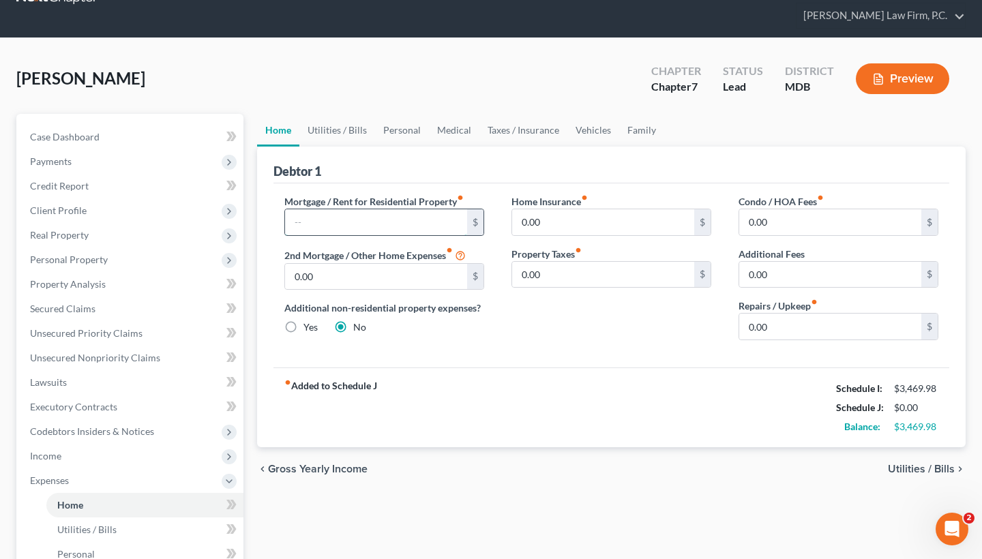
click at [368, 222] on input "text" at bounding box center [376, 222] width 182 height 26
type input "1,516.00"
drag, startPoint x: 775, startPoint y: 325, endPoint x: 732, endPoint y: 325, distance: 42.3
click at [732, 325] on div "Condo / HOA Fees fiber_manual_record 0.00 $ Additional Fees 0.00 $ Repairs / Up…" at bounding box center [838, 272] width 227 height 157
type input "68"
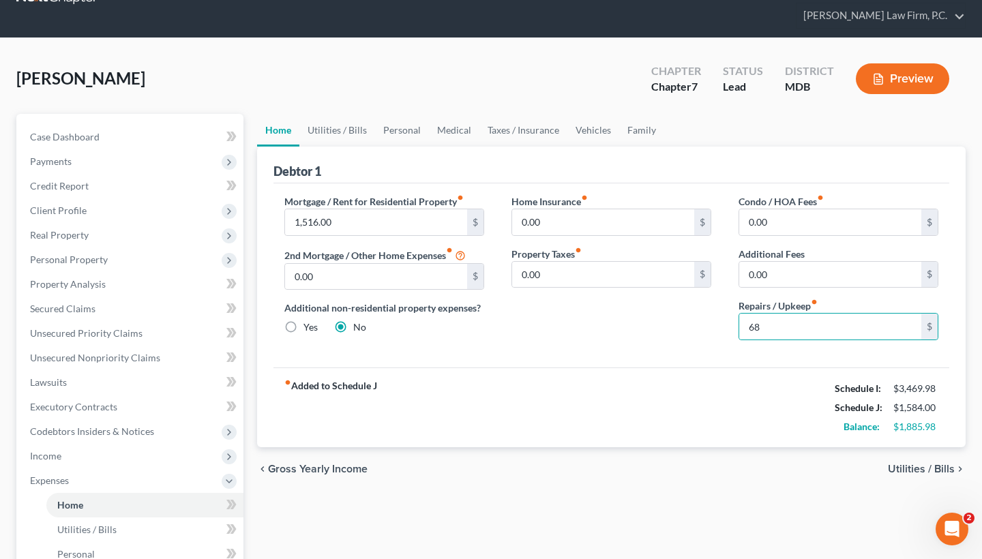
click at [914, 471] on span "Utilities / Bills" at bounding box center [921, 469] width 67 height 11
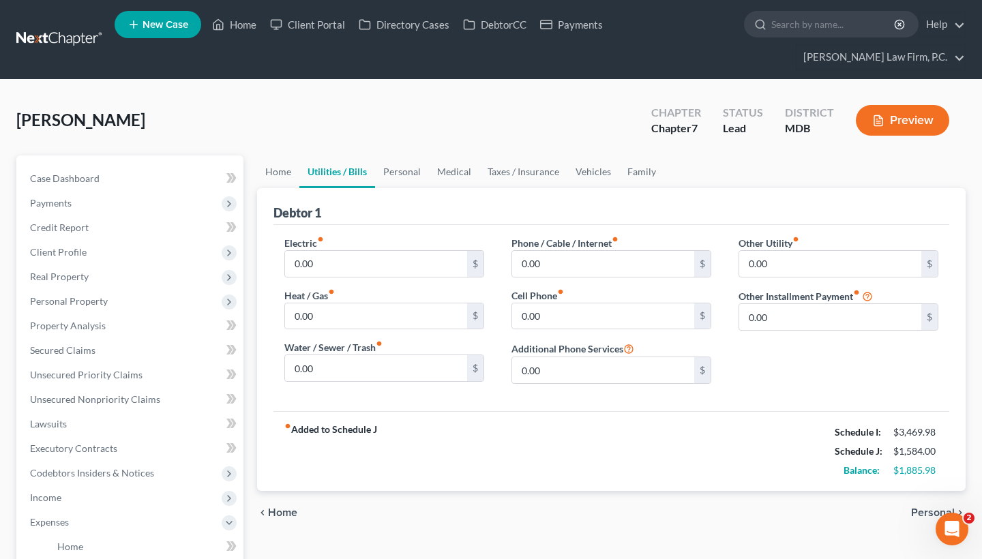
click at [282, 512] on span "Home" at bounding box center [282, 512] width 29 height 11
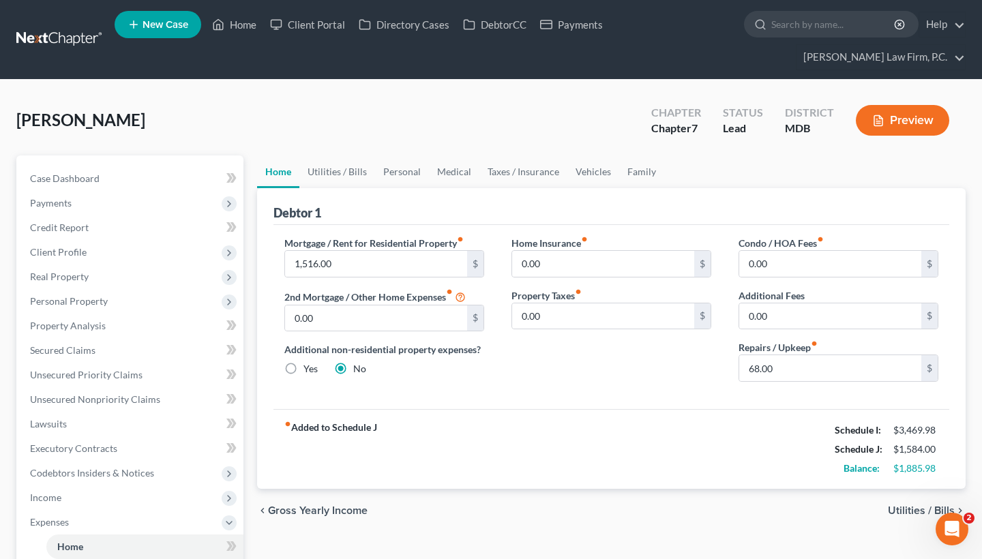
click at [906, 515] on span "Utilities / Bills" at bounding box center [921, 510] width 67 height 11
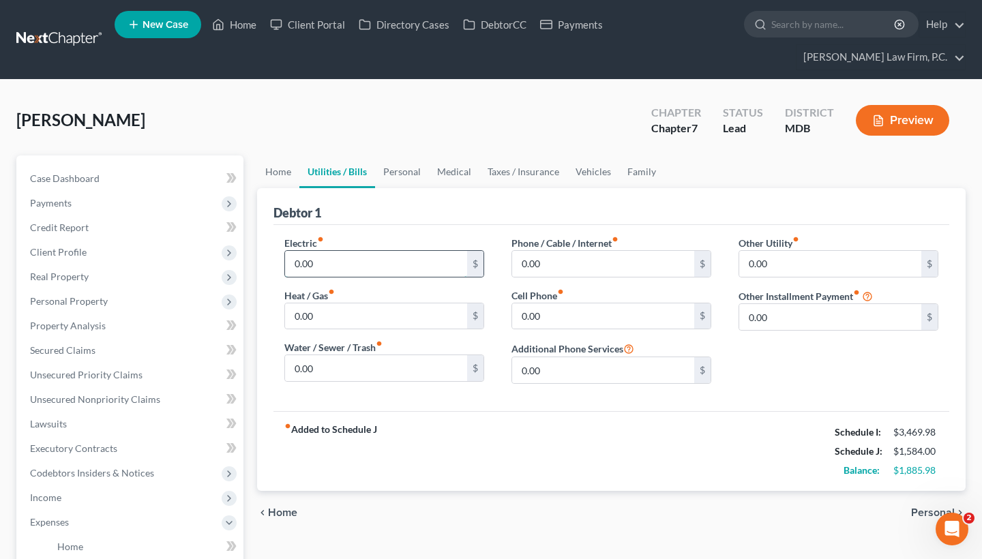
click at [384, 265] on input "0.00" at bounding box center [376, 264] width 182 height 26
type input "0"
type input "160"
drag, startPoint x: 358, startPoint y: 368, endPoint x: 286, endPoint y: 367, distance: 71.6
click at [286, 367] on input "0.00" at bounding box center [376, 368] width 182 height 26
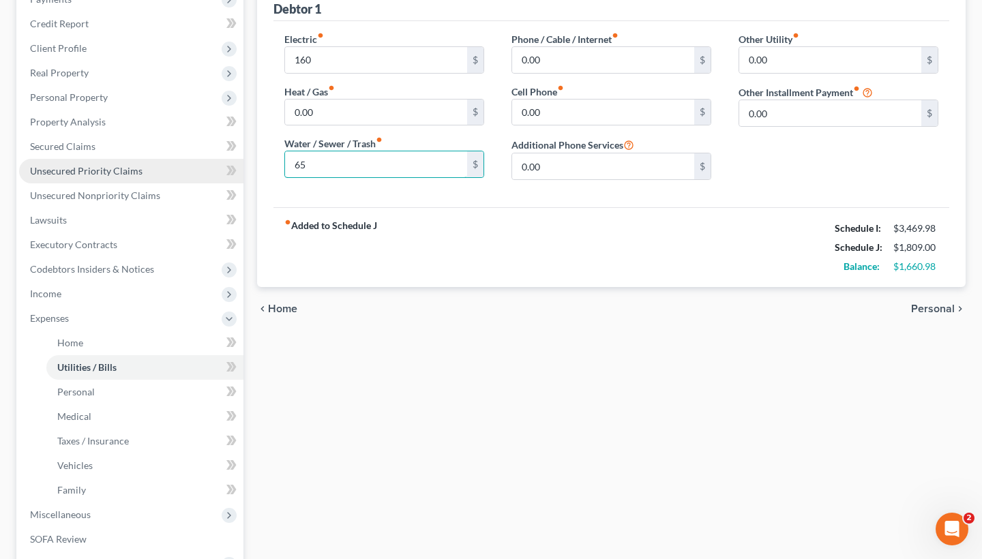
scroll to position [241, 0]
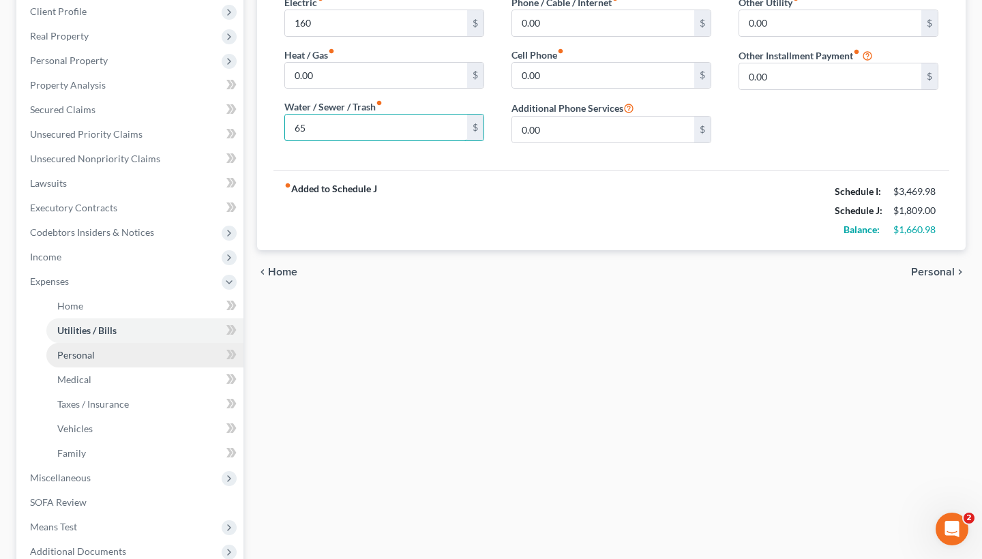
type input "65"
click at [104, 360] on link "Personal" at bounding box center [144, 355] width 197 height 25
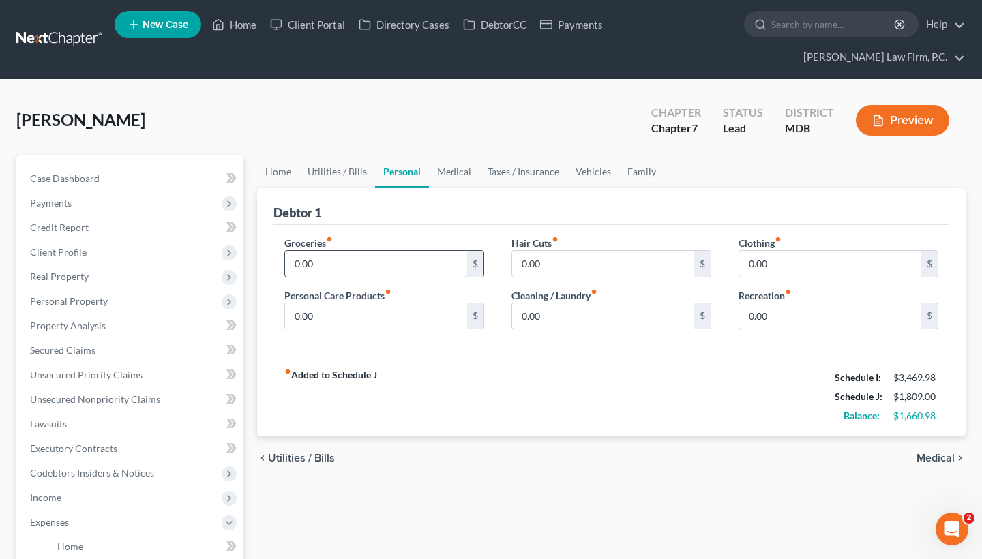
click at [408, 258] on input "0.00" at bounding box center [376, 264] width 182 height 26
drag, startPoint x: 323, startPoint y: 271, endPoint x: 270, endPoint y: 259, distance: 54.6
click at [270, 259] on div "Debtor 1 Groceries fiber_manual_record 0.00 $ Personal Care Products fiber_manu…" at bounding box center [611, 312] width 709 height 249
type input "650"
drag, startPoint x: 782, startPoint y: 272, endPoint x: 733, endPoint y: 265, distance: 49.7
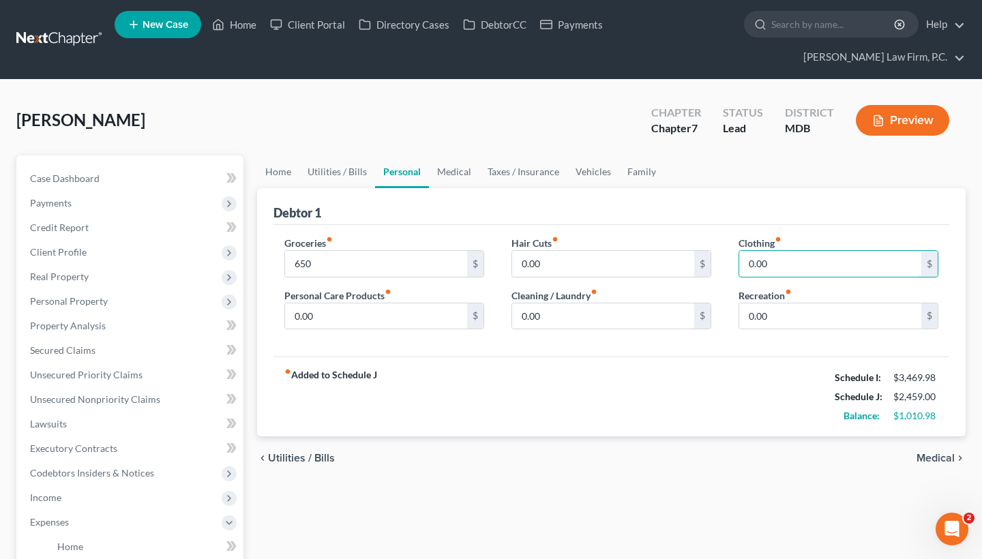
click at [733, 265] on div "Clothing fiber_manual_record 0.00 $ Recreation fiber_manual_record 0.00 $" at bounding box center [838, 288] width 227 height 105
type input "300"
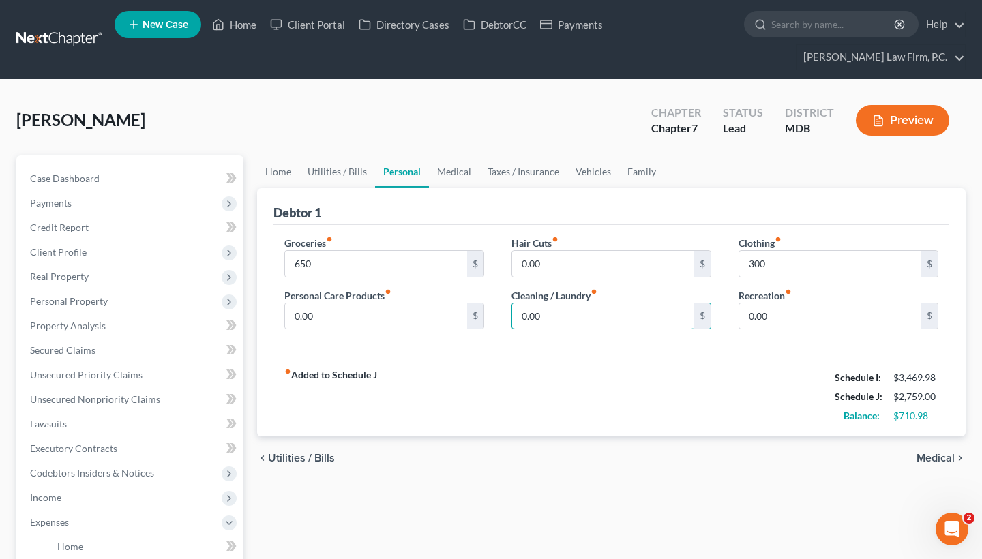
drag, startPoint x: 545, startPoint y: 313, endPoint x: 497, endPoint y: 310, distance: 47.8
click at [497, 310] on div "Groceries fiber_manual_record 650 $ Personal Care Products fiber_manual_record …" at bounding box center [611, 288] width 681 height 105
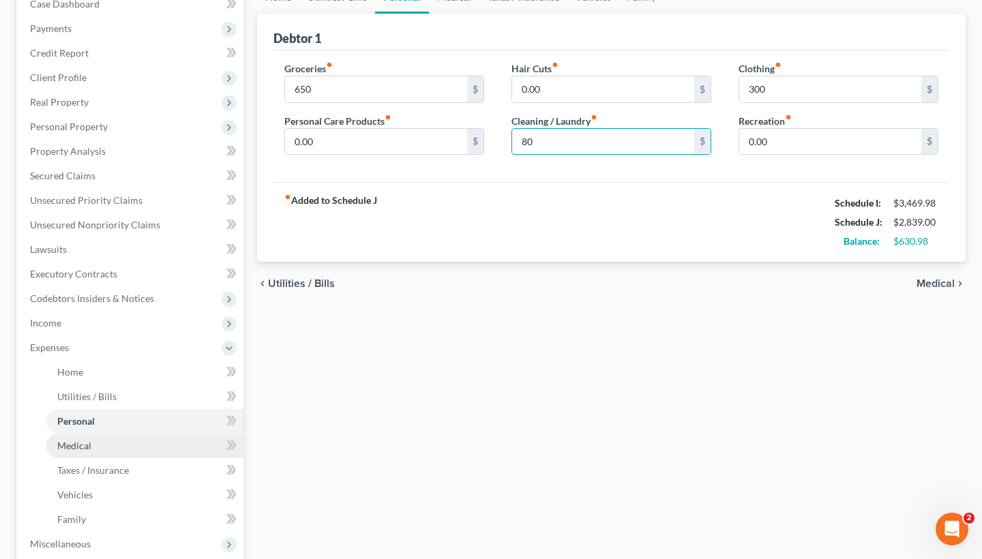
scroll to position [190, 0]
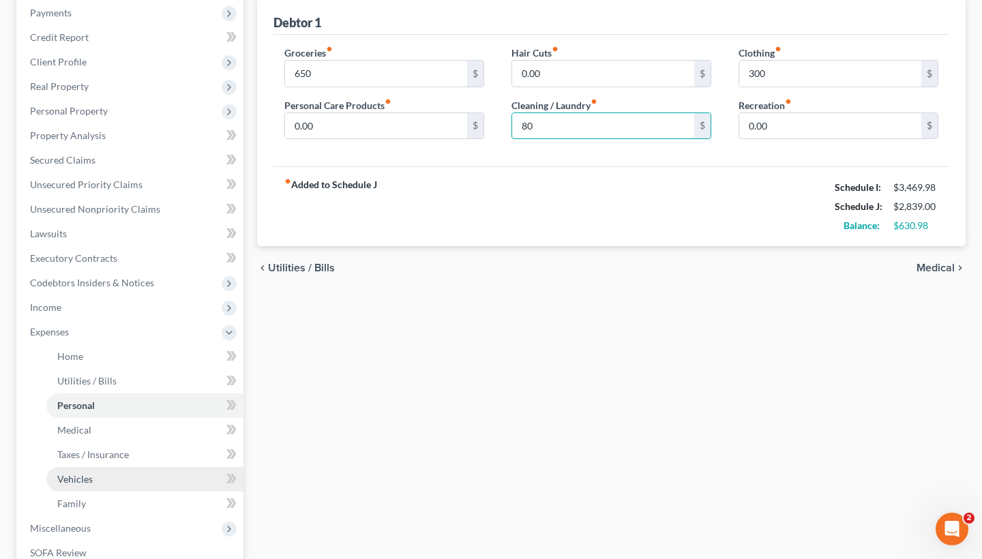
type input "80"
click at [141, 475] on link "Vehicles" at bounding box center [144, 479] width 197 height 25
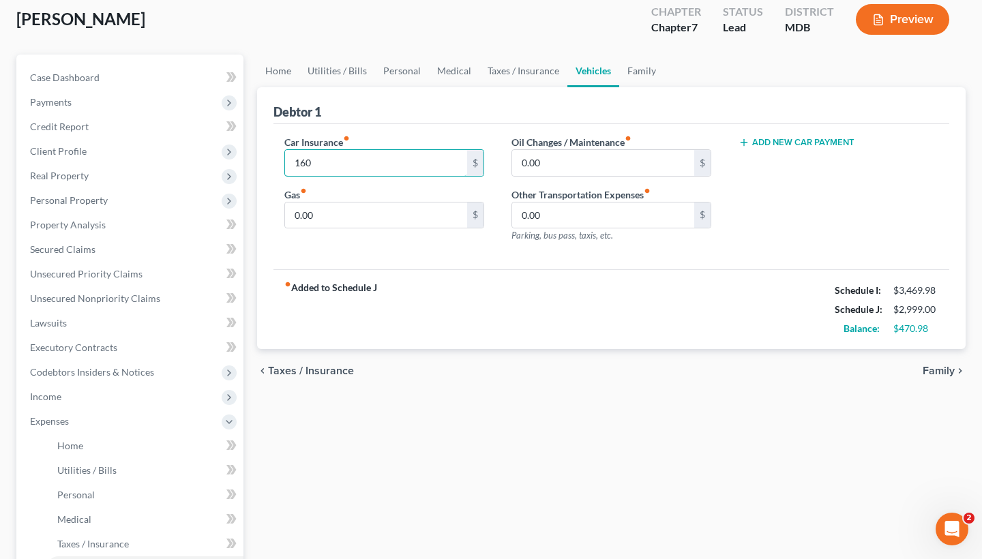
scroll to position [104, 0]
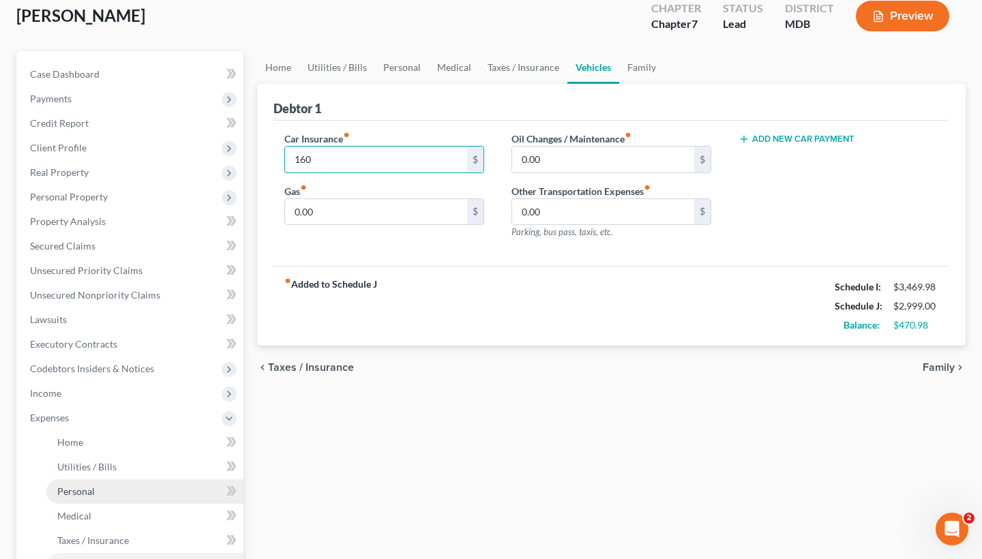
type input "160"
click at [99, 497] on link "Personal" at bounding box center [144, 491] width 197 height 25
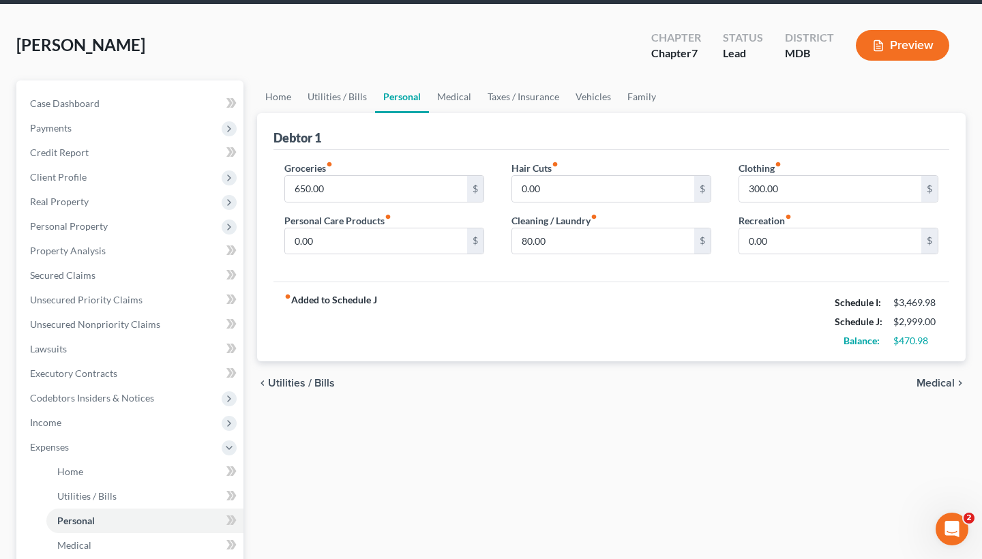
scroll to position [87, 0]
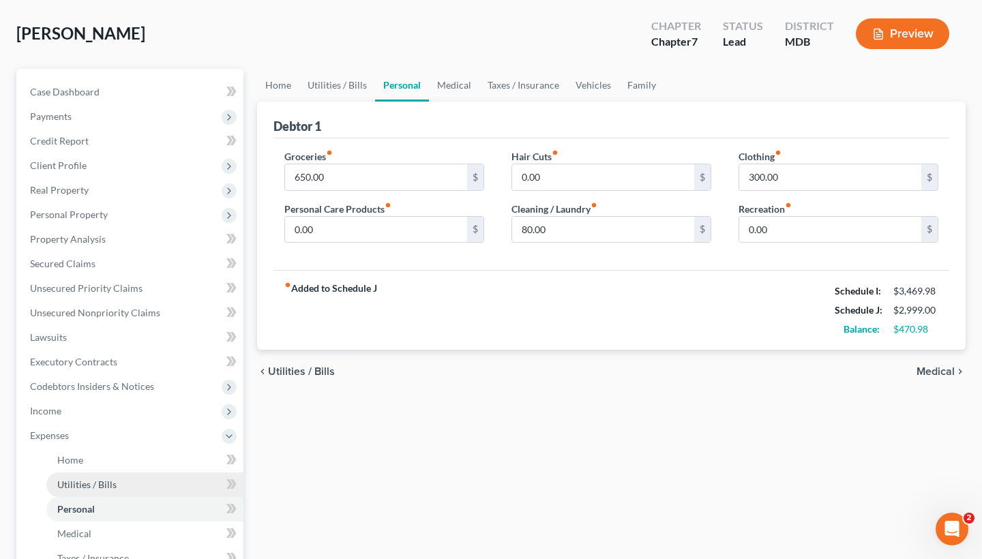
click at [117, 482] on link "Utilities / Bills" at bounding box center [144, 485] width 197 height 25
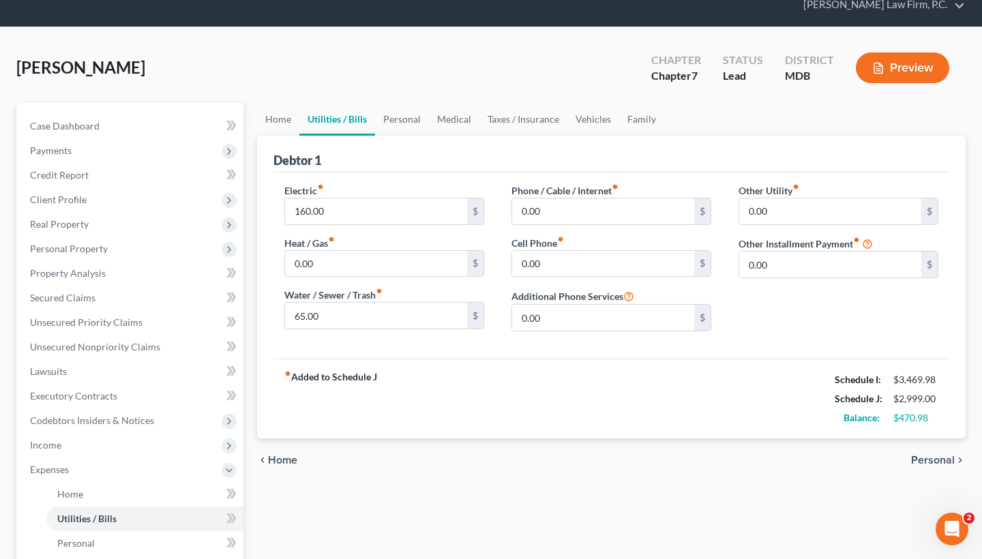
scroll to position [88, 0]
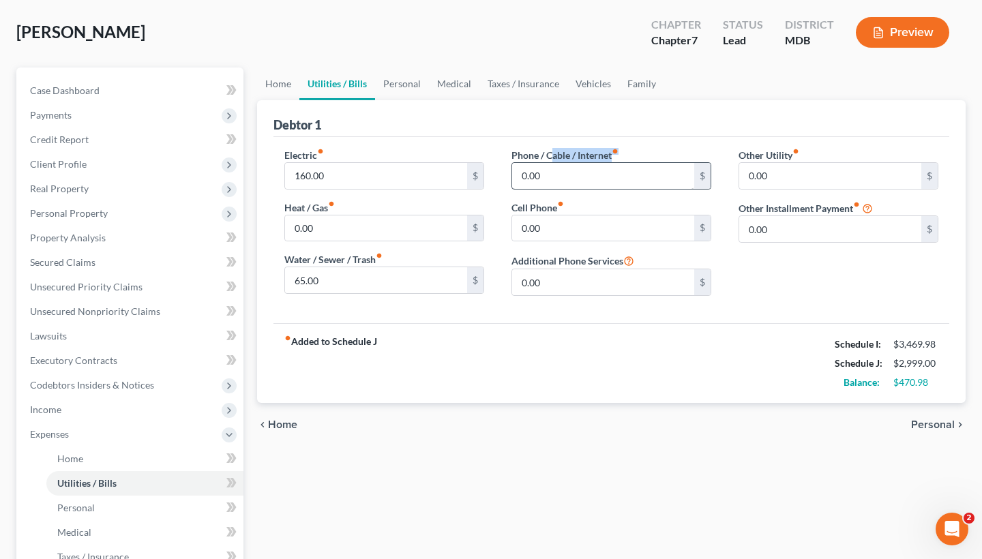
drag, startPoint x: 551, startPoint y: 155, endPoint x: 530, endPoint y: 170, distance: 25.9
click at [530, 170] on div "Phone / Cable / Internet fiber_manual_record 0.00 $" at bounding box center [611, 169] width 200 height 42
drag, startPoint x: 547, startPoint y: 181, endPoint x: 510, endPoint y: 174, distance: 37.6
type input "200"
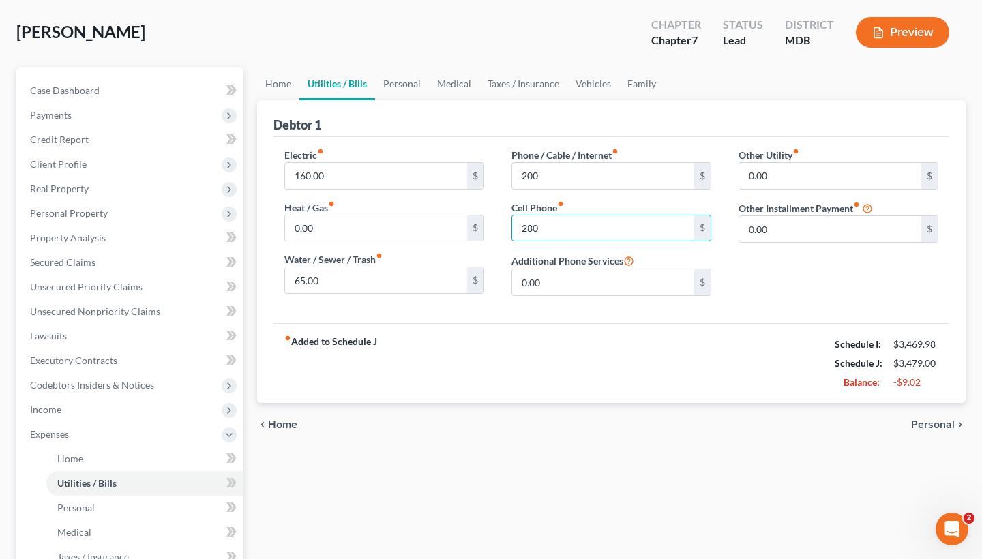
type input "280"
click at [625, 376] on div "fiber_manual_record Added to Schedule J Schedule I: $3,469.98 Schedule J: $3,47…" at bounding box center [611, 363] width 676 height 80
click at [936, 427] on span "Personal" at bounding box center [933, 424] width 44 height 11
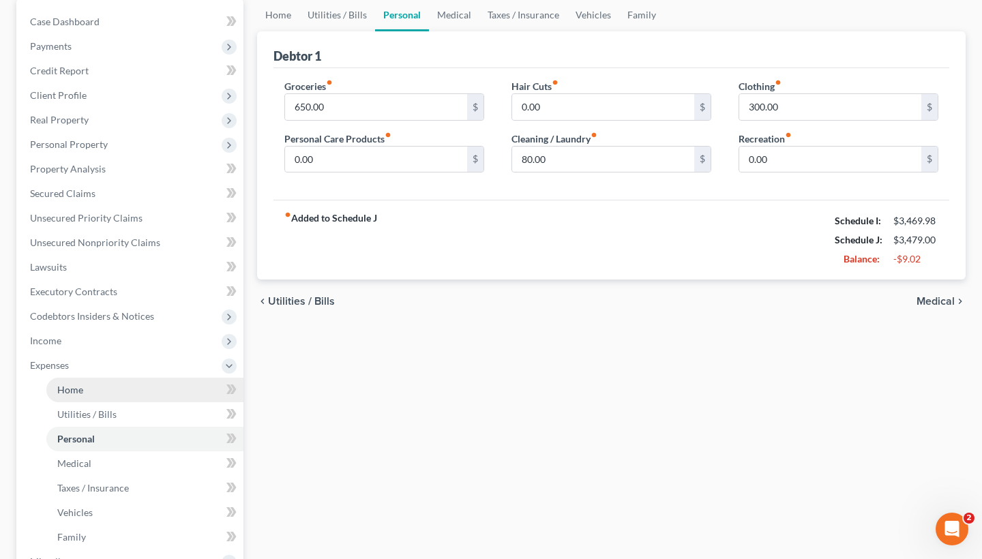
click at [115, 393] on link "Home" at bounding box center [144, 390] width 197 height 25
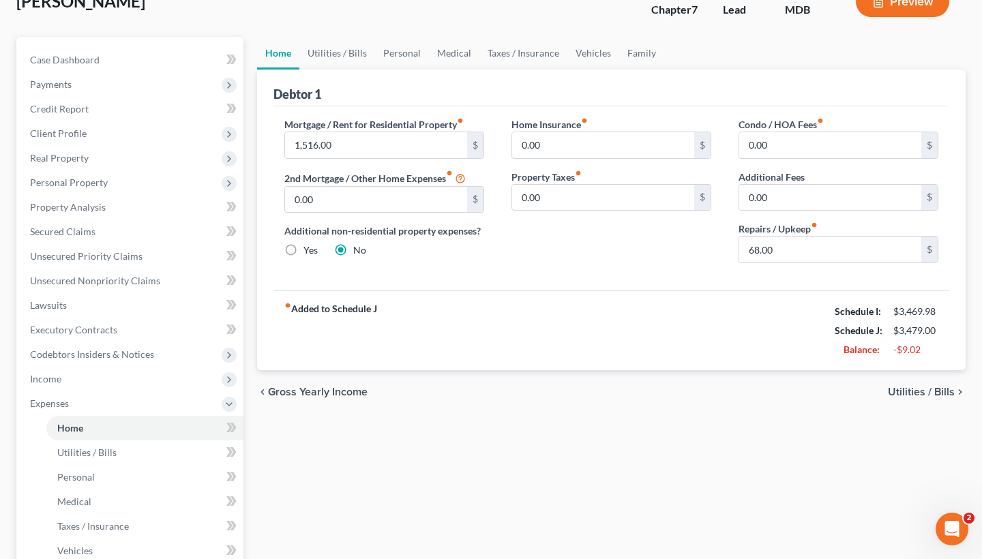
scroll to position [123, 0]
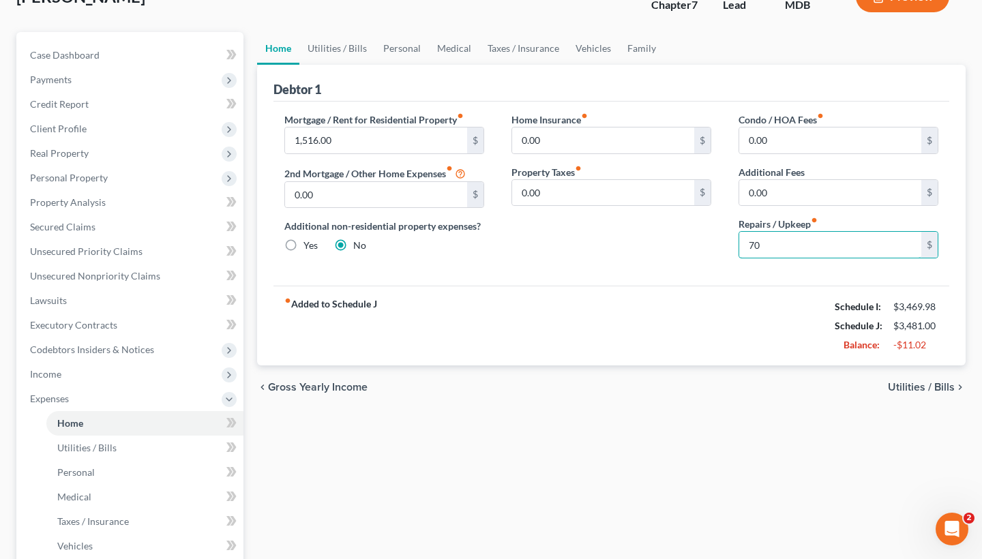
type input "70"
click at [781, 337] on div "fiber_manual_record Added to Schedule J Schedule I: $3,469.98 Schedule J: $3,48…" at bounding box center [611, 326] width 676 height 80
click at [927, 389] on span "Utilities / Bills" at bounding box center [921, 387] width 67 height 11
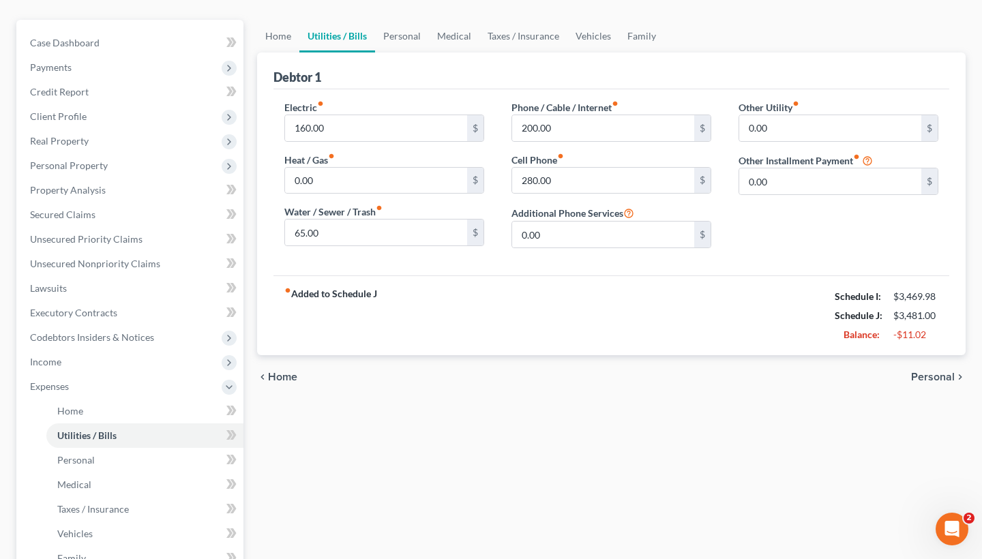
scroll to position [187, 0]
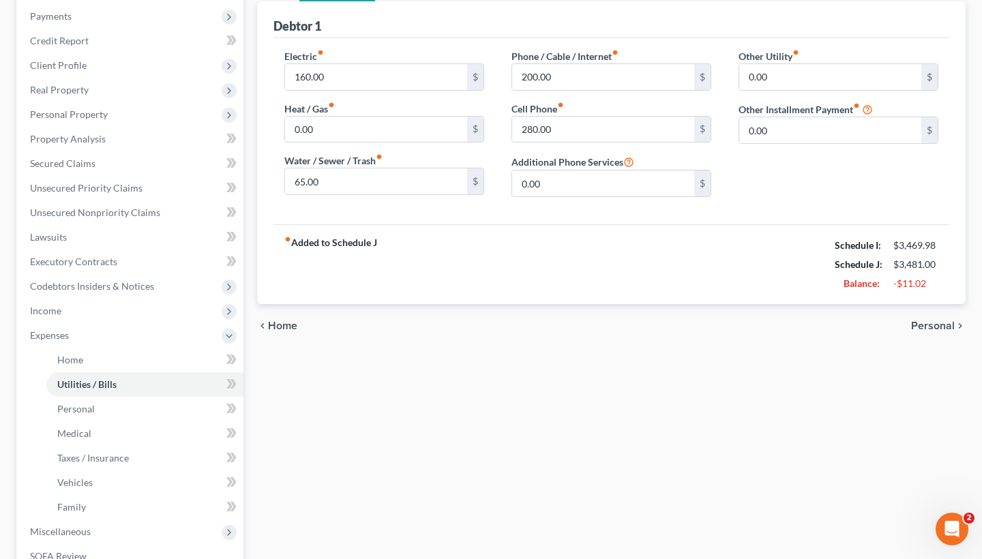
click at [936, 327] on span "Personal" at bounding box center [933, 325] width 44 height 11
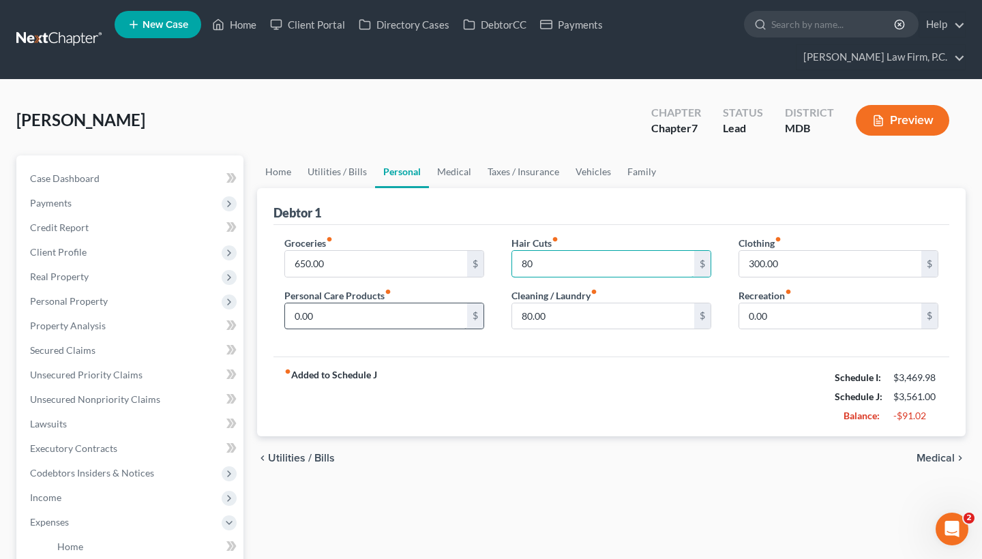
type input "80"
drag, startPoint x: 325, startPoint y: 318, endPoint x: 275, endPoint y: 318, distance: 49.1
click at [275, 318] on div "Groceries fiber_manual_record 650.00 $ Personal Care Products fiber_manual_reco…" at bounding box center [384, 288] width 227 height 105
type input "50"
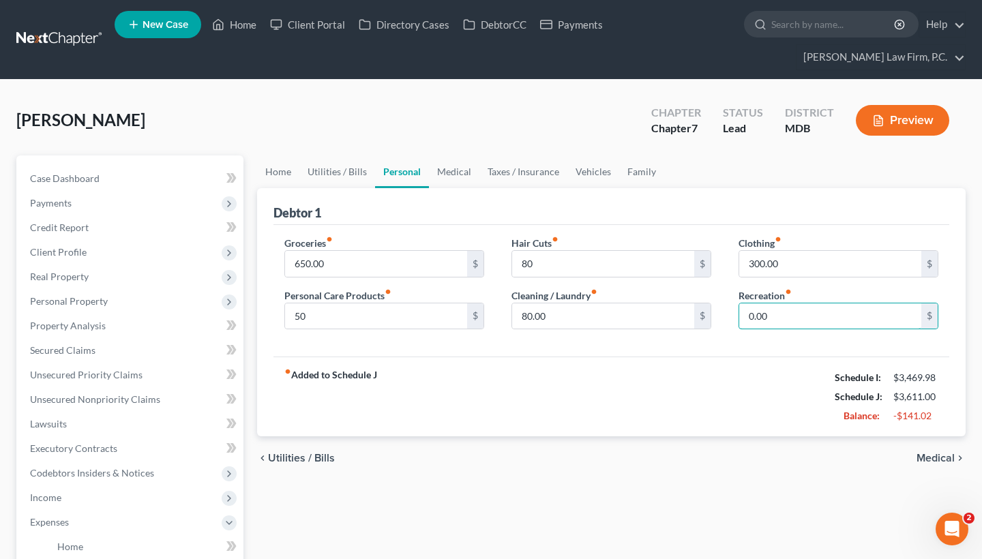
drag, startPoint x: 777, startPoint y: 316, endPoint x: 713, endPoint y: 313, distance: 64.2
click at [713, 313] on div "Groceries fiber_manual_record 650.00 $ Personal Care Products fiber_manual_reco…" at bounding box center [611, 288] width 681 height 105
type input "50"
click at [788, 451] on div "chevron_left Utilities / Bills Medical chevron_right" at bounding box center [611, 458] width 709 height 44
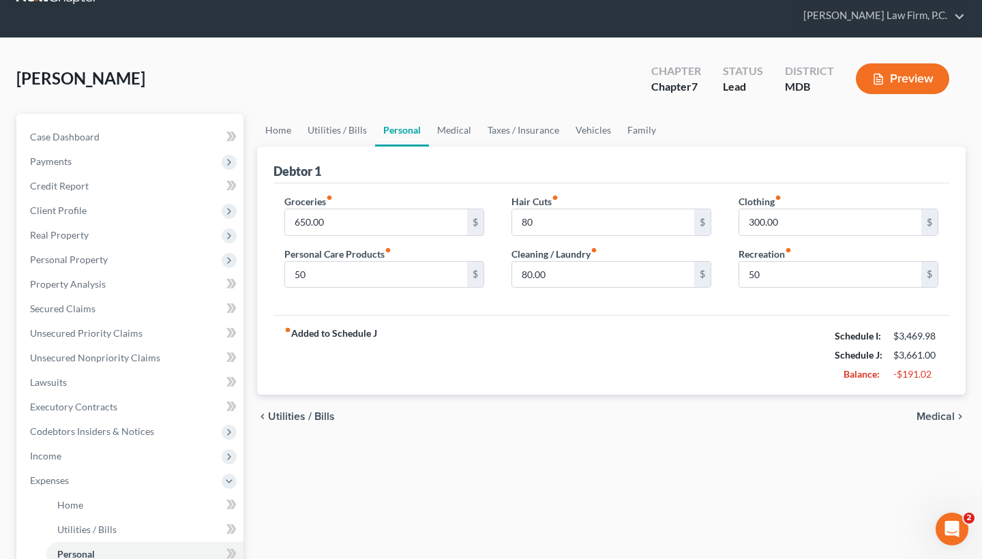
click at [933, 417] on span "Medical" at bounding box center [935, 416] width 38 height 11
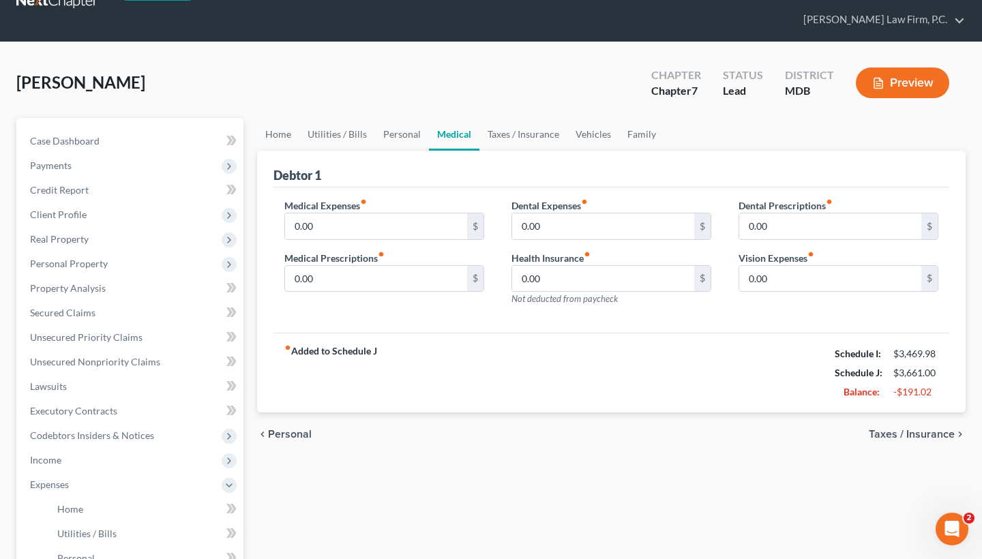
scroll to position [42, 0]
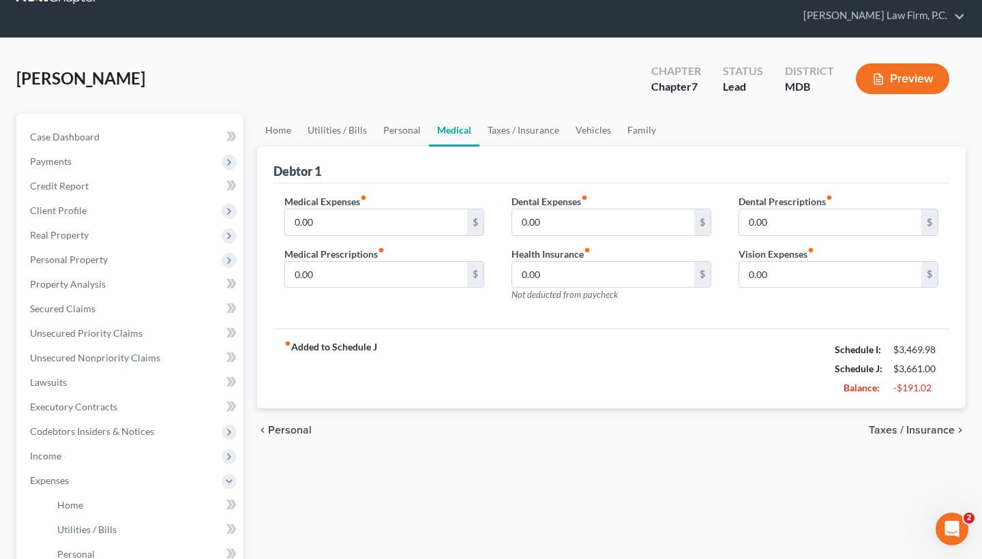
click at [901, 433] on span "Taxes / Insurance" at bounding box center [912, 430] width 86 height 11
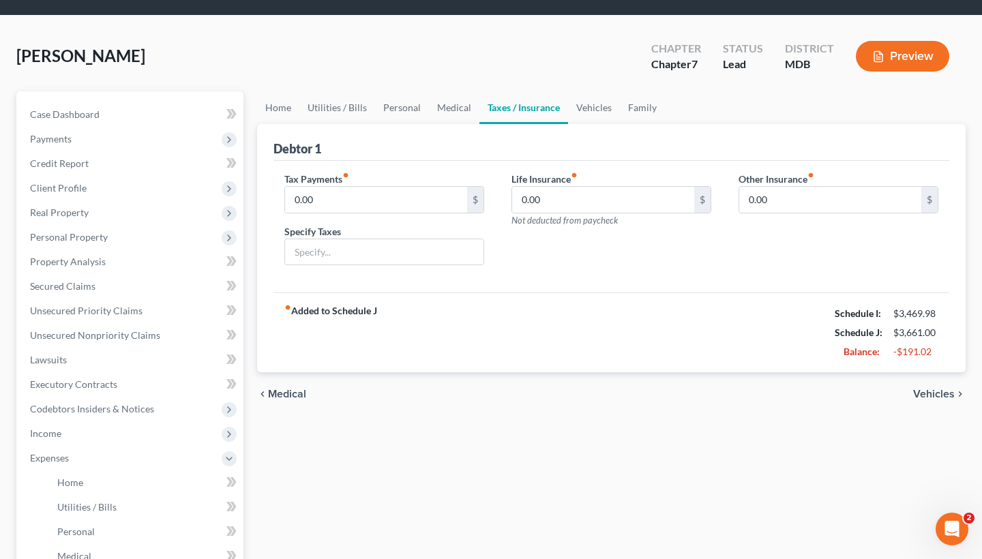
scroll to position [72, 0]
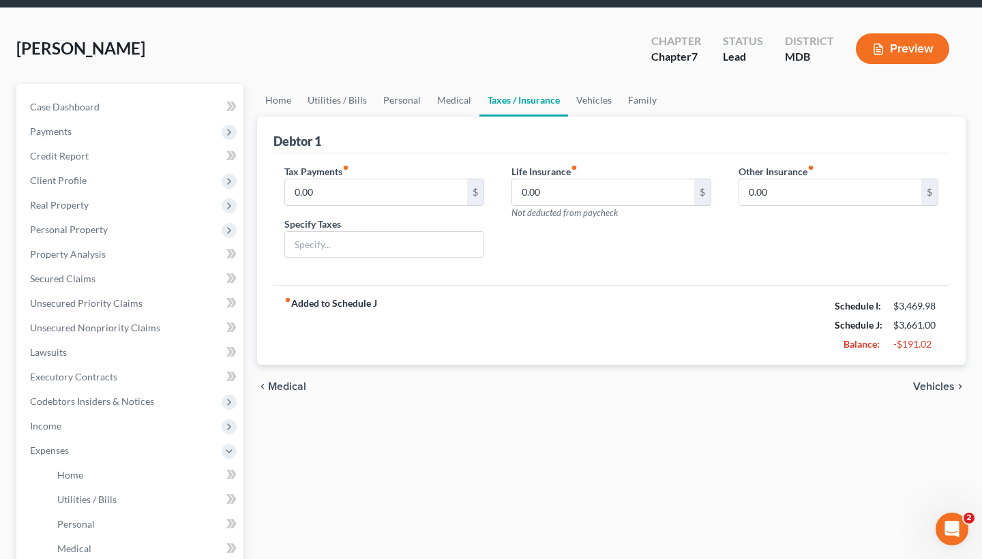
click at [928, 384] on span "Vehicles" at bounding box center [934, 386] width 42 height 11
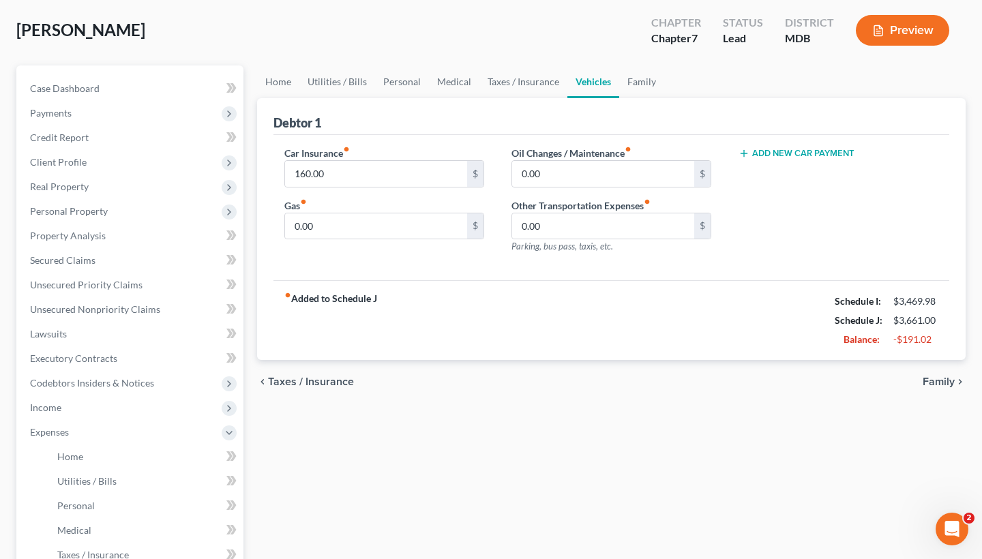
scroll to position [97, 0]
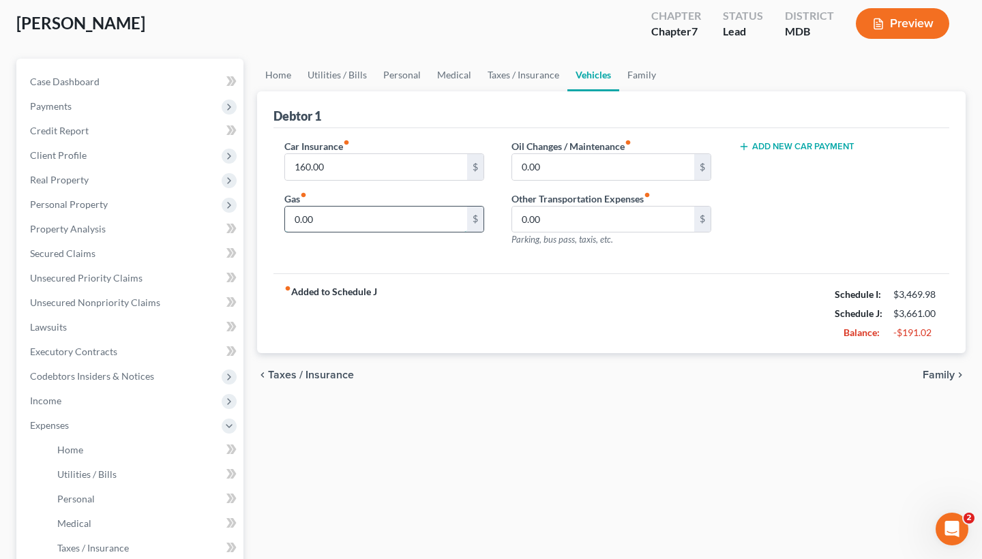
drag, startPoint x: 331, startPoint y: 220, endPoint x: 288, endPoint y: 220, distance: 42.3
click at [288, 220] on input "0.00" at bounding box center [376, 220] width 182 height 26
type input "50"
click at [503, 355] on div "chevron_left Taxes / Insurance Family chevron_right" at bounding box center [611, 375] width 709 height 44
click at [945, 373] on span "Family" at bounding box center [939, 375] width 32 height 11
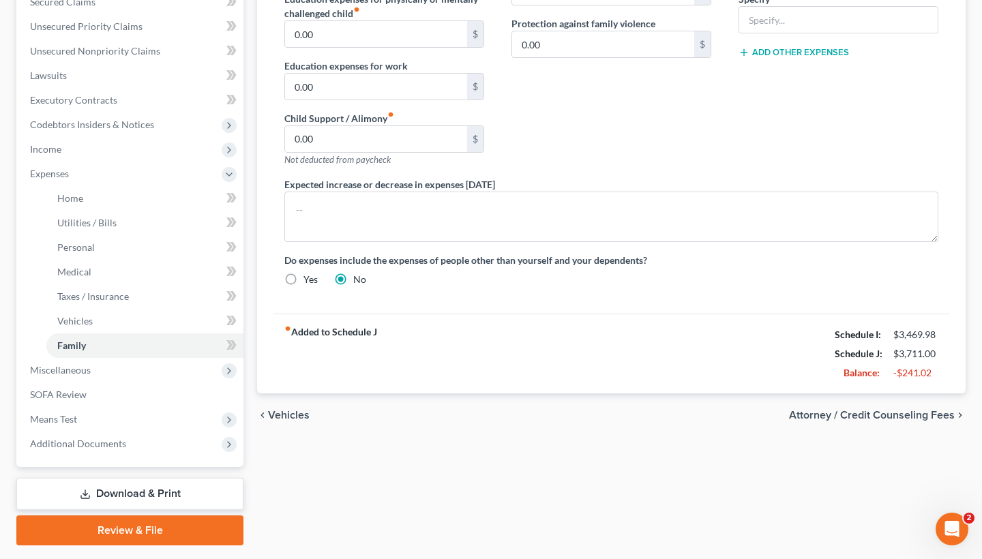
scroll to position [373, 0]
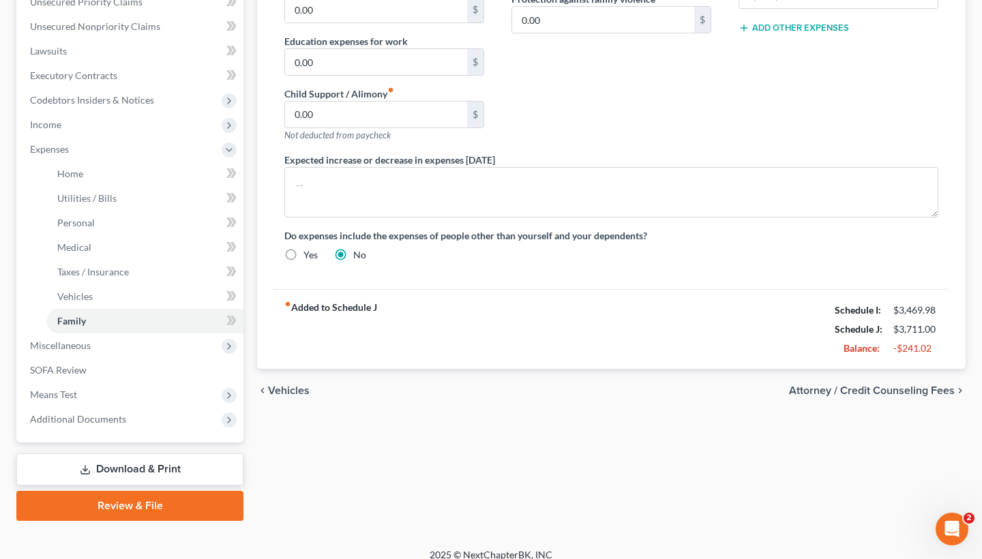
click at [921, 393] on span "Attorney / Credit Counseling Fees" at bounding box center [872, 390] width 166 height 11
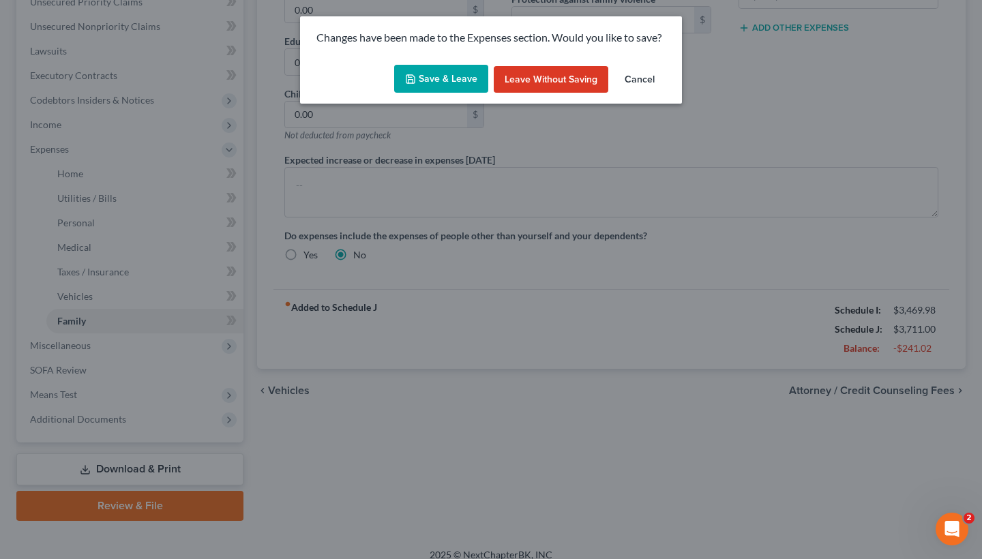
click at [455, 74] on button "Save & Leave" at bounding box center [441, 79] width 94 height 29
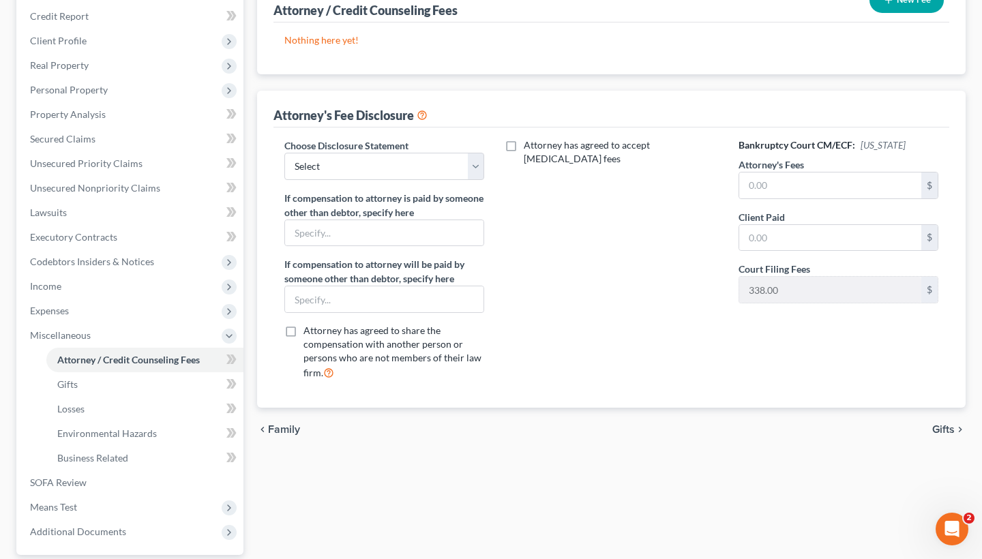
scroll to position [214, 0]
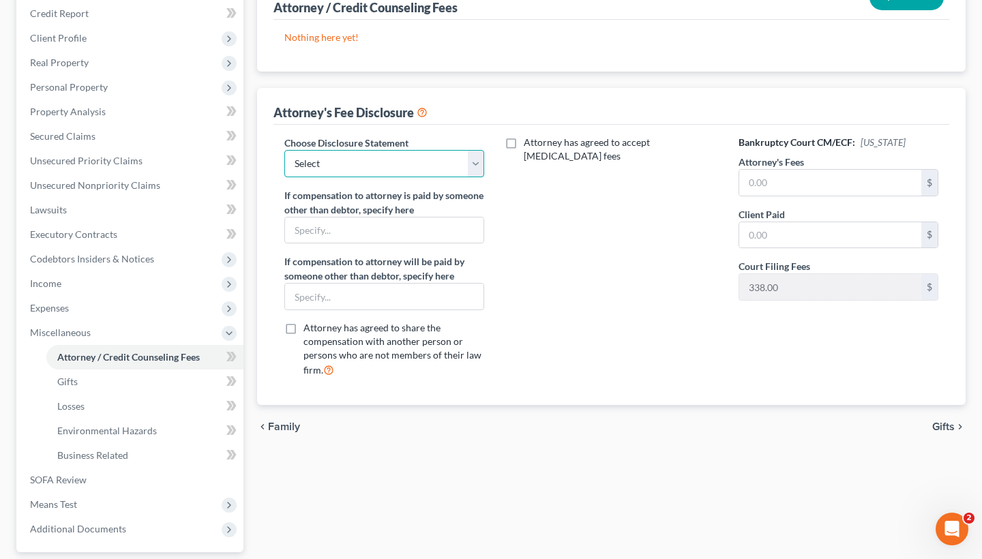
select select "2"
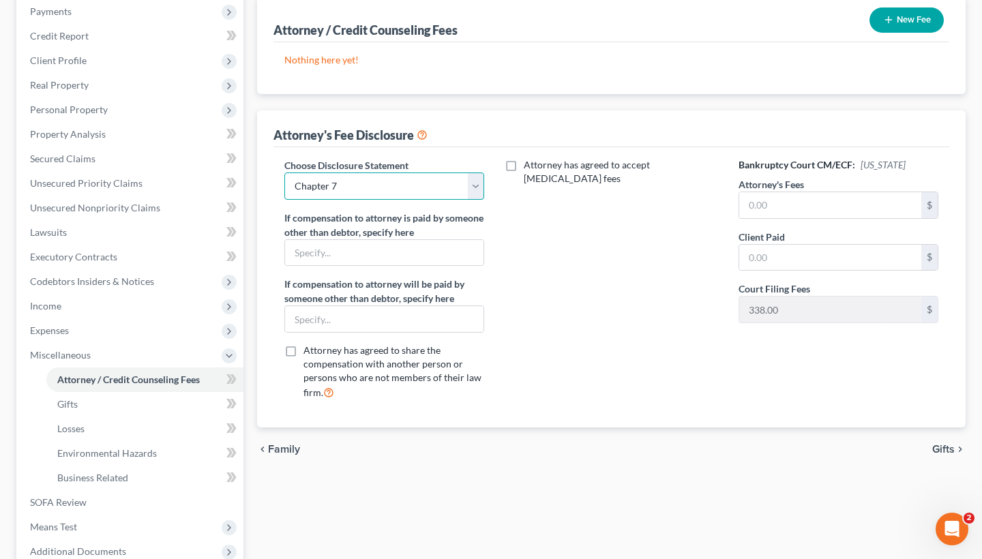
scroll to position [188, 0]
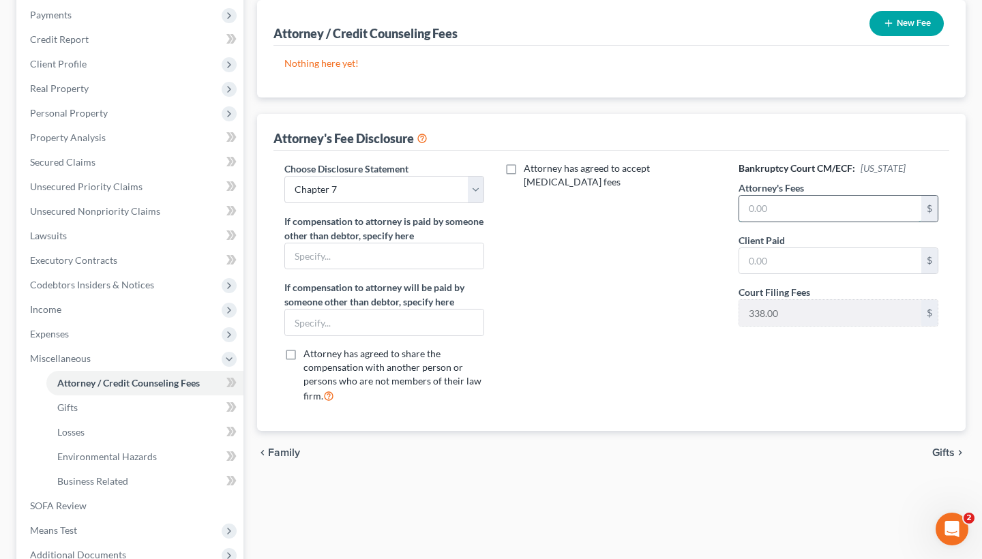
click at [779, 209] on input "text" at bounding box center [830, 209] width 182 height 26
type input "1,750"
click at [781, 264] on input "text" at bounding box center [830, 261] width 182 height 26
type input "1,750"
click at [612, 429] on div "Choose Disclosure Statement Select Subchapter V of Chapter 11 Fee Disclosure Ch…" at bounding box center [611, 291] width 676 height 280
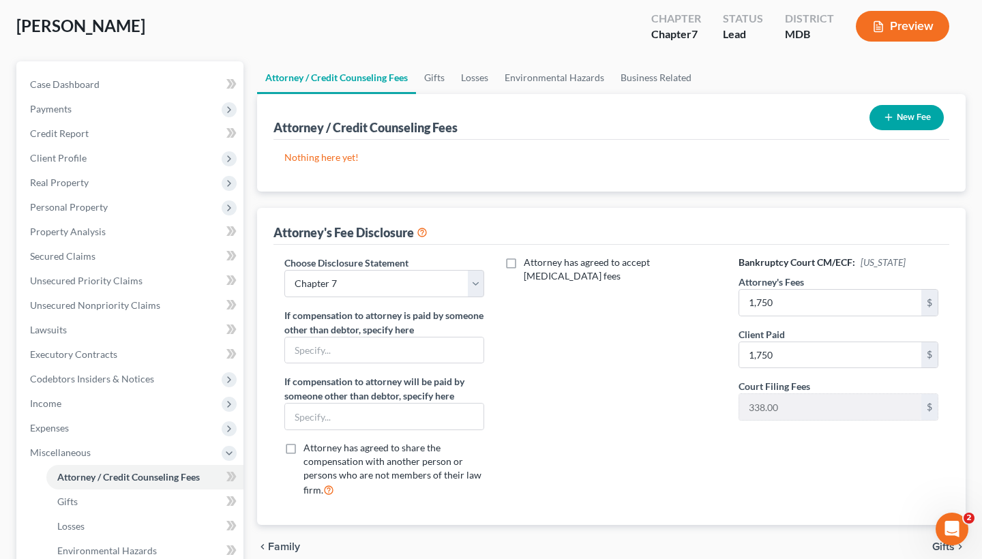
scroll to position [22, 0]
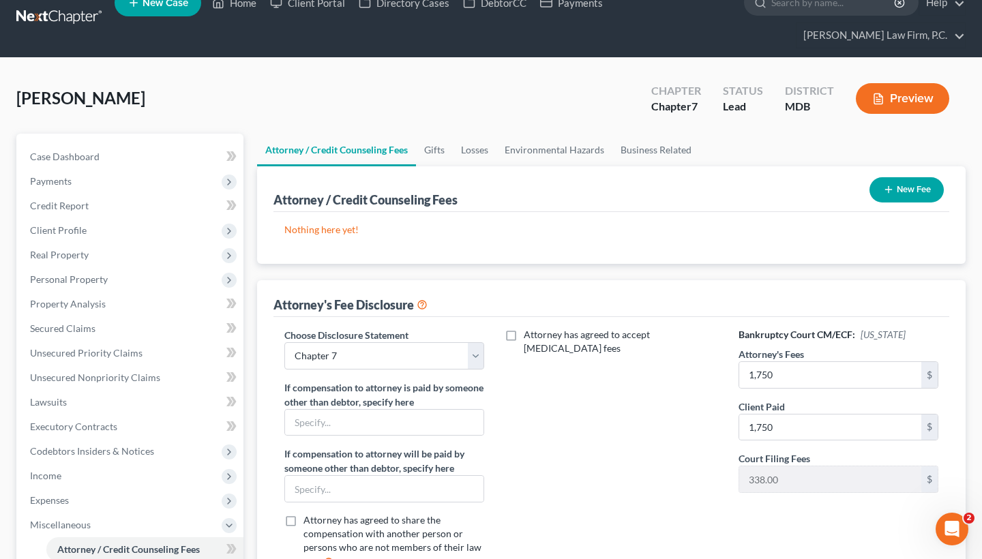
click at [905, 183] on button "New Fee" at bounding box center [906, 189] width 74 height 25
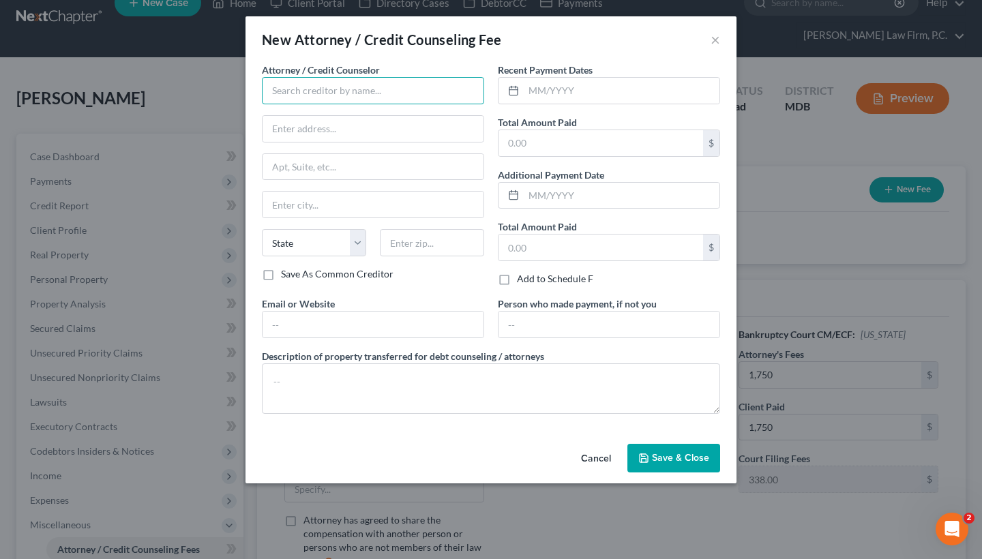
click at [362, 86] on input "text" at bounding box center [373, 90] width 222 height 27
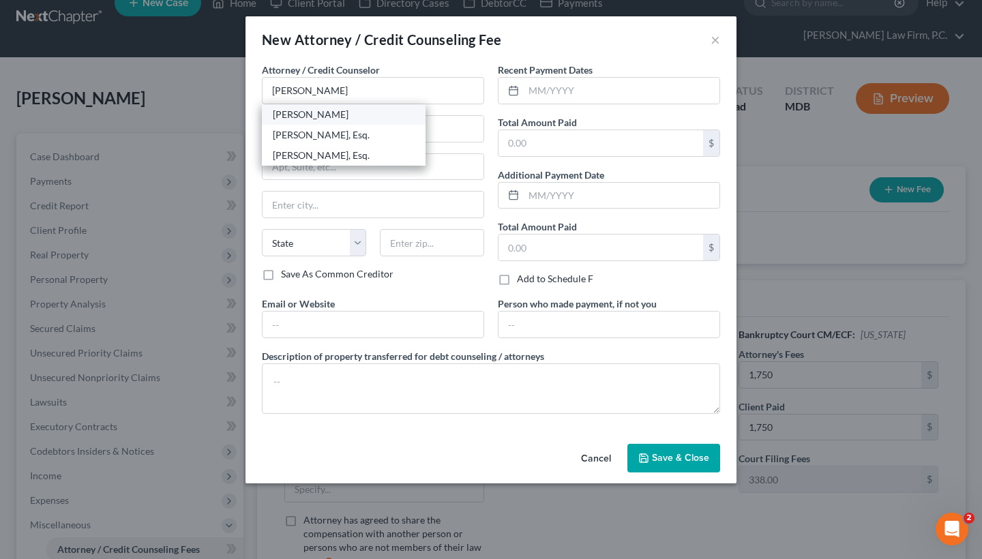
click at [353, 114] on div "[PERSON_NAME]" at bounding box center [344, 115] width 142 height 14
type input "[PERSON_NAME]"
type input "1997 [GEOGRAPHIC_DATA]"
type input "# 300"
type input "[GEOGRAPHIC_DATA]"
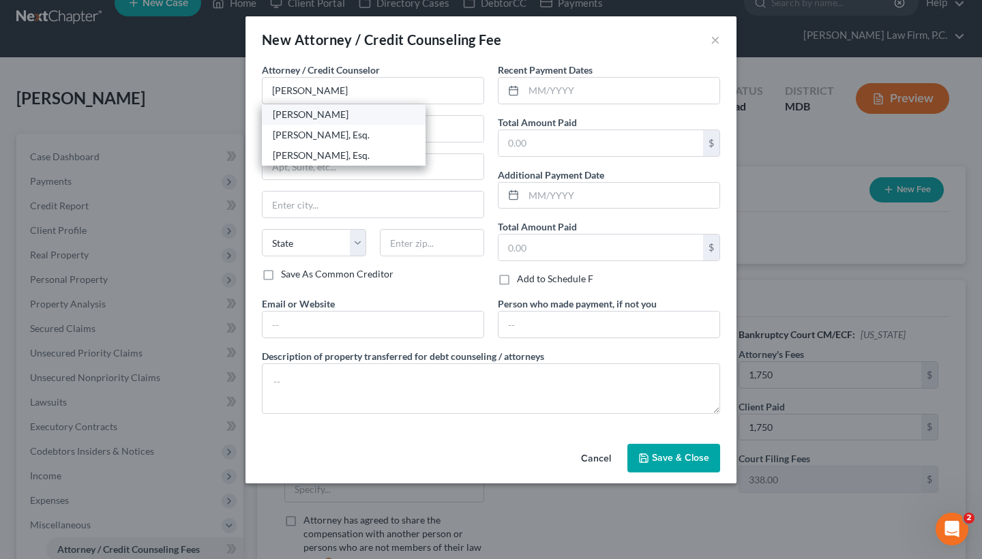
select select "21"
type input "21401"
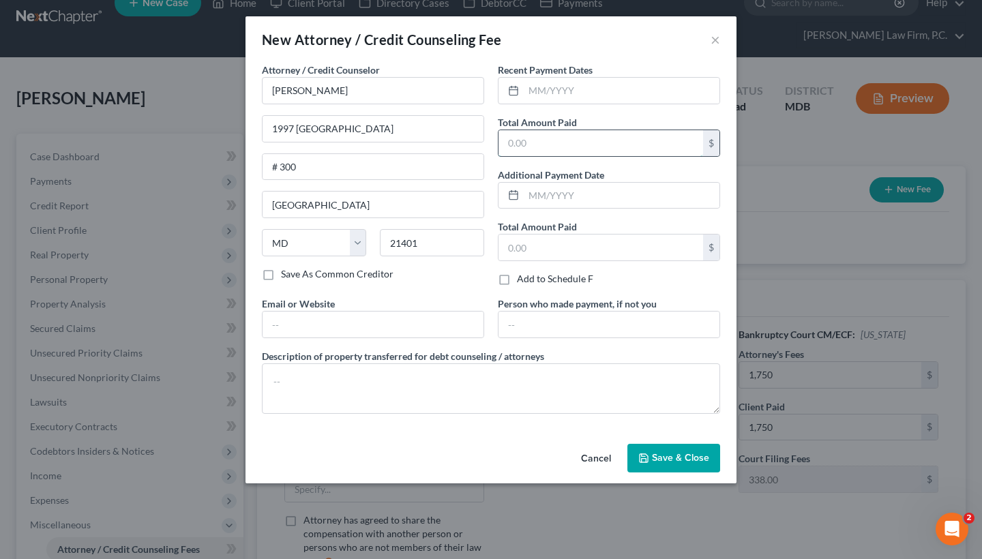
click at [552, 138] on input "text" at bounding box center [600, 143] width 205 height 26
type input "2,138"
drag, startPoint x: 539, startPoint y: 145, endPoint x: 503, endPoint y: 145, distance: 36.1
click at [503, 145] on input "2,138" at bounding box center [600, 143] width 205 height 26
click at [537, 253] on input "text" at bounding box center [600, 248] width 205 height 26
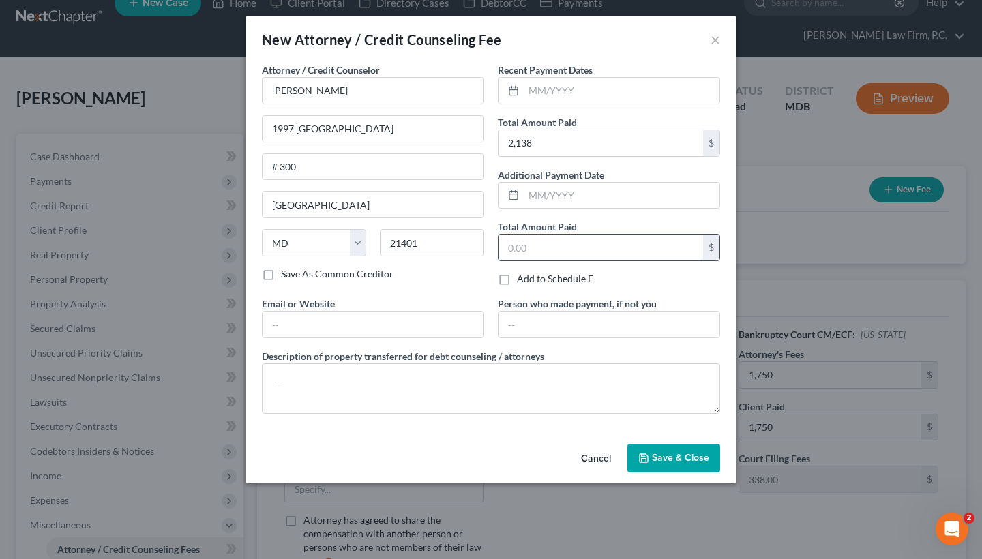
paste input "2,138"
type input "2,138"
click at [294, 378] on textarea at bounding box center [491, 388] width 458 height 50
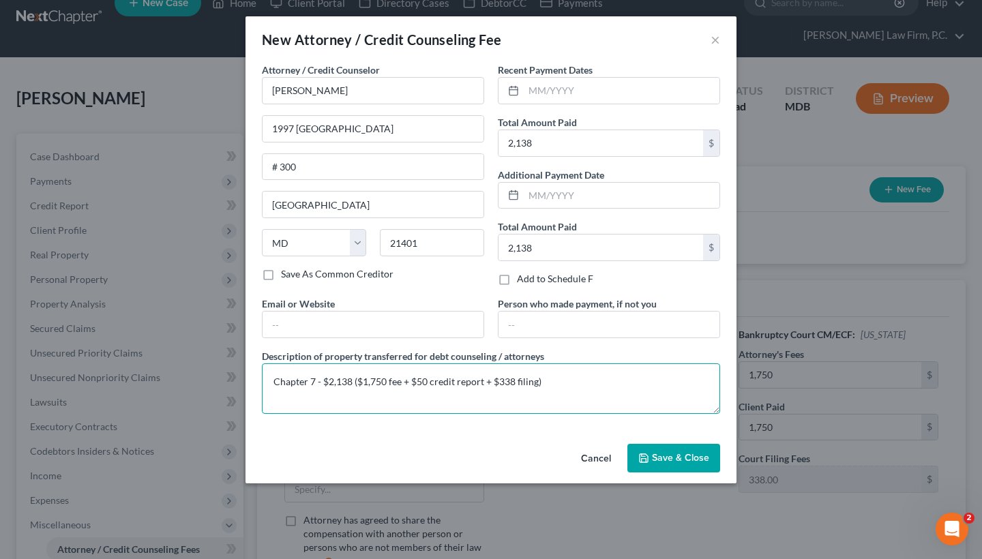
drag, startPoint x: 323, startPoint y: 384, endPoint x: 265, endPoint y: 381, distance: 58.0
click at [265, 381] on textarea "Chapter 7 - $2,138 ($1,750 fee + $50 credit report + $338 filing)" at bounding box center [491, 388] width 458 height 50
type textarea "$2,138 ($1,750 fee + $50 credit report + $338 filing)"
click at [681, 458] on span "Save & Close" at bounding box center [680, 458] width 57 height 12
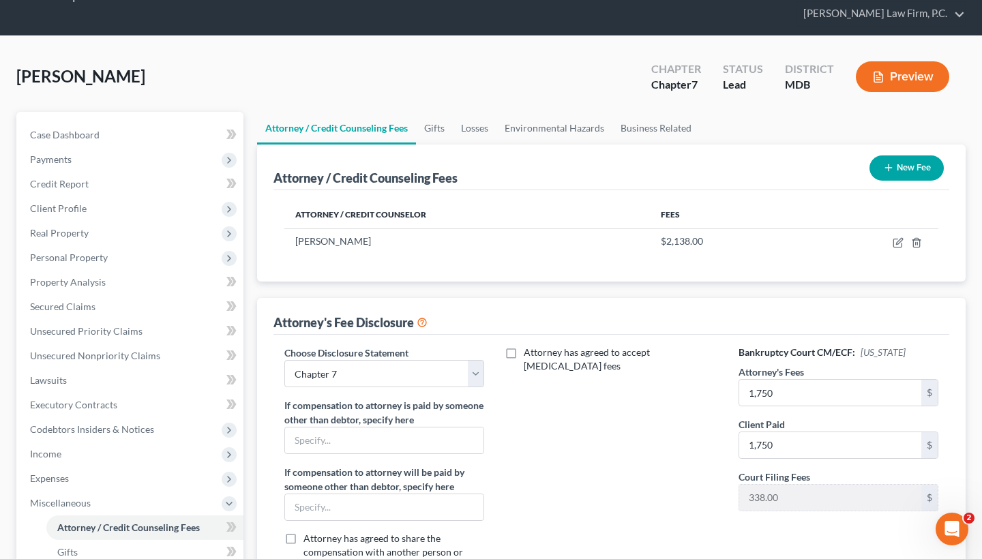
scroll to position [27, 0]
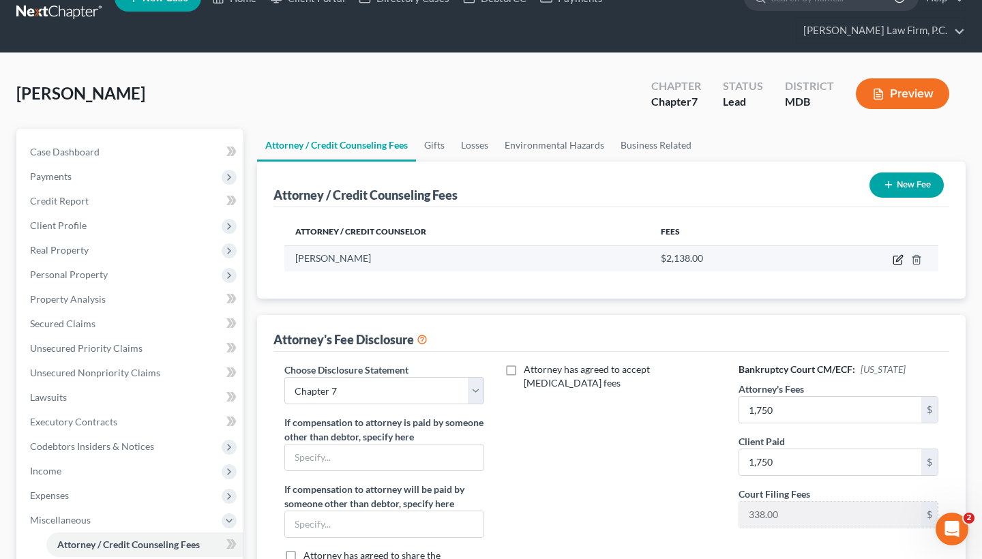
click at [893, 259] on icon "button" at bounding box center [897, 260] width 8 height 8
select select "21"
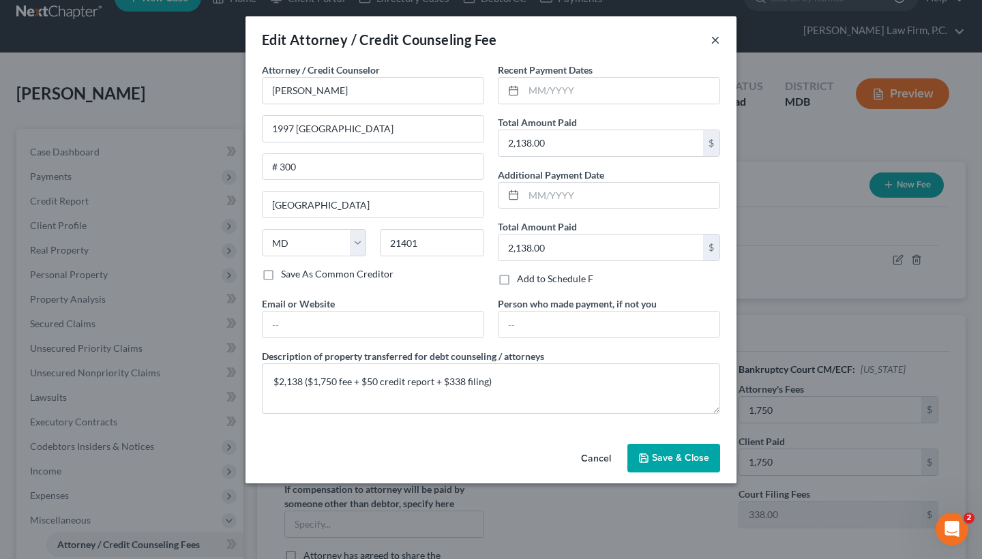
click at [717, 40] on button "×" at bounding box center [716, 39] width 10 height 16
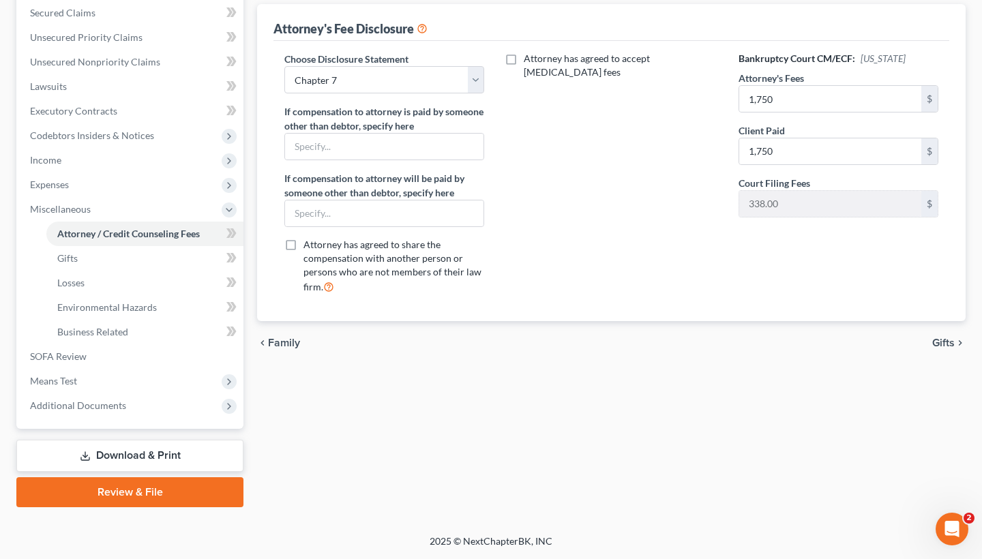
click at [942, 339] on span "Gifts" at bounding box center [943, 343] width 23 height 11
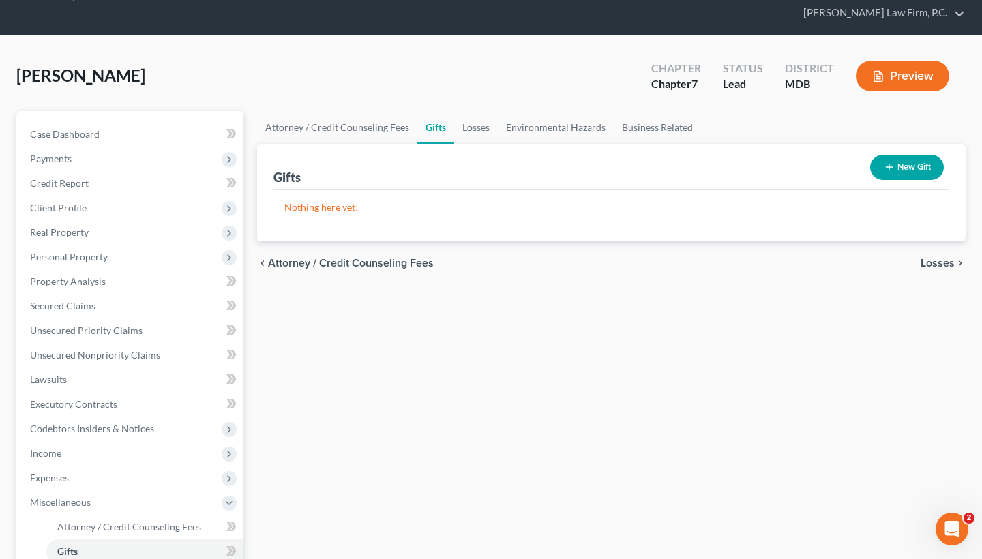
scroll to position [59, 0]
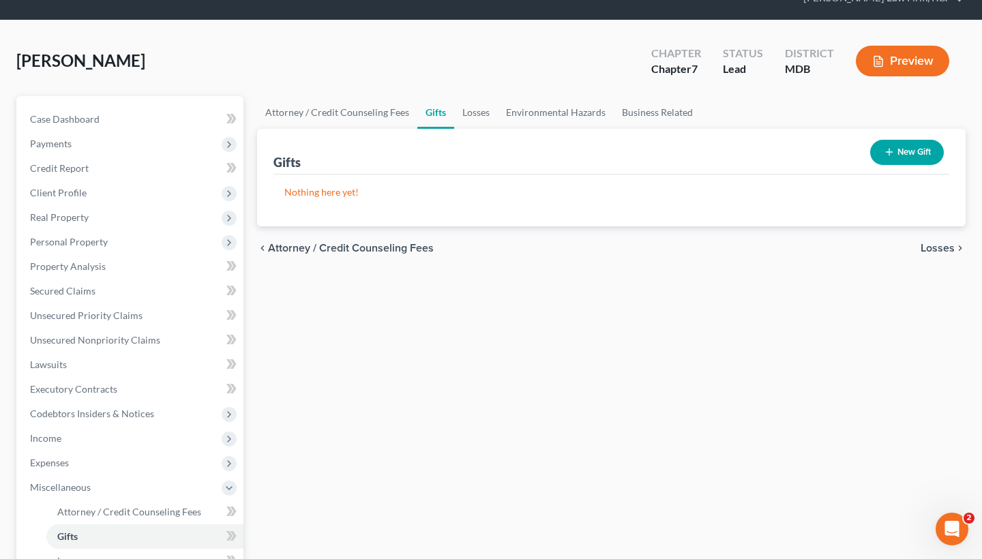
click at [940, 248] on span "Losses" at bounding box center [938, 248] width 34 height 11
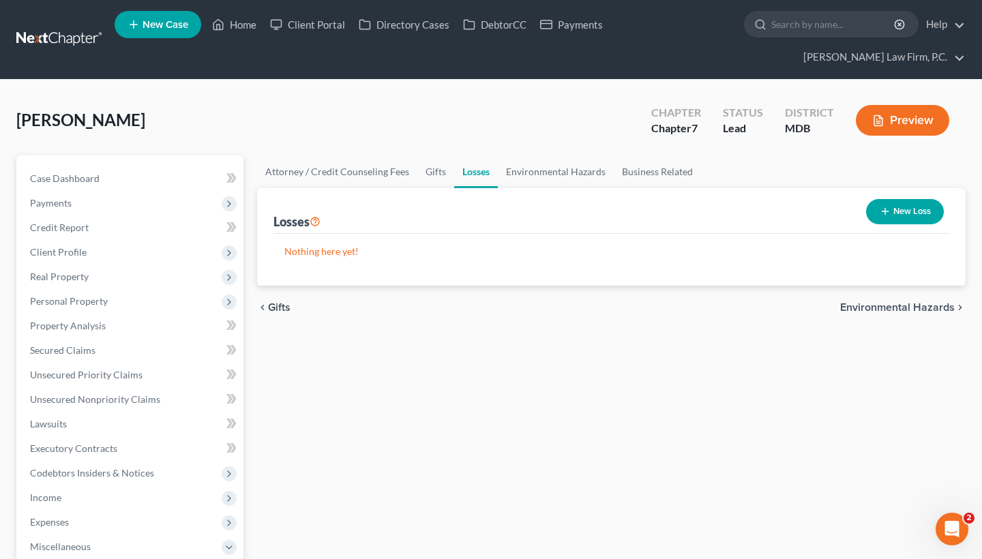
click at [891, 308] on span "Environmental Hazards" at bounding box center [897, 307] width 115 height 11
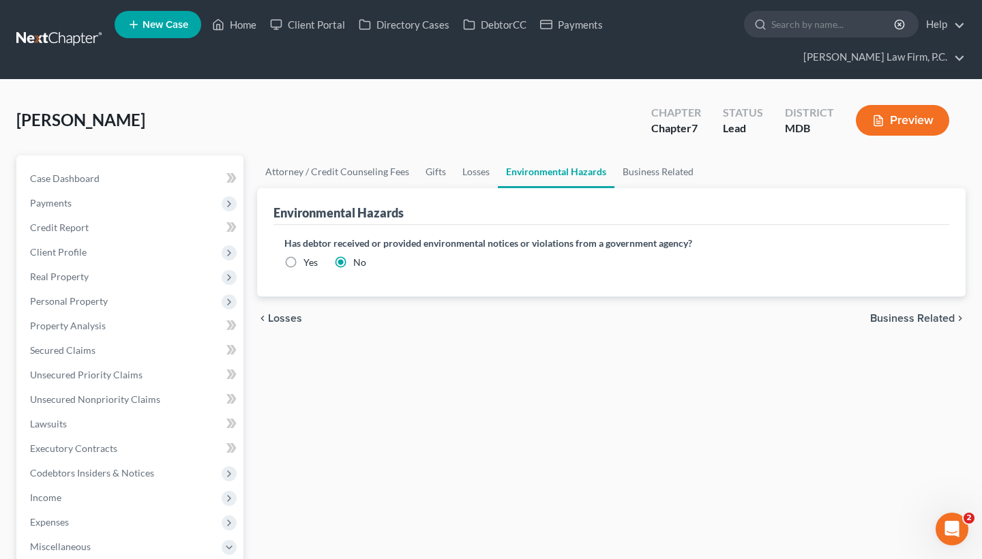
click at [912, 314] on span "Business Related" at bounding box center [912, 318] width 85 height 11
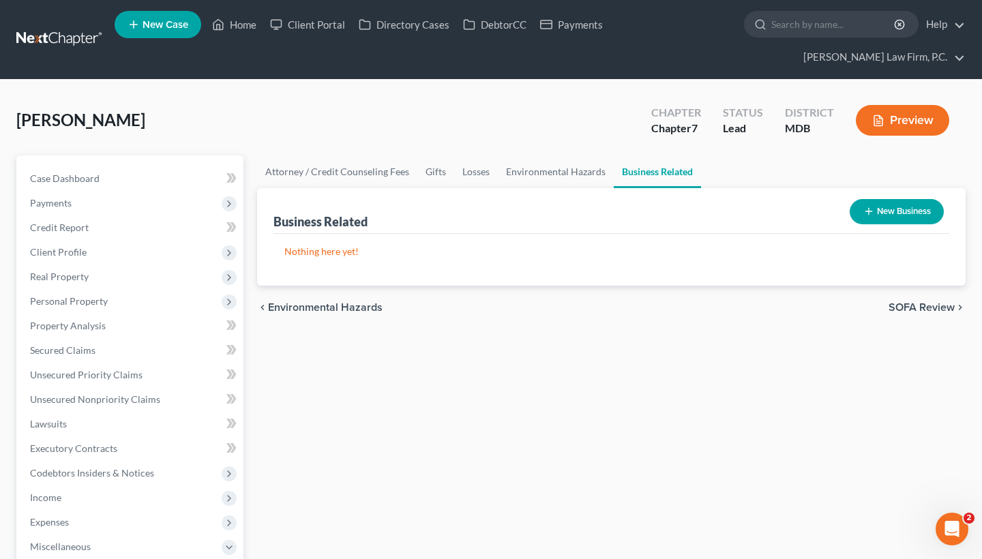
click at [929, 312] on span "SOFA Review" at bounding box center [922, 307] width 66 height 11
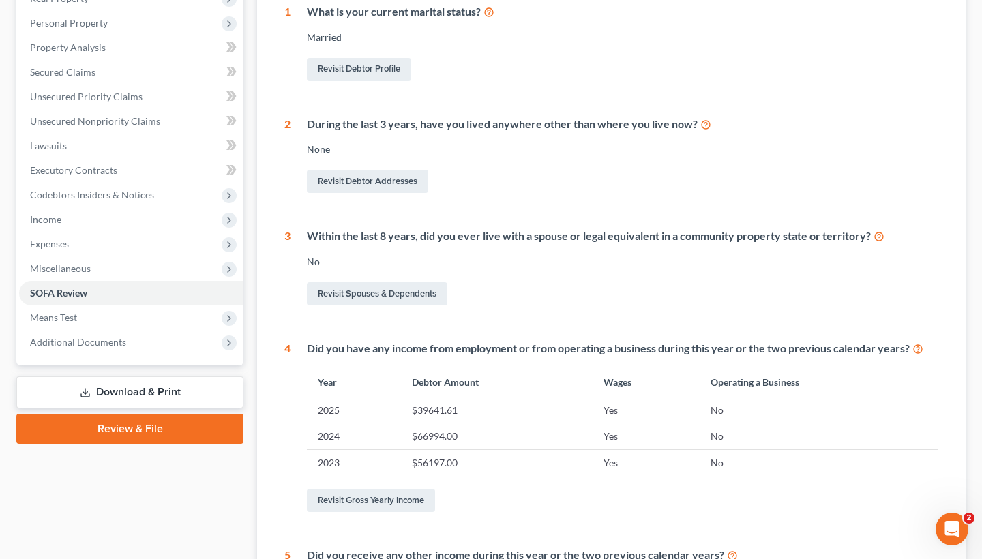
scroll to position [296, 0]
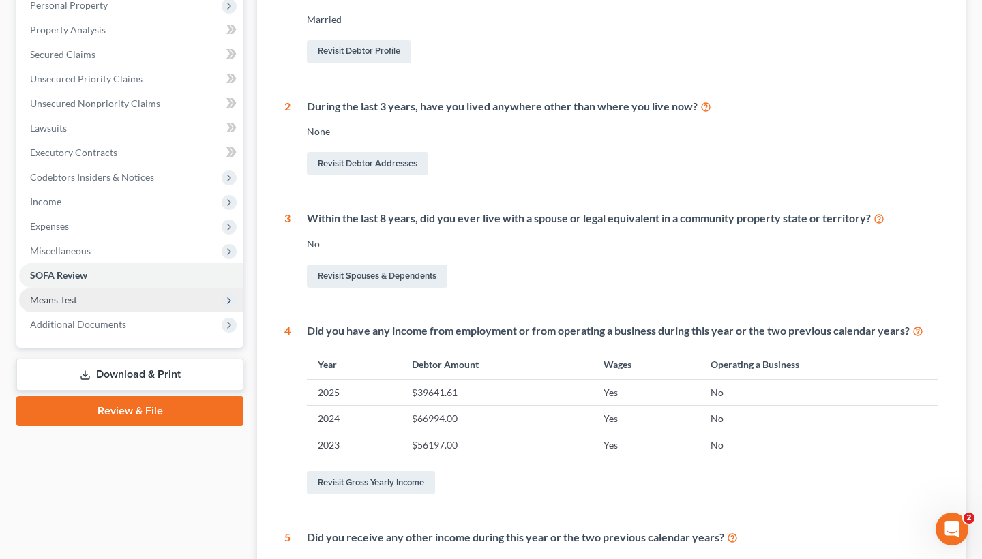
click at [113, 296] on span "Means Test" at bounding box center [131, 300] width 224 height 25
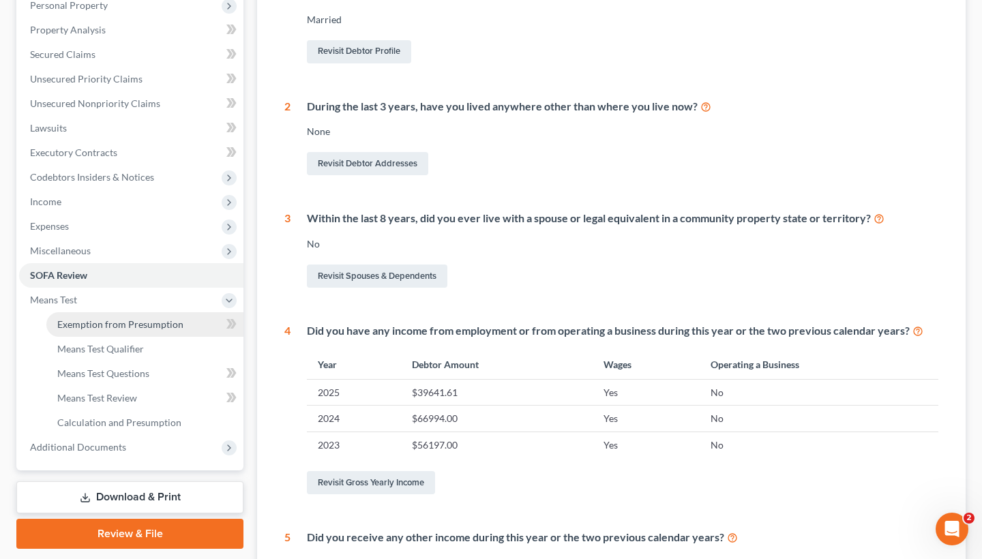
click at [125, 320] on span "Exemption from Presumption" at bounding box center [120, 324] width 126 height 12
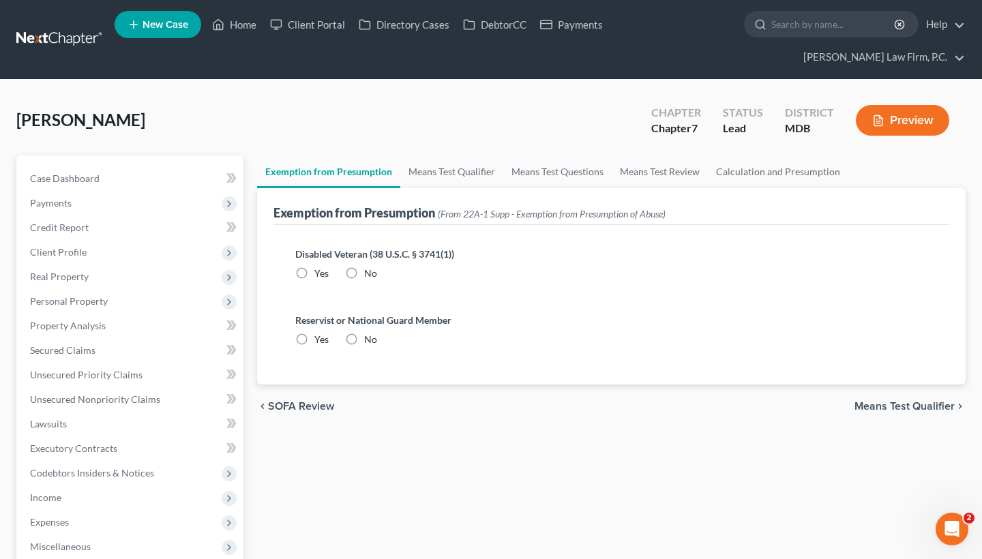
click at [364, 273] on label "No" at bounding box center [370, 274] width 13 height 14
click at [370, 273] on input "No" at bounding box center [374, 271] width 9 height 9
radio input "true"
click at [364, 338] on label "No" at bounding box center [370, 340] width 13 height 14
click at [370, 338] on input "No" at bounding box center [374, 337] width 9 height 9
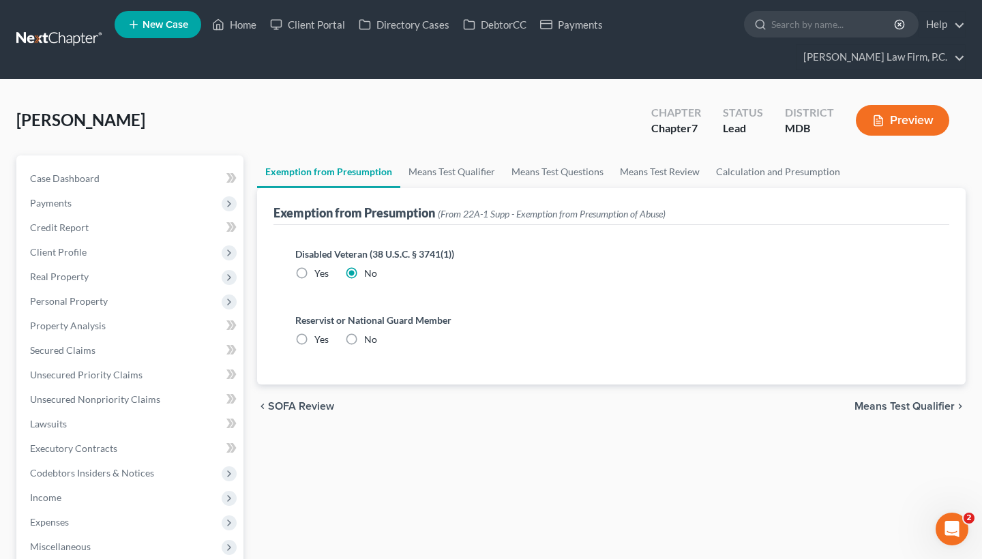
radio input "true"
click at [931, 406] on span "Means Test Qualifier" at bounding box center [904, 406] width 100 height 11
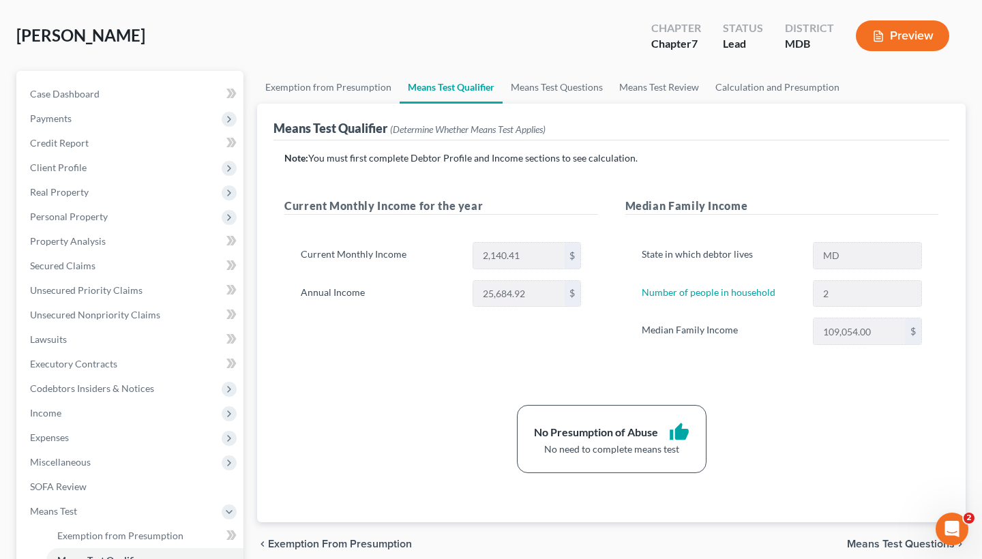
scroll to position [86, 0]
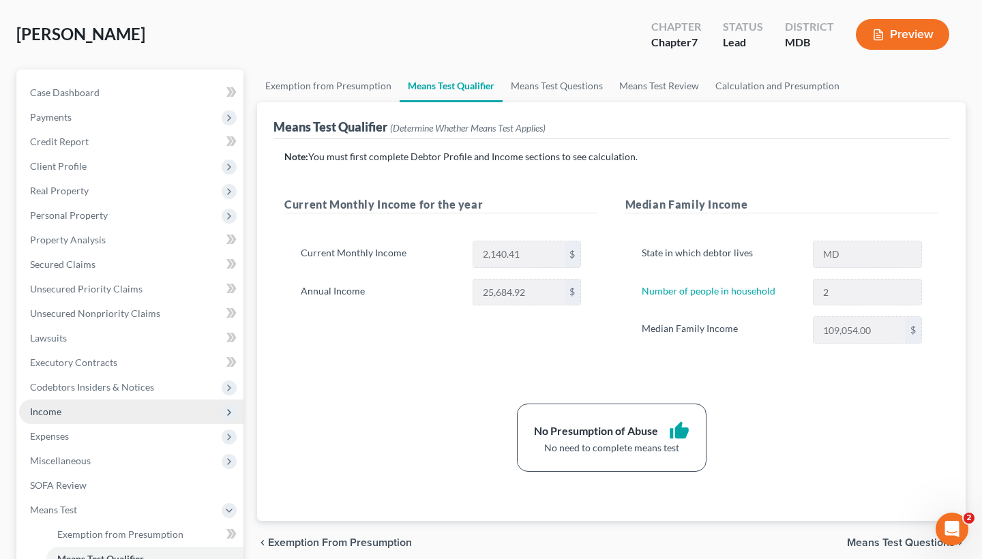
click at [74, 408] on span "Income" at bounding box center [131, 412] width 224 height 25
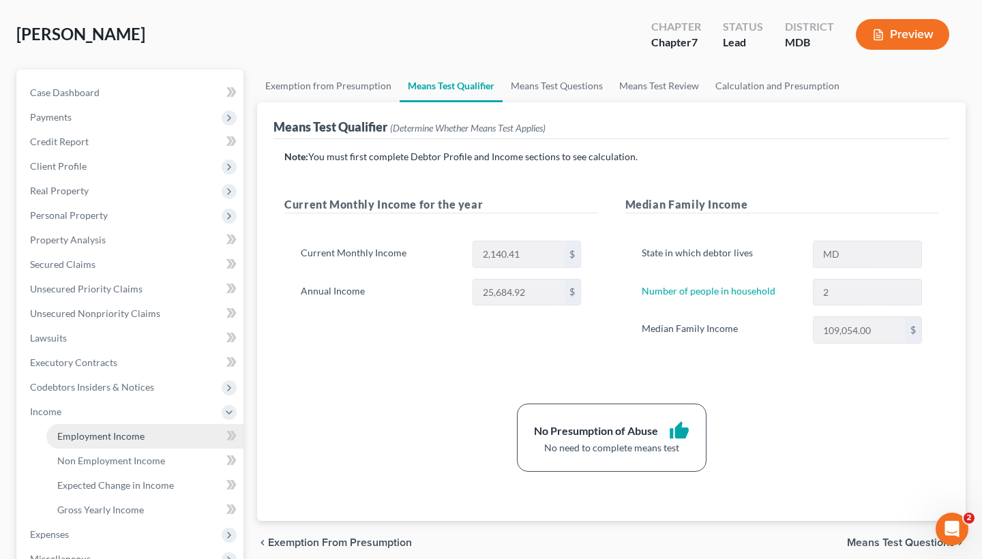
click at [128, 431] on span "Employment Income" at bounding box center [100, 436] width 87 height 12
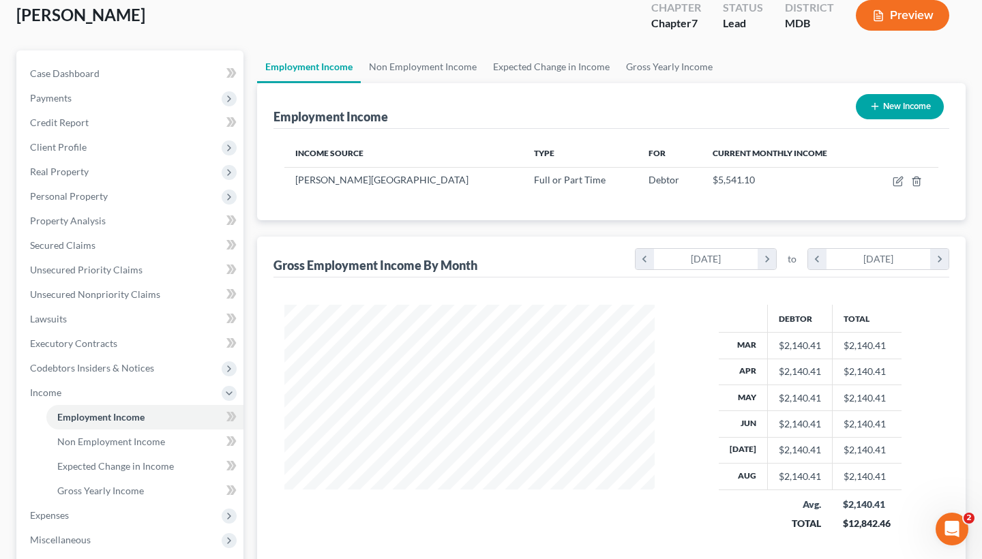
scroll to position [109, 0]
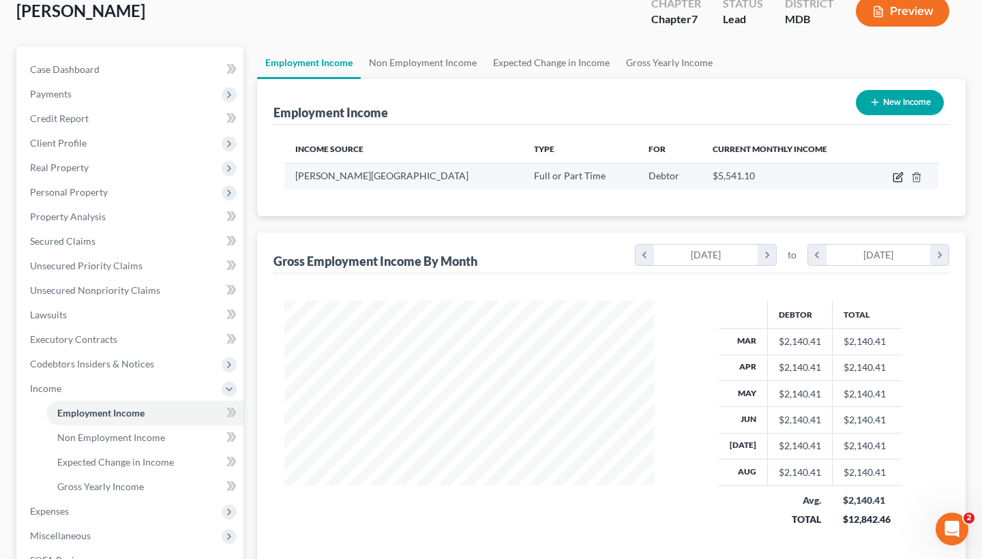
click at [894, 181] on icon "button" at bounding box center [897, 178] width 8 height 8
select select "0"
select select "21"
select select "2"
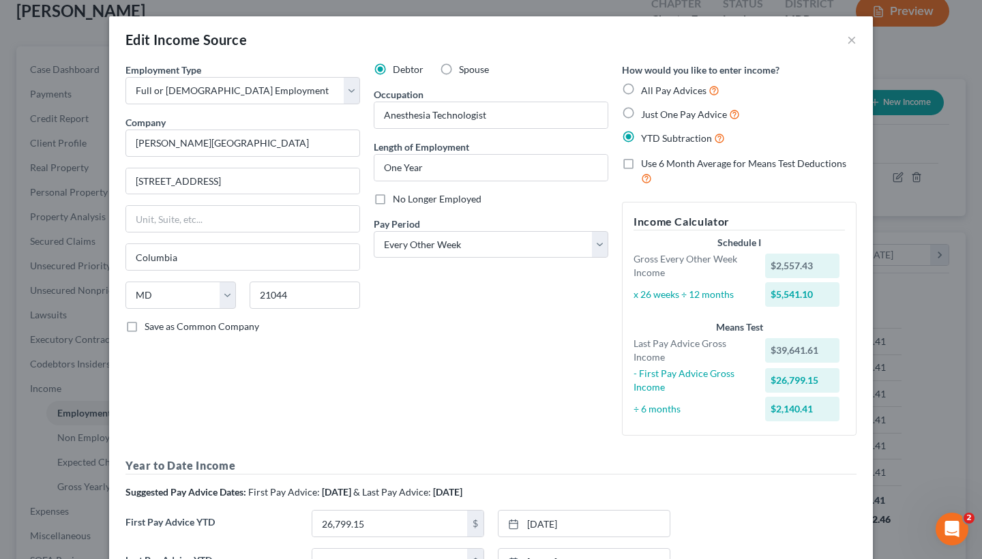
scroll to position [0, 0]
click at [855, 46] on button "×" at bounding box center [852, 39] width 10 height 16
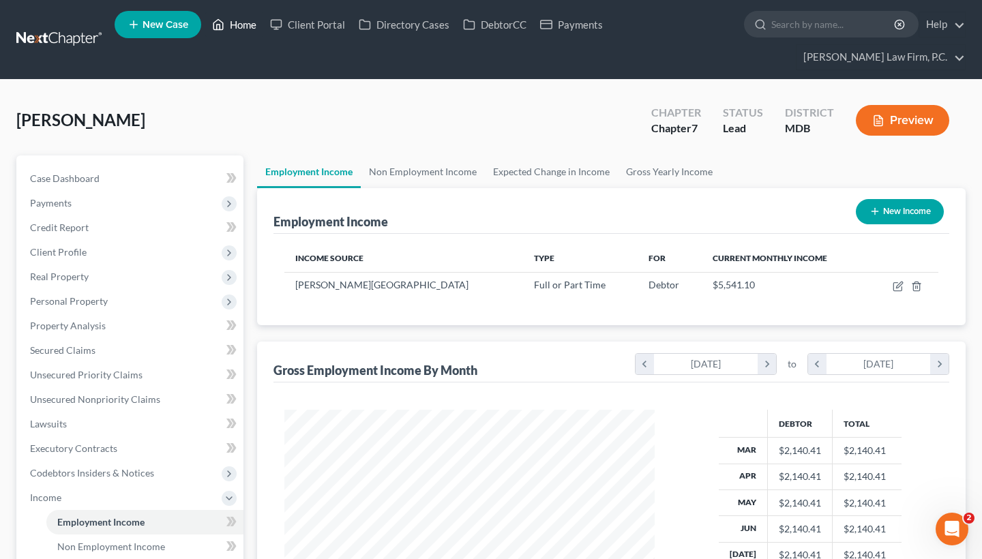
click at [250, 26] on link "Home" at bounding box center [234, 24] width 58 height 25
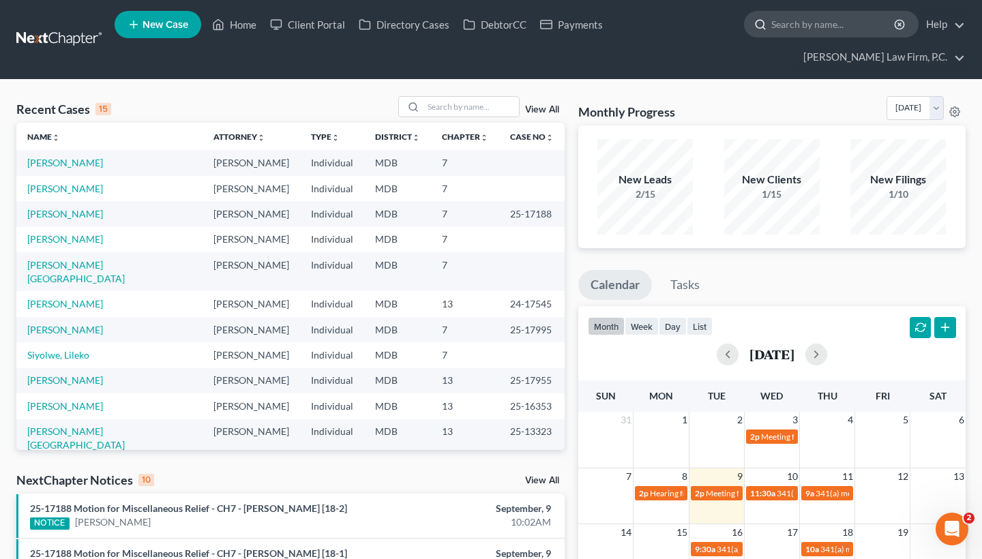
click at [807, 35] on input "search" at bounding box center [833, 24] width 125 height 25
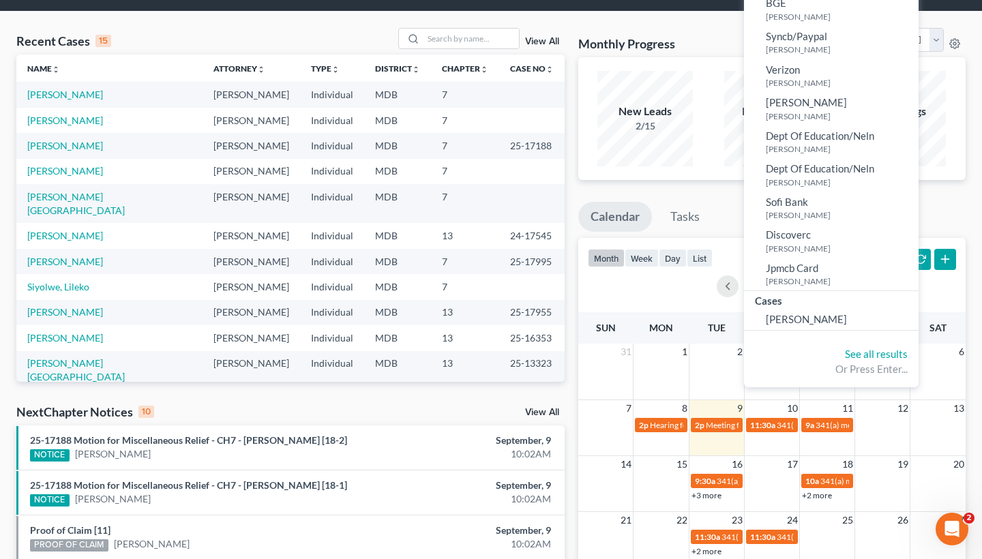
scroll to position [85, 0]
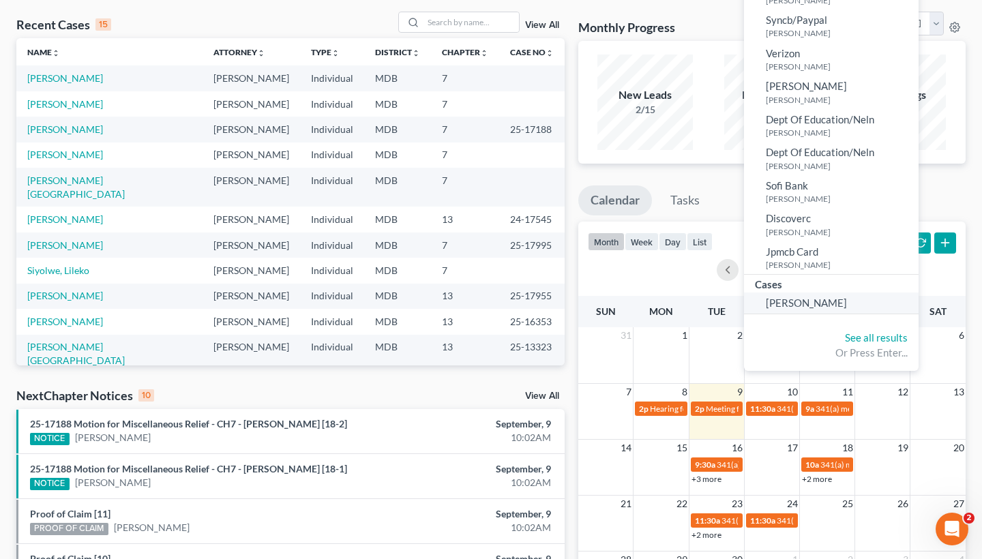
type input "[PERSON_NAME]"
click at [816, 303] on span "[PERSON_NAME]" at bounding box center [806, 303] width 81 height 12
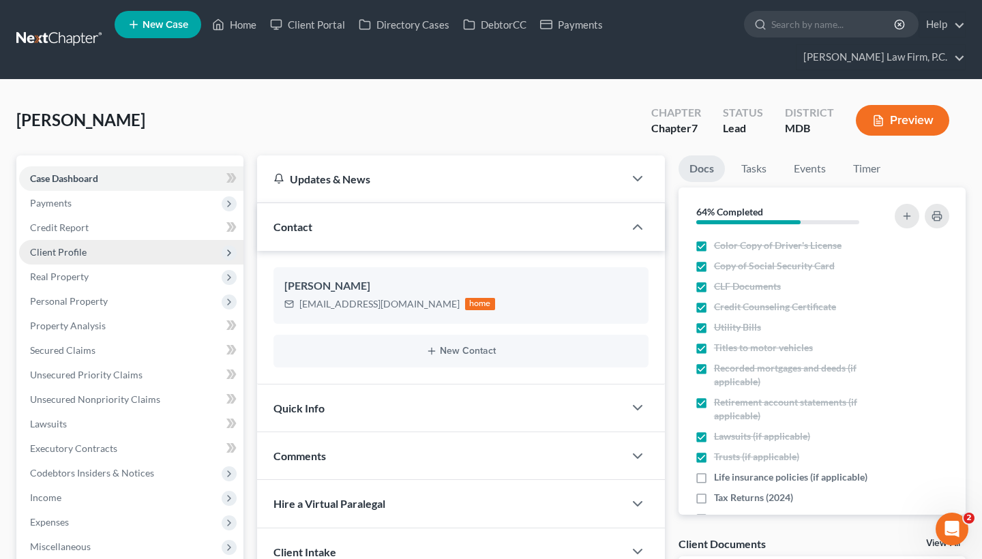
click at [160, 241] on span "Client Profile" at bounding box center [131, 252] width 224 height 25
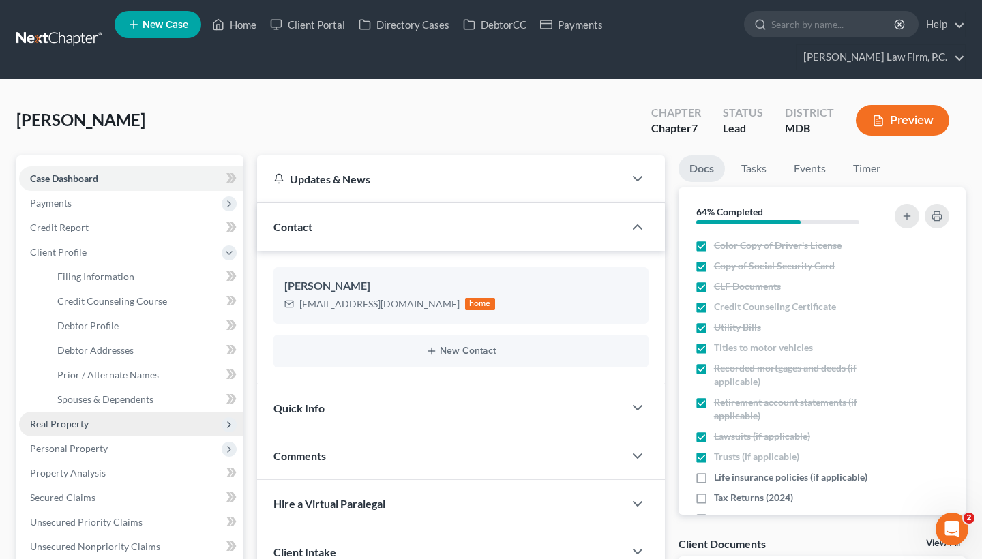
click at [106, 426] on span "Real Property" at bounding box center [131, 424] width 224 height 25
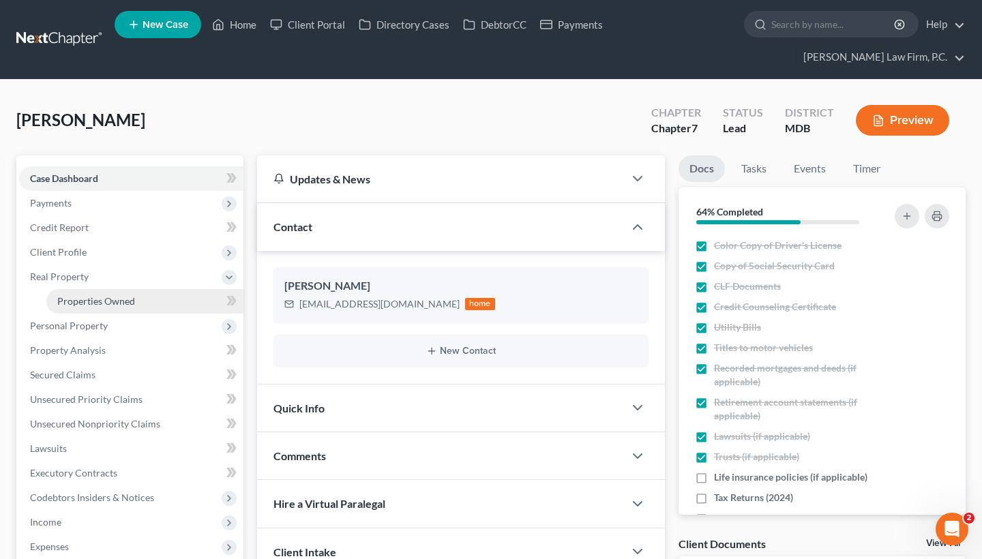
click at [136, 307] on link "Properties Owned" at bounding box center [144, 301] width 197 height 25
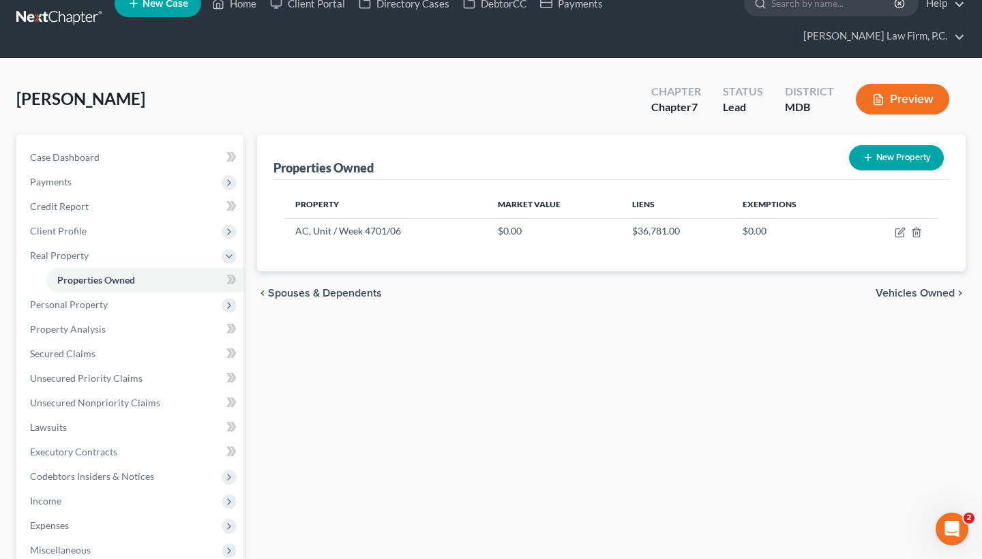
scroll to position [33, 0]
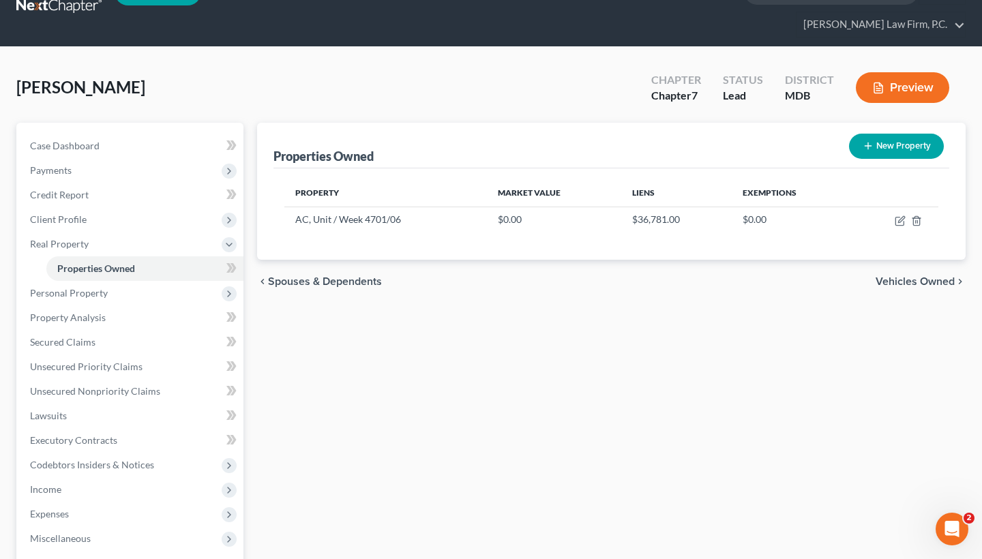
click at [915, 284] on span "Vehicles Owned" at bounding box center [915, 281] width 79 height 11
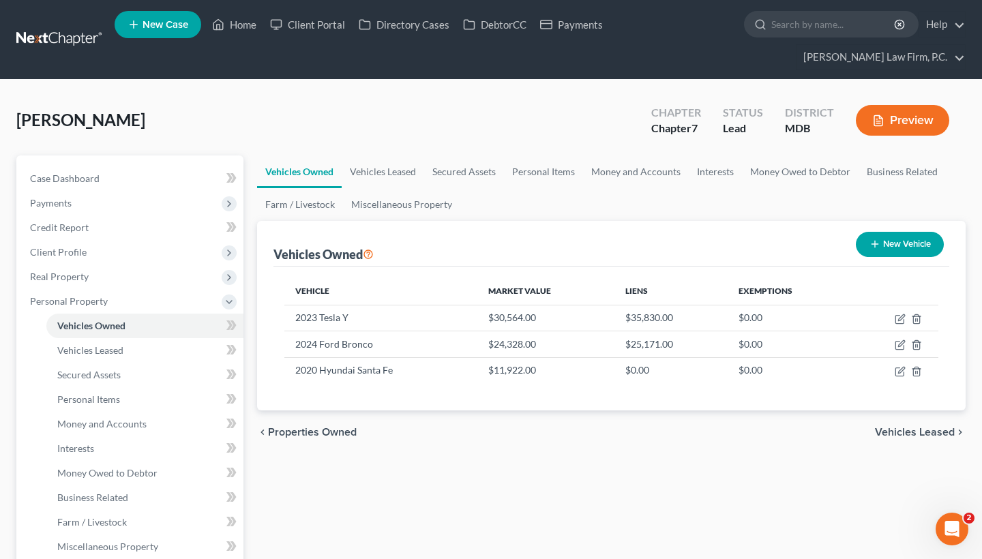
click at [908, 430] on span "Vehicles Leased" at bounding box center [915, 432] width 80 height 11
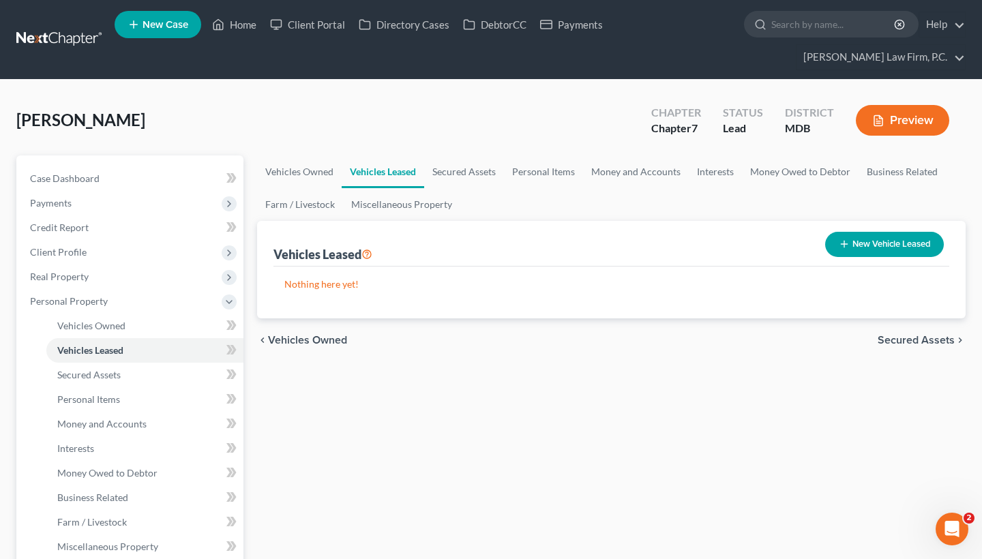
click at [916, 346] on span "Secured Assets" at bounding box center [916, 340] width 77 height 11
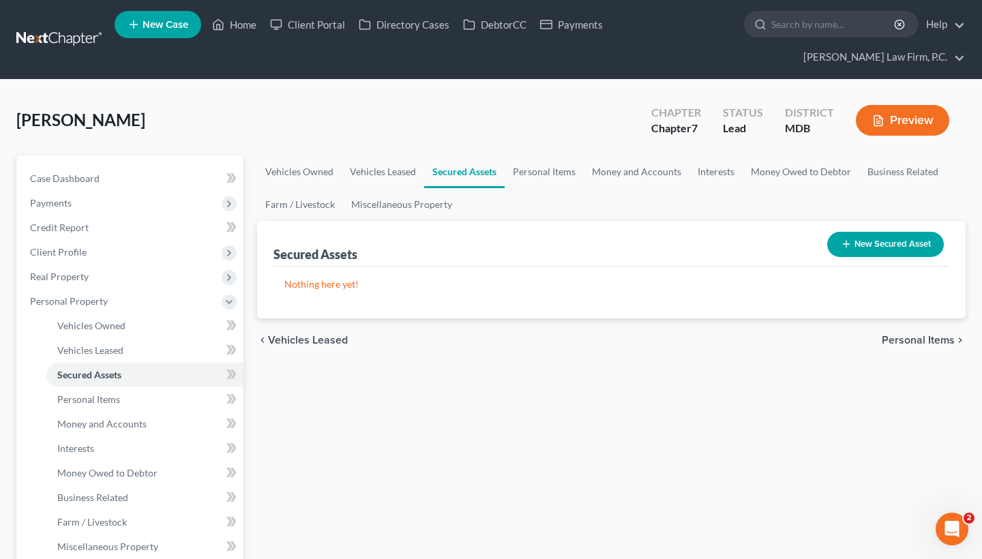
click at [927, 338] on span "Personal Items" at bounding box center [918, 340] width 73 height 11
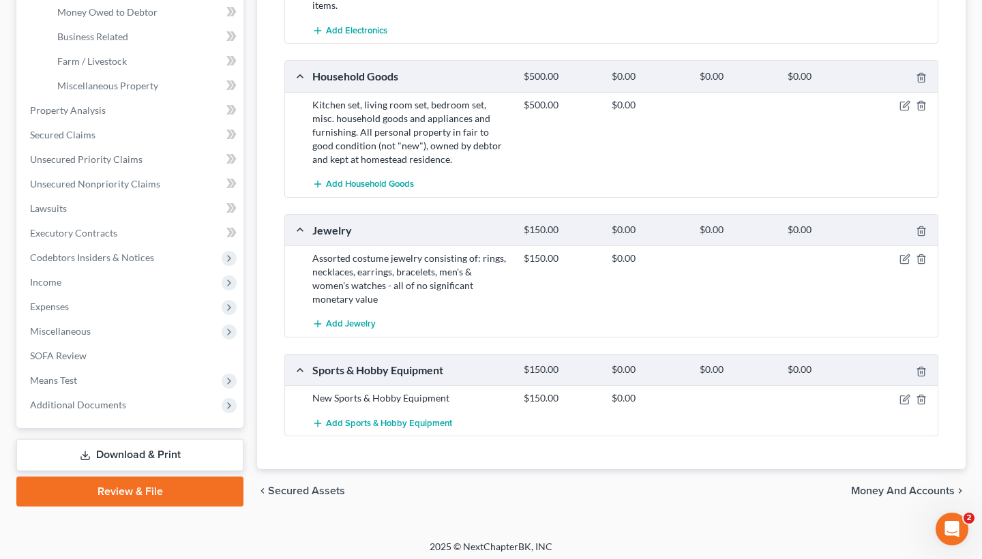
scroll to position [460, 0]
click at [897, 486] on span "Money and Accounts" at bounding box center [903, 491] width 104 height 11
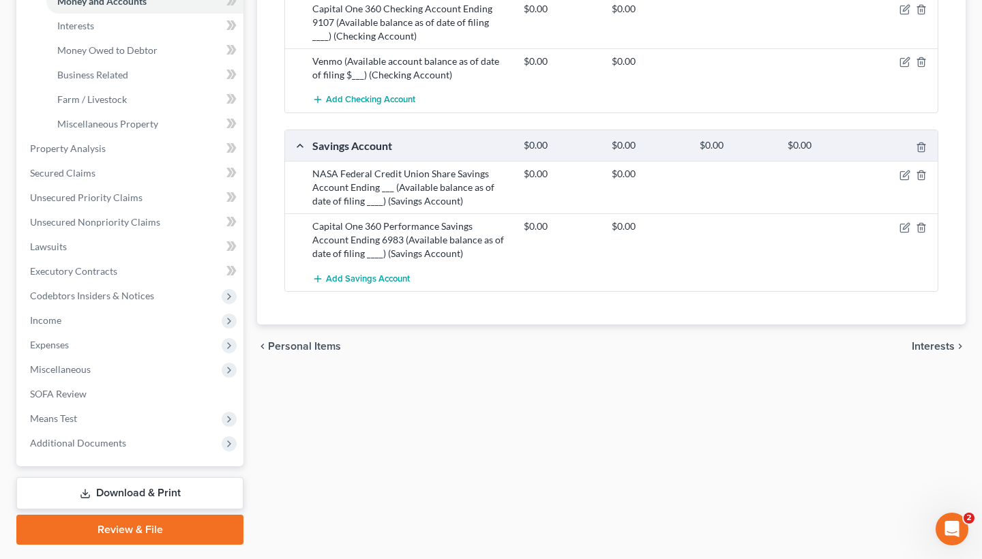
click at [950, 342] on span "Interests" at bounding box center [933, 346] width 43 height 11
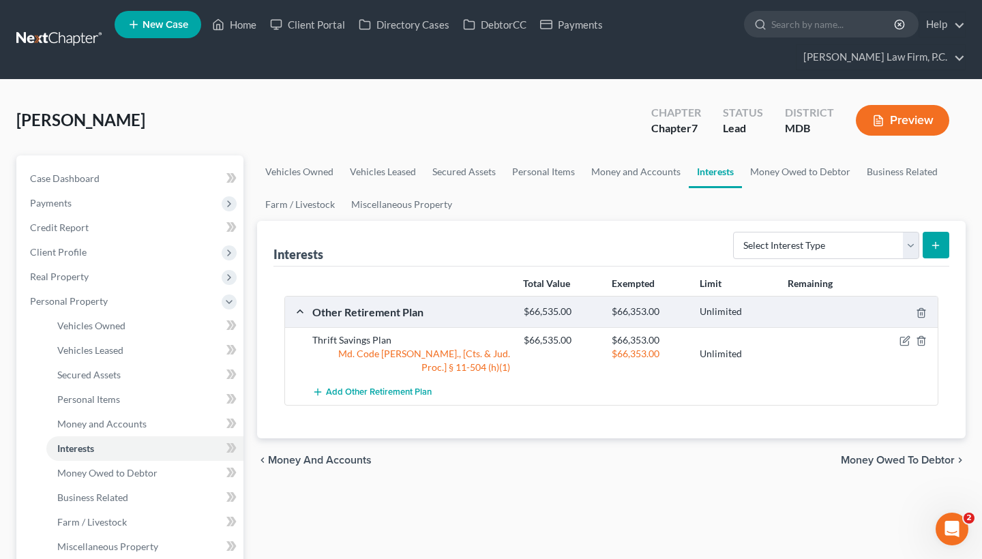
click at [899, 465] on span "Money Owed to Debtor" at bounding box center [898, 460] width 114 height 11
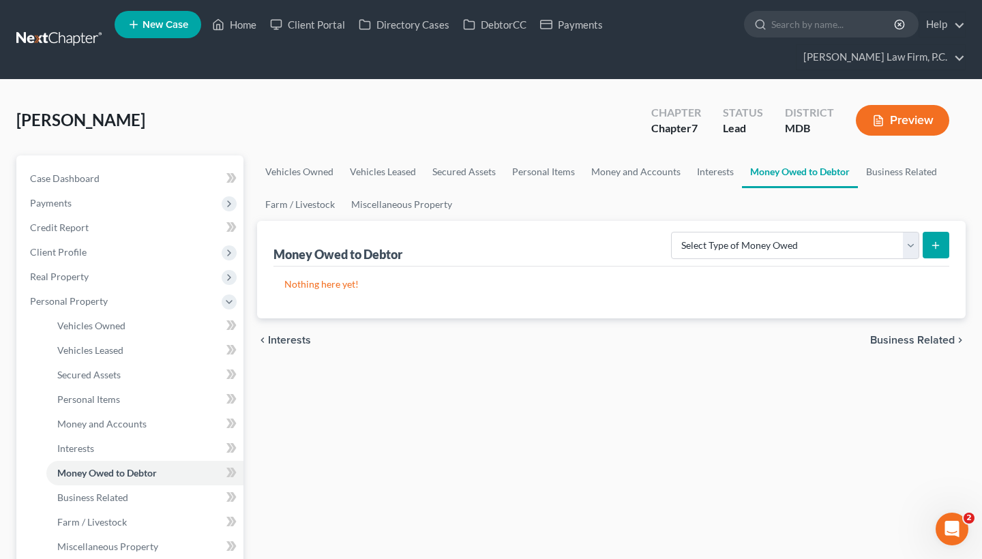
click at [925, 335] on span "Business Related" at bounding box center [912, 340] width 85 height 11
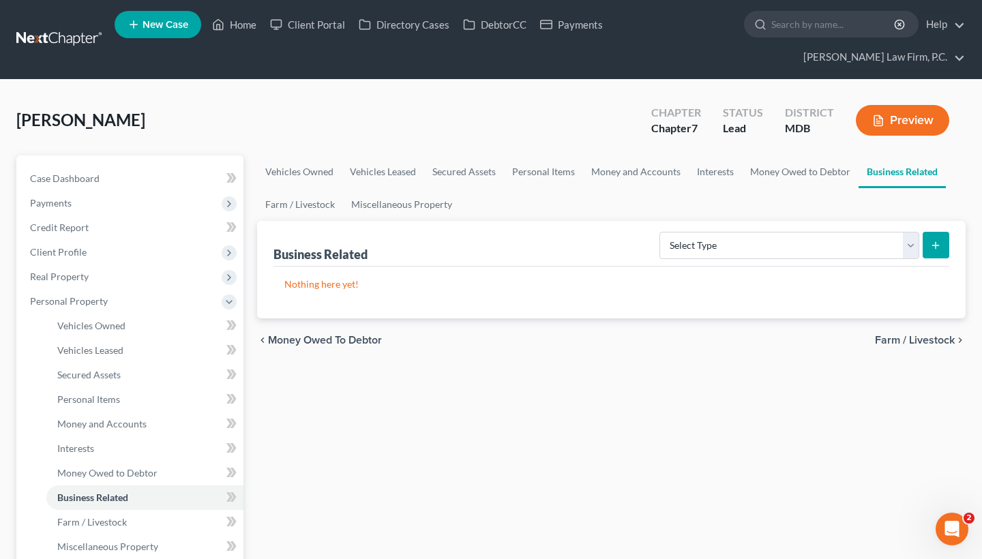
click at [921, 343] on span "Farm / Livestock" at bounding box center [915, 340] width 80 height 11
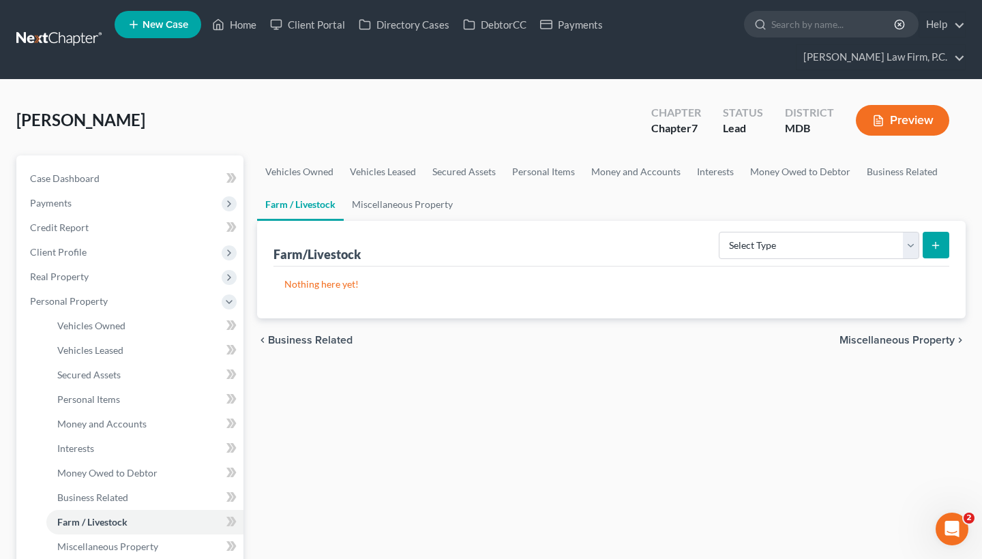
click at [921, 342] on span "Miscellaneous Property" at bounding box center [896, 340] width 115 height 11
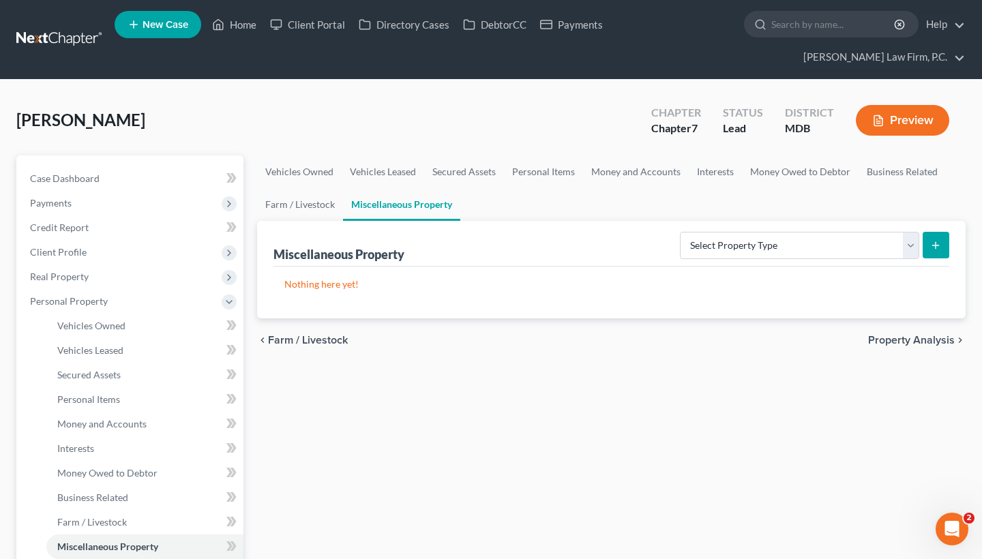
click at [921, 342] on span "Property Analysis" at bounding box center [911, 340] width 87 height 11
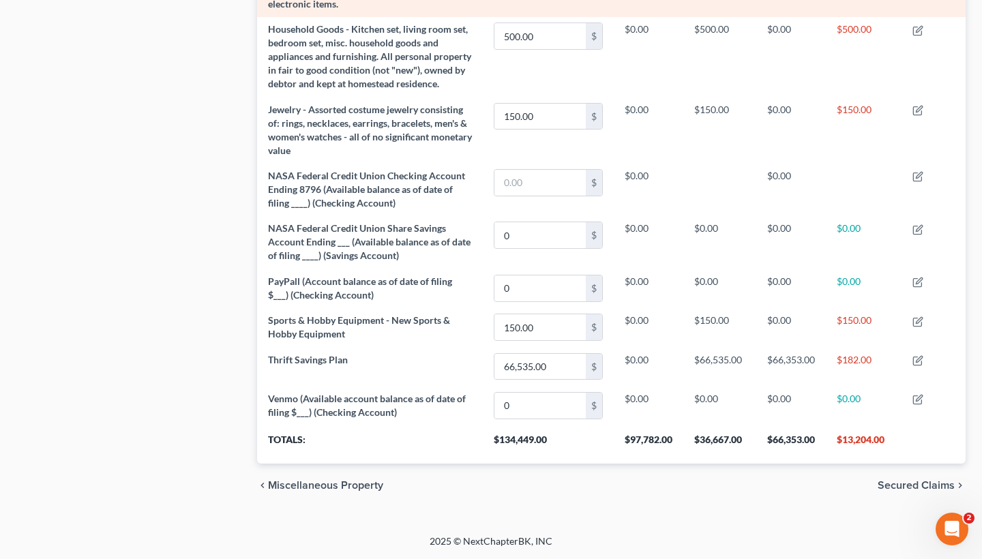
scroll to position [757, 0]
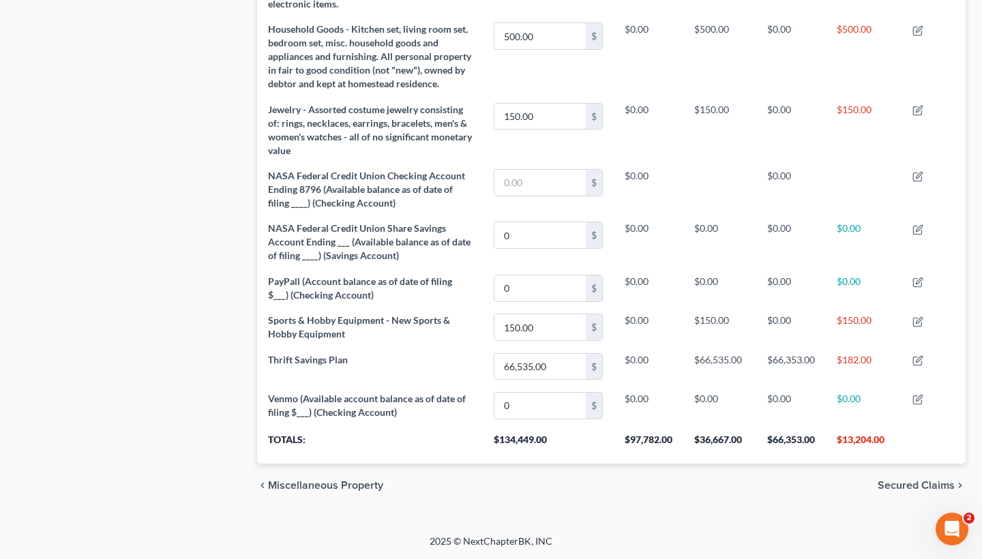
click at [892, 482] on span "Secured Claims" at bounding box center [916, 485] width 77 height 11
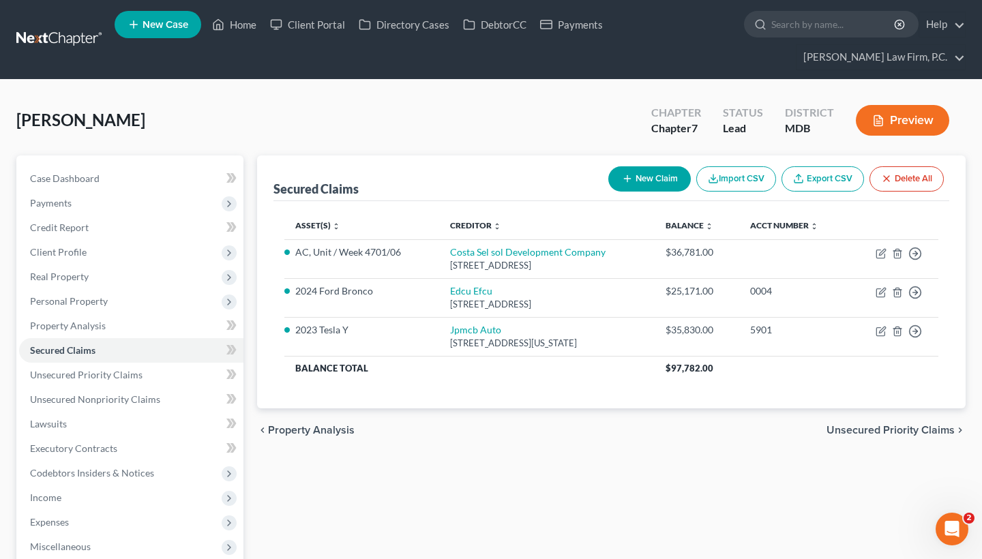
click at [899, 425] on span "Unsecured Priority Claims" at bounding box center [890, 430] width 128 height 11
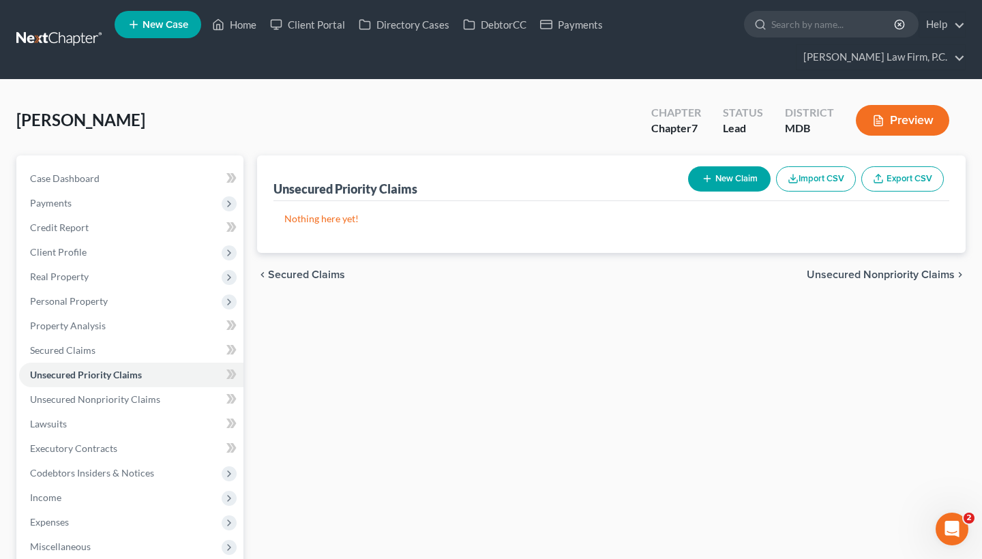
click at [902, 278] on span "Unsecured Nonpriority Claims" at bounding box center [881, 274] width 148 height 11
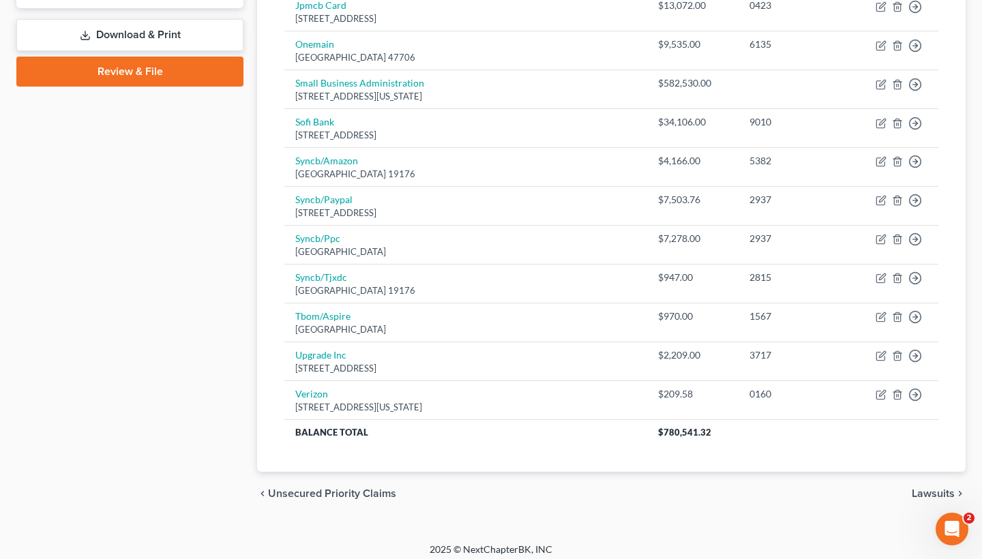
click at [943, 488] on span "Lawsuits" at bounding box center [933, 493] width 43 height 11
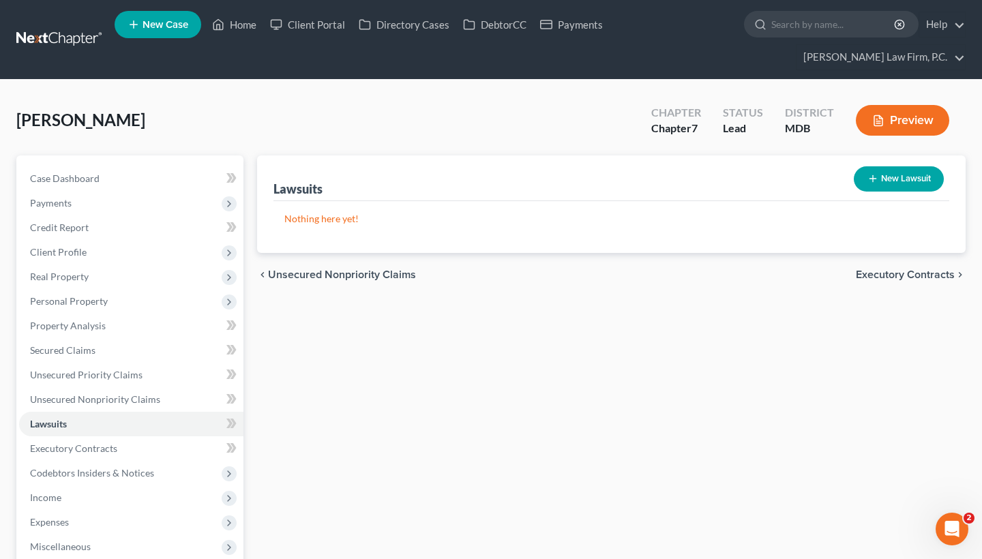
click at [906, 280] on span "Executory Contracts" at bounding box center [905, 274] width 99 height 11
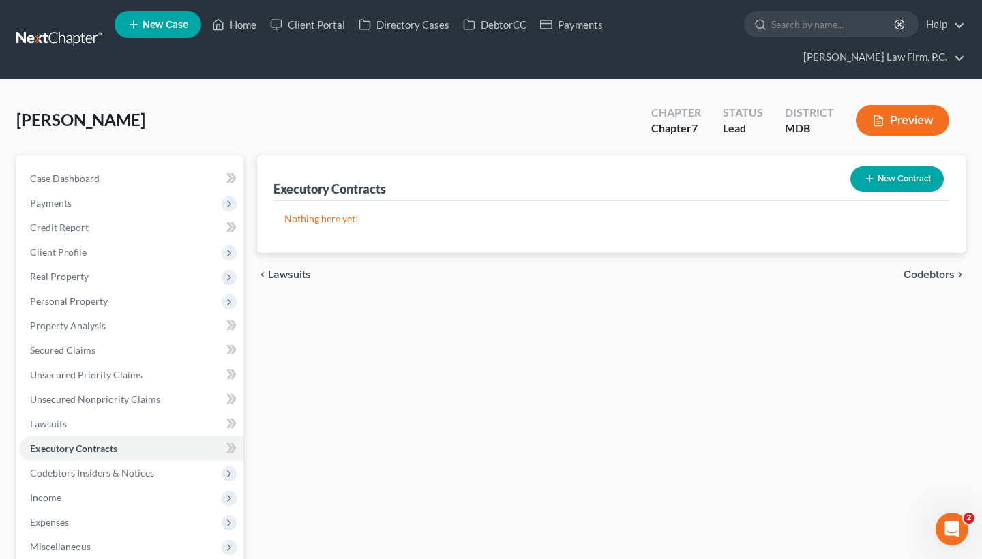
click at [929, 275] on span "Codebtors" at bounding box center [929, 274] width 51 height 11
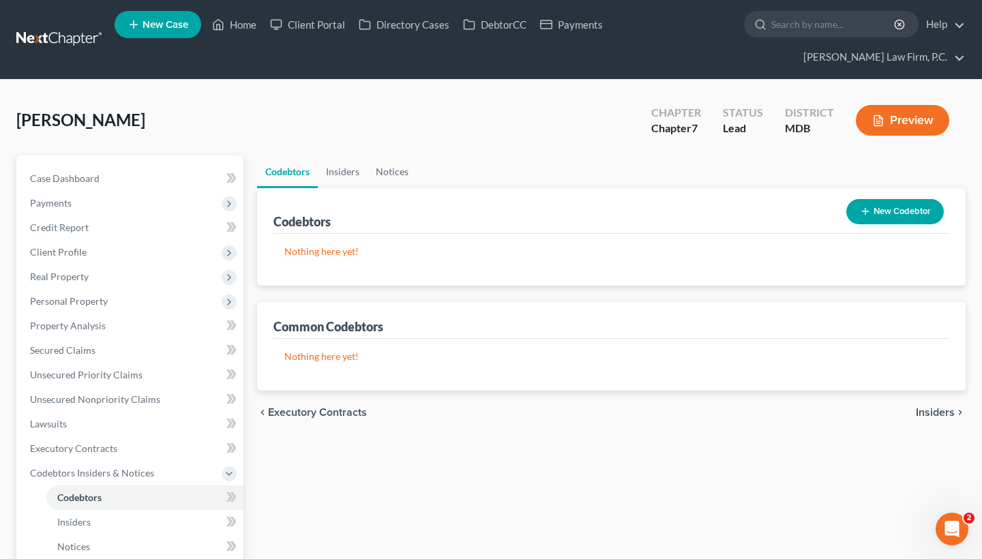
click at [934, 408] on span "Insiders" at bounding box center [935, 412] width 39 height 11
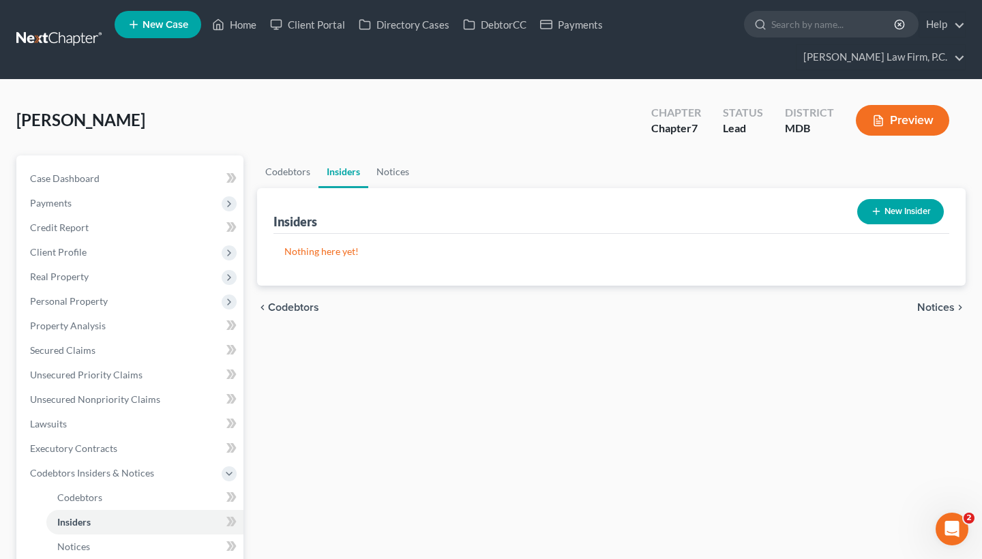
click at [940, 317] on div "chevron_left Codebtors Notices chevron_right" at bounding box center [611, 308] width 709 height 44
click at [940, 305] on span "Notices" at bounding box center [936, 307] width 38 height 11
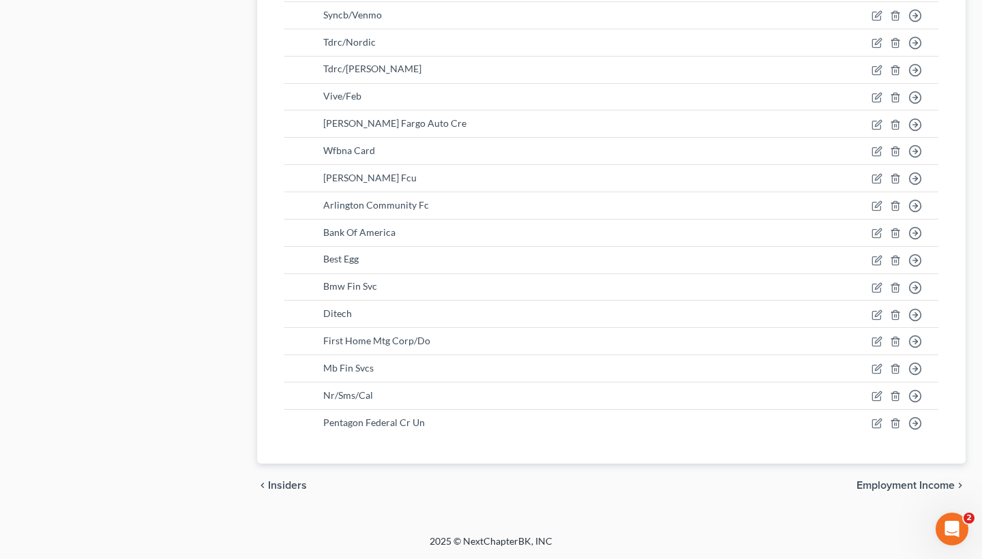
scroll to position [1004, 0]
click at [916, 488] on span "Employment Income" at bounding box center [905, 485] width 98 height 11
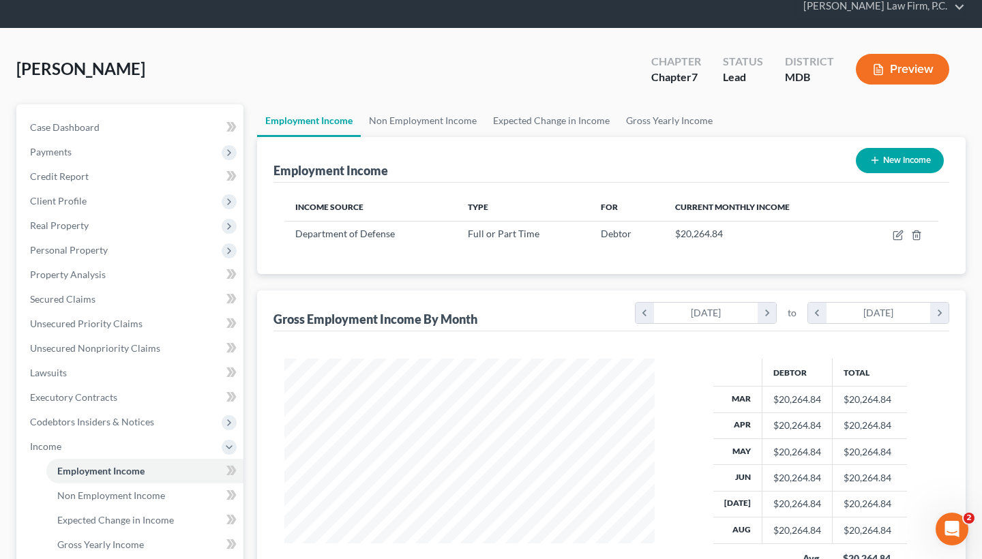
scroll to position [55, 0]
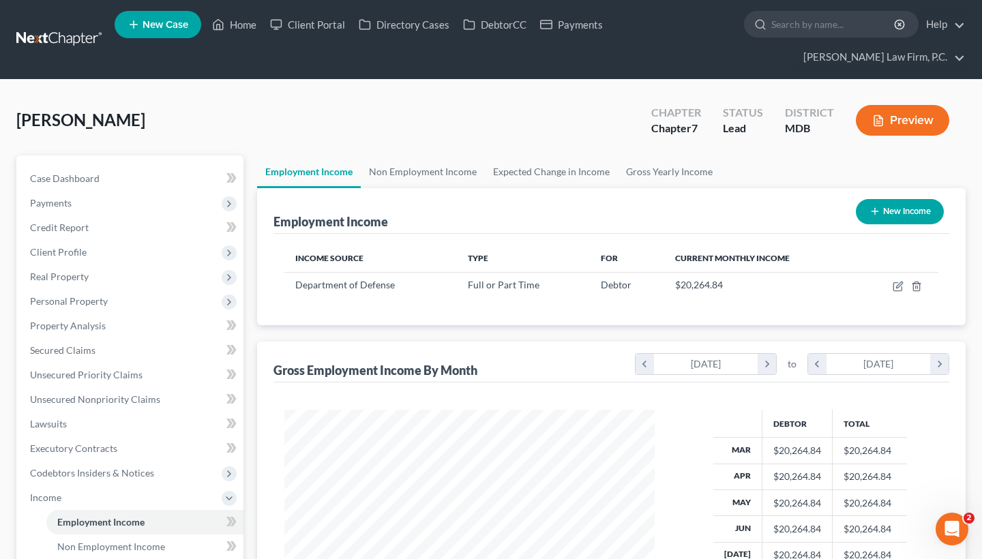
scroll to position [0, 0]
click at [784, 22] on input "search" at bounding box center [833, 24] width 125 height 25
paste input "[PERSON_NAME]"
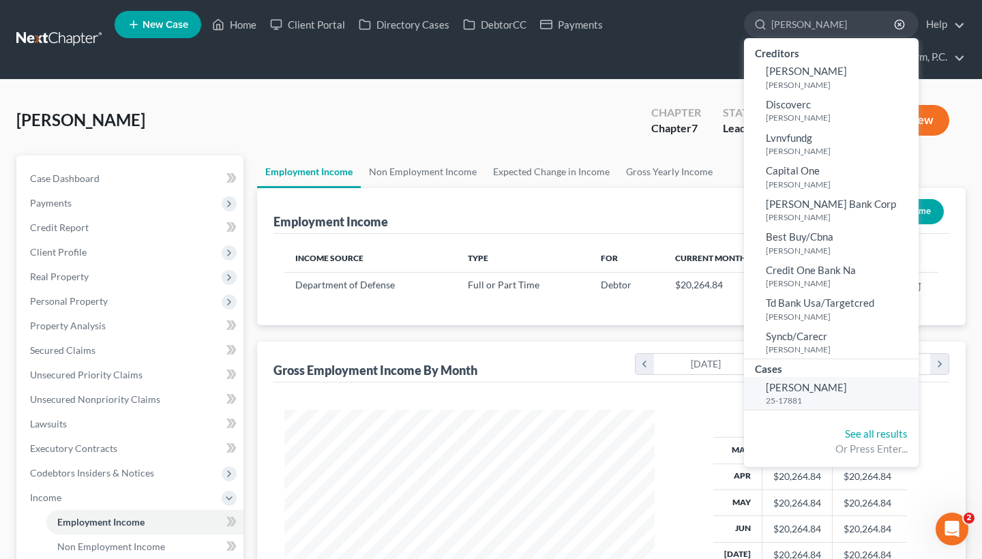
type input "[PERSON_NAME]"
click at [784, 383] on span "[PERSON_NAME]" at bounding box center [806, 387] width 81 height 12
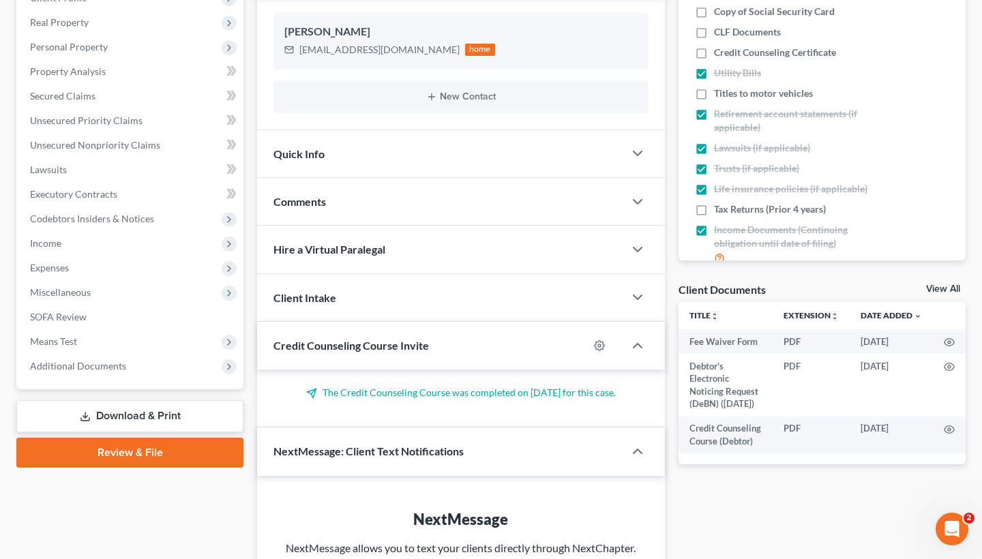
scroll to position [256, 0]
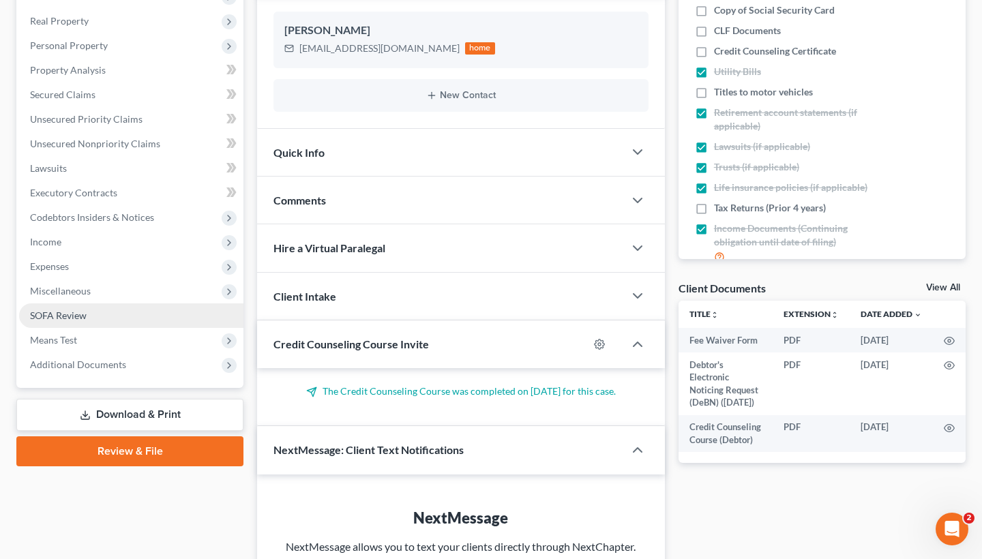
click at [106, 324] on link "SOFA Review" at bounding box center [131, 315] width 224 height 25
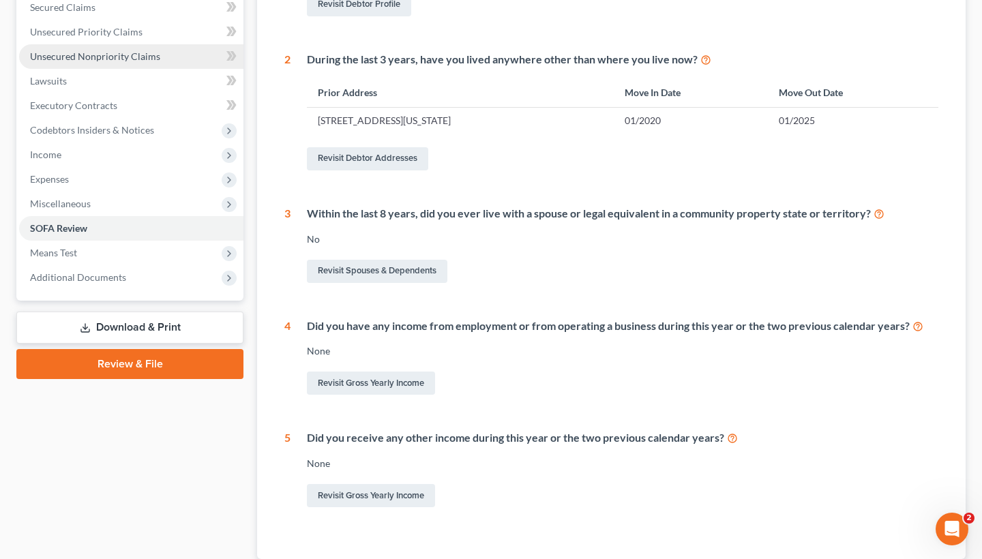
scroll to position [377, 0]
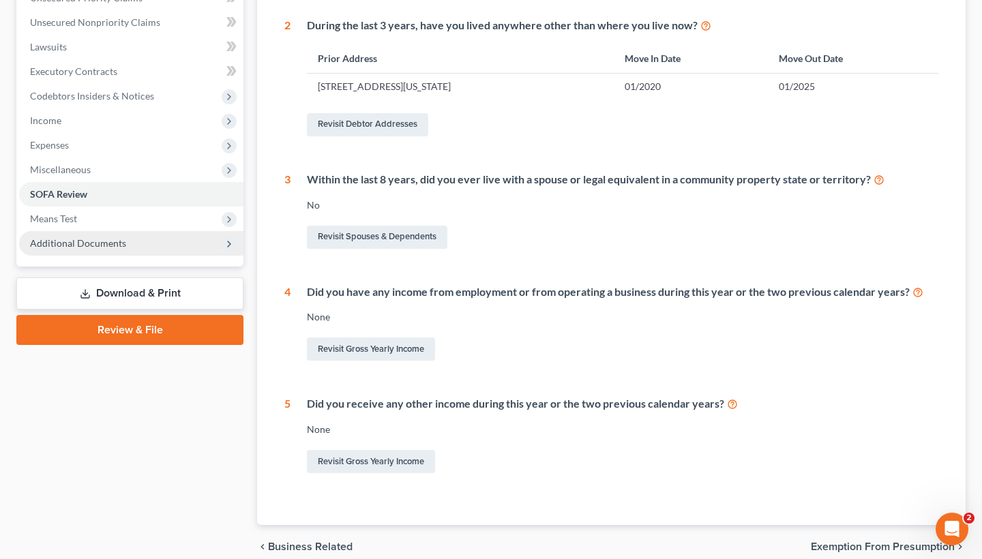
click at [115, 237] on span "Additional Documents" at bounding box center [78, 243] width 96 height 12
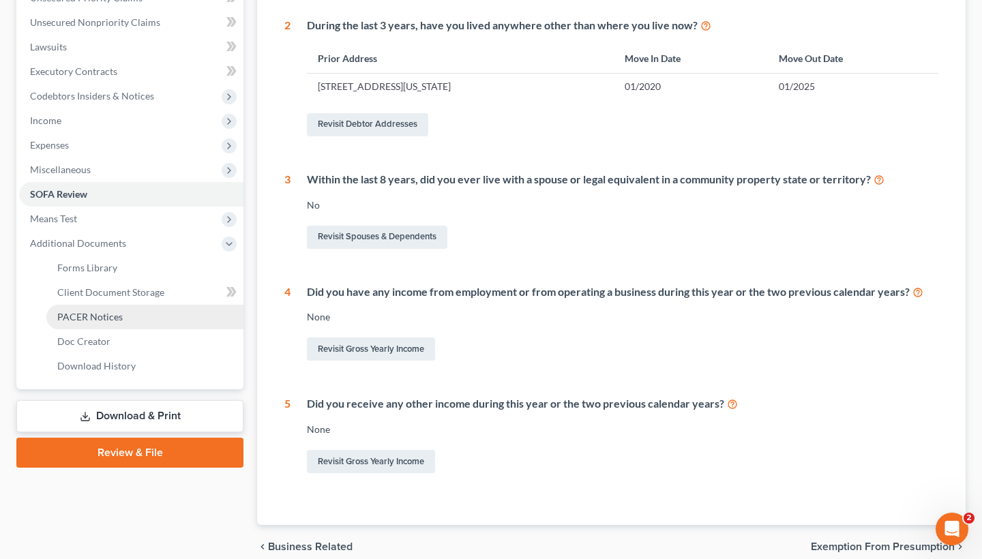
click at [101, 320] on span "PACER Notices" at bounding box center [89, 317] width 65 height 12
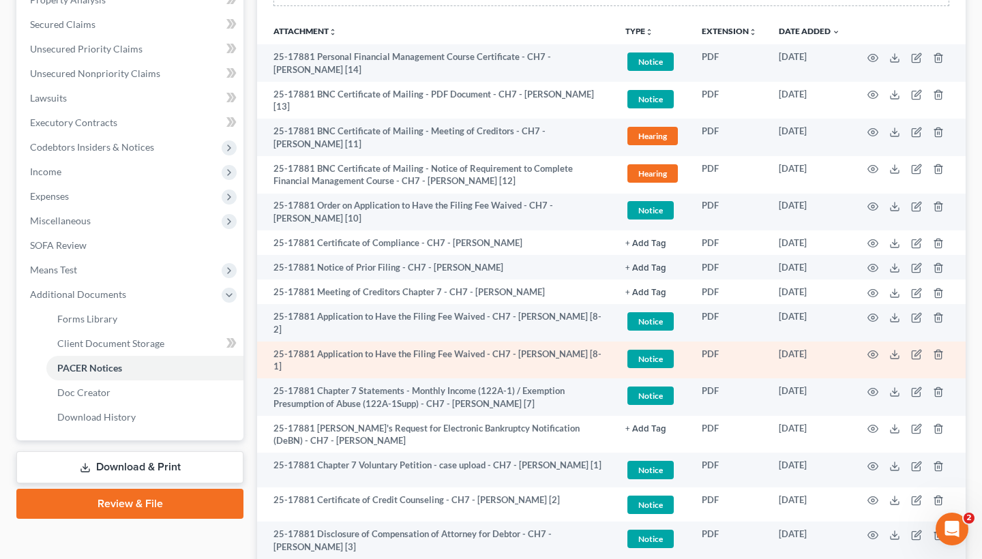
scroll to position [310, 0]
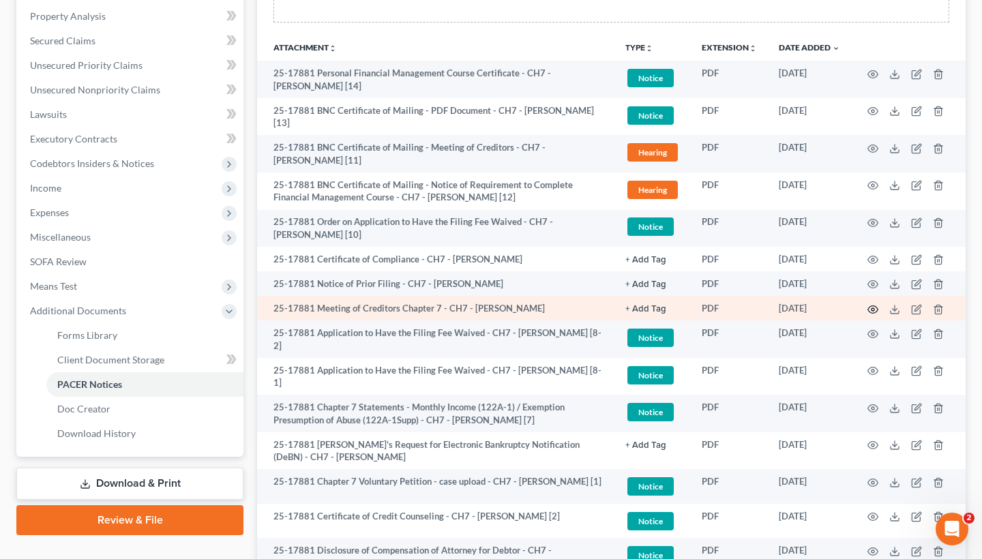
click at [870, 304] on icon "button" at bounding box center [872, 309] width 11 height 11
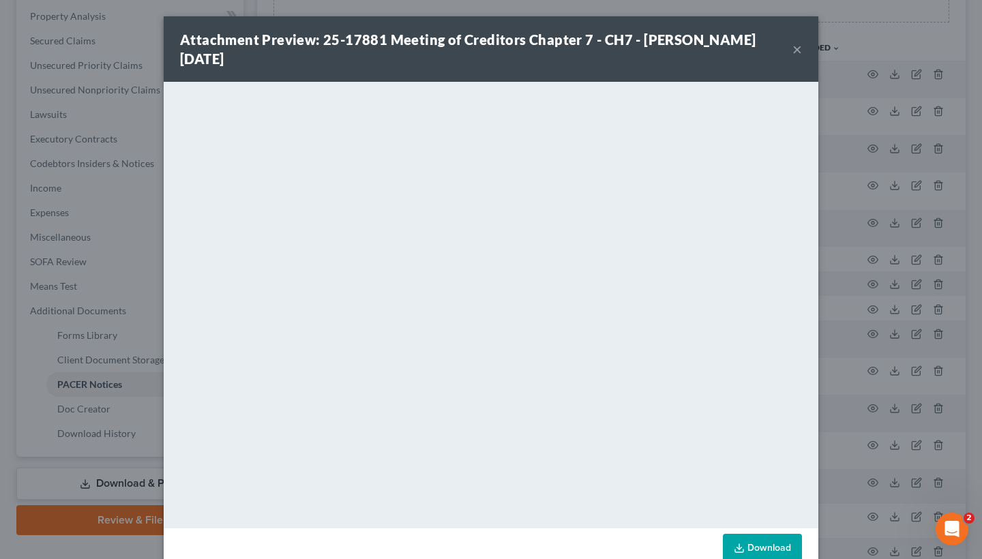
click at [797, 44] on button "×" at bounding box center [797, 49] width 10 height 16
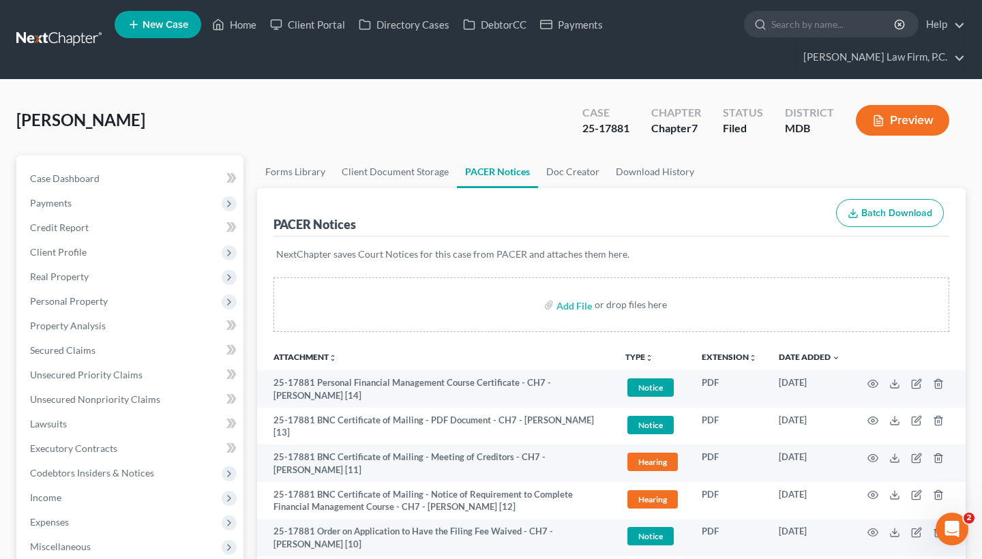
scroll to position [0, 0]
drag, startPoint x: 632, startPoint y: 126, endPoint x: 569, endPoint y: 126, distance: 62.7
click at [569, 126] on div "Case 25-17881 Chapter Chapter 7 Status Filed District MDB Preview" at bounding box center [766, 120] width 400 height 48
copy div "25-17881"
click at [837, 29] on input "search" at bounding box center [833, 24] width 125 height 25
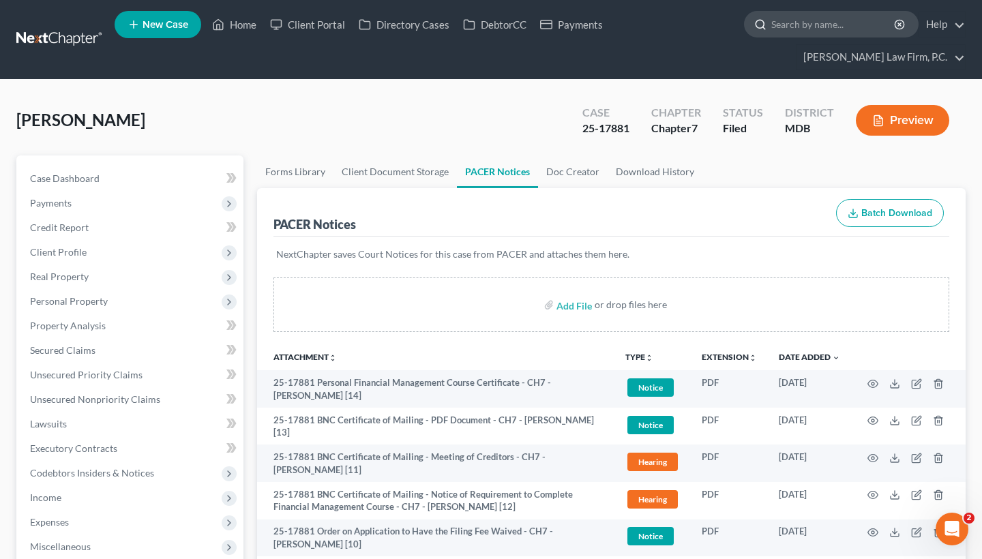
paste input "[PERSON_NAME]"
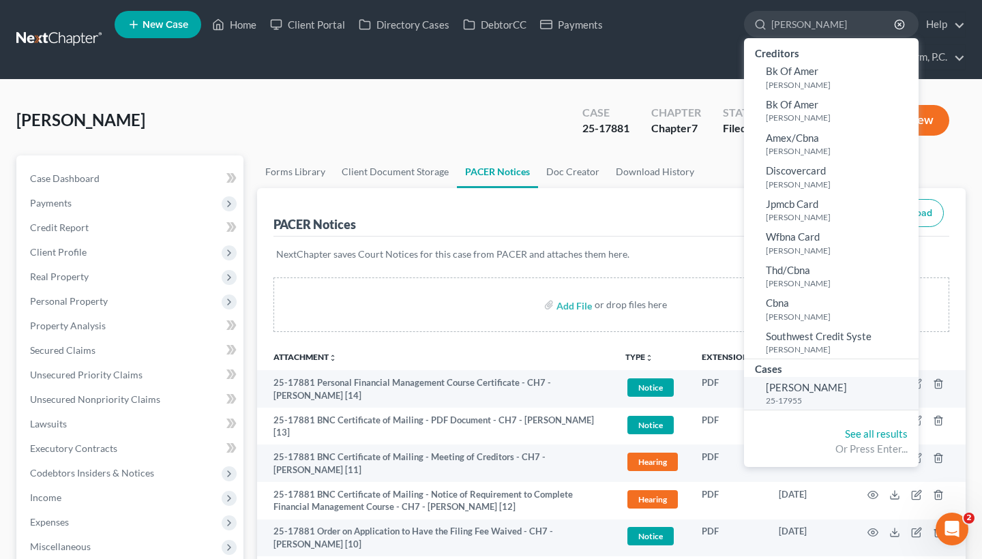
type input "[PERSON_NAME]"
click at [817, 384] on span "[PERSON_NAME]" at bounding box center [806, 387] width 81 height 12
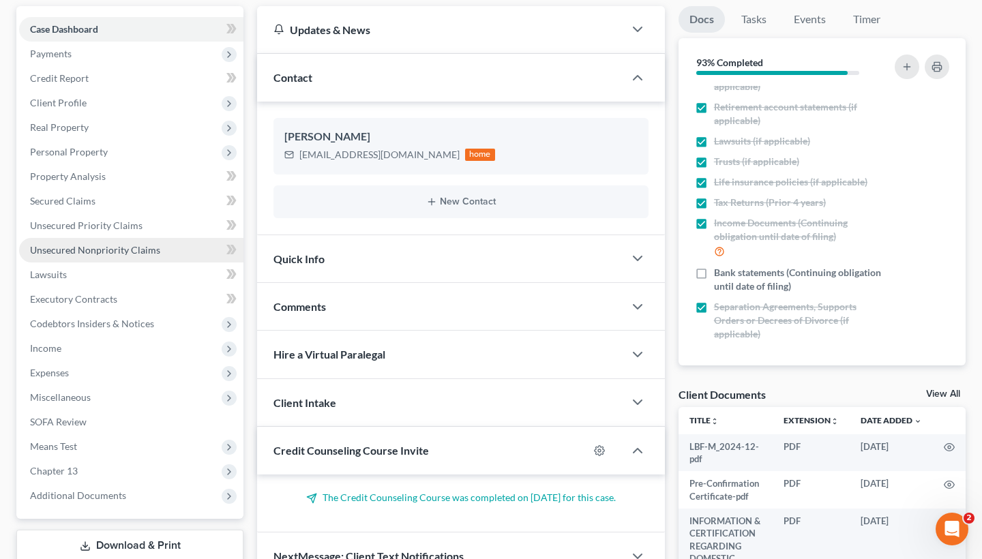
scroll to position [152, 0]
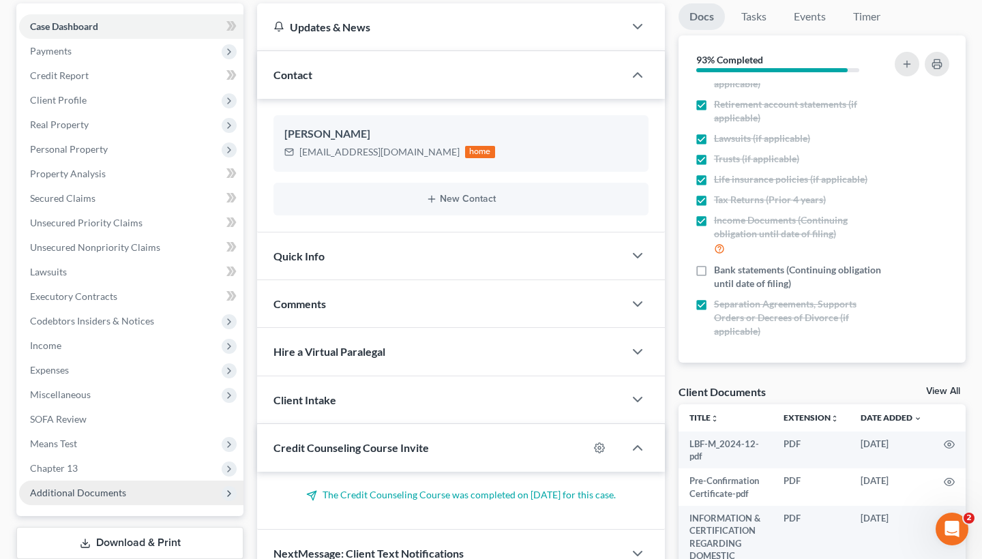
click at [104, 494] on span "Additional Documents" at bounding box center [78, 493] width 96 height 12
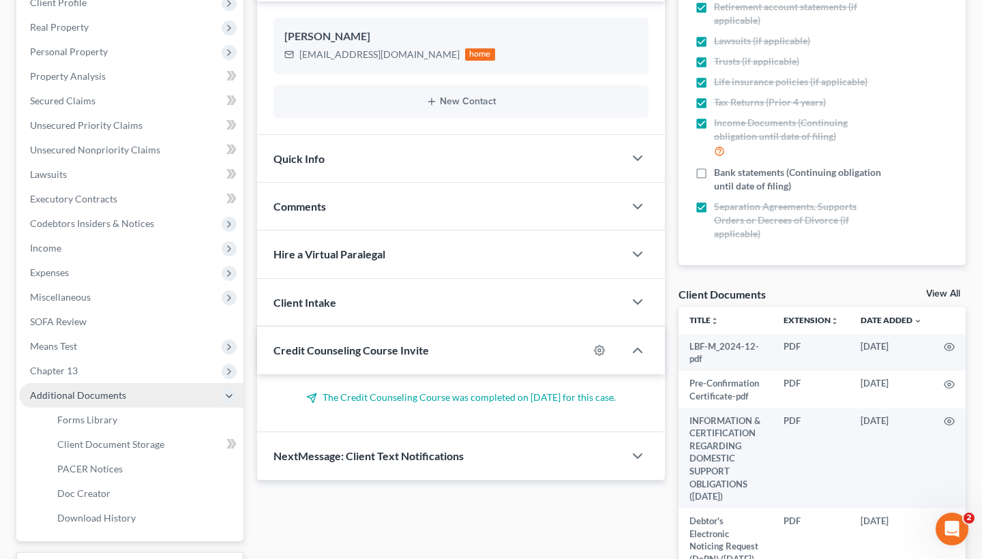
scroll to position [254, 0]
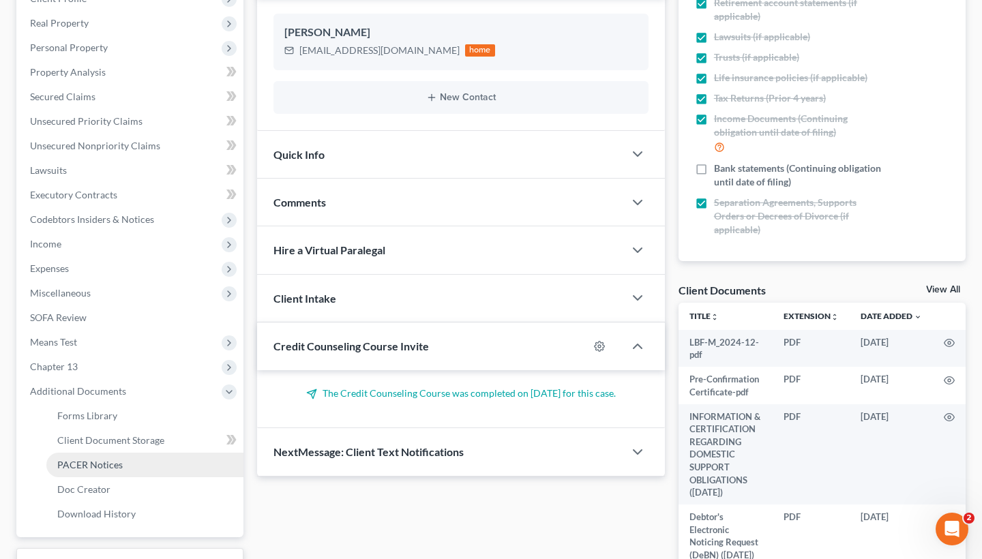
click at [106, 469] on span "PACER Notices" at bounding box center [89, 465] width 65 height 12
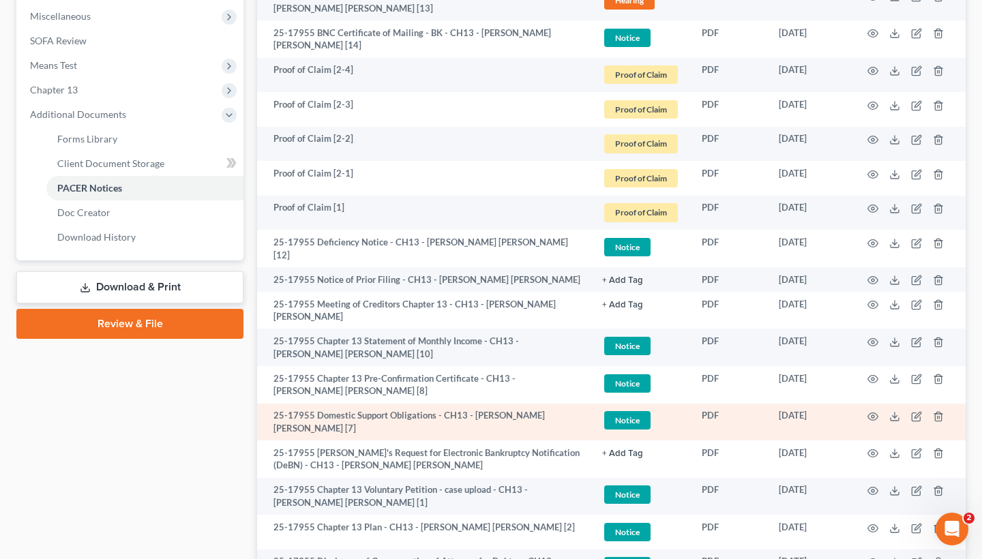
scroll to position [539, 0]
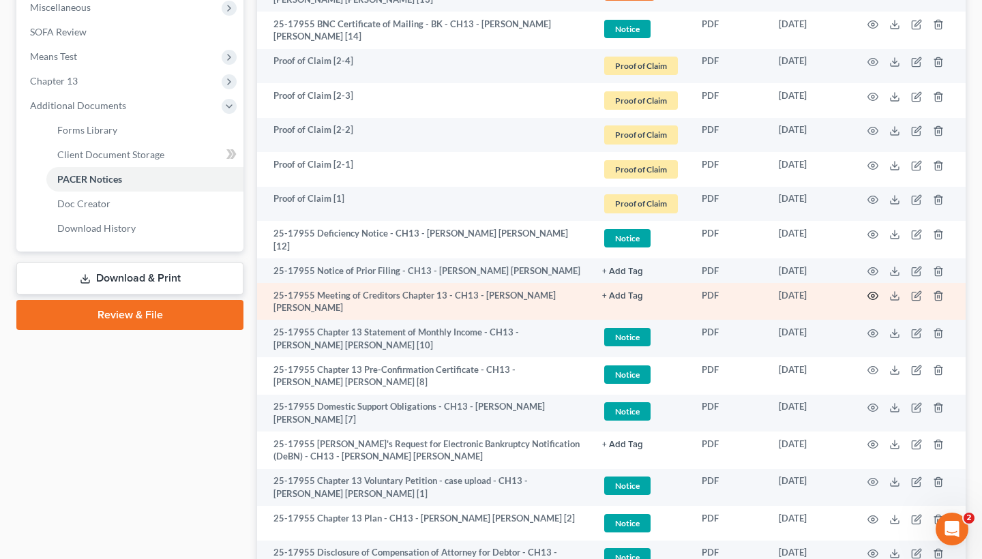
click at [872, 295] on circle "button" at bounding box center [872, 296] width 3 height 3
